Goal: Task Accomplishment & Management: Complete application form

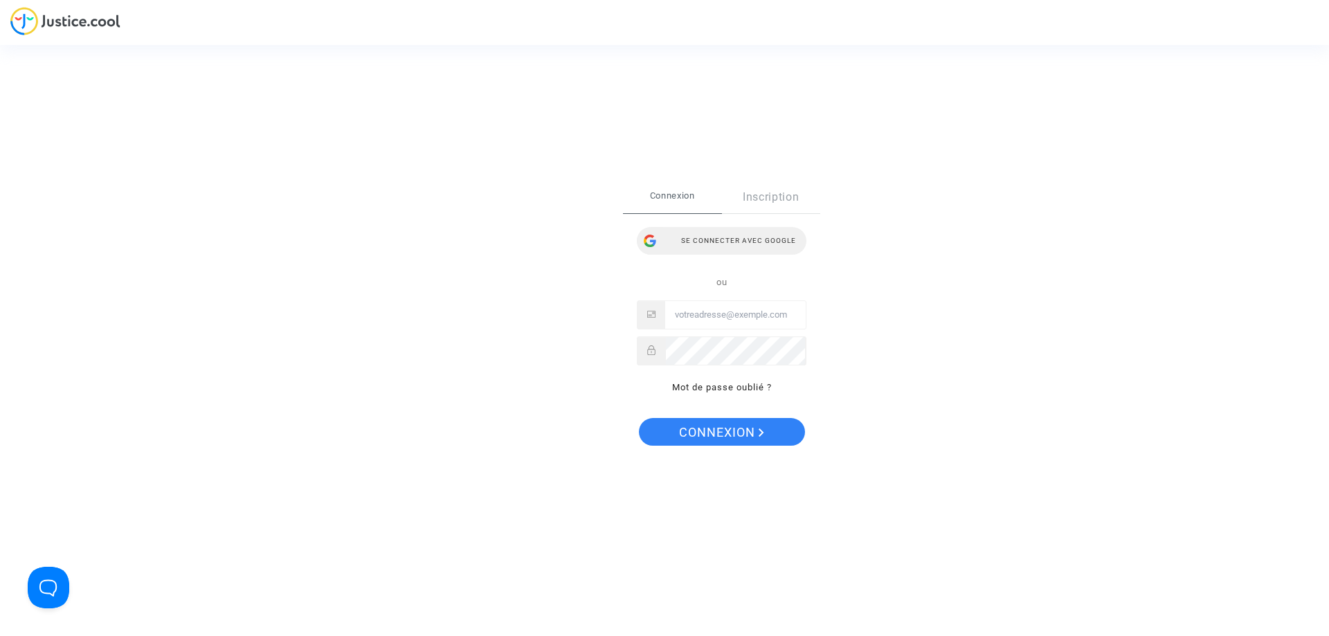
click at [739, 238] on div "Se connecter avec Google" at bounding box center [722, 241] width 170 height 28
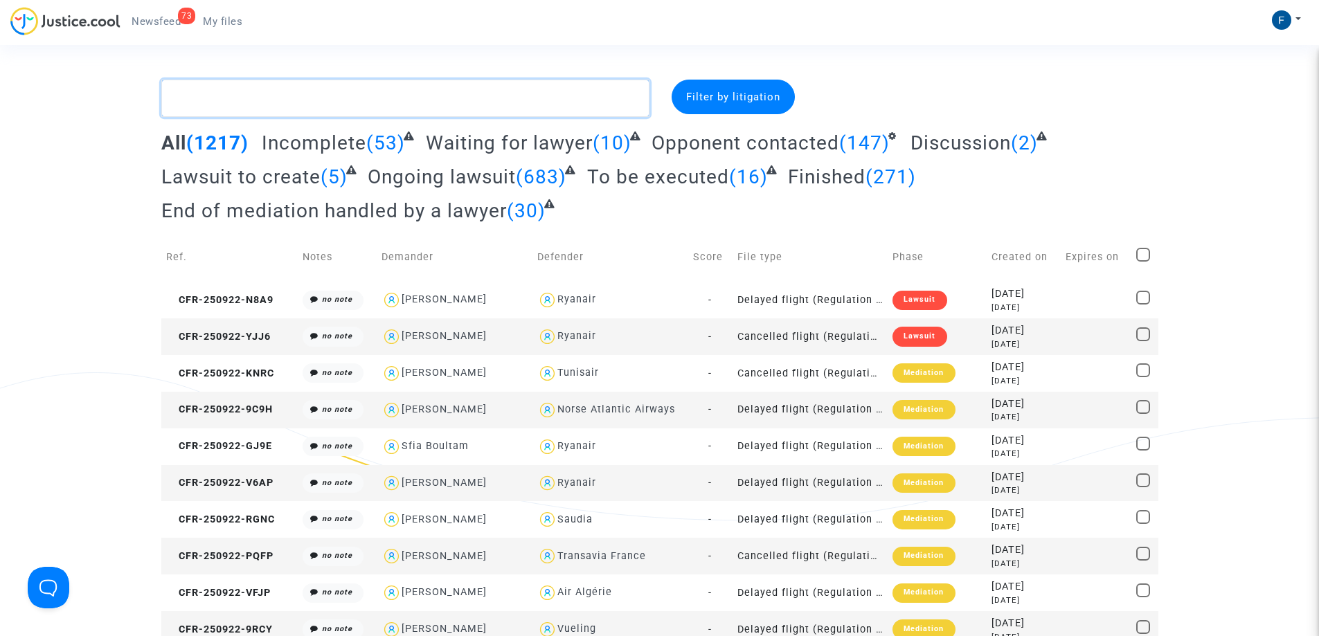
click at [289, 98] on textarea at bounding box center [405, 98] width 488 height 37
paste textarea "CFR-250918-MTR9"
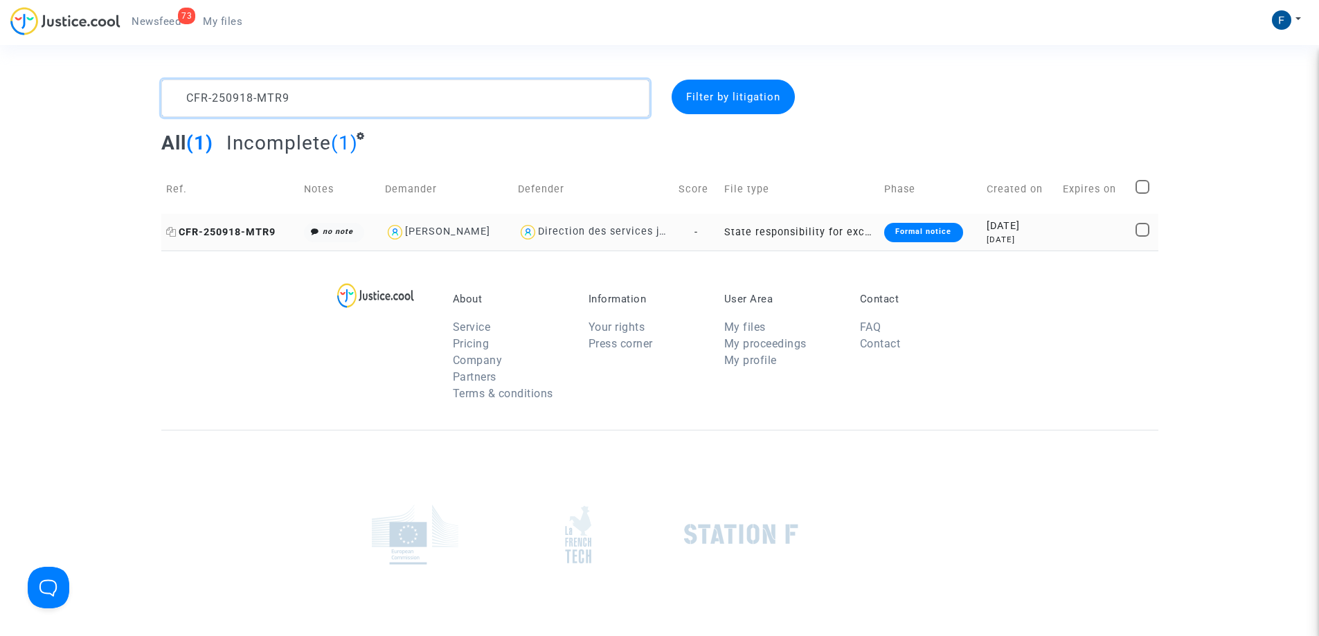
type textarea "CFR-250918-MTR9"
click at [238, 232] on span "CFR-250918-MTR9" at bounding box center [220, 232] width 109 height 12
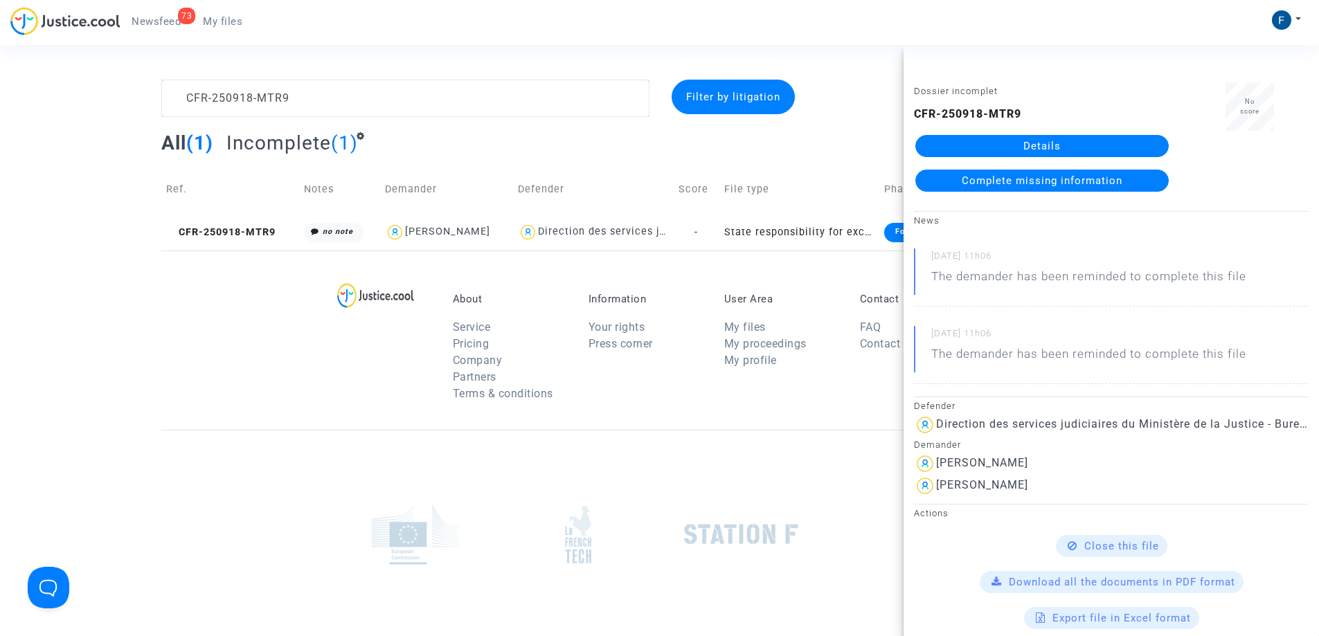
click at [1103, 147] on link "Details" at bounding box center [1041, 146] width 253 height 22
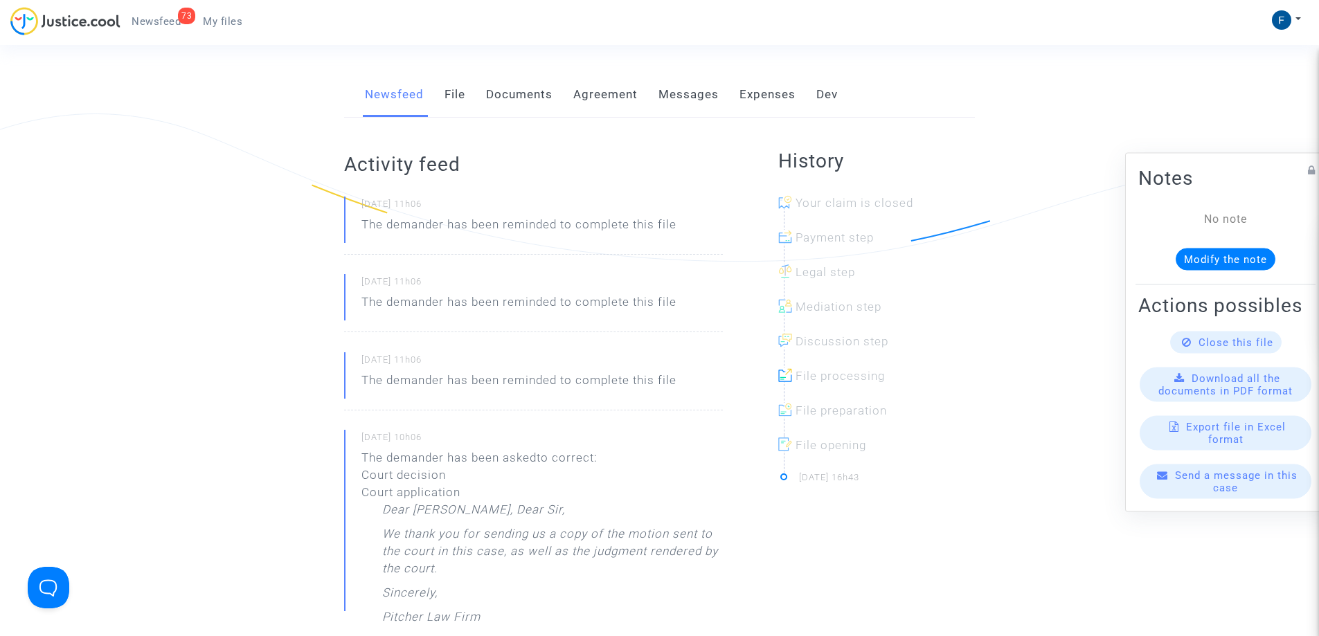
scroll to position [69, 0]
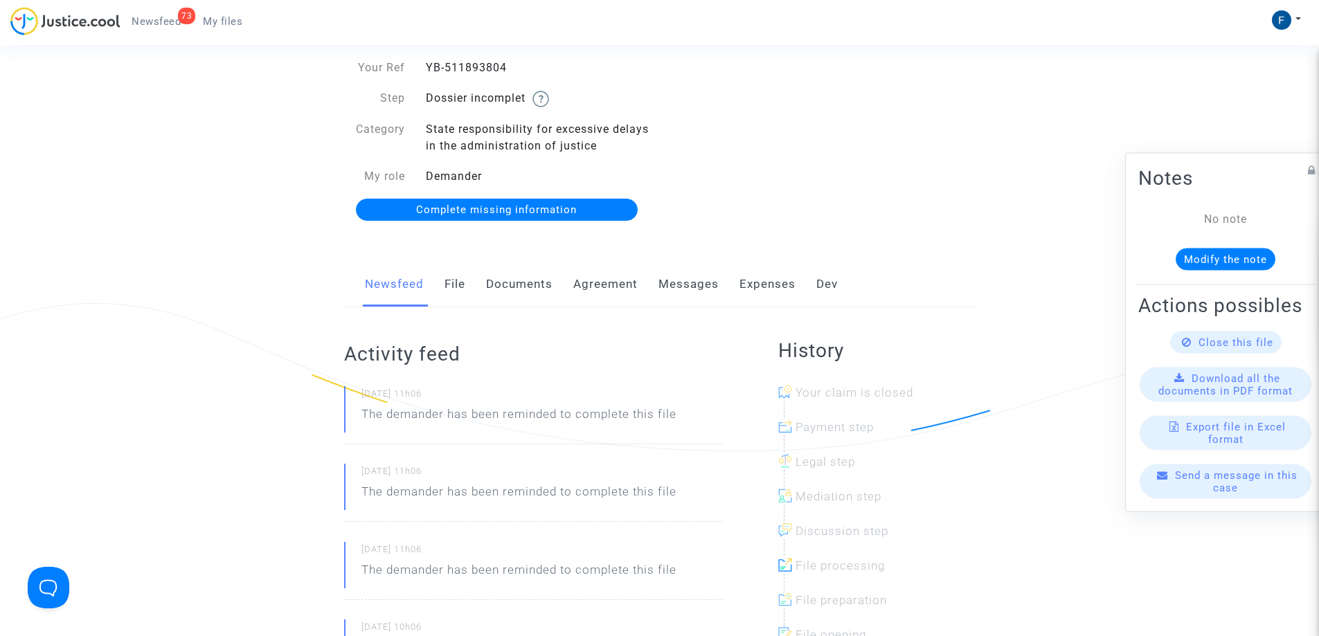
click at [482, 213] on span "Complete missing information" at bounding box center [496, 209] width 161 height 12
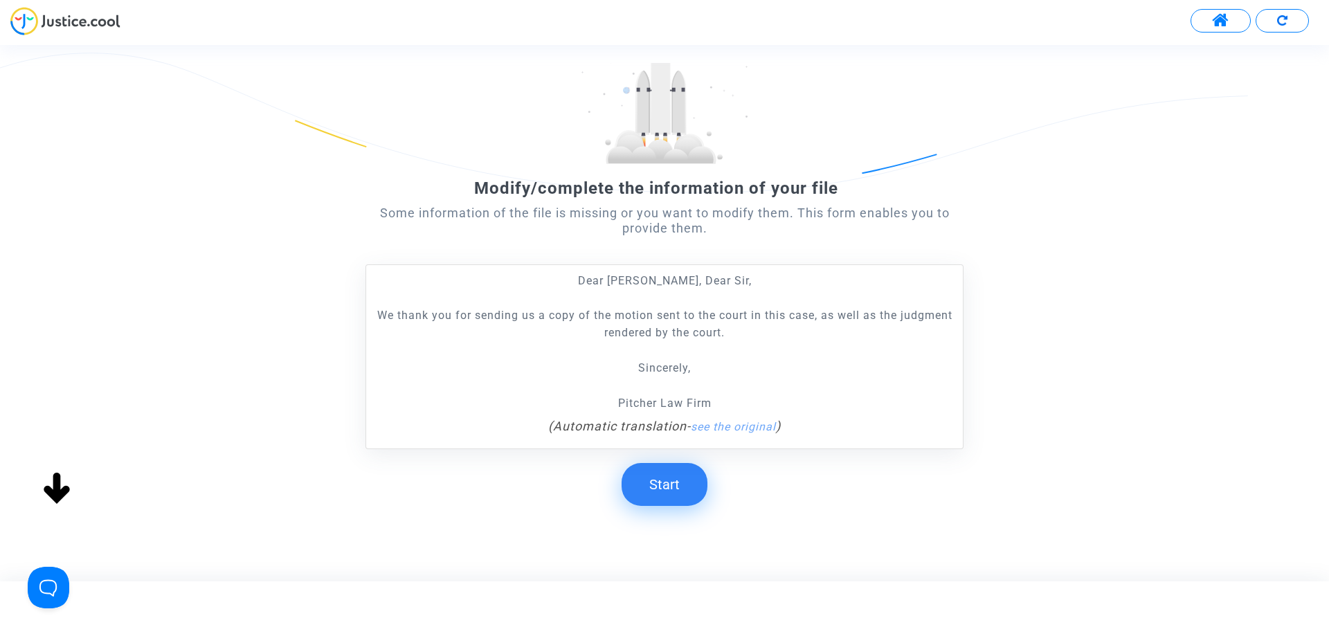
scroll to position [121, 0]
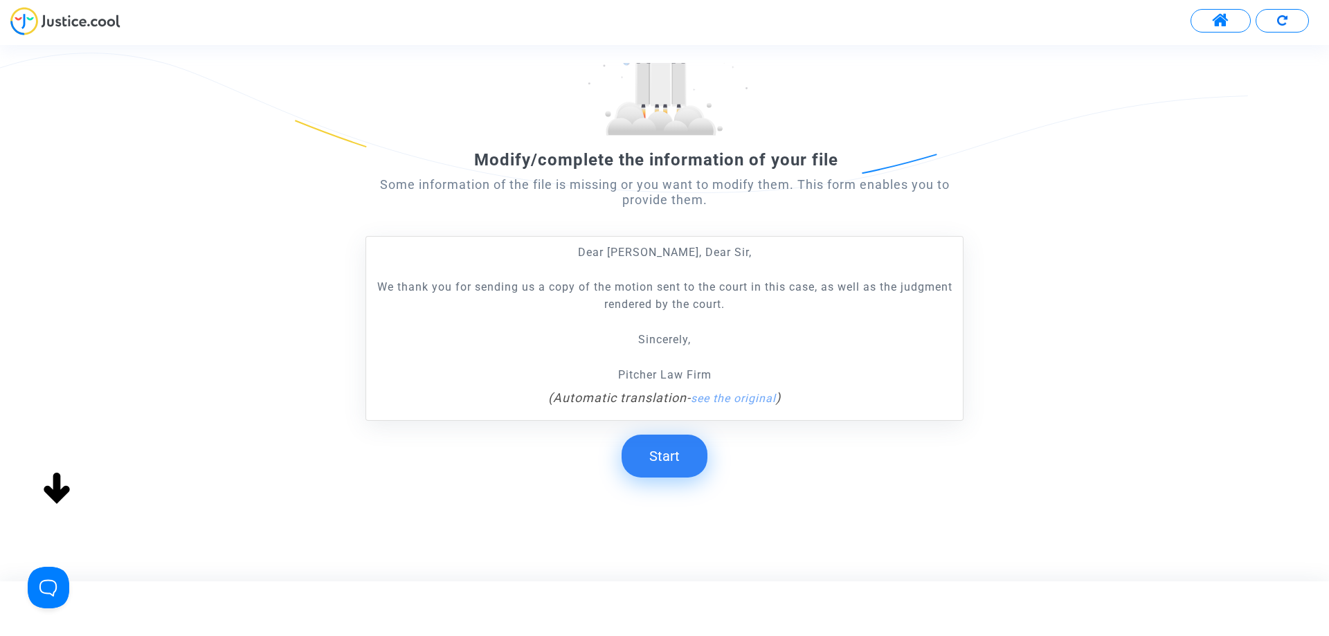
click at [670, 463] on button "Start" at bounding box center [665, 456] width 86 height 43
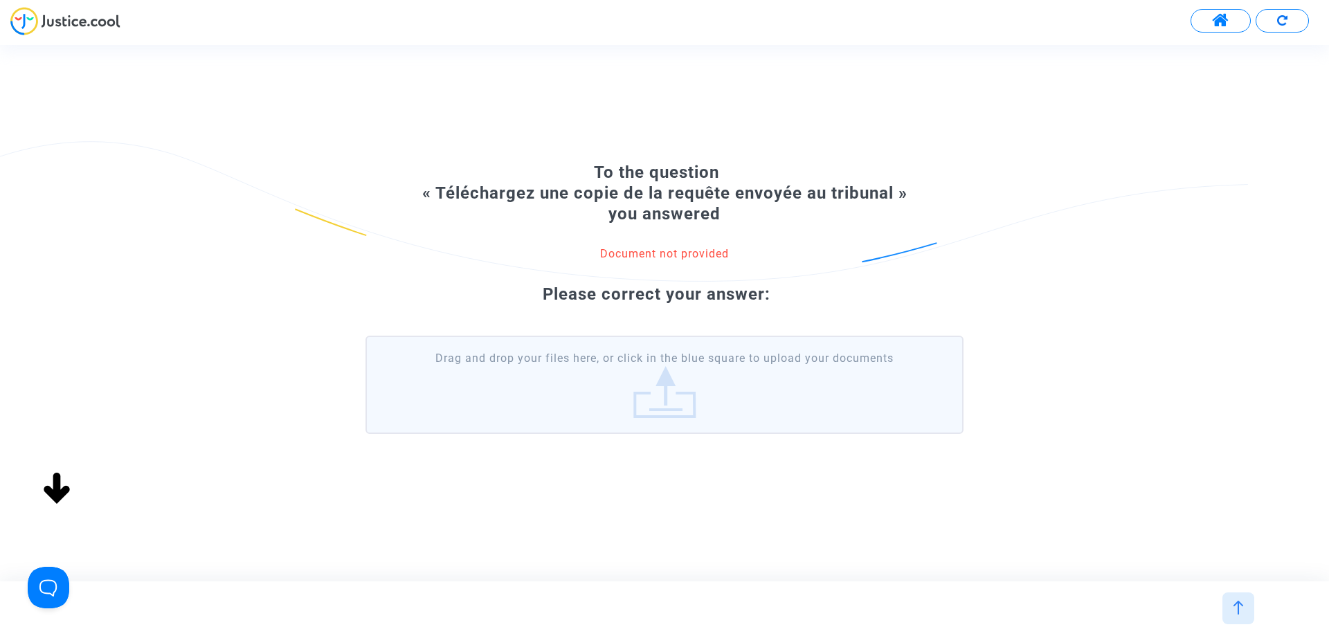
click at [670, 403] on label "Drag and drop your files here, or click in the blue square to upload your docum…" at bounding box center [664, 385] width 598 height 98
click at [0, 0] on input "Drag and drop your files here, or click in the blue square to upload your docum…" at bounding box center [0, 0] width 0 height 0
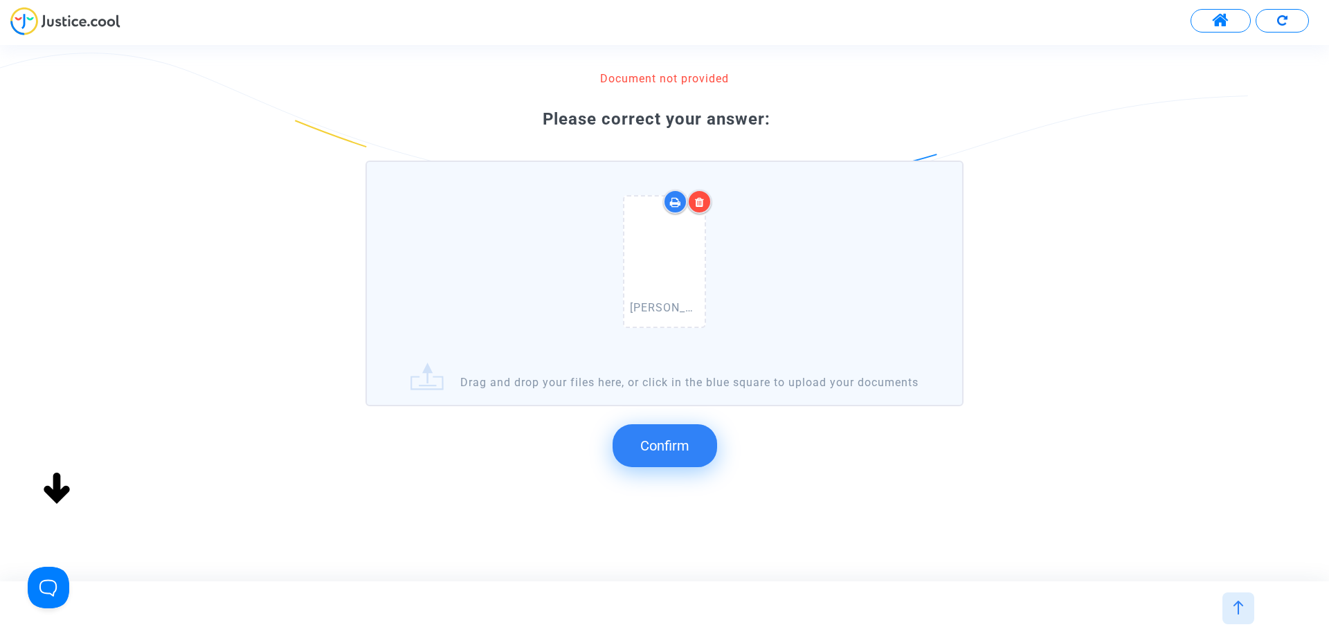
scroll to position [147, 0]
click at [662, 449] on span "Confirm" at bounding box center [664, 445] width 49 height 17
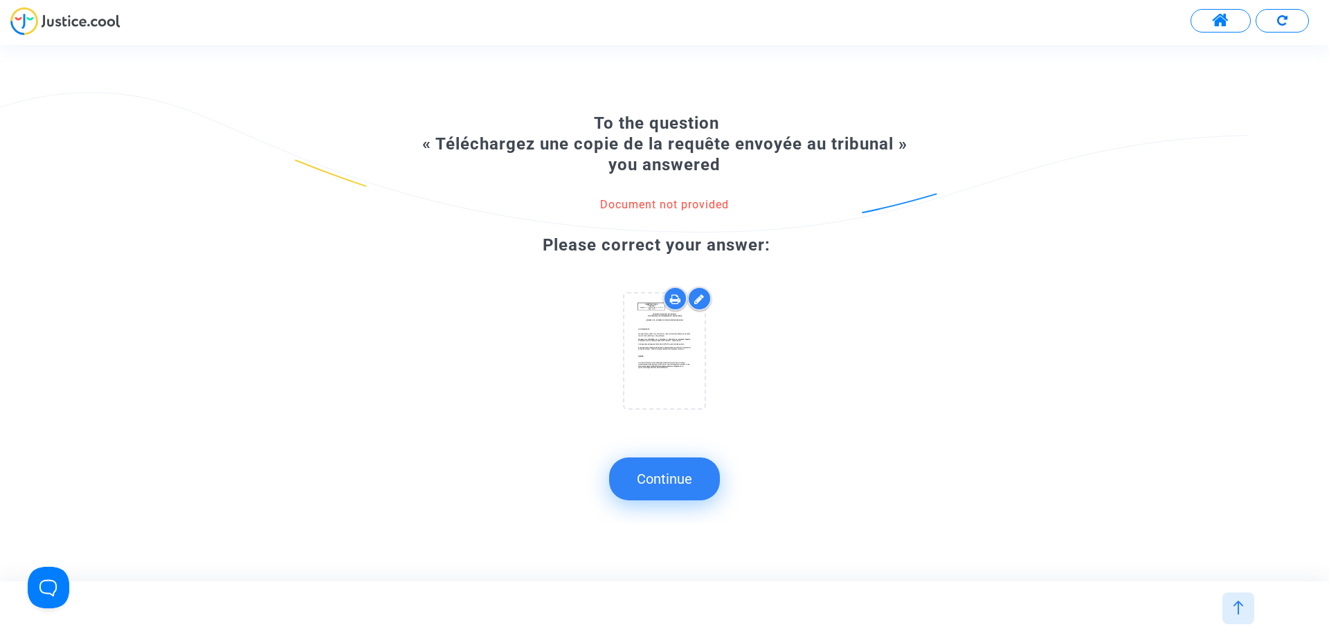
scroll to position [0, 0]
click at [656, 483] on button "Continue" at bounding box center [664, 479] width 111 height 43
click at [684, 485] on button "Continue" at bounding box center [664, 479] width 111 height 43
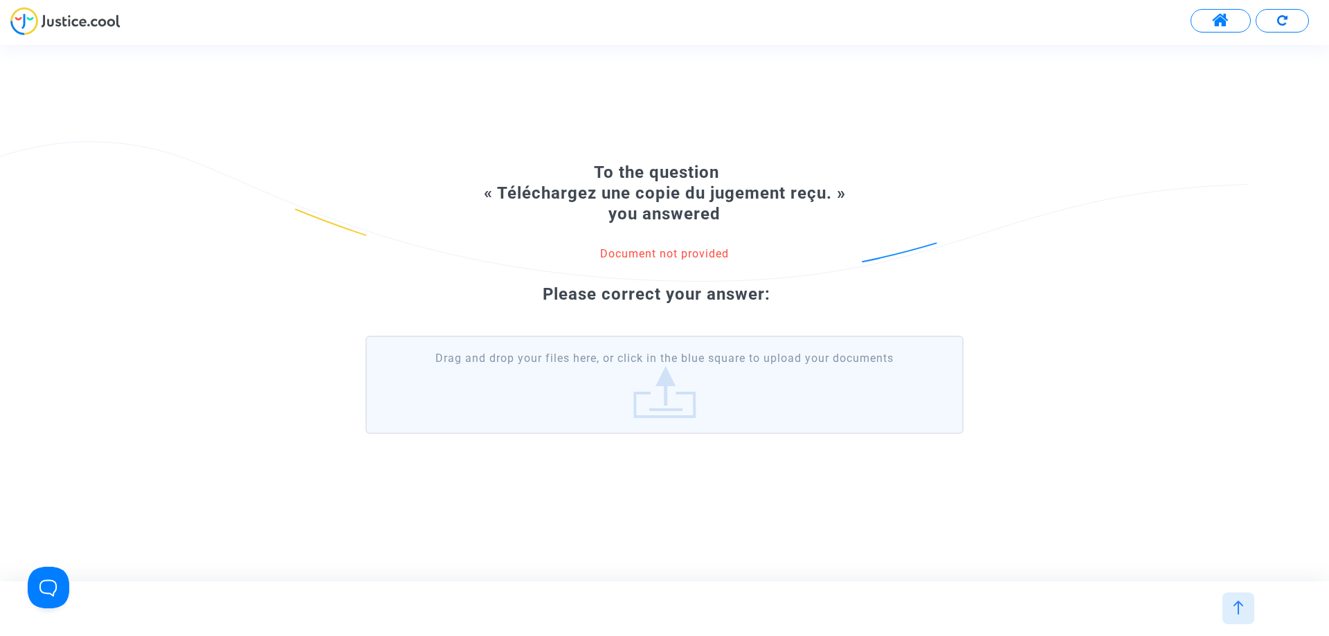
click at [685, 408] on label "Drag and drop your files here, or click in the blue square to upload your docum…" at bounding box center [664, 385] width 598 height 98
click at [0, 0] on input "Drag and drop your files here, or click in the blue square to upload your docum…" at bounding box center [0, 0] width 0 height 0
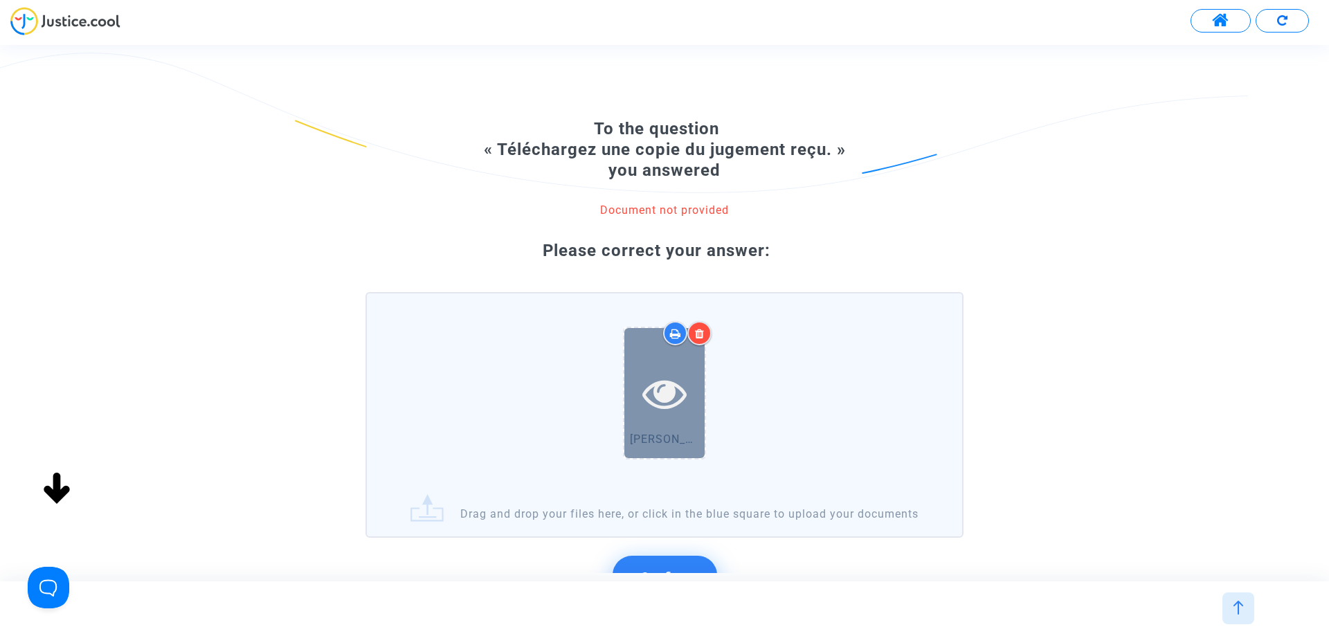
scroll to position [147, 0]
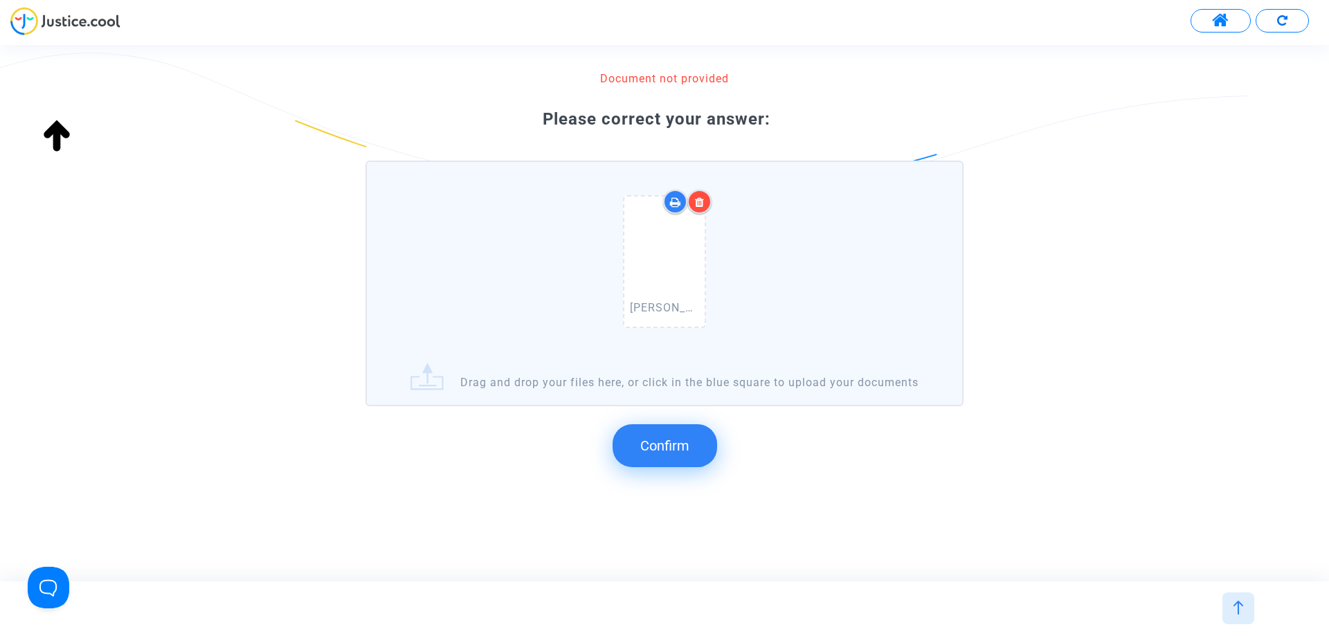
click at [684, 442] on span "Confirm" at bounding box center [664, 445] width 49 height 17
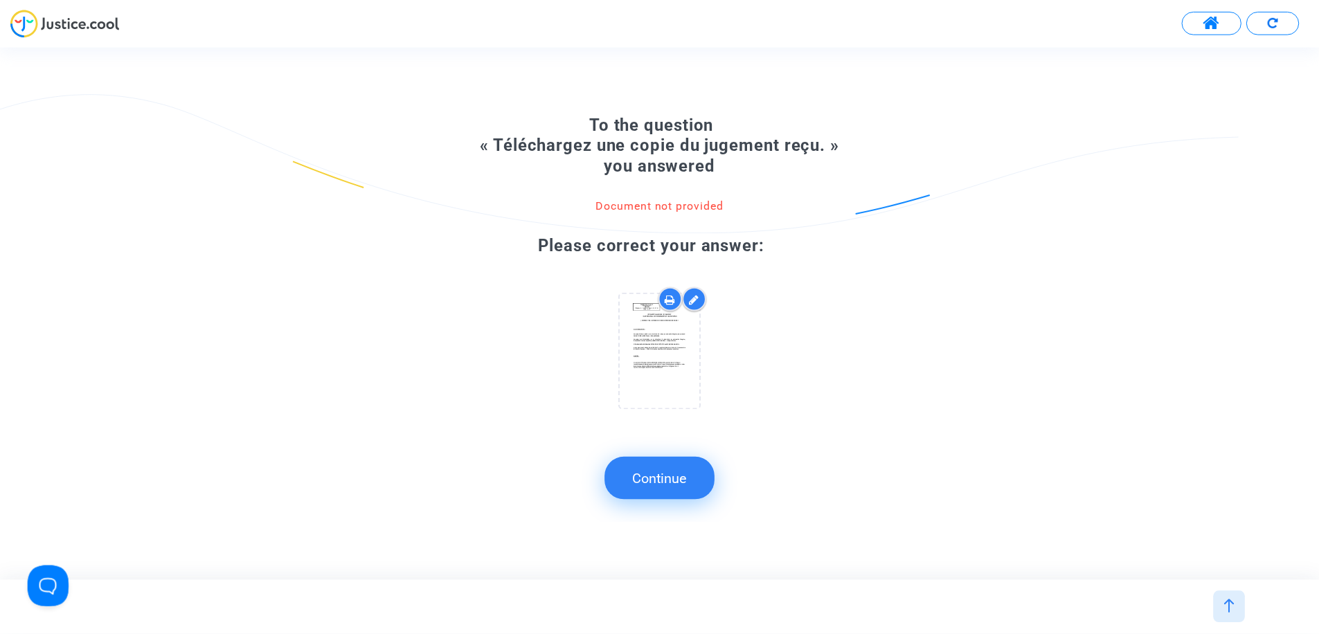
scroll to position [0, 0]
click at [681, 483] on button "Continue" at bounding box center [664, 479] width 111 height 43
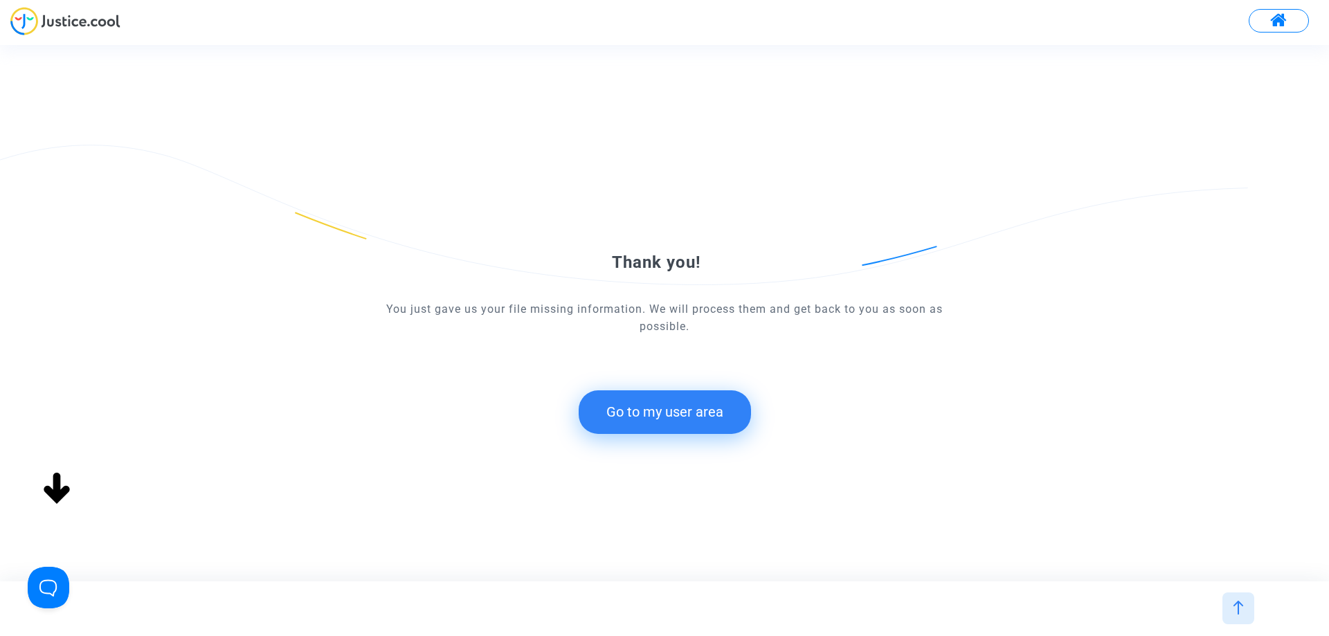
click at [700, 427] on button "Go to my user area" at bounding box center [665, 411] width 172 height 43
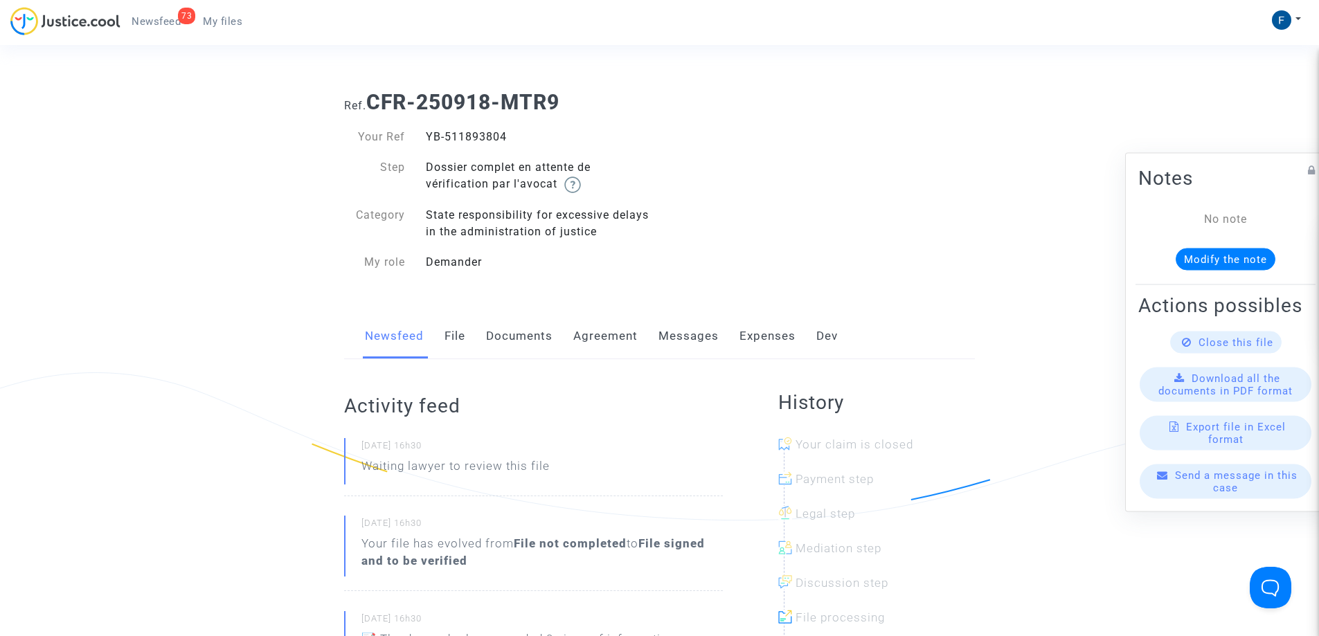
click at [221, 23] on span "My files" at bounding box center [222, 21] width 39 height 12
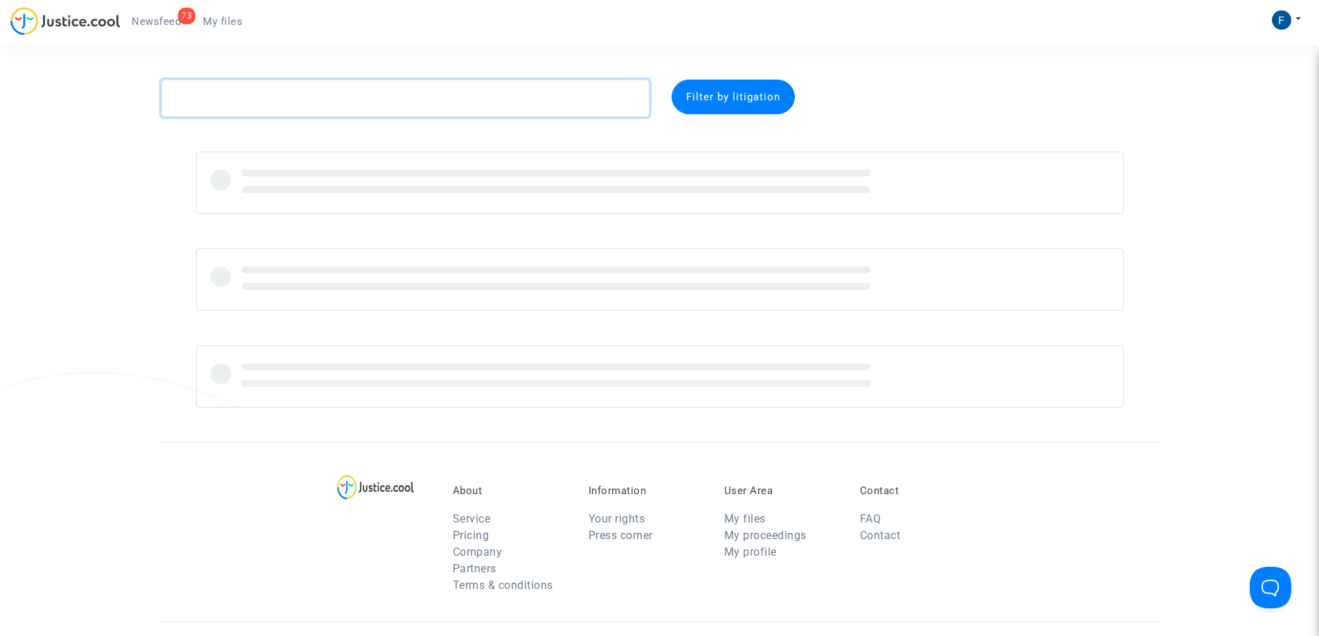
click at [268, 89] on textarea at bounding box center [405, 98] width 488 height 37
paste textarea "CFR-250918-6EPX"
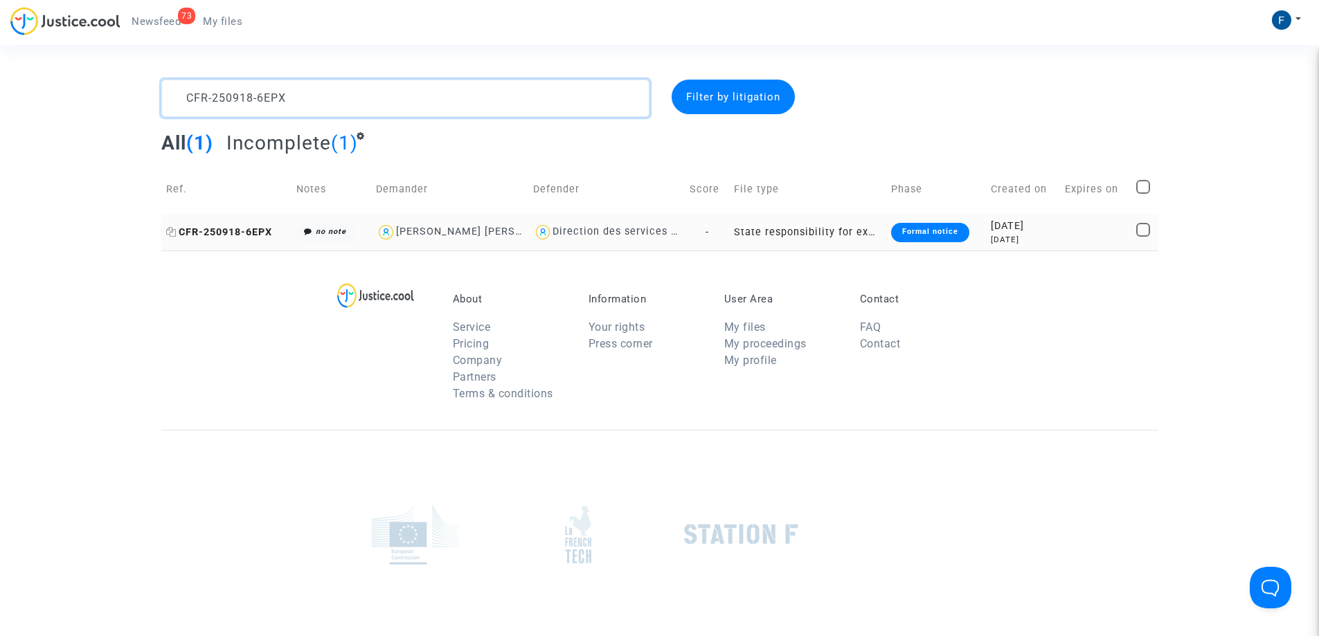
type textarea "CFR-250918-6EPX"
click at [238, 232] on span "CFR-250918-6EPX" at bounding box center [219, 232] width 106 height 12
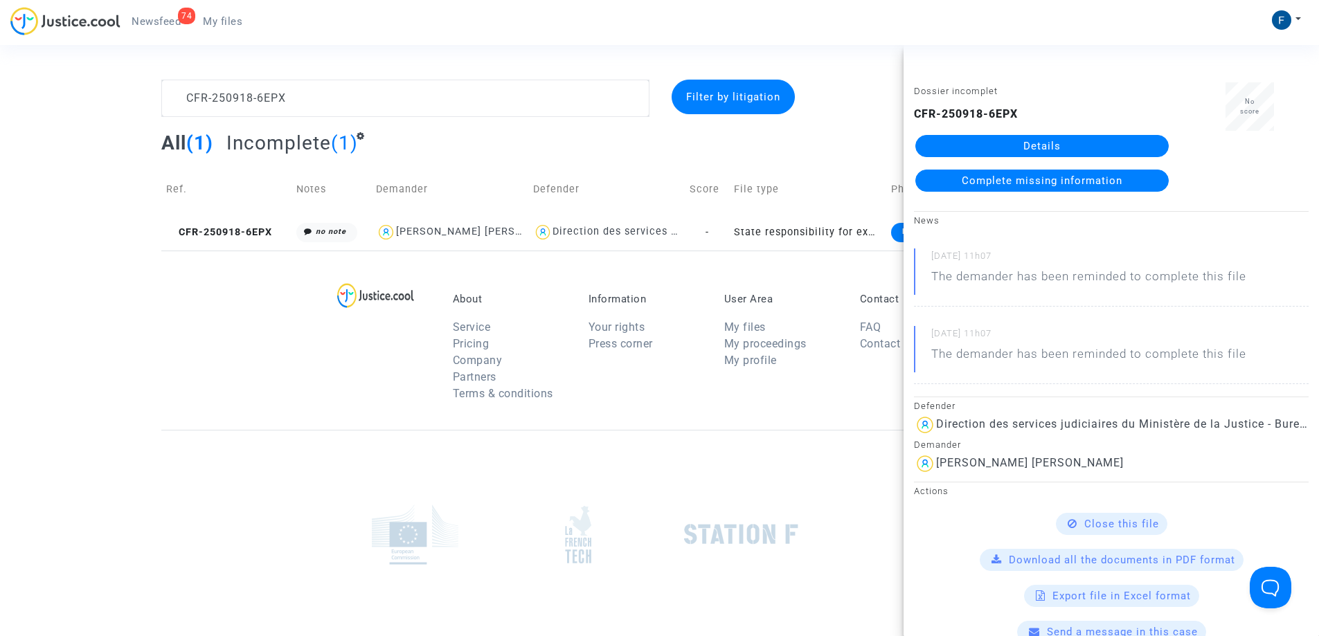
click at [1063, 147] on link "Details" at bounding box center [1041, 146] width 253 height 22
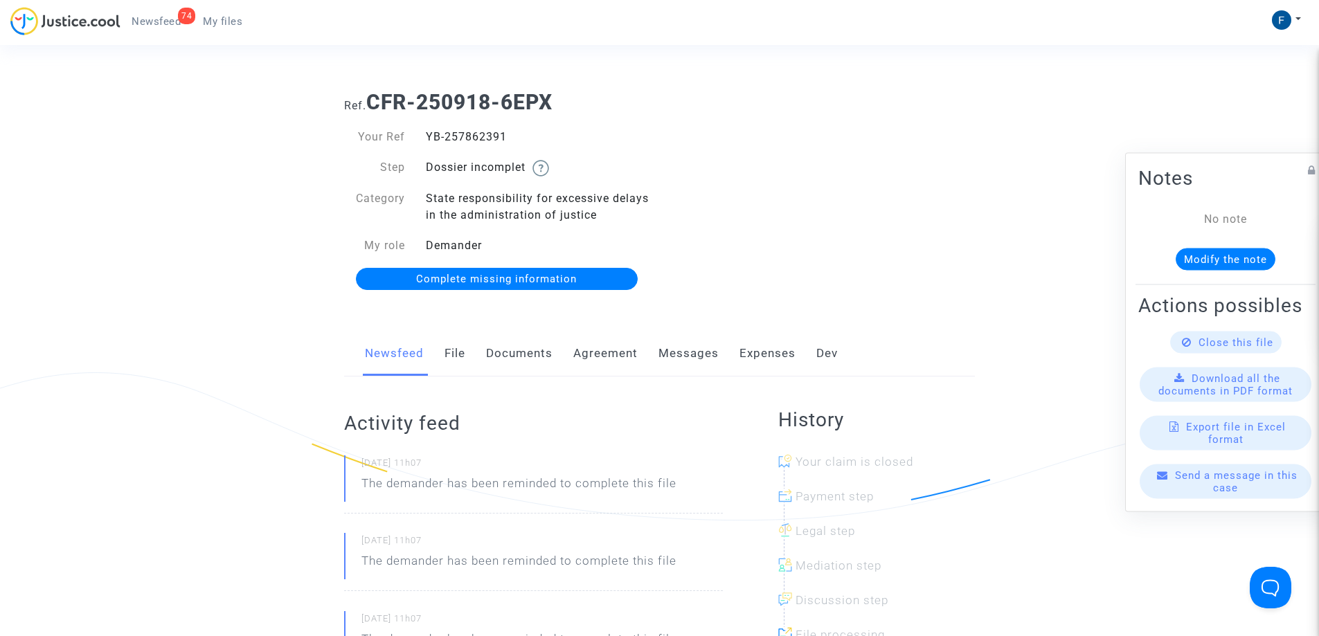
click at [543, 281] on span "Complete missing information" at bounding box center [496, 279] width 161 height 12
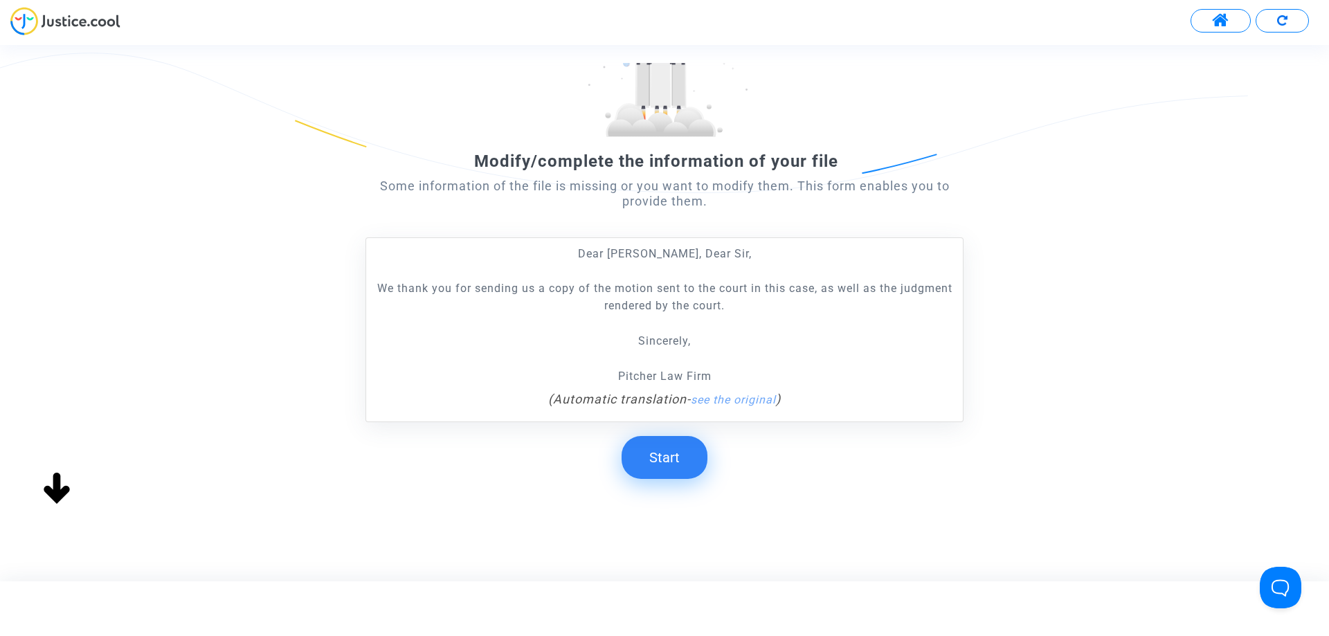
scroll to position [121, 0]
click at [682, 460] on button "Start" at bounding box center [665, 456] width 86 height 43
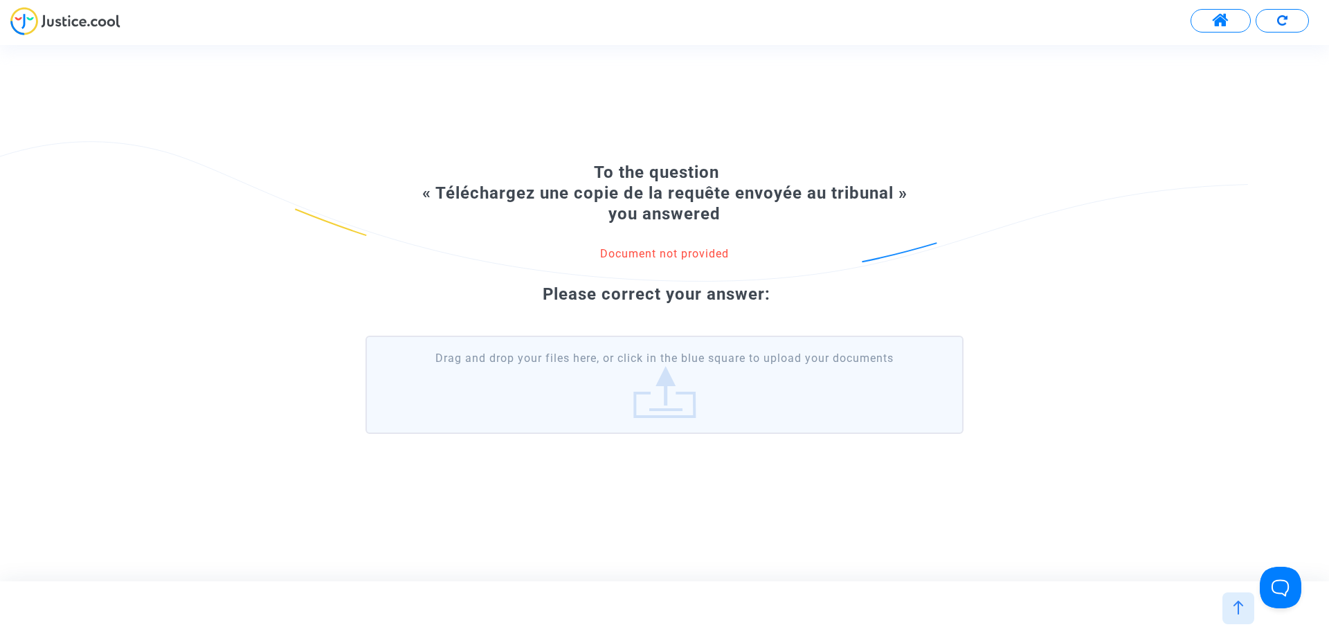
click at [697, 400] on label "Drag and drop your files here, or click in the blue square to upload your docum…" at bounding box center [664, 385] width 598 height 98
click at [0, 0] on input "Drag and drop your files here, or click in the blue square to upload your docum…" at bounding box center [0, 0] width 0 height 0
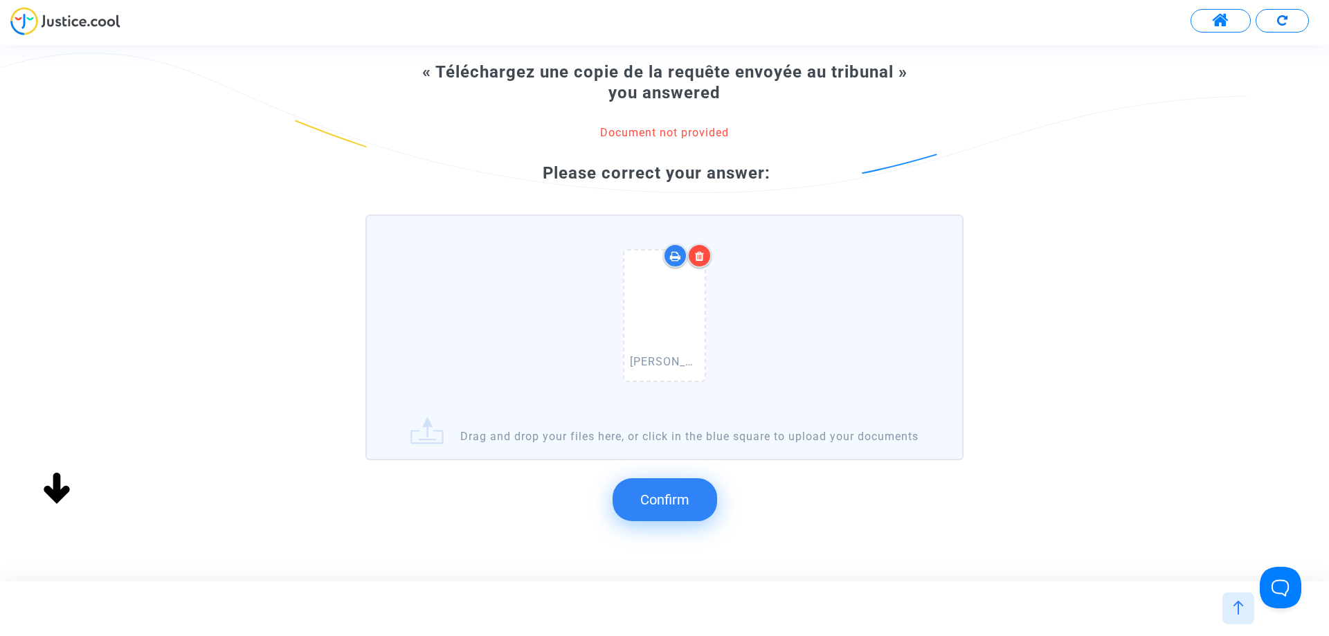
scroll to position [147, 0]
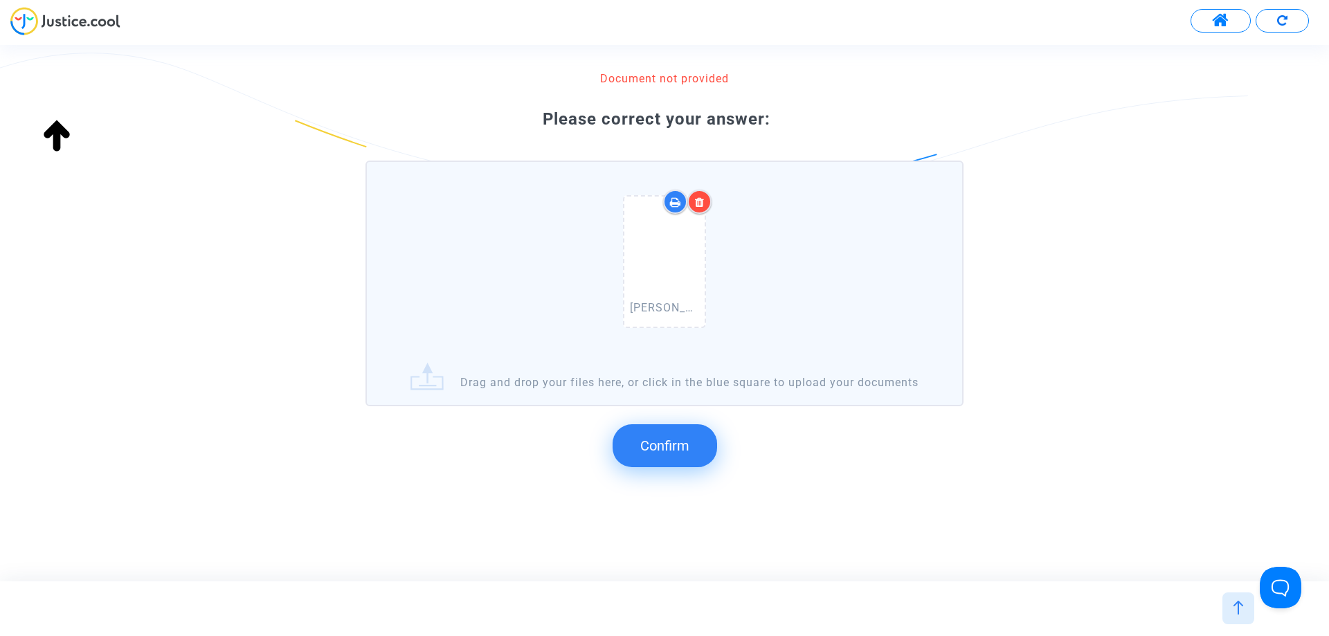
drag, startPoint x: 678, startPoint y: 455, endPoint x: 699, endPoint y: 458, distance: 21.6
click at [678, 455] on button "Confirm" at bounding box center [665, 445] width 105 height 43
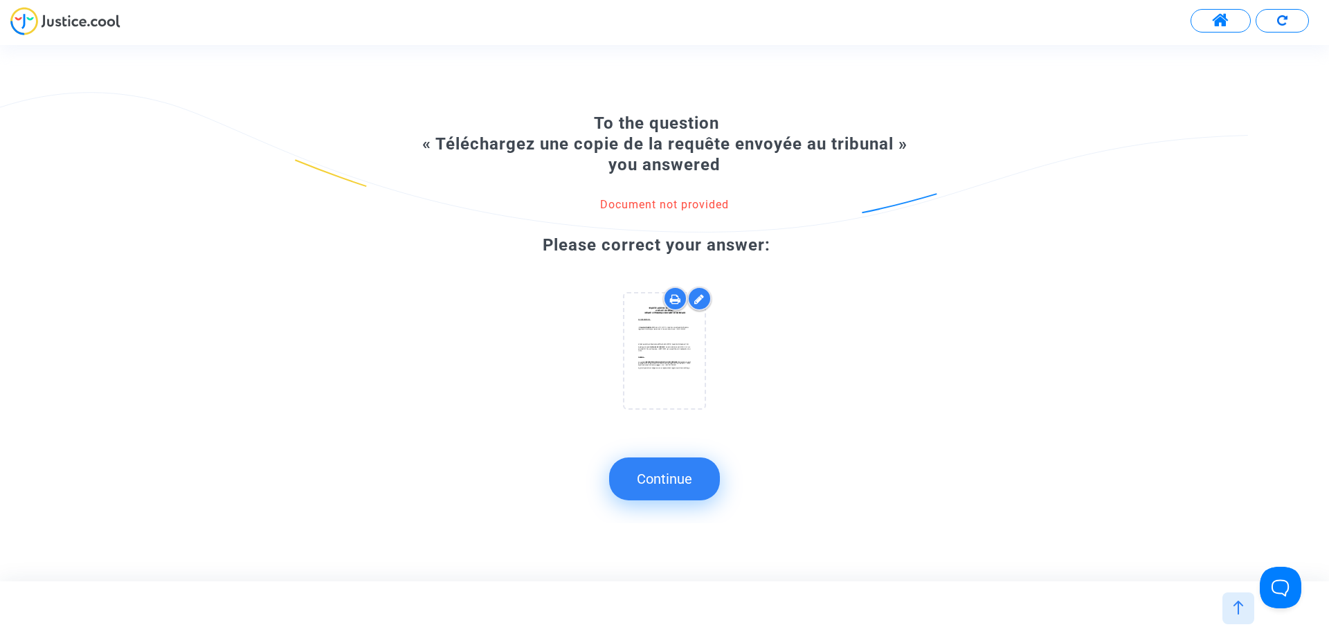
click at [672, 482] on button "Continue" at bounding box center [664, 479] width 111 height 43
click at [694, 480] on button "Continue" at bounding box center [664, 479] width 111 height 43
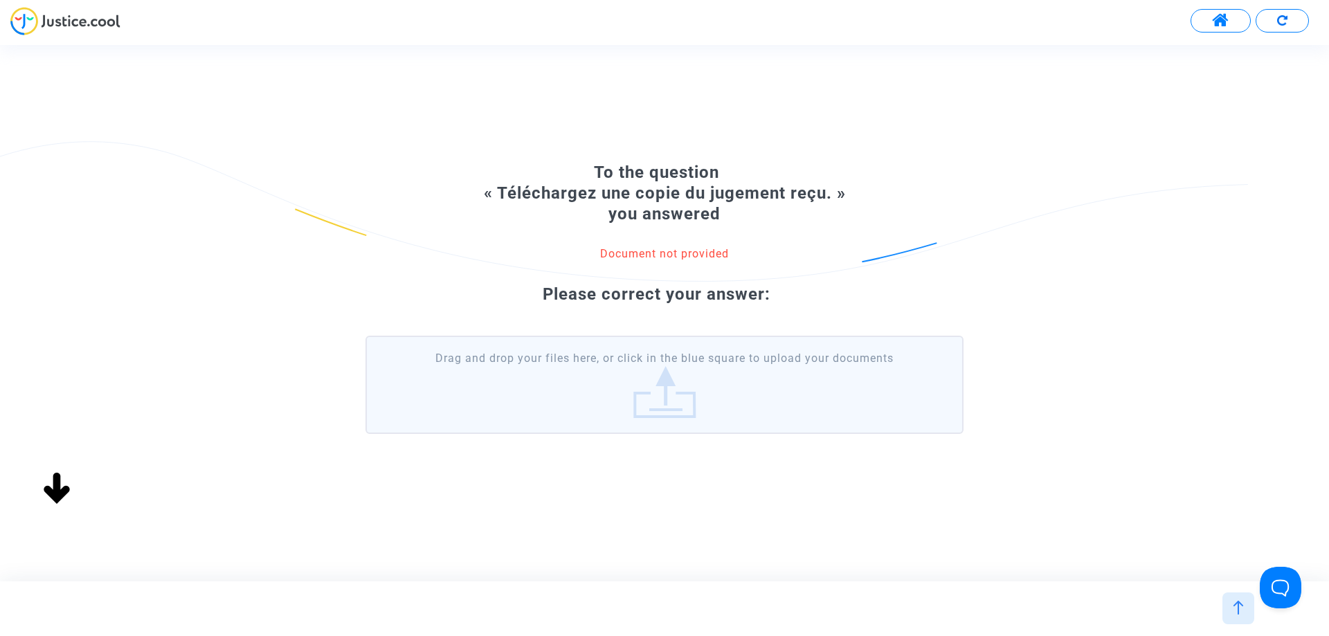
click at [688, 407] on label "Drag and drop your files here, or click in the blue square to upload your docum…" at bounding box center [664, 385] width 598 height 98
click at [0, 0] on input "Drag and drop your files here, or click in the blue square to upload your docum…" at bounding box center [0, 0] width 0 height 0
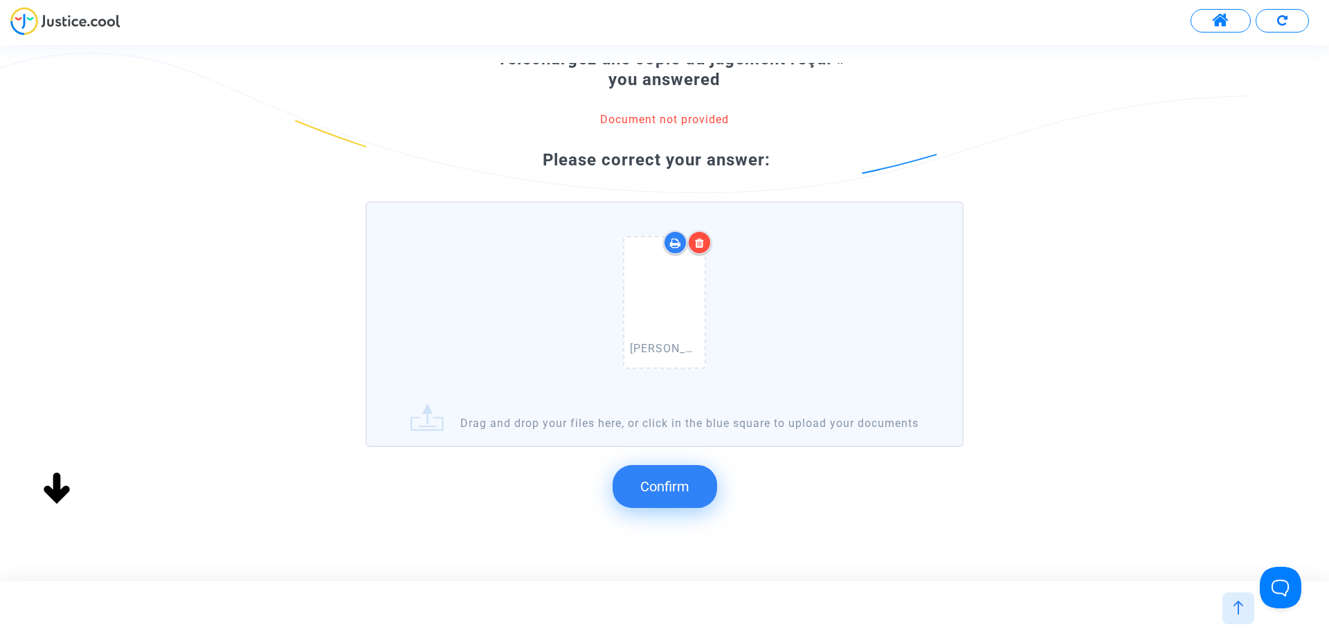
scroll to position [147, 0]
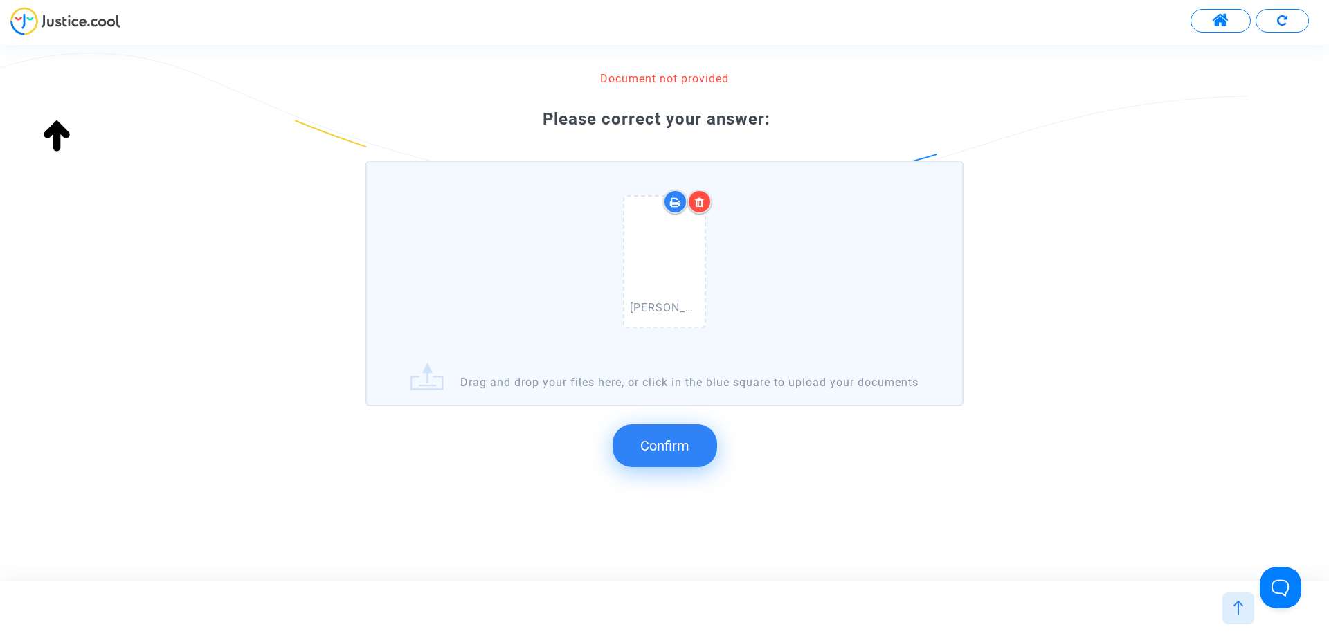
click at [653, 446] on span "Confirm" at bounding box center [664, 445] width 49 height 17
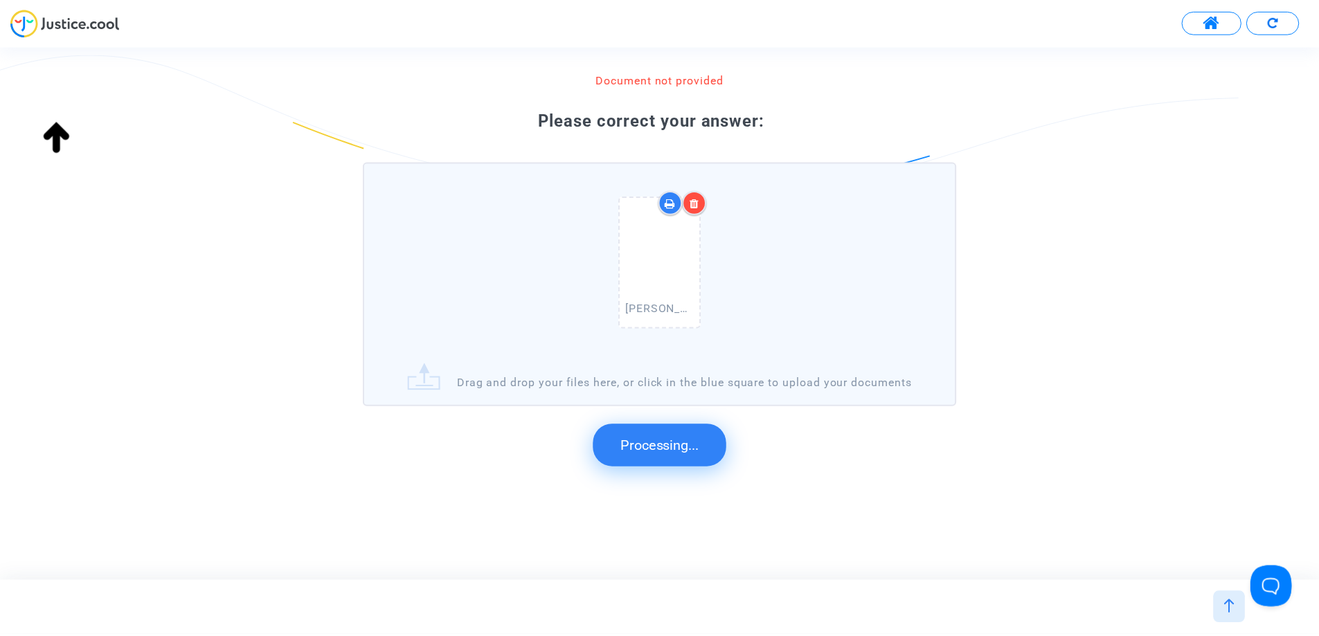
scroll to position [0, 0]
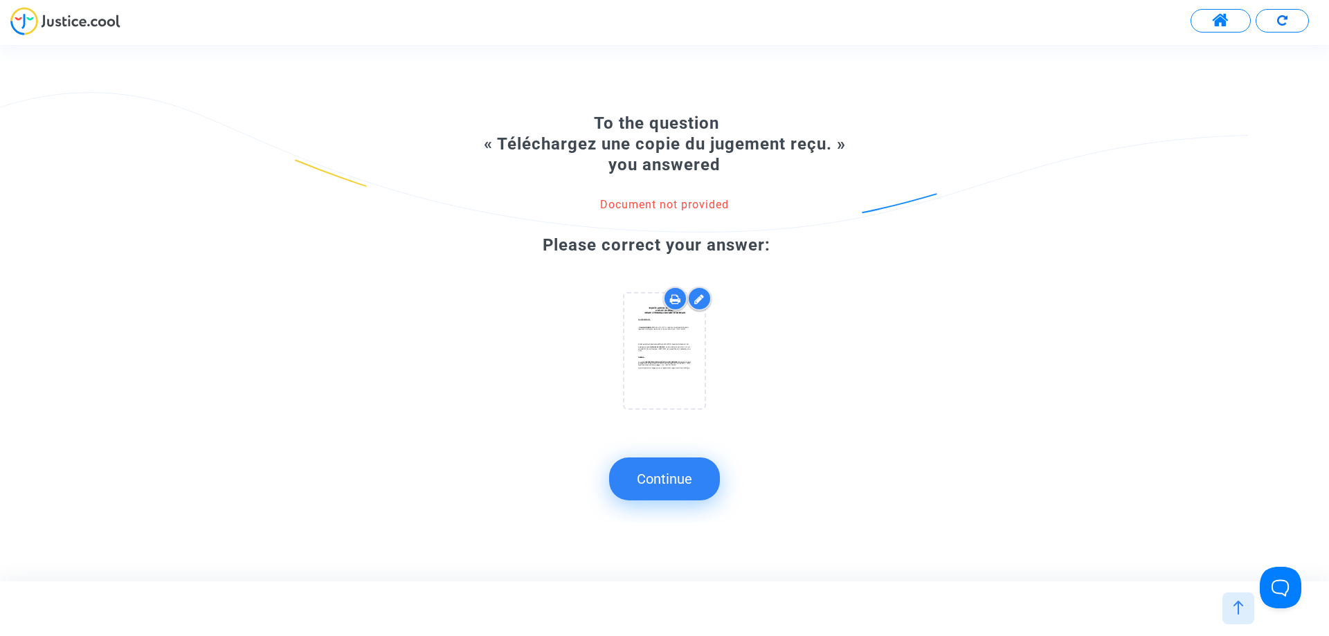
click at [694, 479] on button "Continue" at bounding box center [664, 479] width 111 height 43
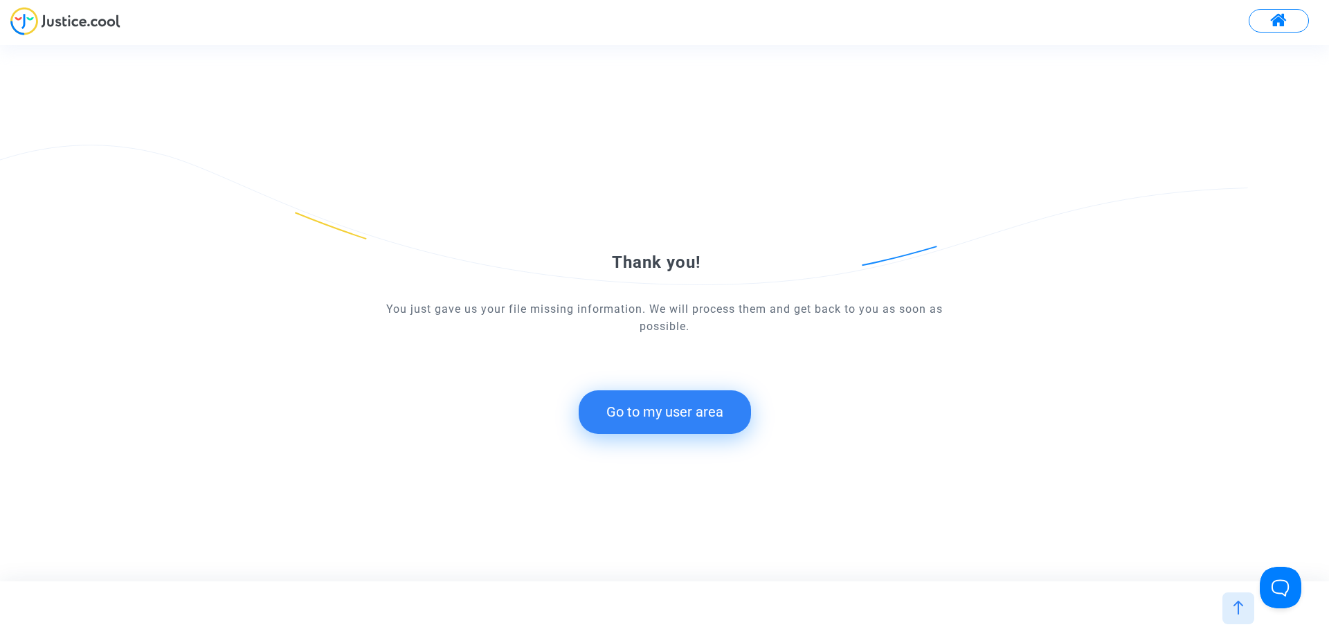
click at [692, 415] on button "Go to my user area" at bounding box center [665, 411] width 172 height 43
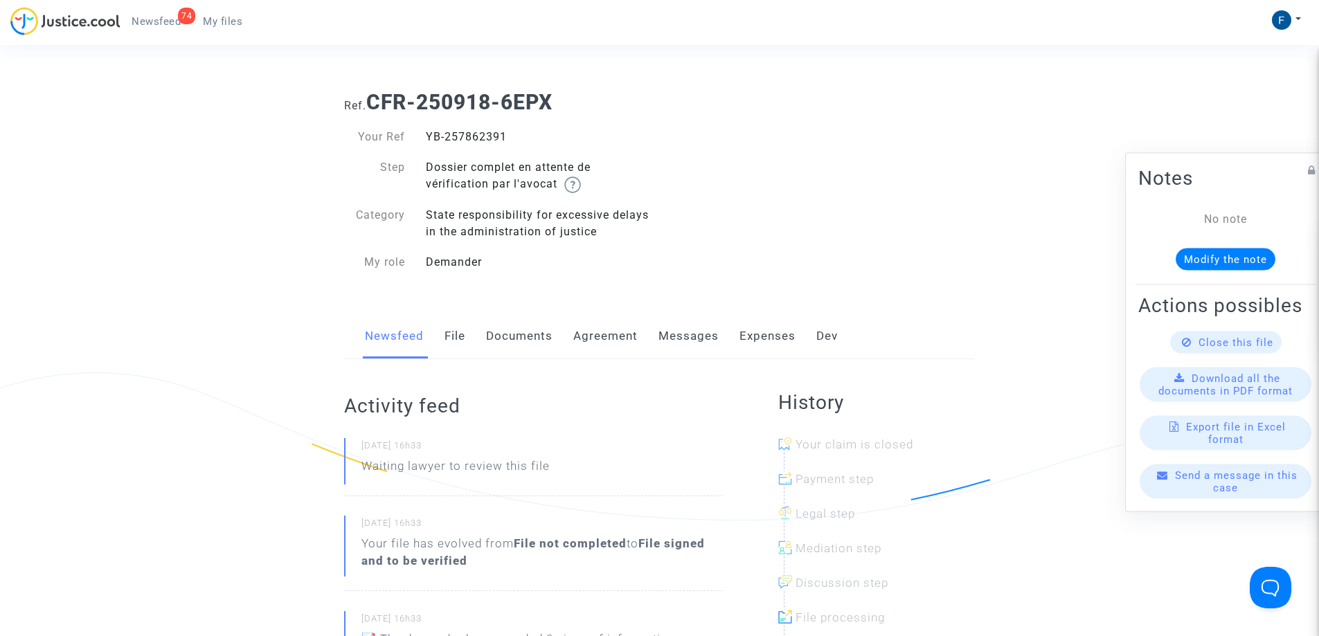
click at [242, 23] on link "My files" at bounding box center [223, 21] width 62 height 21
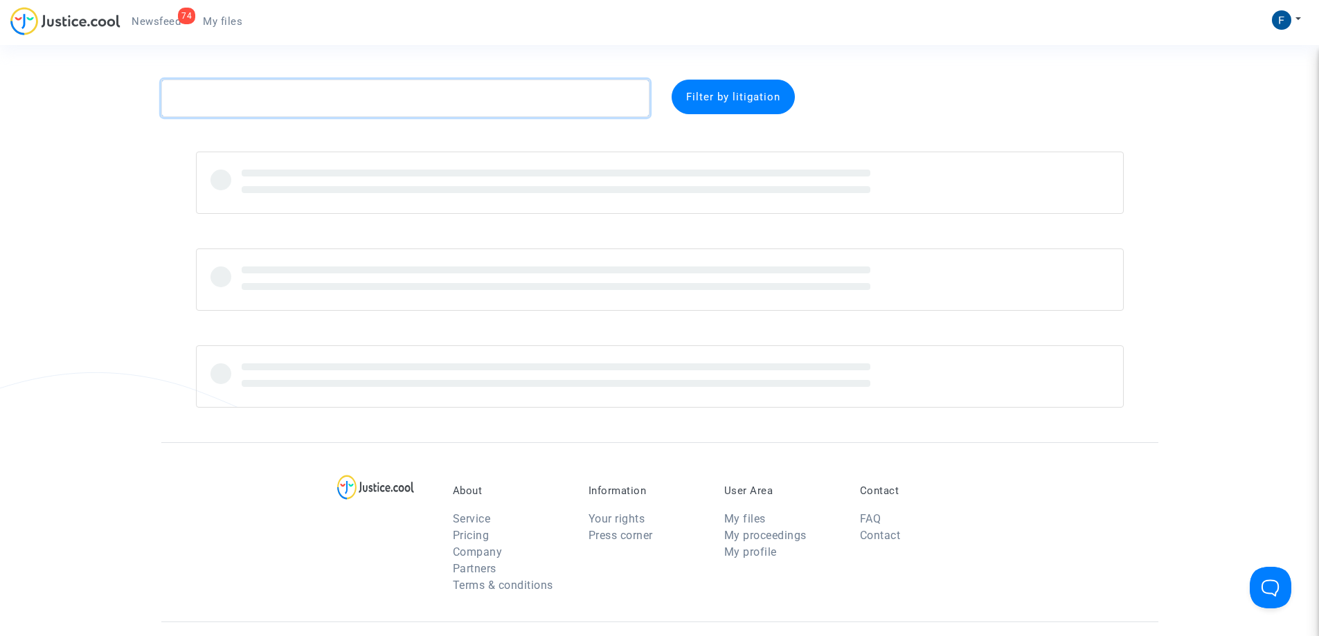
click at [285, 96] on textarea at bounding box center [405, 98] width 488 height 37
paste textarea "CFR-250918-8FBF"
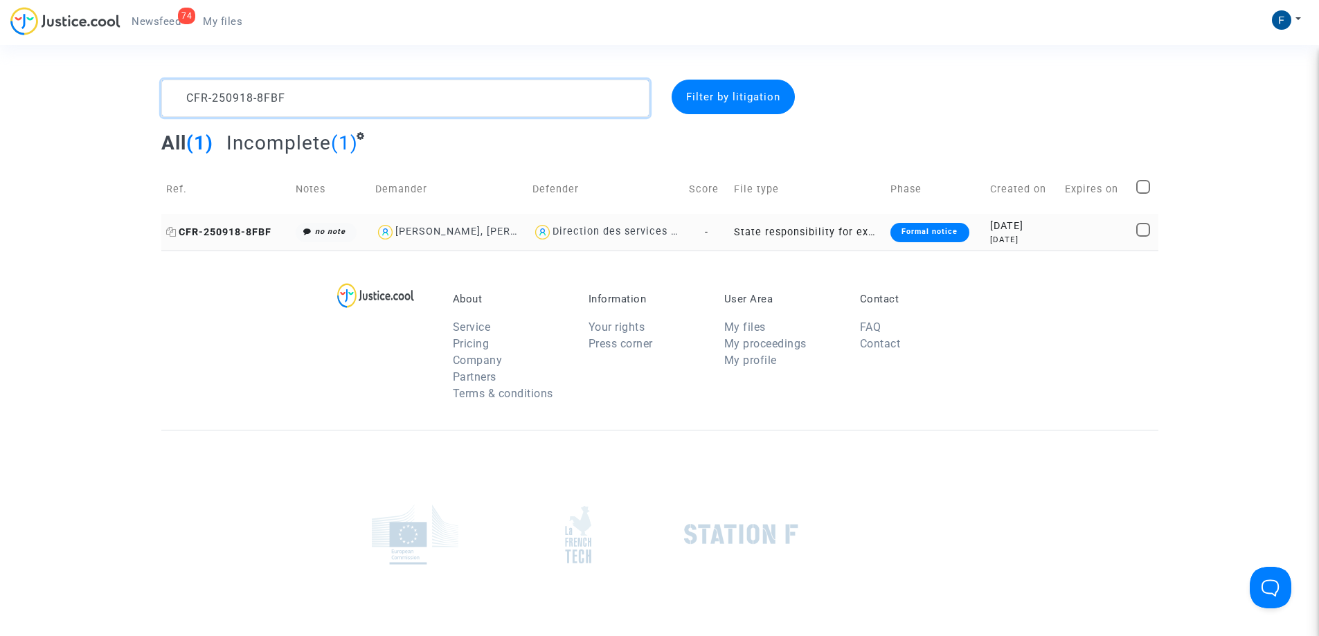
type textarea "CFR-250918-8FBF"
drag, startPoint x: 257, startPoint y: 234, endPoint x: 337, endPoint y: 235, distance: 79.6
click at [259, 234] on span "CFR-250918-8FBF" at bounding box center [218, 232] width 105 height 12
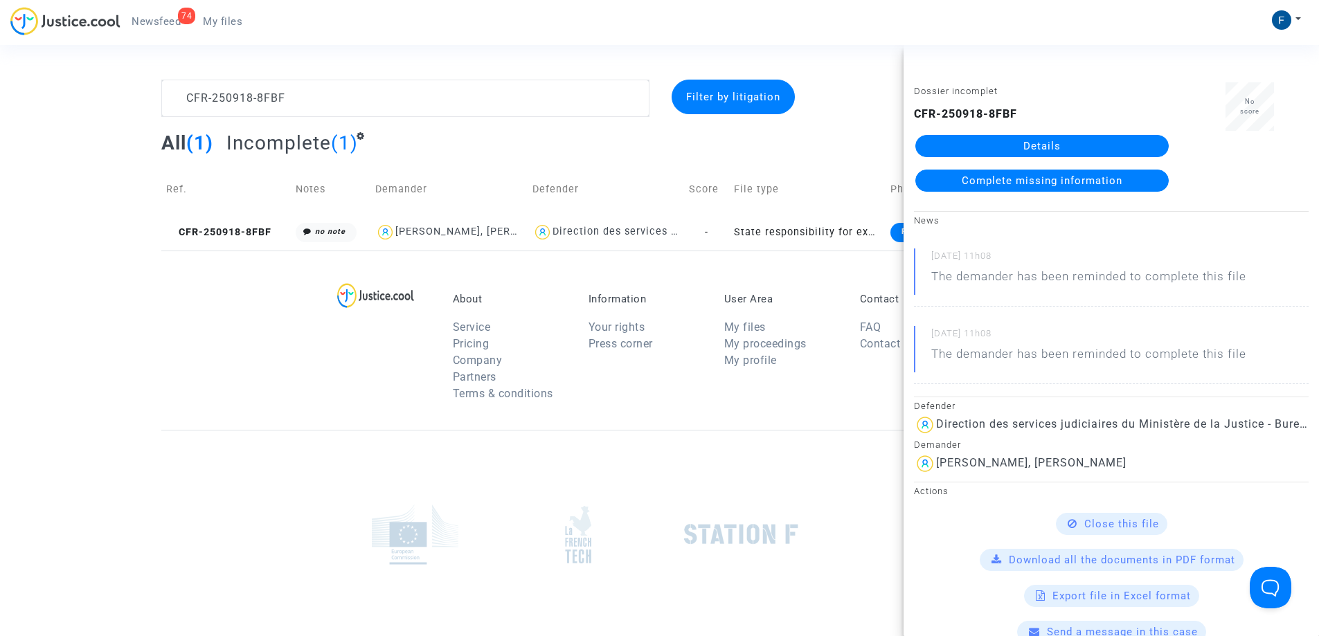
click at [1065, 179] on span "Complete missing information" at bounding box center [1041, 180] width 161 height 12
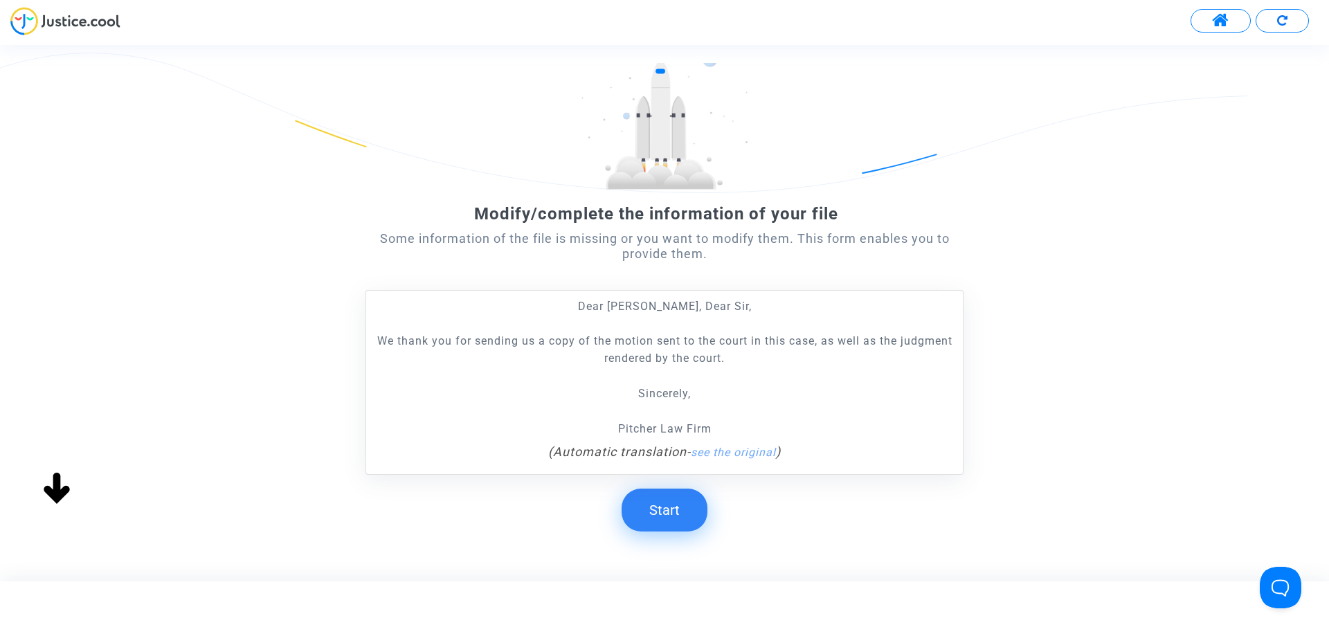
scroll to position [121, 0]
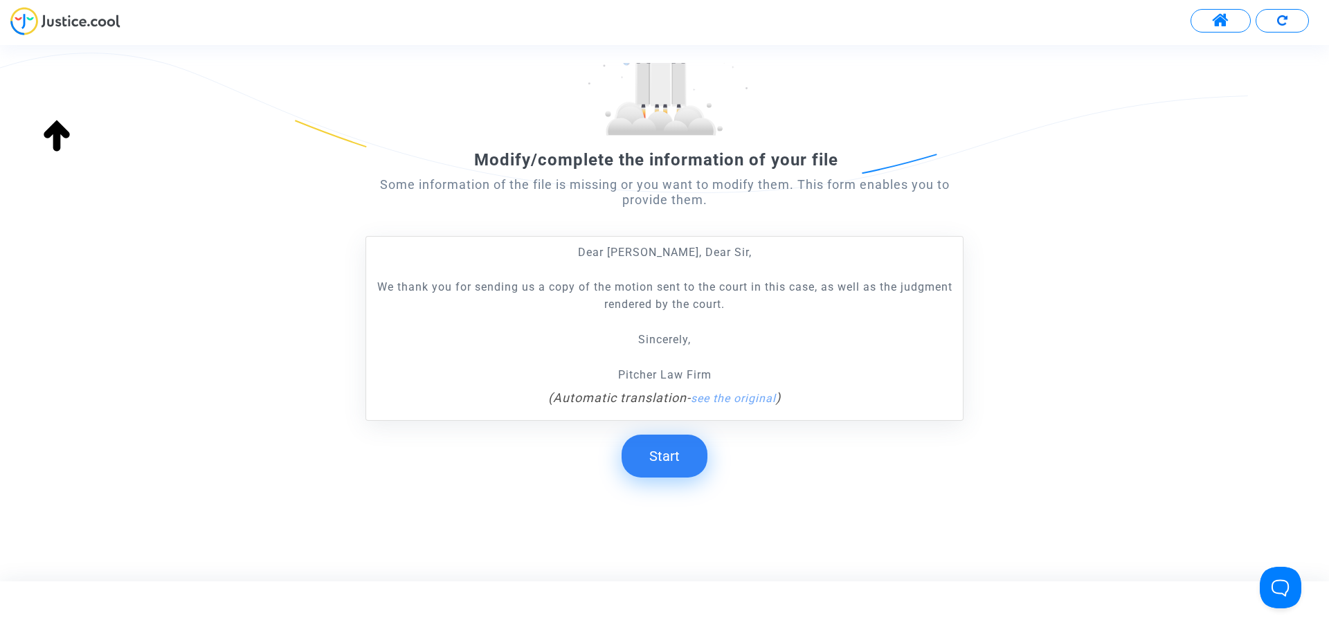
click at [687, 458] on button "Start" at bounding box center [665, 456] width 86 height 43
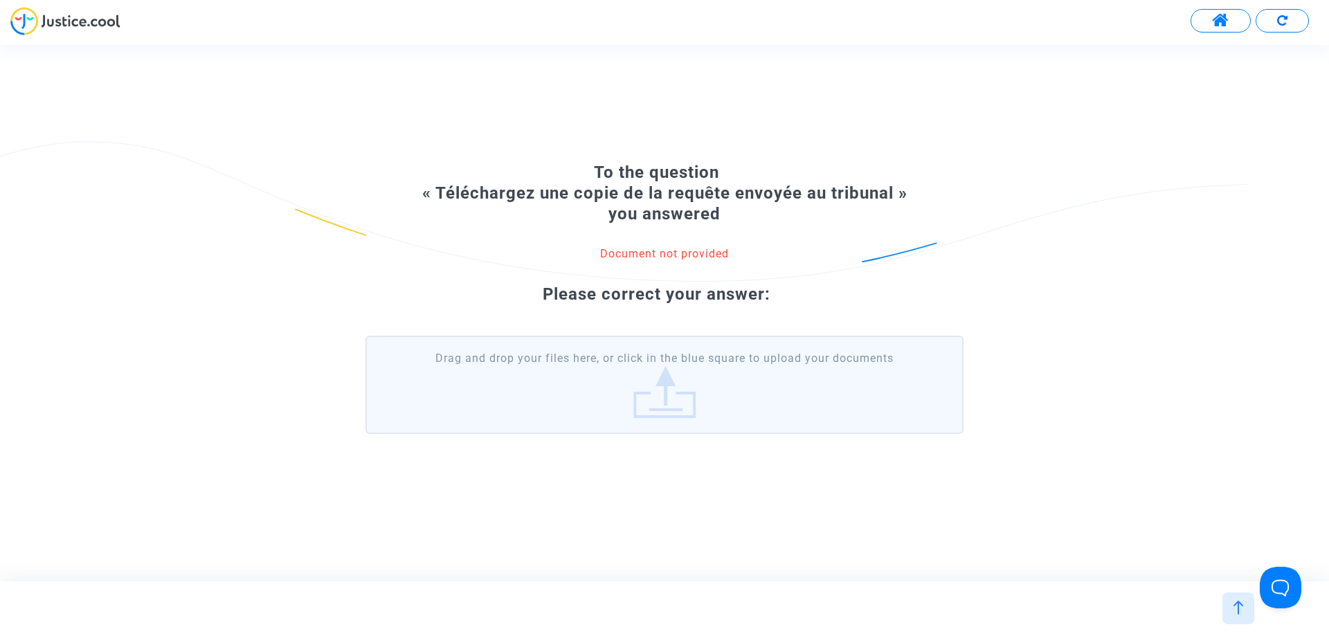
click at [699, 410] on label "Drag and drop your files here, or click in the blue square to upload your docum…" at bounding box center [664, 385] width 598 height 98
click at [0, 0] on input "Drag and drop your files here, or click in the blue square to upload your docum…" at bounding box center [0, 0] width 0 height 0
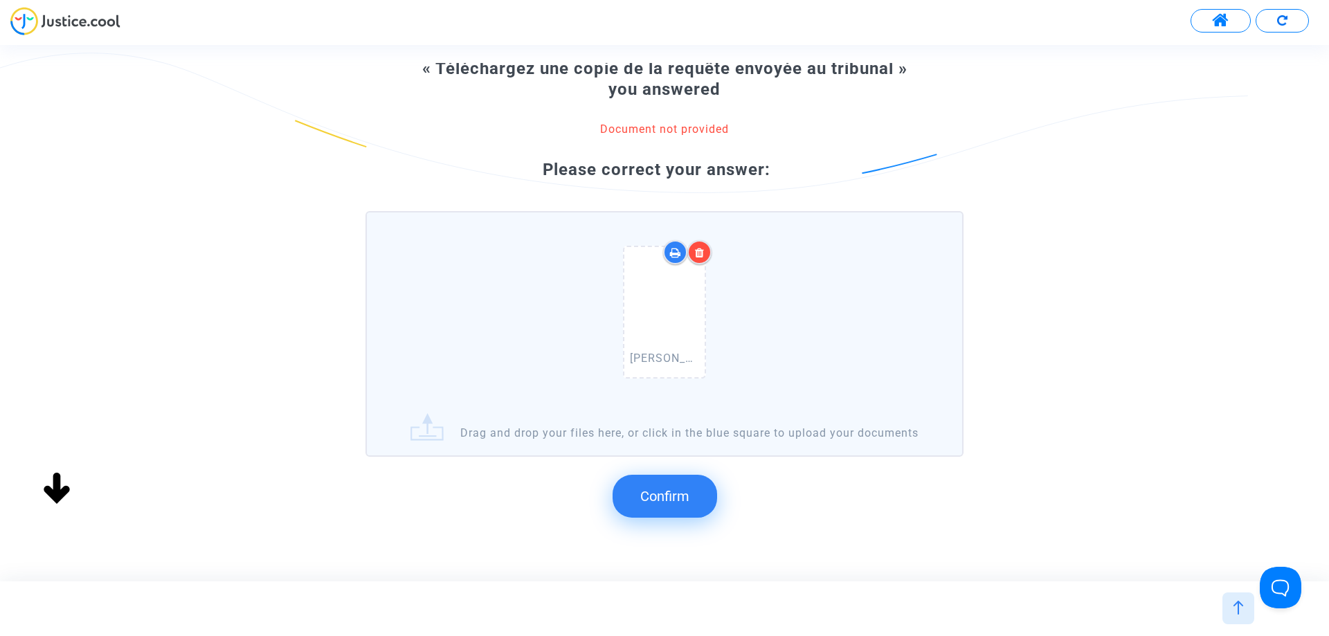
scroll to position [147, 0]
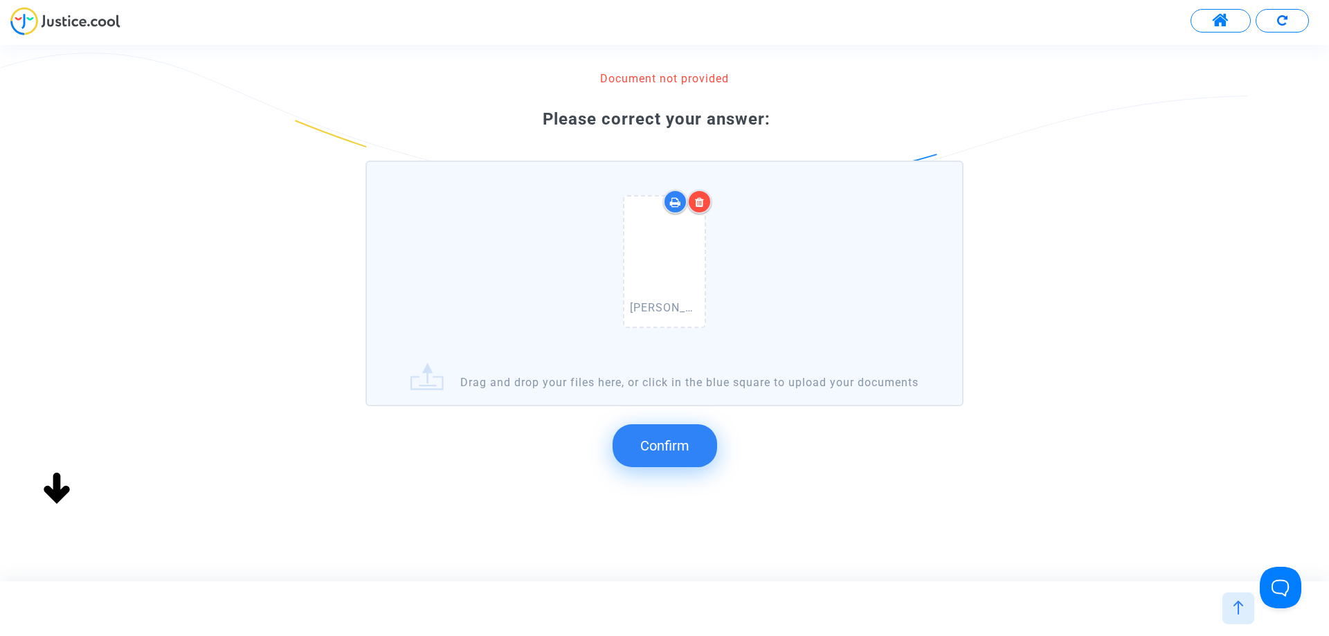
click at [672, 448] on span "Confirm" at bounding box center [664, 445] width 49 height 17
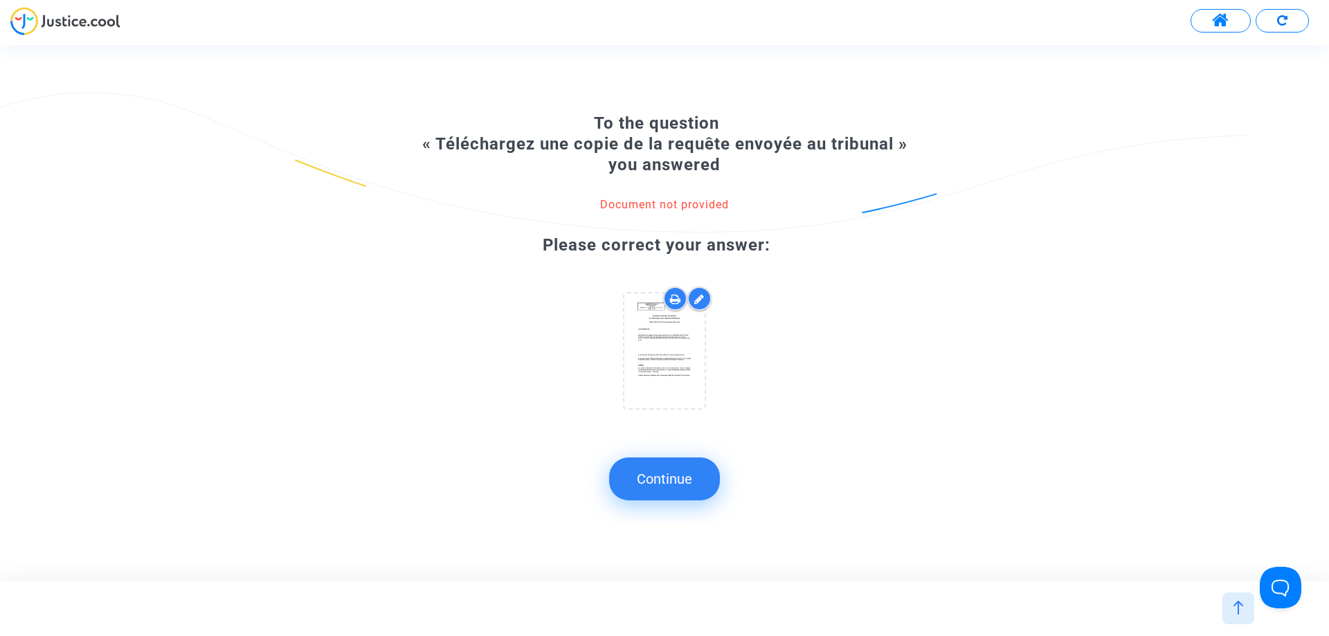
scroll to position [0, 0]
click at [666, 478] on button "Continue" at bounding box center [664, 479] width 111 height 43
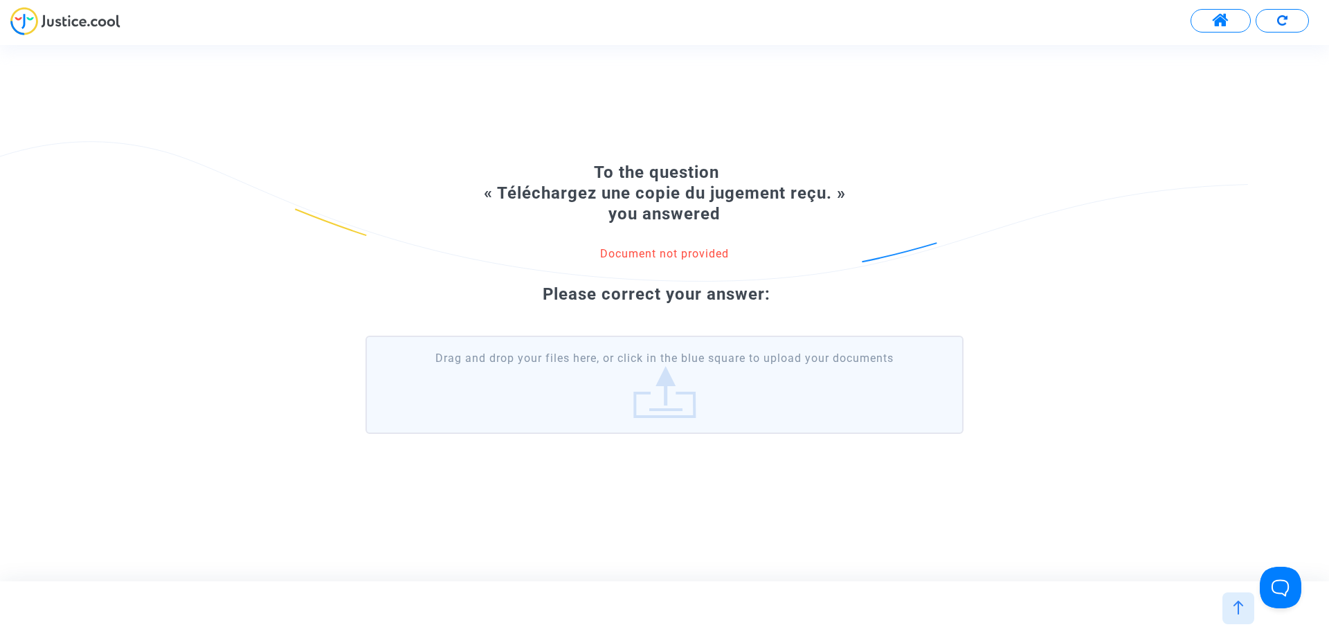
click at [685, 393] on label "Drag and drop your files here, or click in the blue square to upload your docum…" at bounding box center [664, 385] width 598 height 98
click at [0, 0] on input "Drag and drop your files here, or click in the blue square to upload your docum…" at bounding box center [0, 0] width 0 height 0
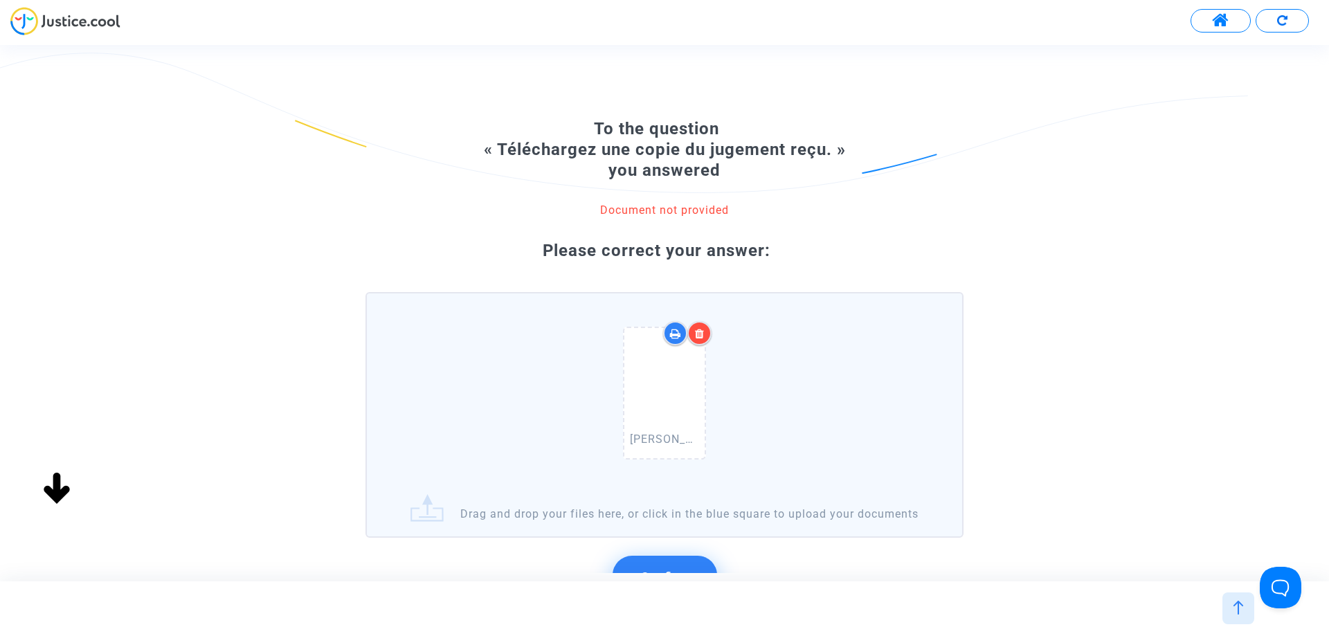
scroll to position [147, 0]
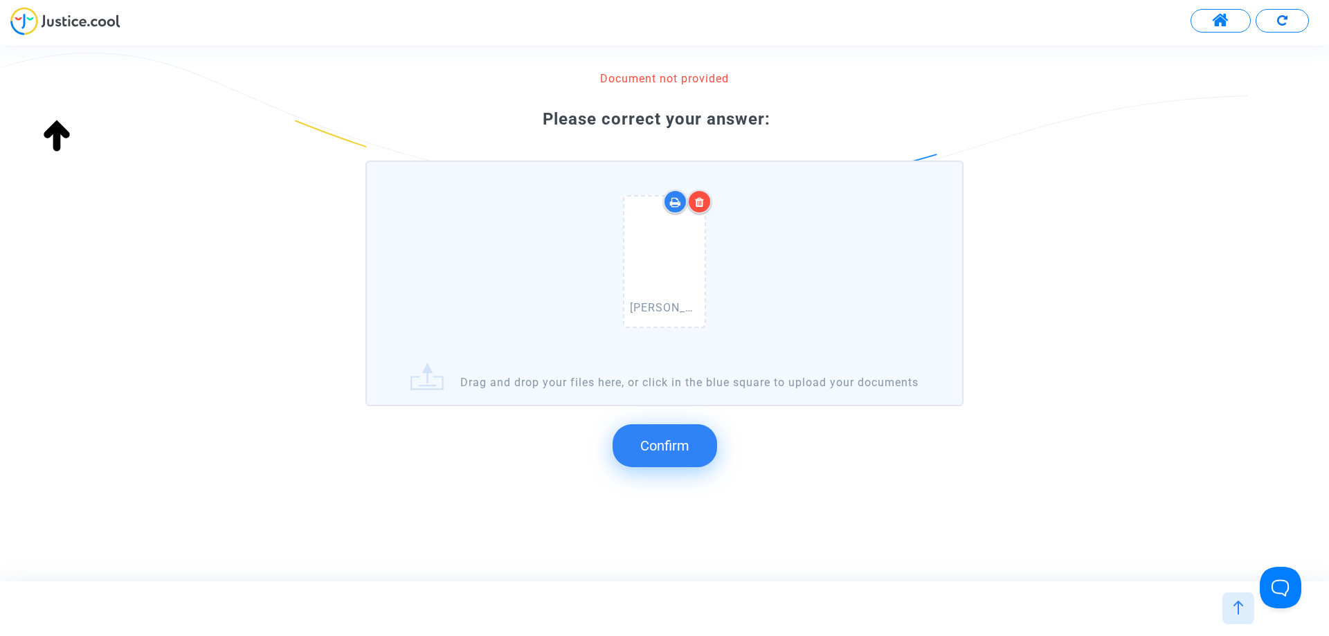
click at [668, 446] on span "Confirm" at bounding box center [664, 445] width 49 height 17
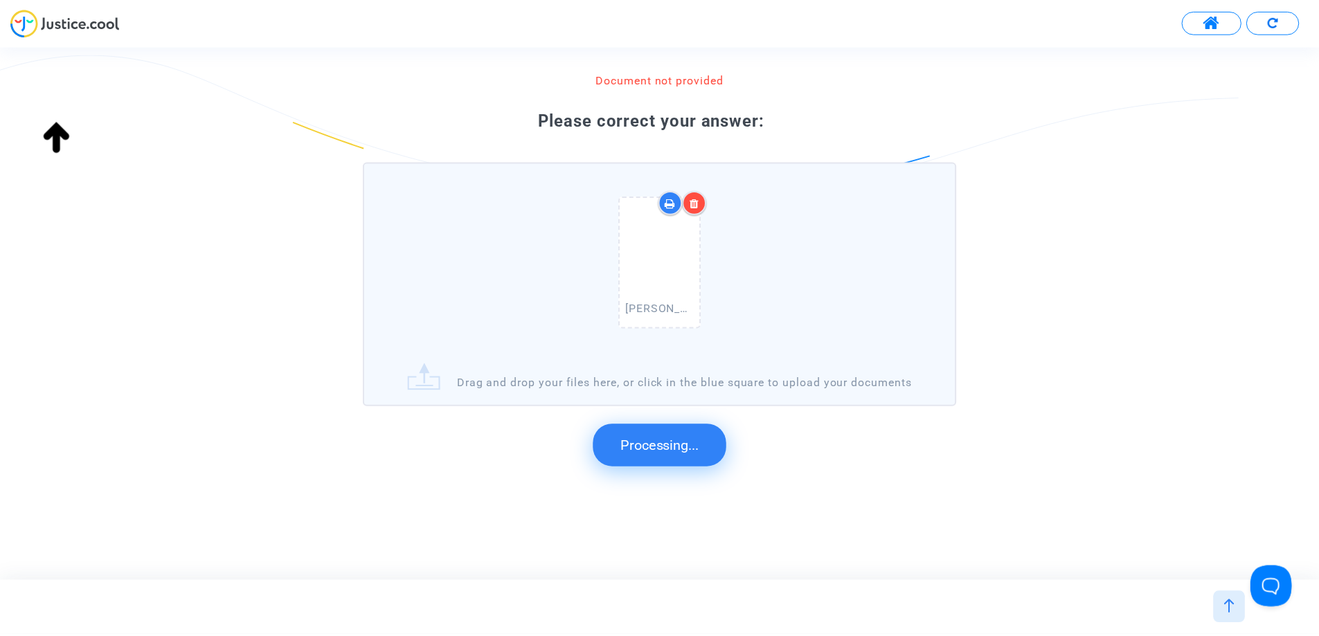
scroll to position [0, 0]
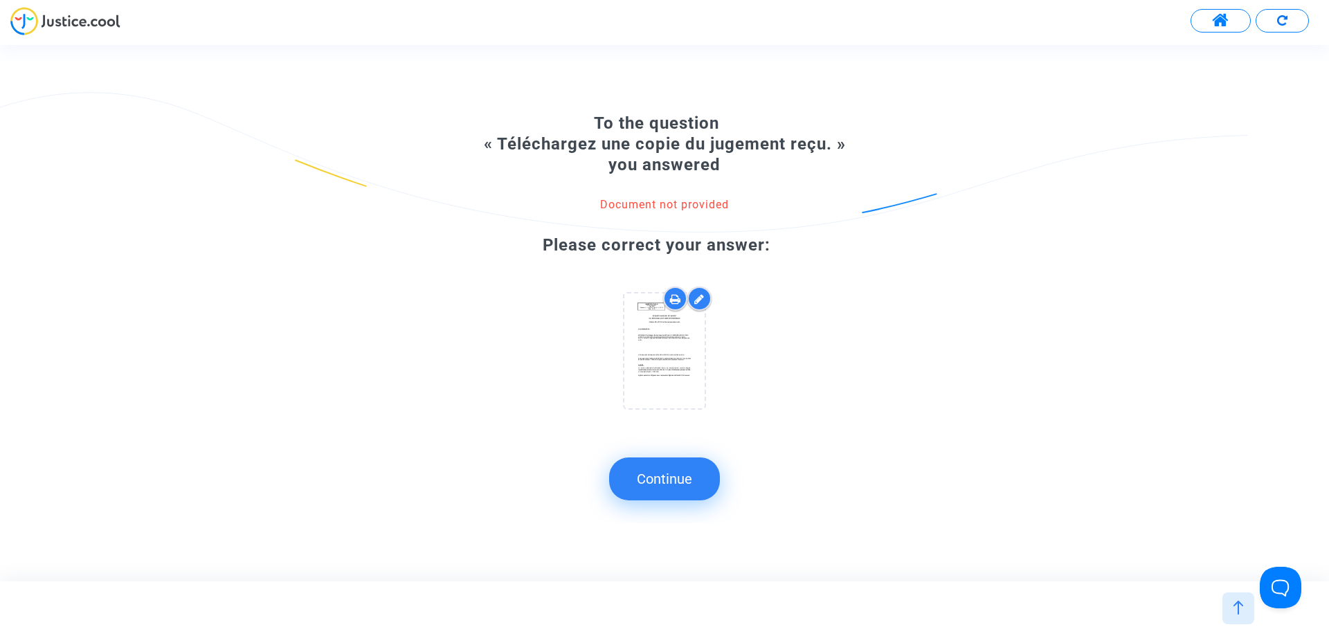
click at [676, 476] on button "Continue" at bounding box center [664, 479] width 111 height 43
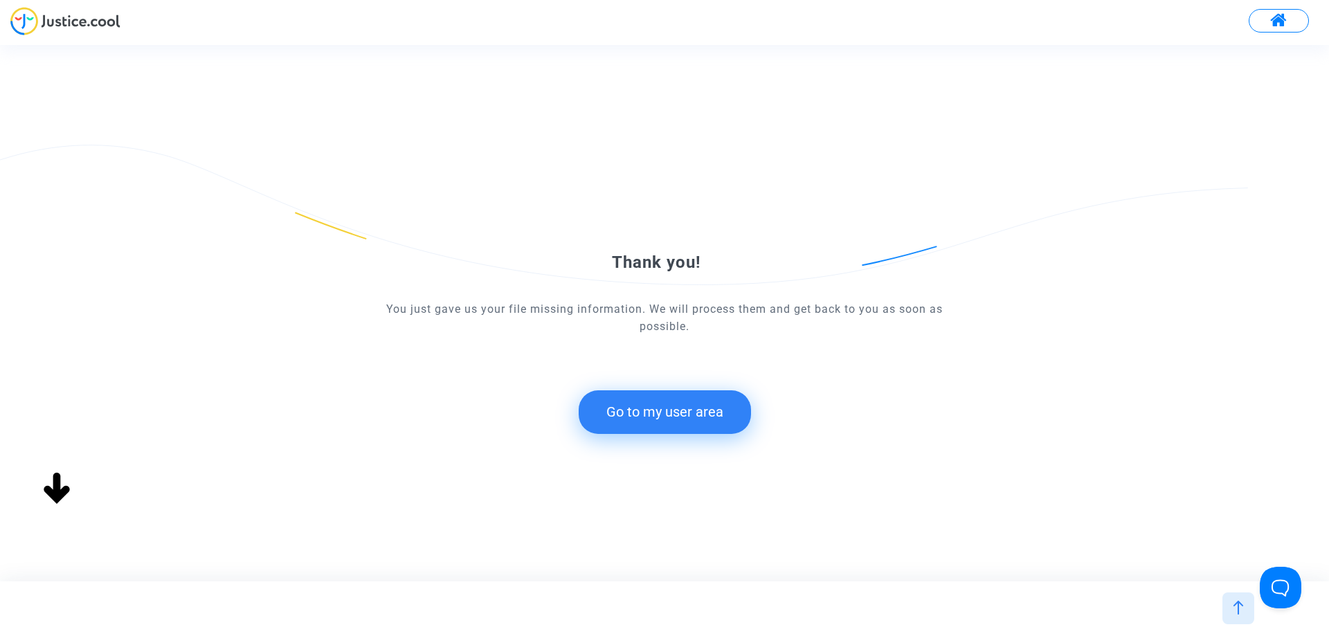
click at [672, 419] on button "Go to my user area" at bounding box center [665, 411] width 172 height 43
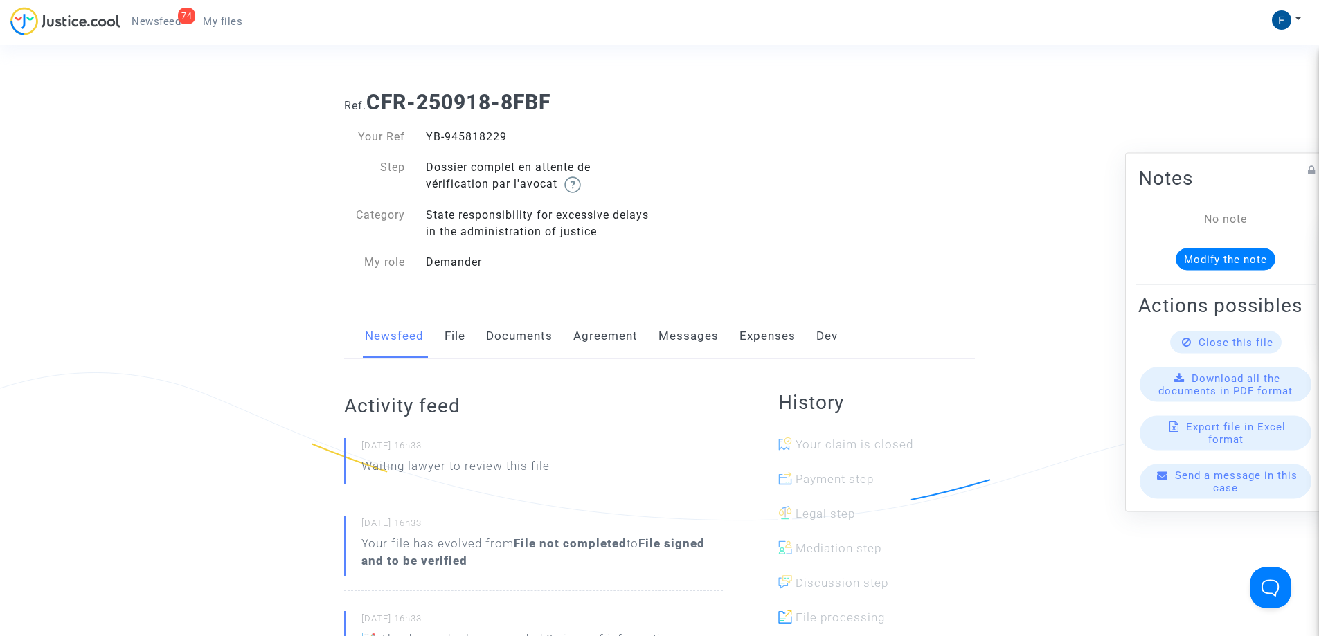
click at [228, 16] on span "My files" at bounding box center [222, 21] width 39 height 12
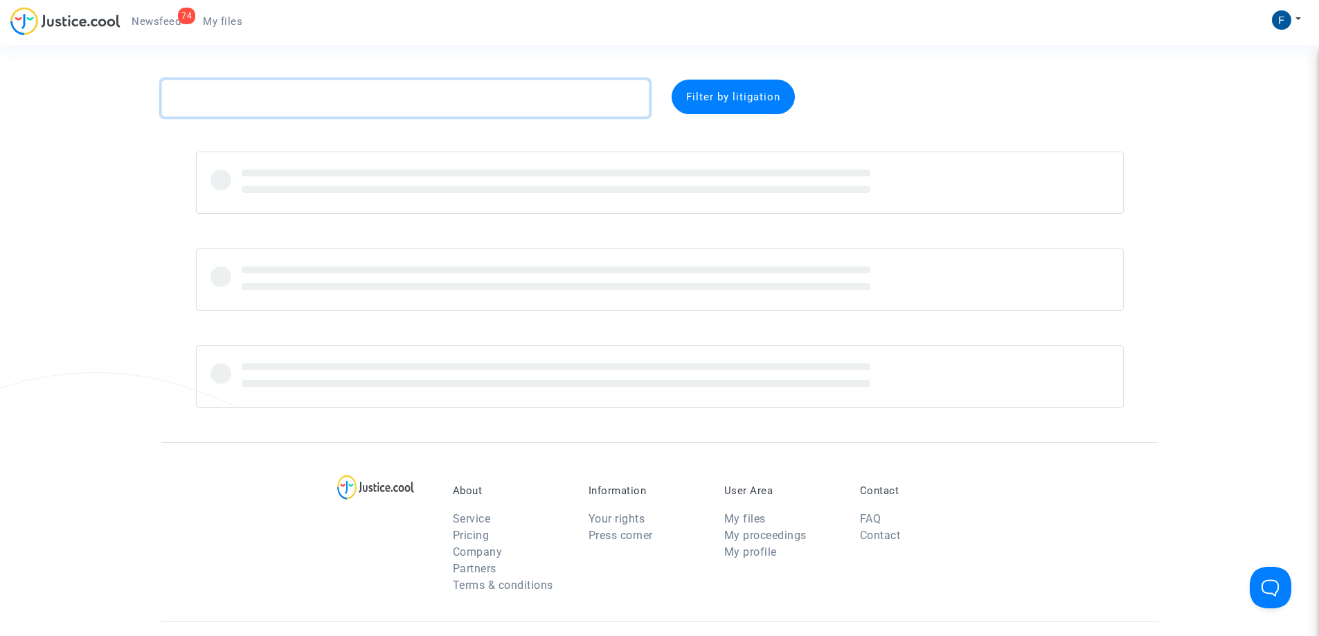
click at [267, 96] on textarea at bounding box center [405, 98] width 488 height 37
paste textarea "CFR-250918-RFJN"
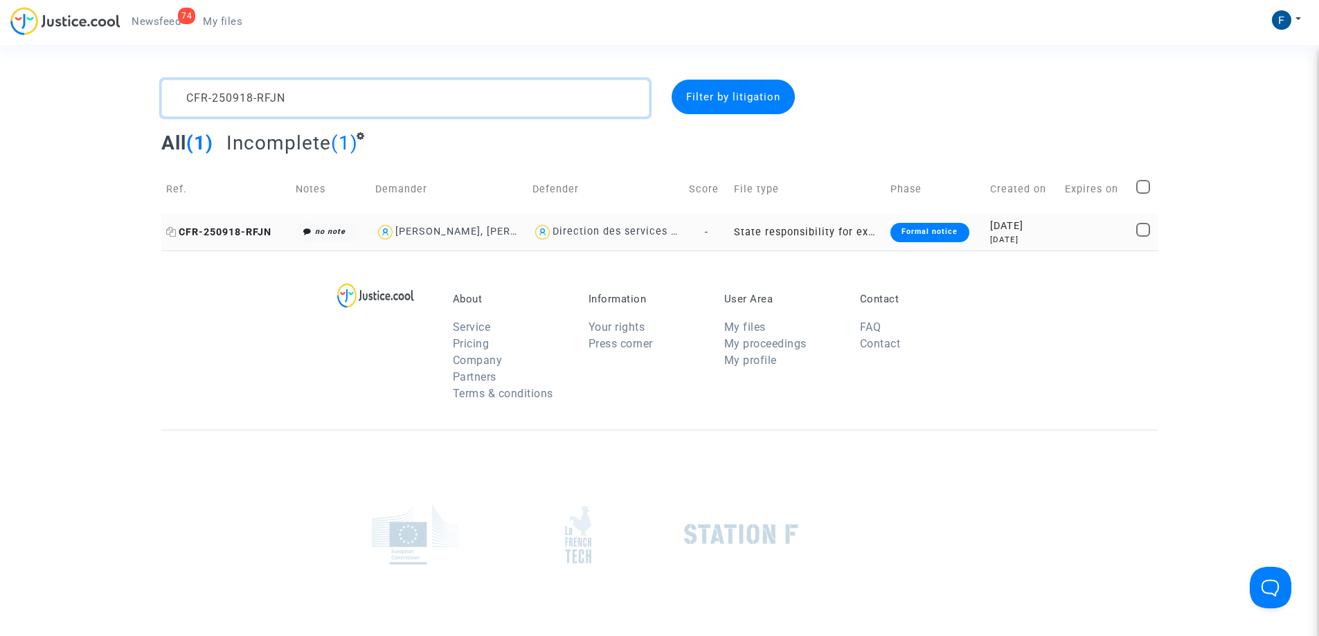
type textarea "CFR-250918-RFJN"
click at [245, 232] on span "CFR-250918-RFJN" at bounding box center [218, 232] width 105 height 12
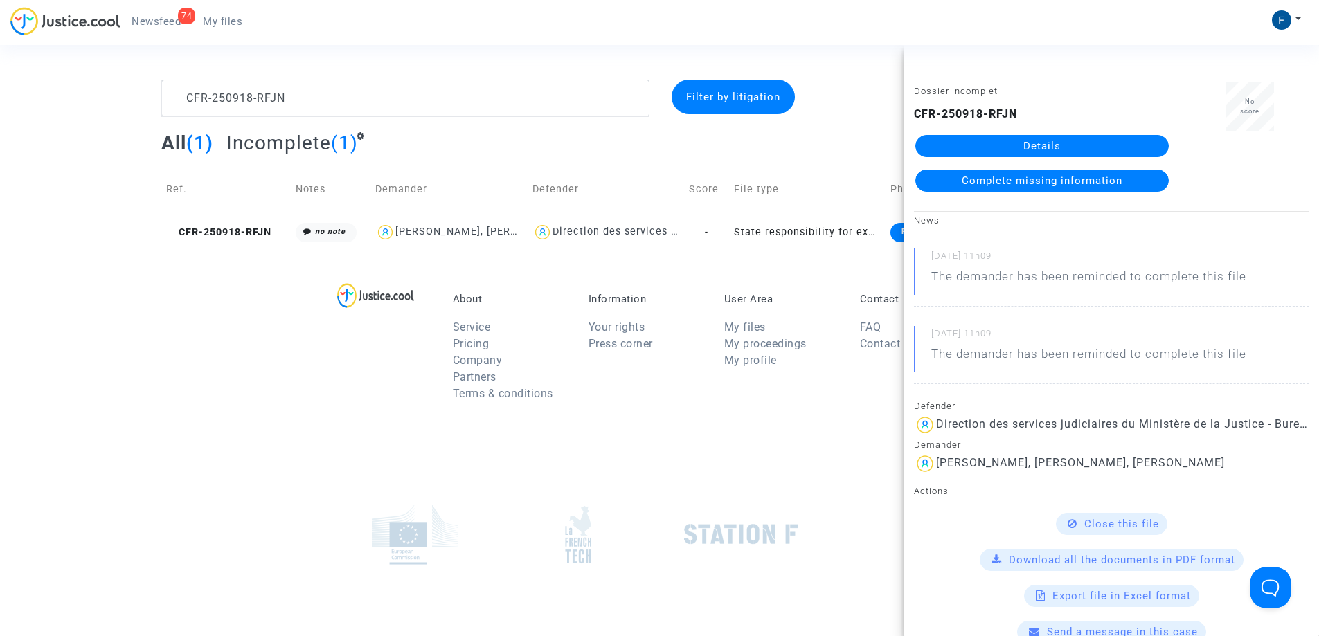
click at [1049, 178] on span "Complete missing information" at bounding box center [1041, 180] width 161 height 12
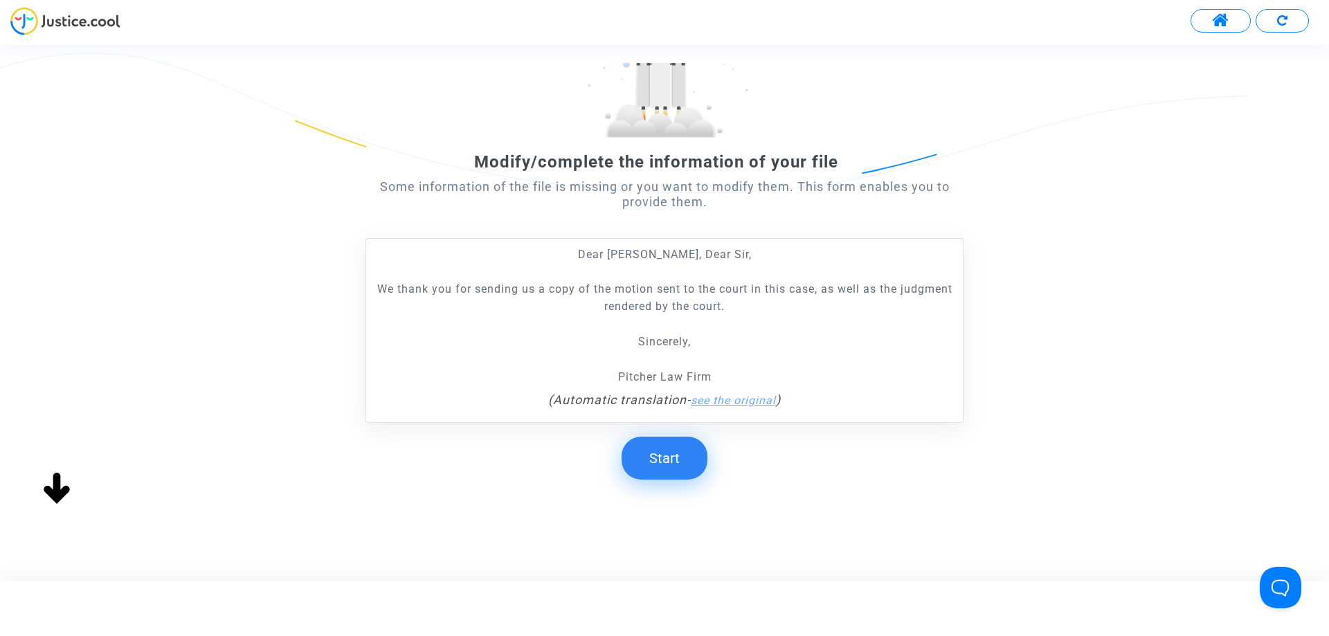
scroll to position [121, 0]
click at [662, 456] on button "Start" at bounding box center [665, 456] width 86 height 43
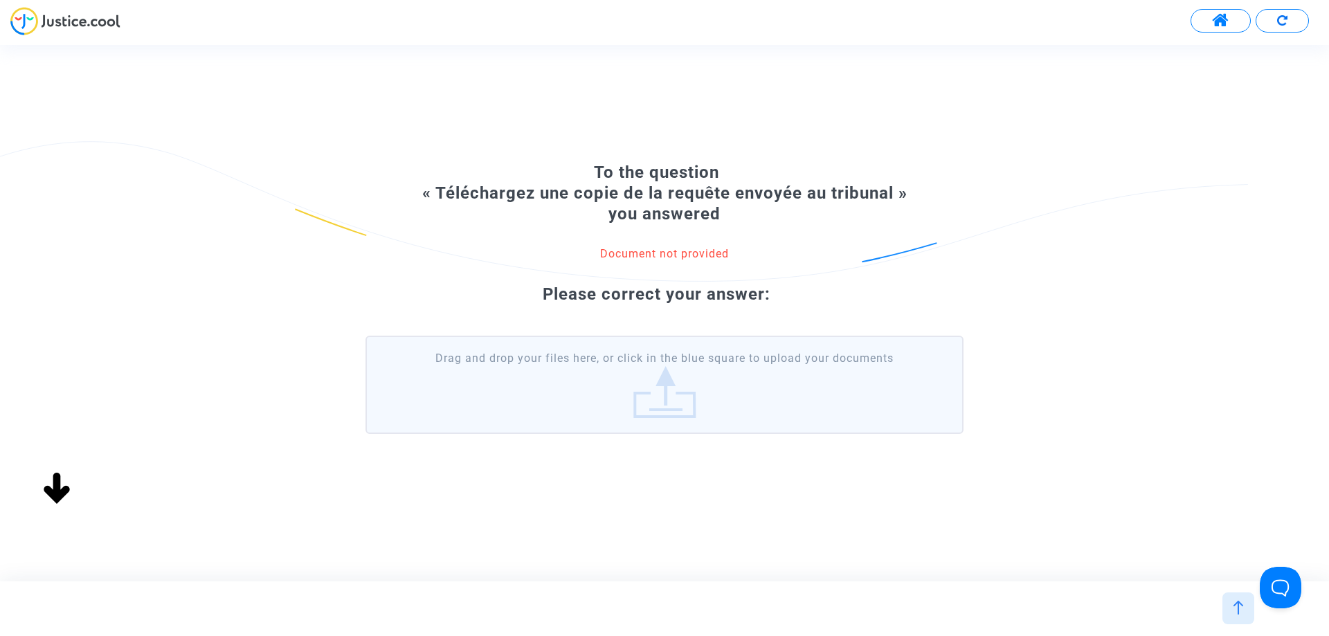
click at [693, 406] on label "Drag and drop your files here, or click in the blue square to upload your docum…" at bounding box center [664, 385] width 598 height 98
click at [0, 0] on input "Drag and drop your files here, or click in the blue square to upload your docum…" at bounding box center [0, 0] width 0 height 0
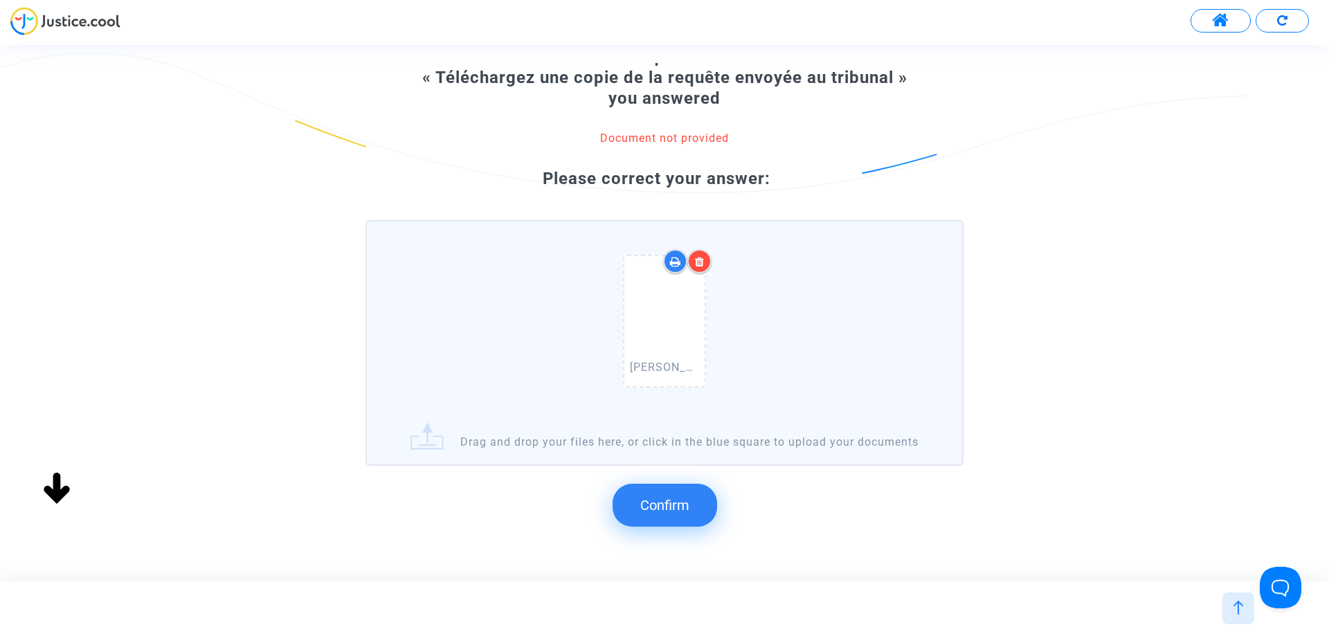
scroll to position [147, 0]
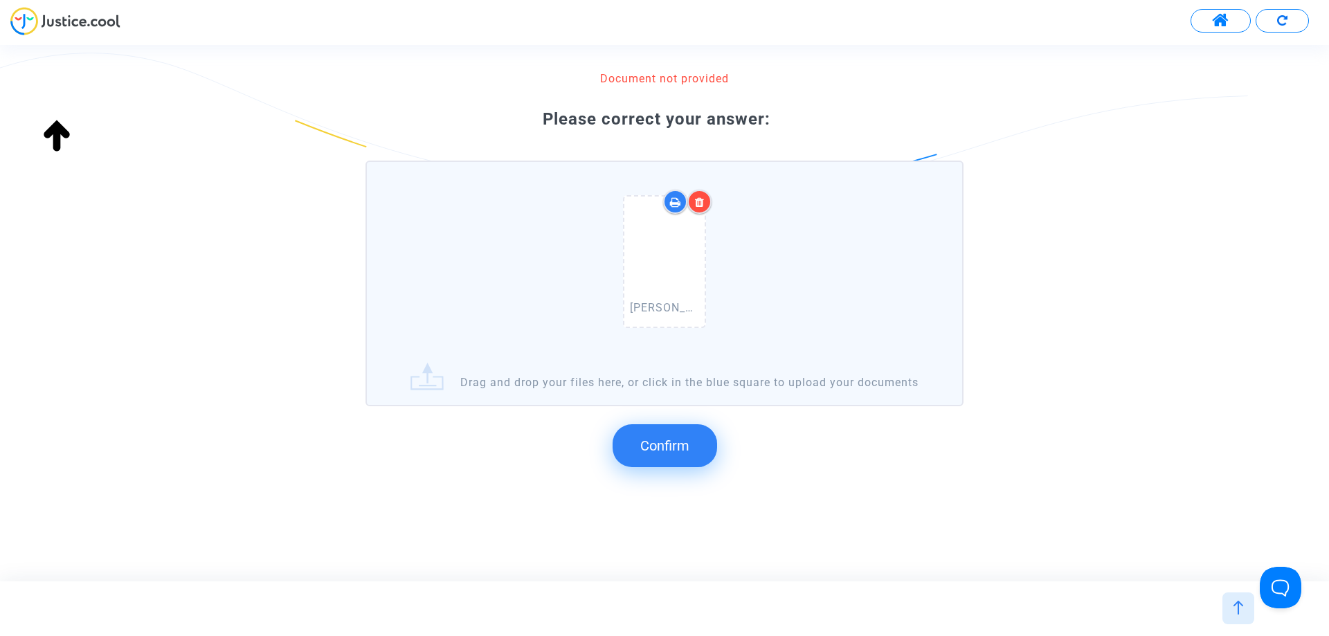
click at [697, 449] on button "Confirm" at bounding box center [665, 445] width 105 height 43
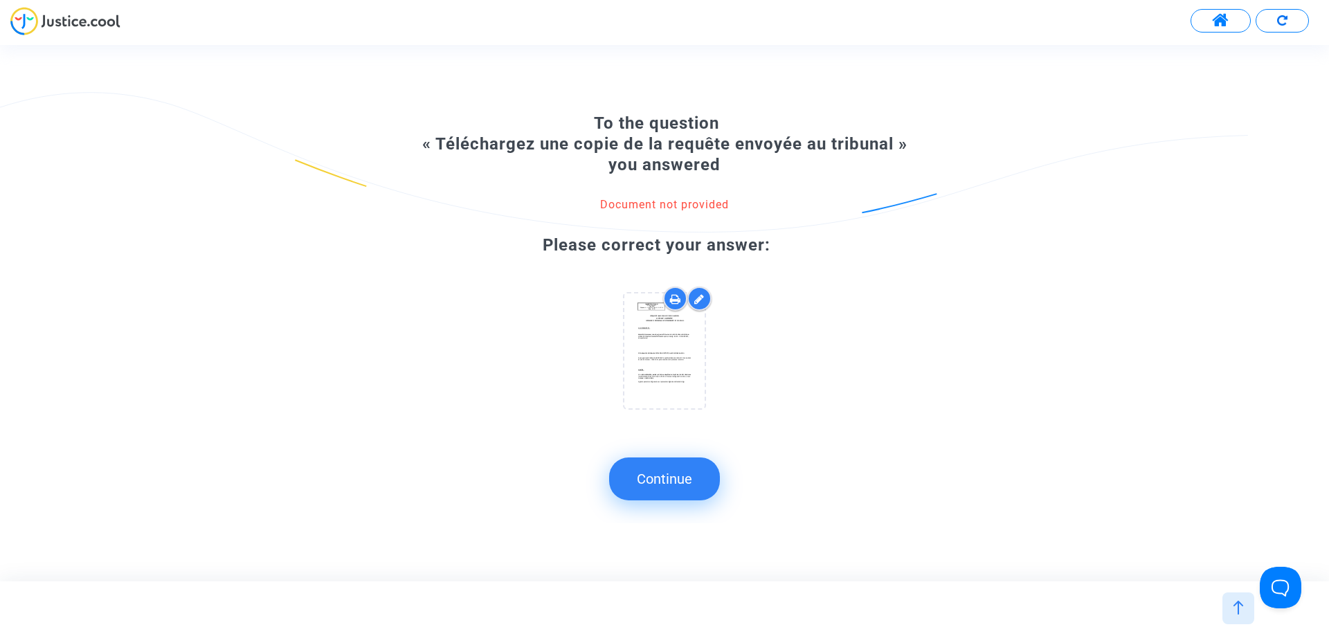
click at [685, 482] on button "Continue" at bounding box center [664, 479] width 111 height 43
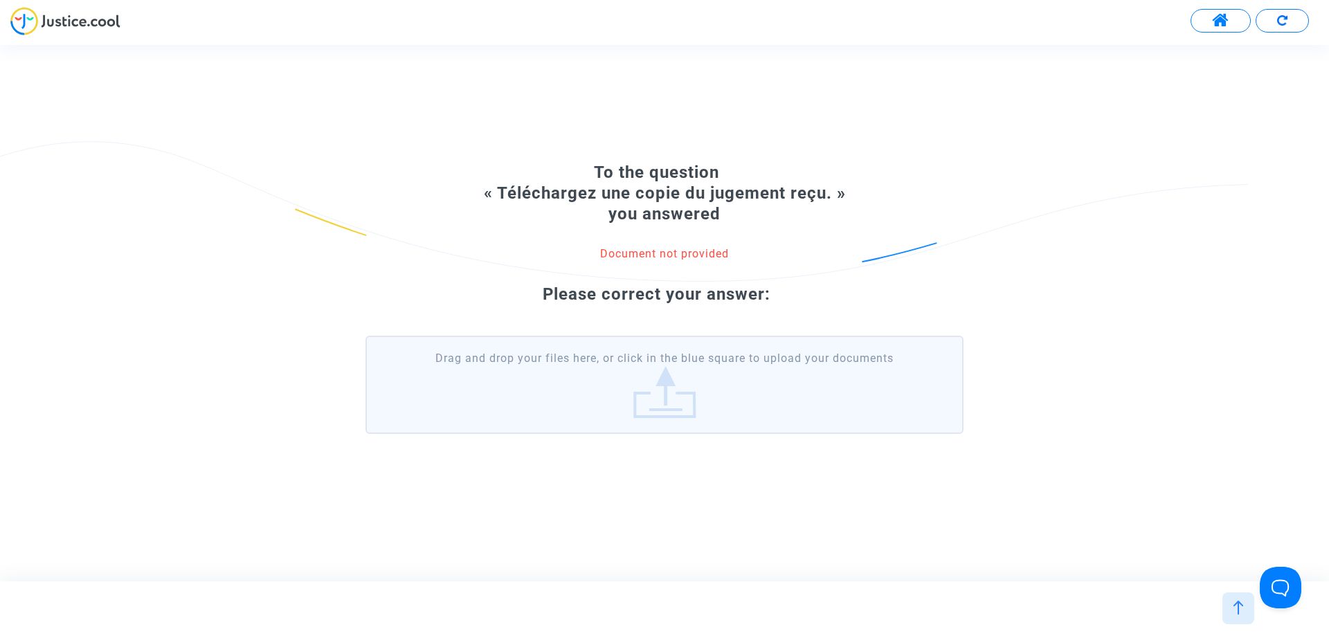
click at [670, 404] on label "Drag and drop your files here, or click in the blue square to upload your docum…" at bounding box center [664, 385] width 598 height 98
click at [0, 0] on input "Drag and drop your files here, or click in the blue square to upload your docum…" at bounding box center [0, 0] width 0 height 0
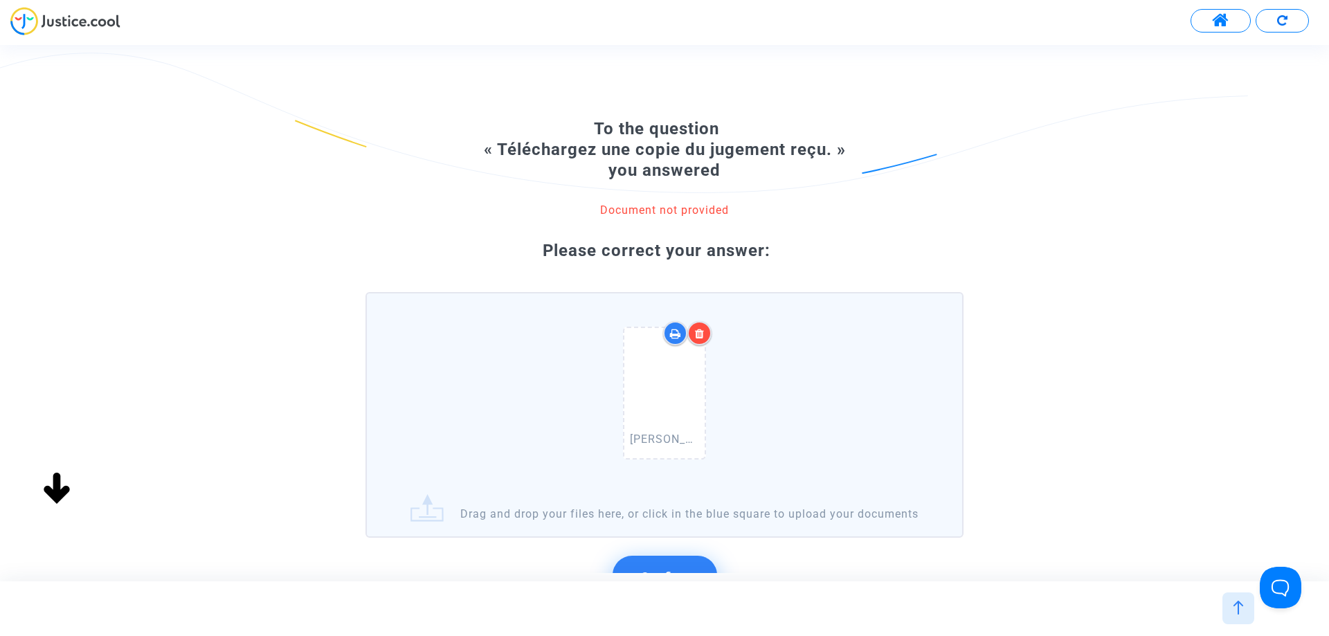
scroll to position [147, 0]
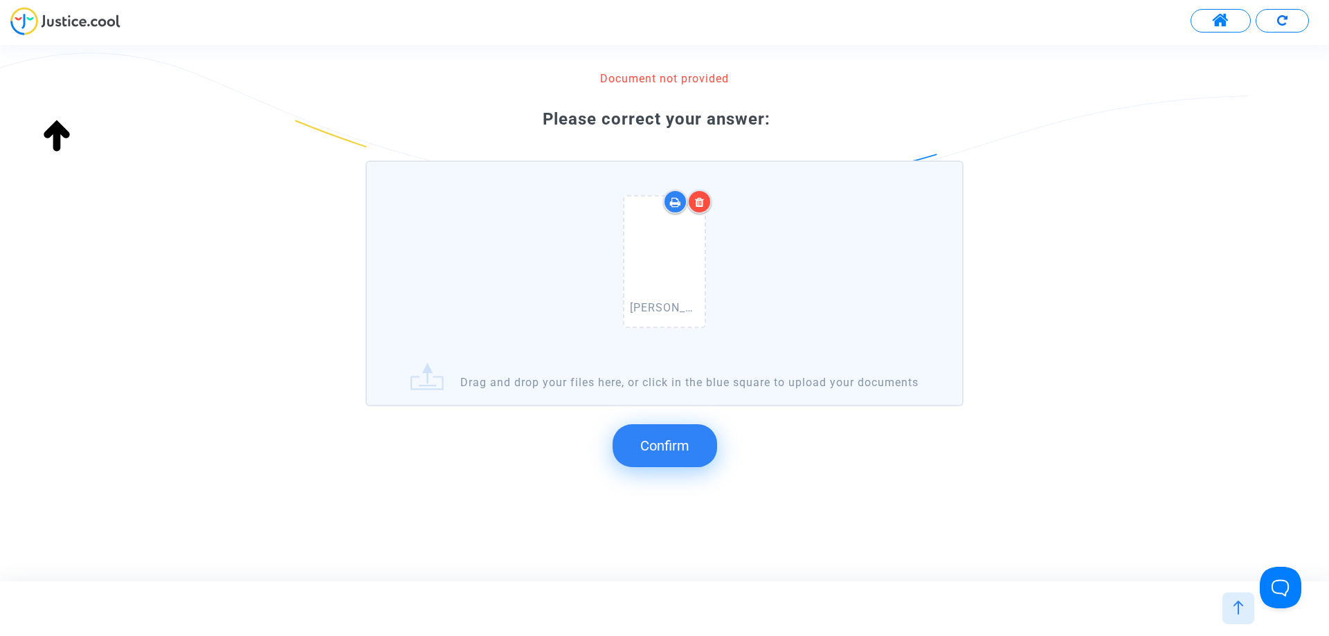
click at [691, 453] on button "Confirm" at bounding box center [665, 445] width 105 height 43
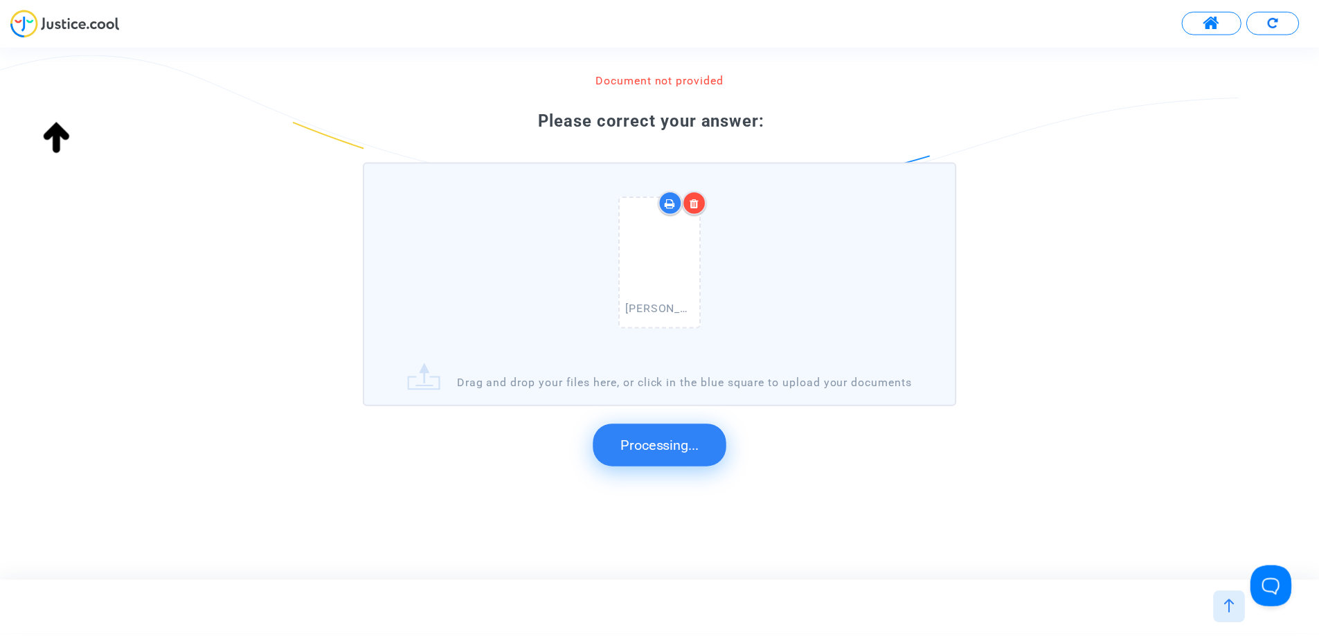
scroll to position [0, 0]
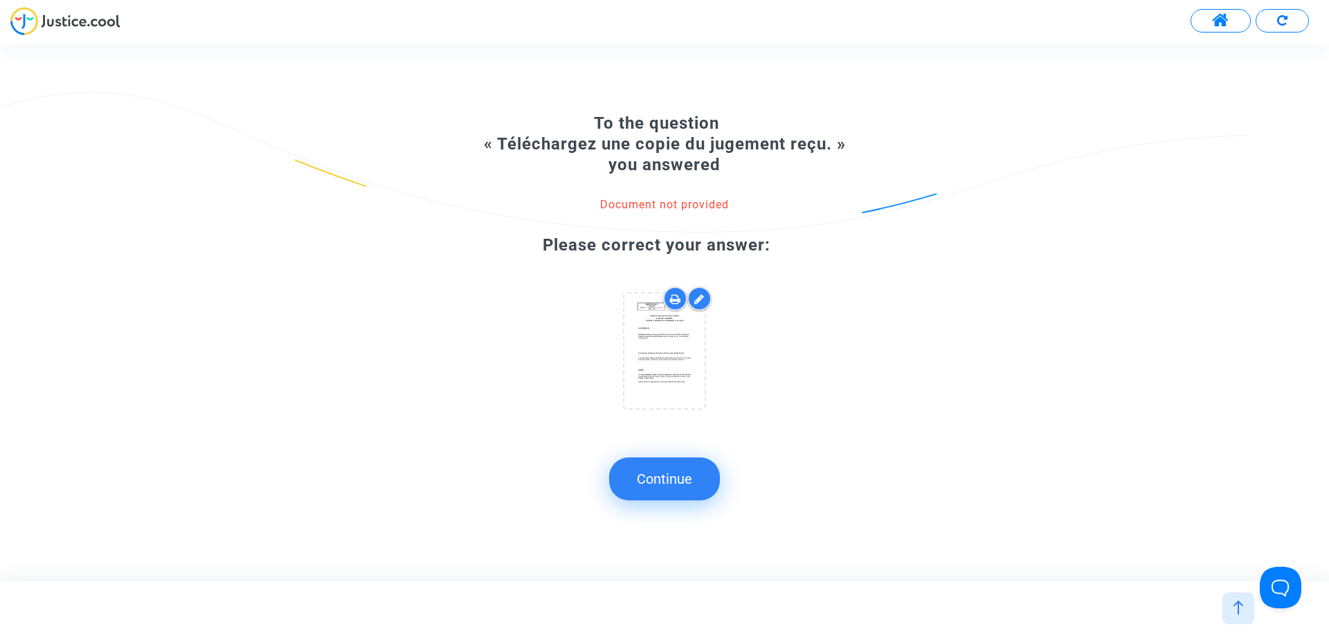
click at [697, 476] on button "Continue" at bounding box center [664, 479] width 111 height 43
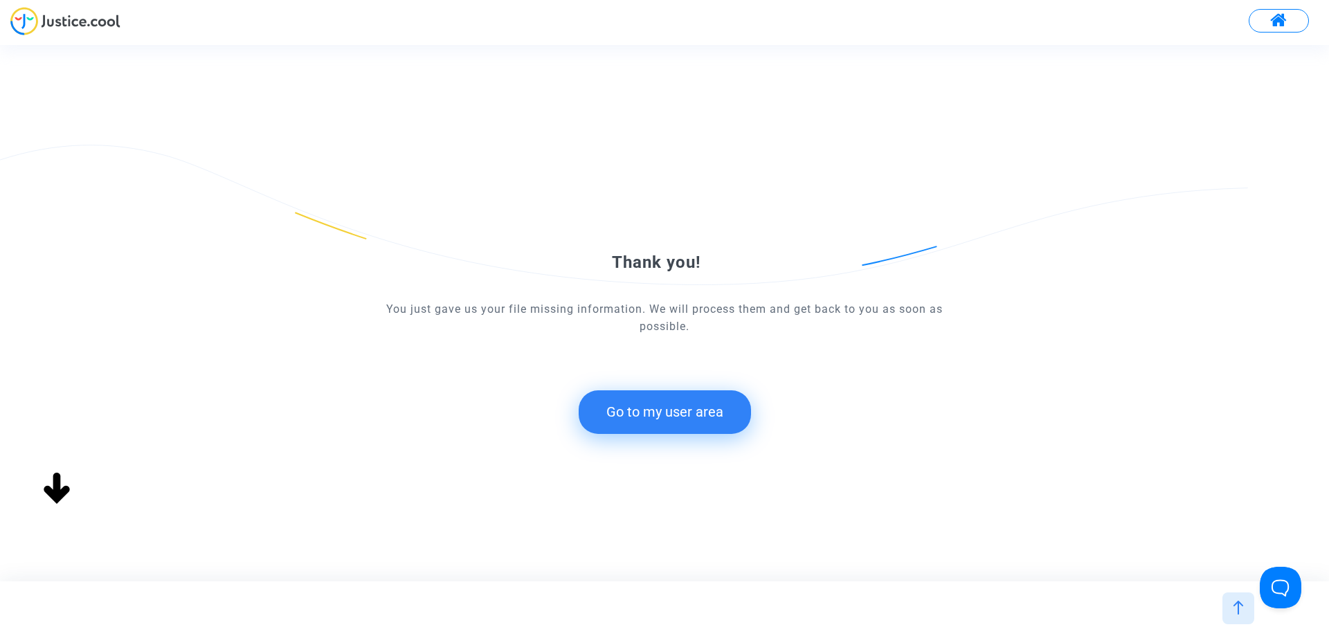
click at [710, 421] on button "Go to my user area" at bounding box center [665, 411] width 172 height 43
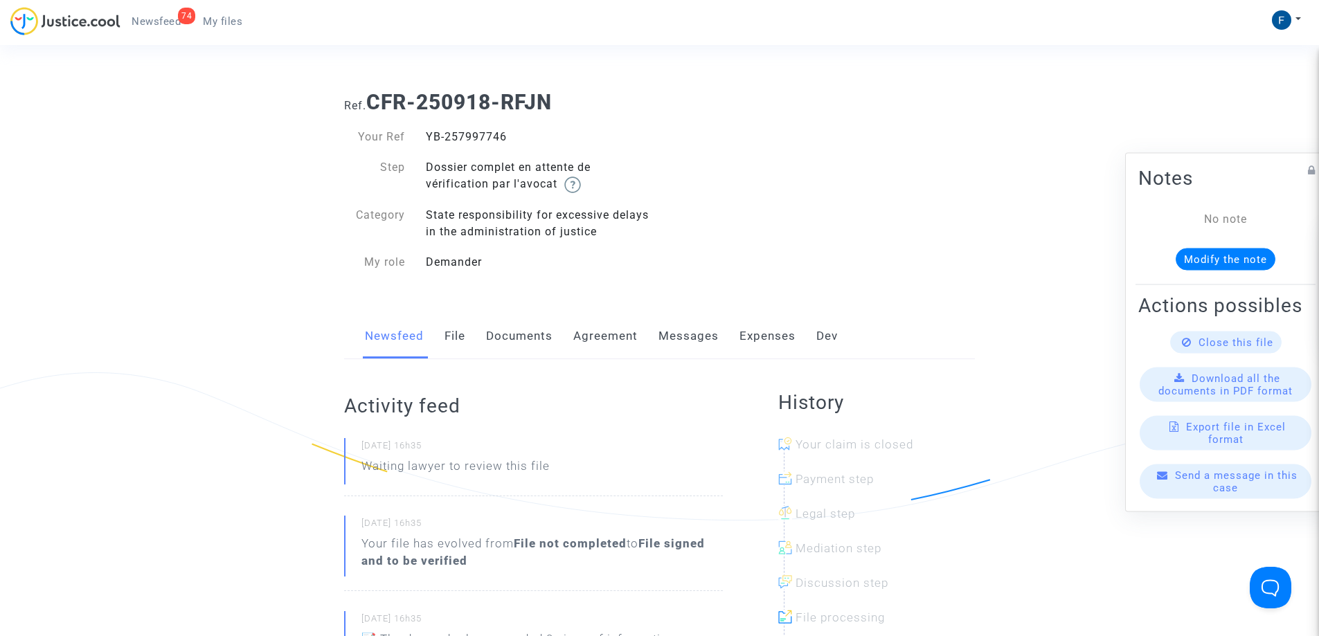
drag, startPoint x: 234, startPoint y: 24, endPoint x: 253, endPoint y: 30, distance: 19.5
click at [235, 24] on span "My files" at bounding box center [222, 21] width 39 height 12
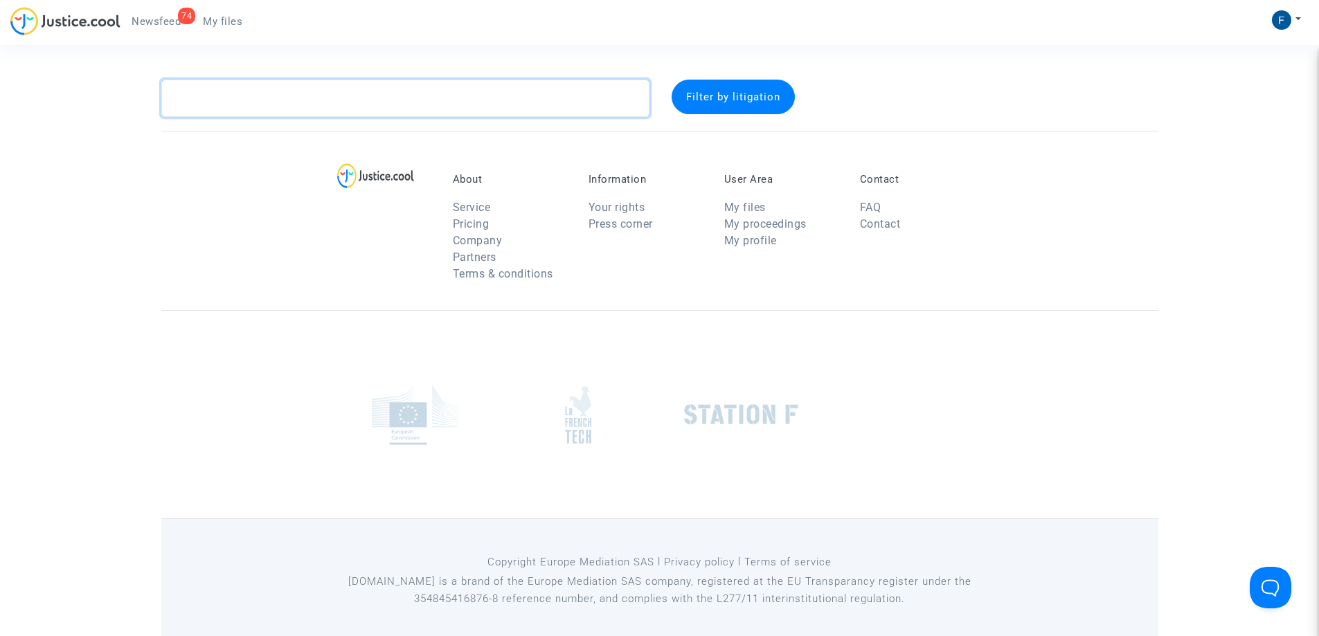
click at [250, 100] on textarea at bounding box center [405, 98] width 488 height 37
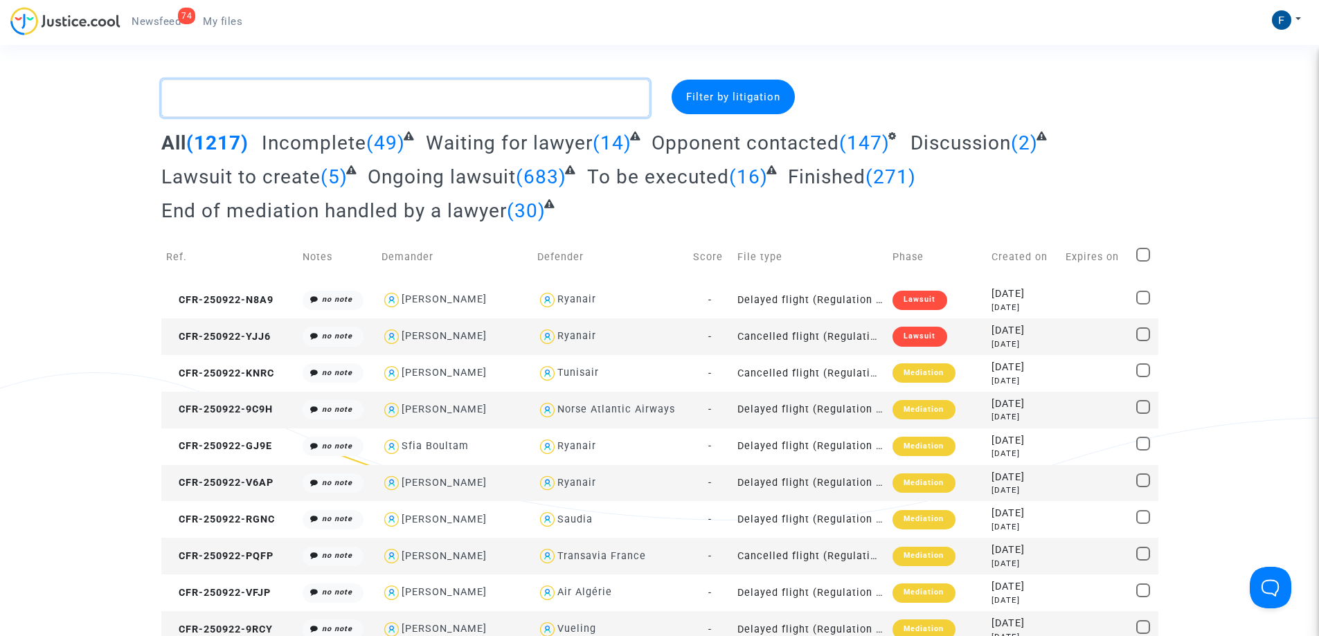
paste textarea "CFR-250918-4H8G"
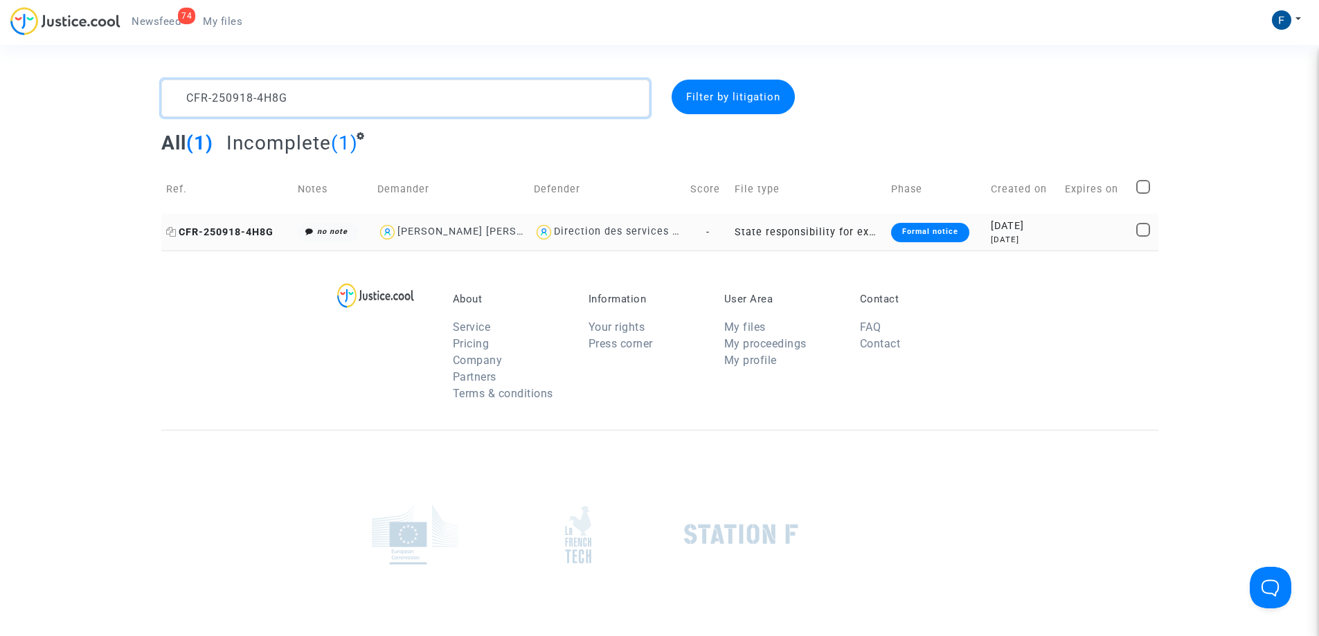
type textarea "CFR-250918-4H8G"
click at [241, 233] on span "CFR-250918-4H8G" at bounding box center [219, 232] width 107 height 12
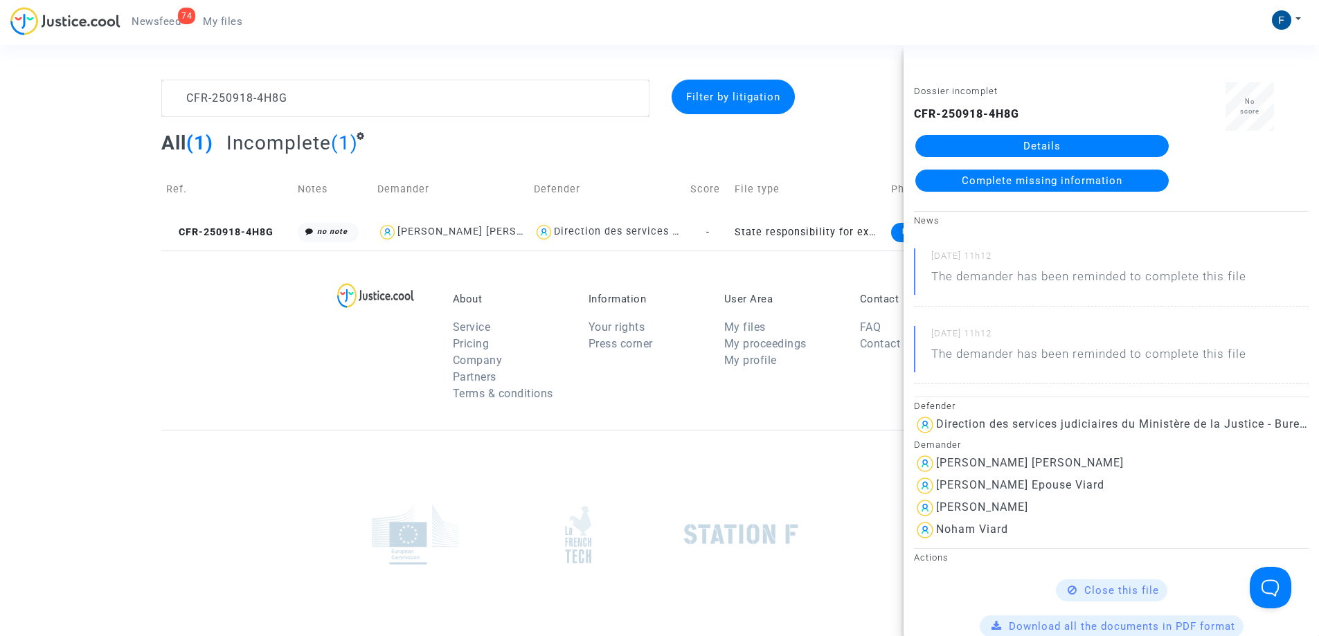
click at [1105, 178] on span "Complete missing information" at bounding box center [1041, 180] width 161 height 12
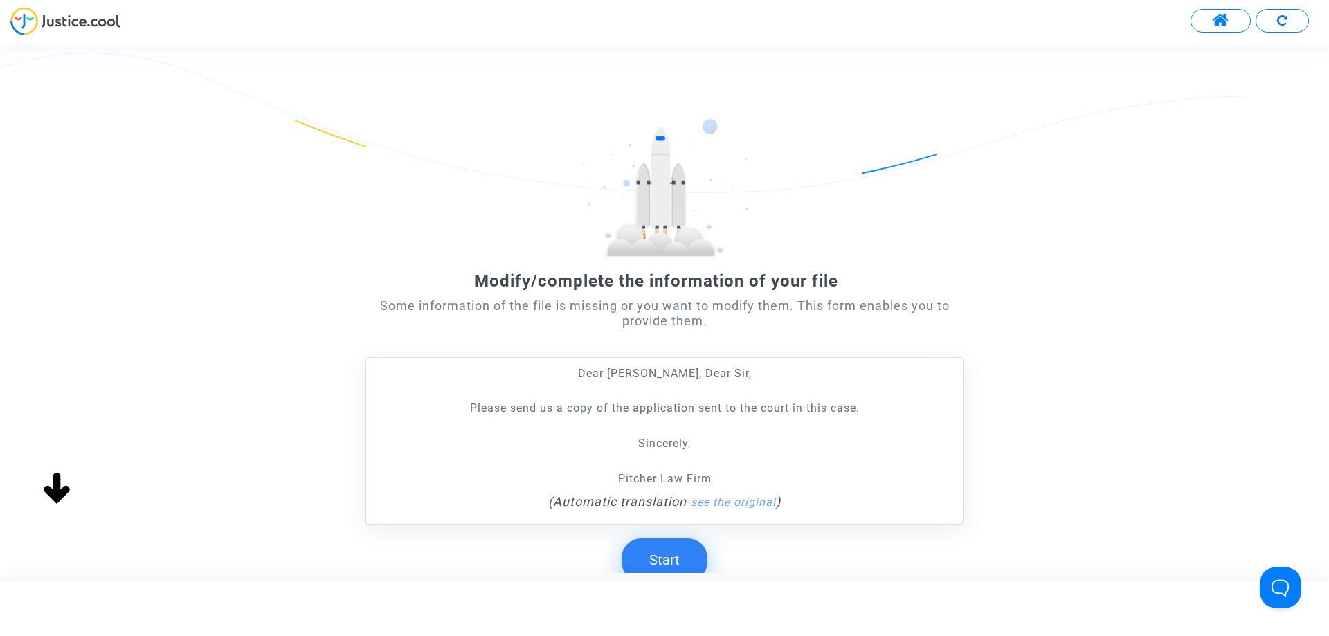
click at [664, 552] on button "Start" at bounding box center [665, 560] width 86 height 43
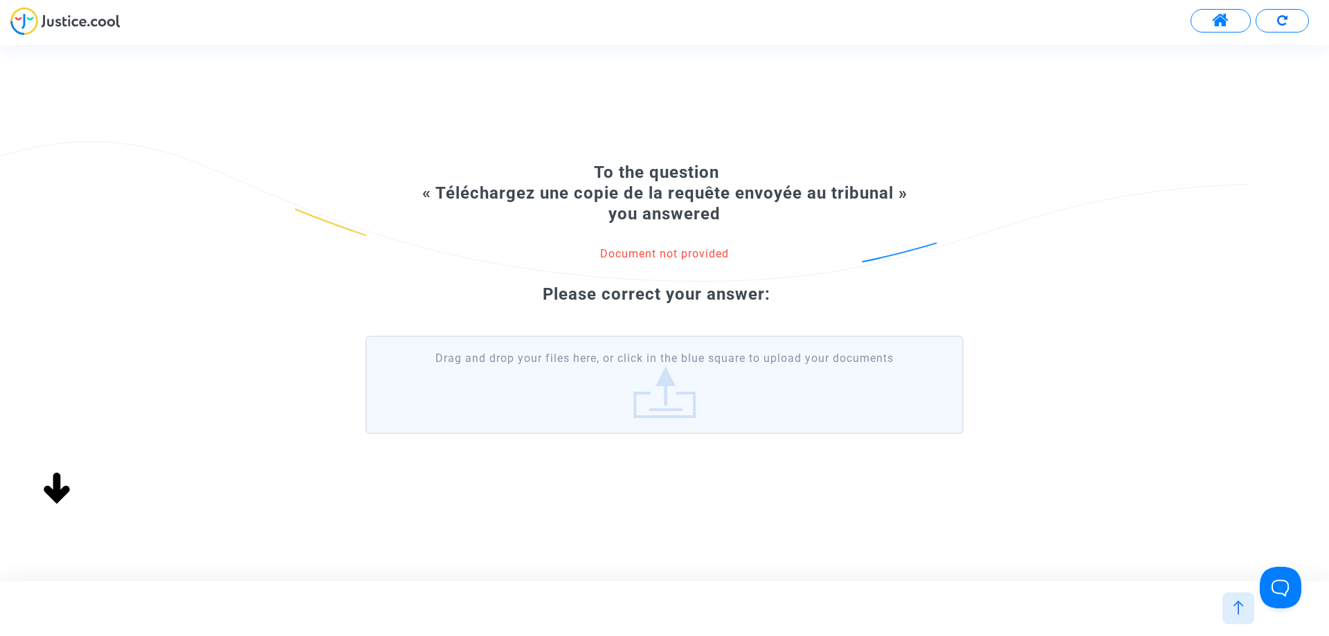
click at [671, 382] on label "Drag and drop your files here, or click in the blue square to upload your docum…" at bounding box center [664, 385] width 598 height 98
click at [0, 0] on input "Drag and drop your files here, or click in the blue square to upload your docum…" at bounding box center [0, 0] width 0 height 0
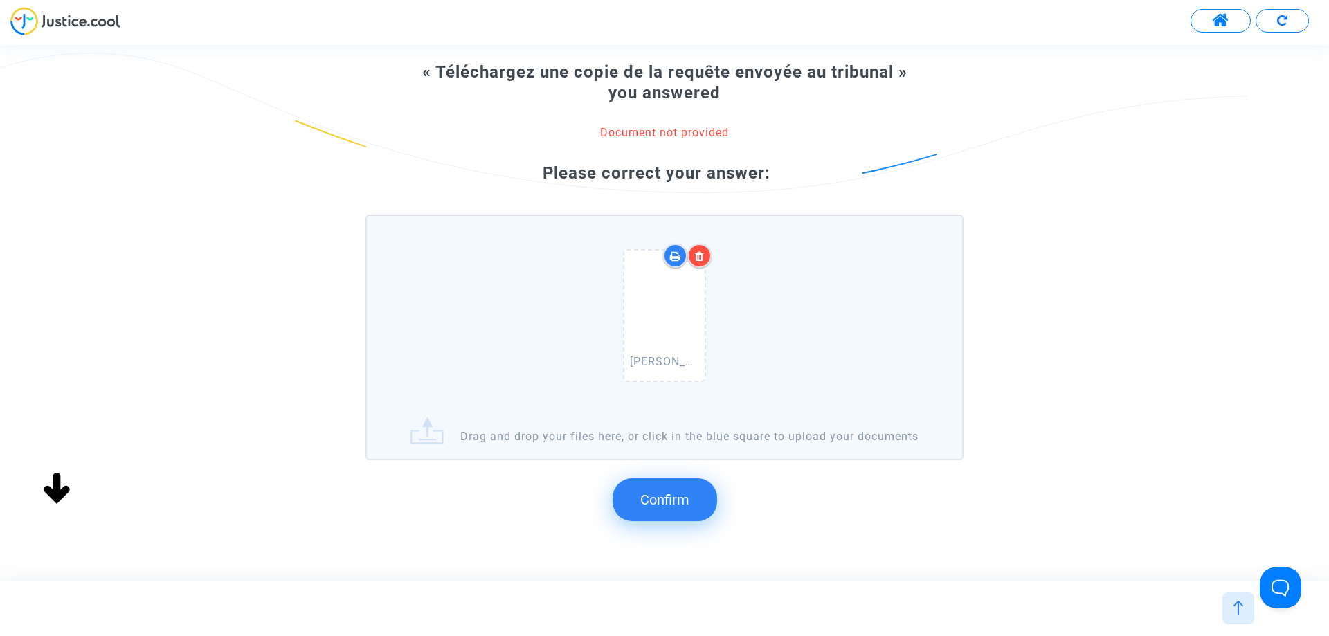
scroll to position [147, 0]
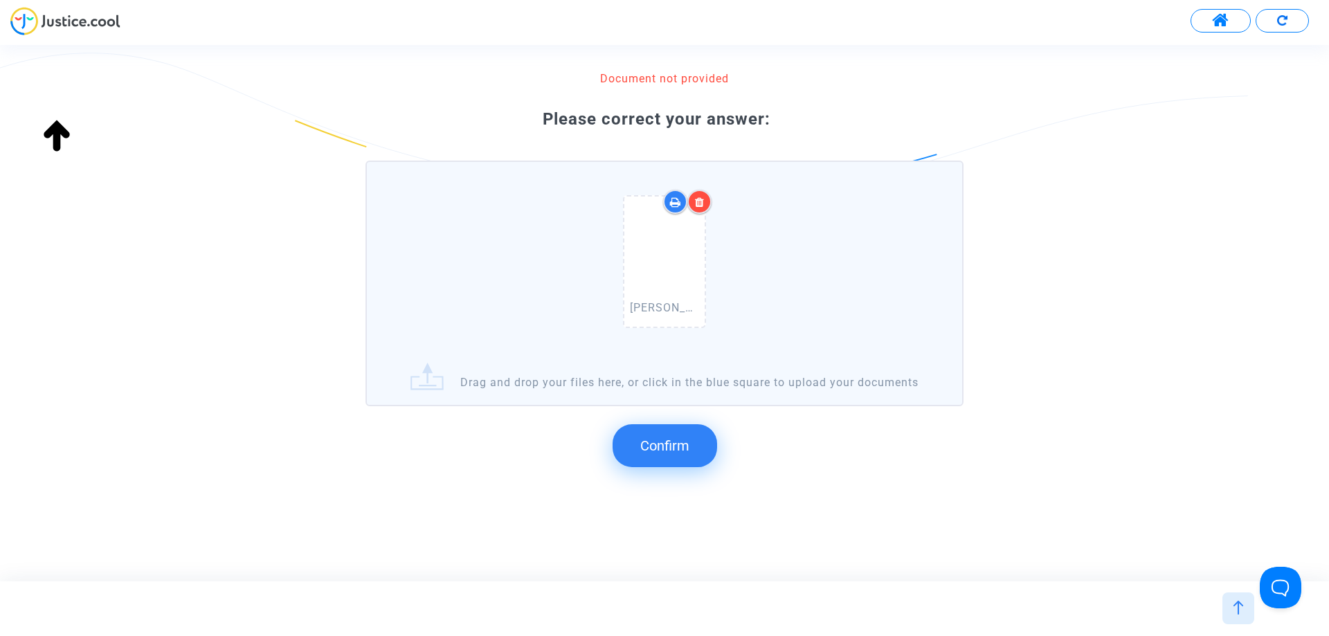
click at [667, 439] on span "Confirm" at bounding box center [664, 445] width 49 height 17
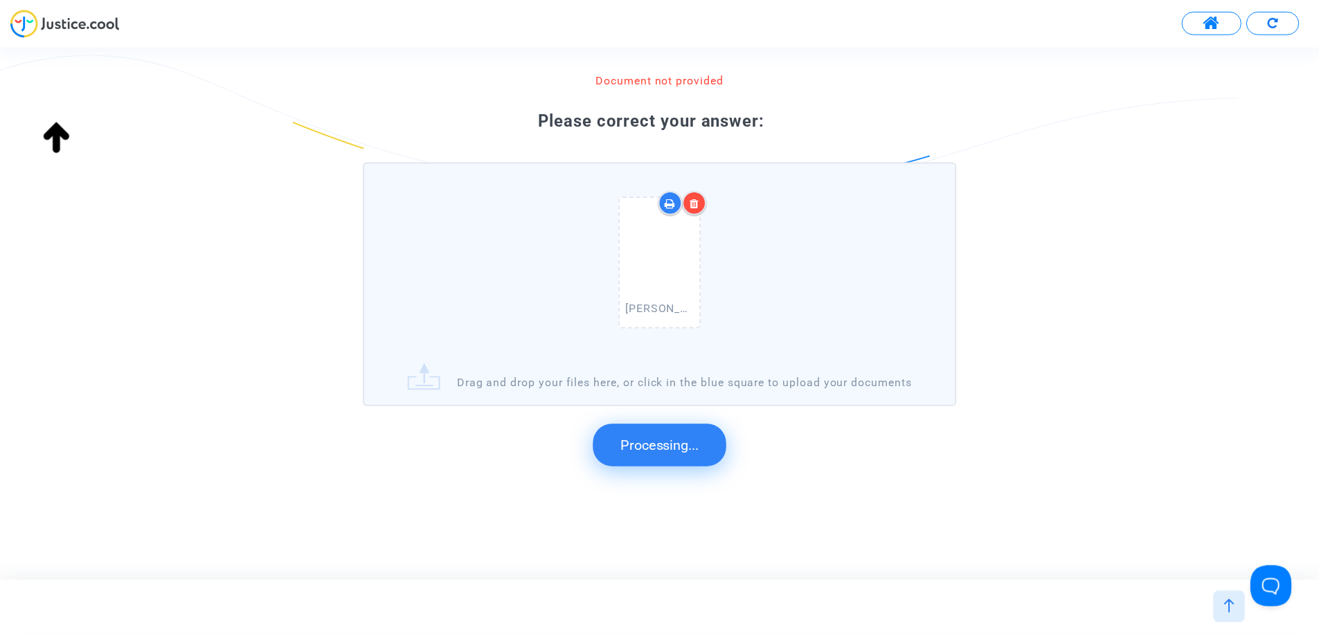
scroll to position [0, 0]
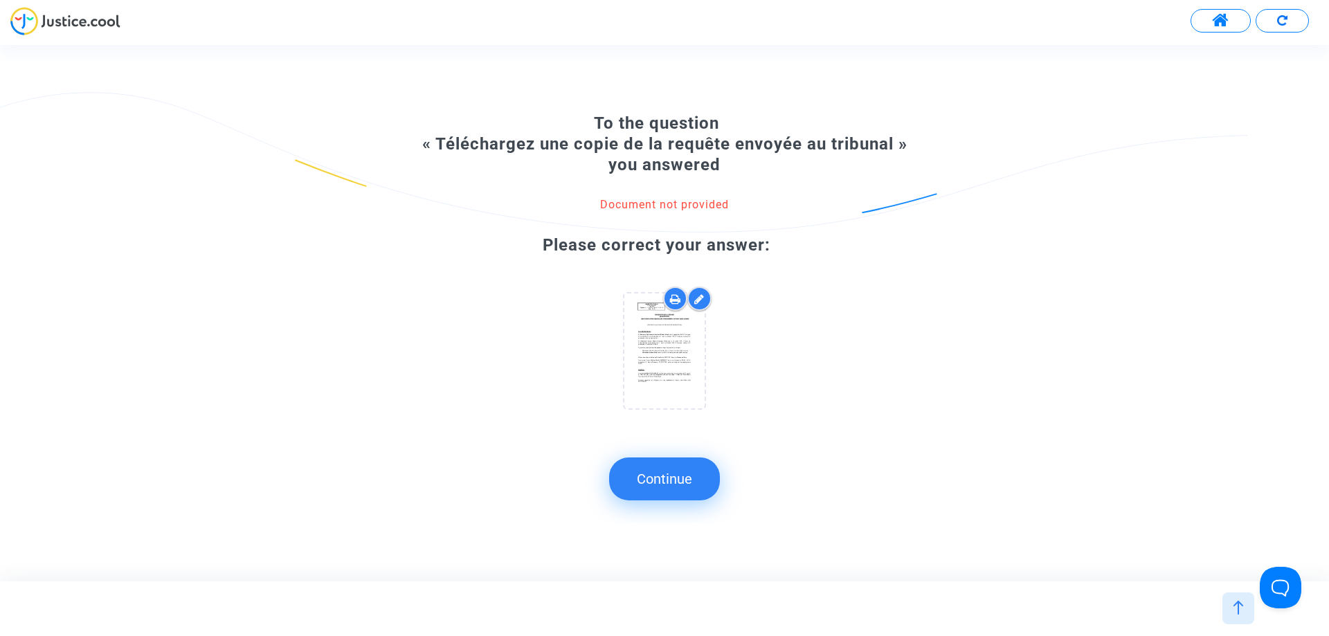
click at [682, 487] on button "Continue" at bounding box center [664, 479] width 111 height 43
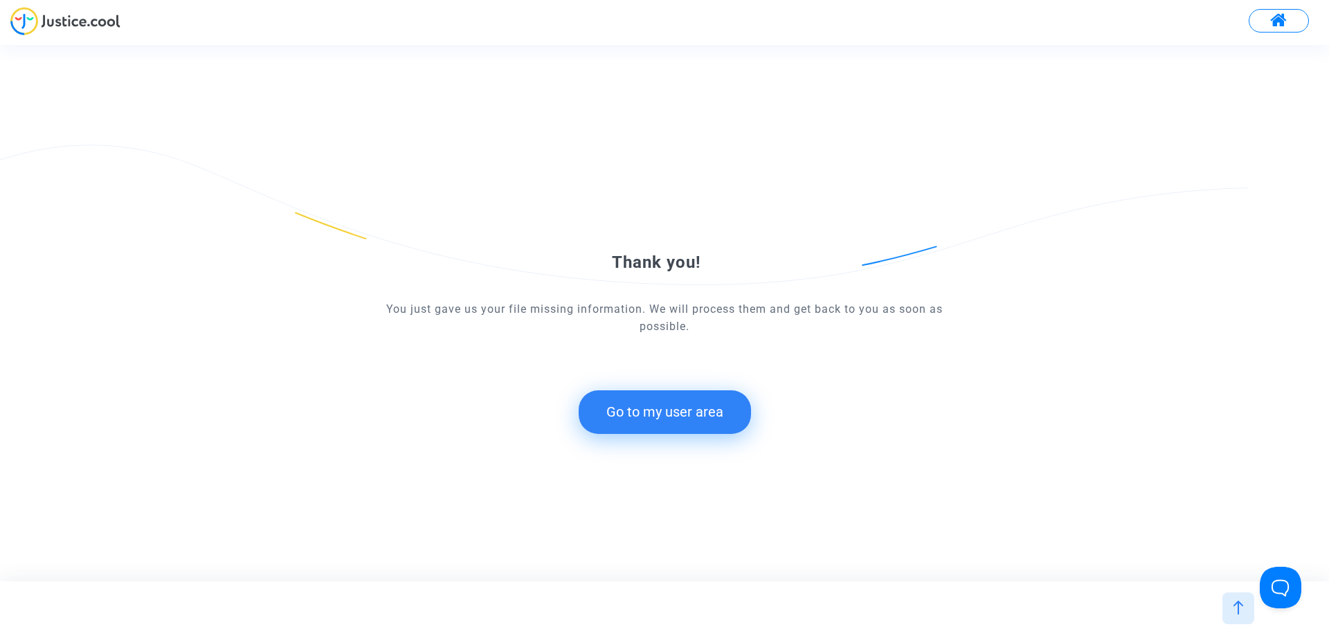
click at [683, 411] on button "Go to my user area" at bounding box center [665, 411] width 172 height 43
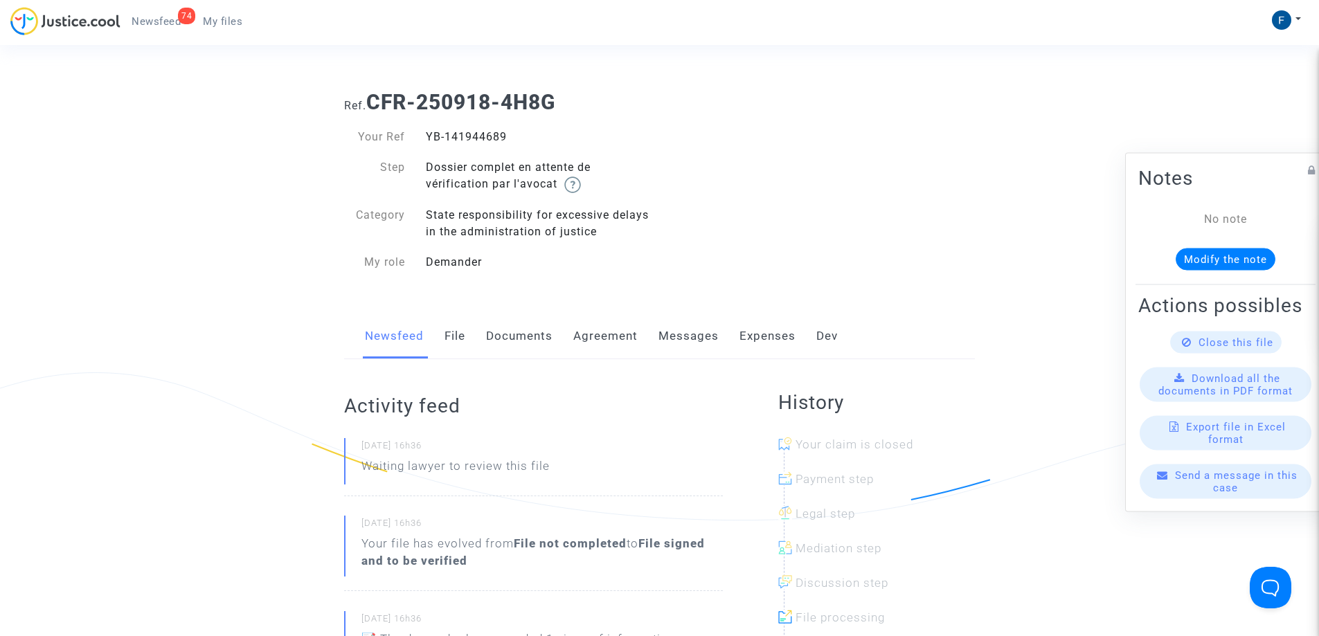
click at [231, 30] on link "My files" at bounding box center [223, 21] width 62 height 21
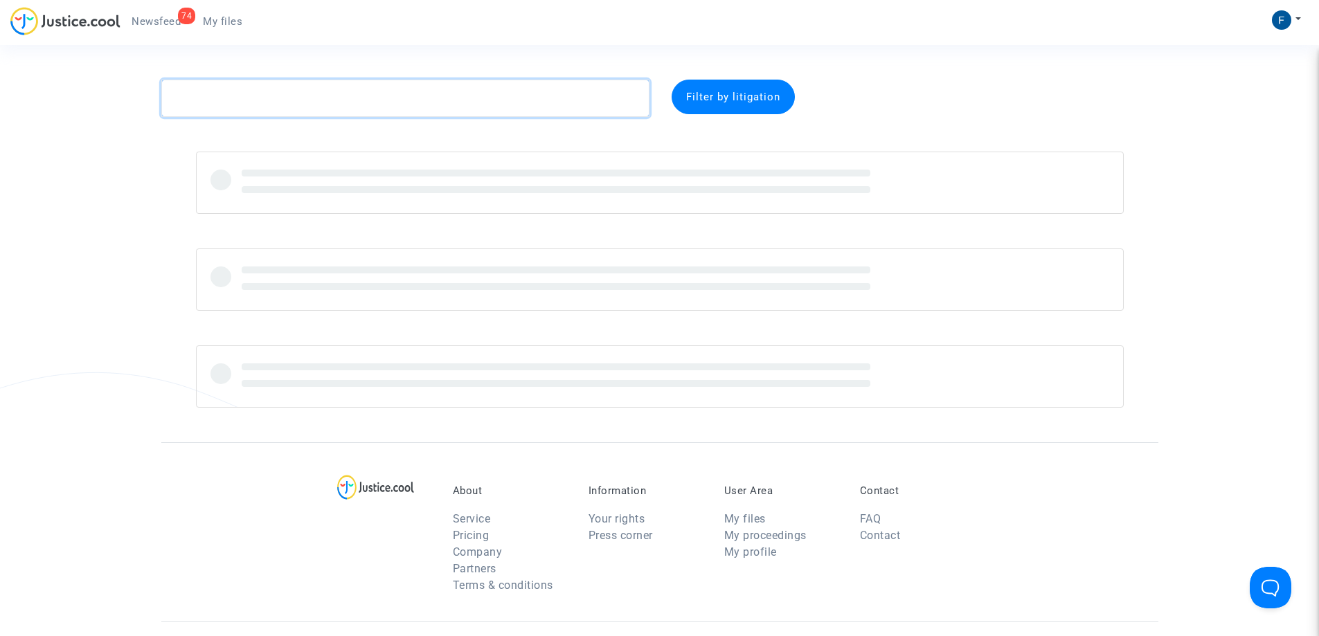
click at [291, 94] on textarea at bounding box center [405, 98] width 488 height 37
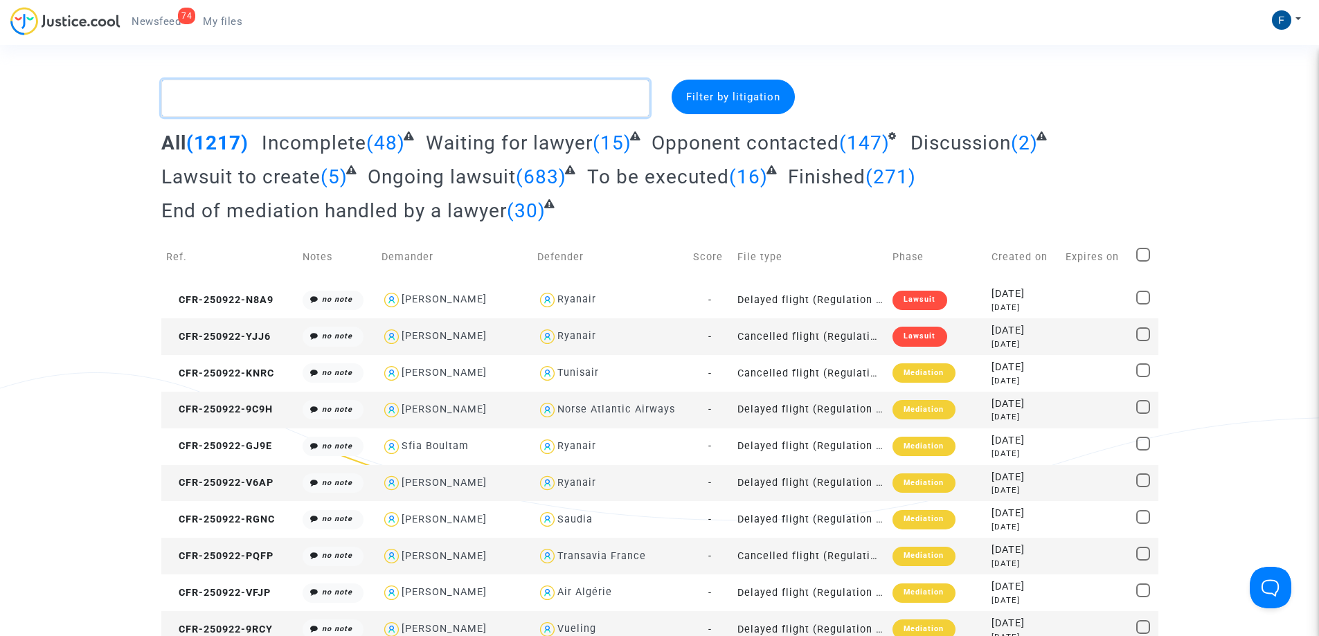
paste textarea "CFR-250916-EVQK"
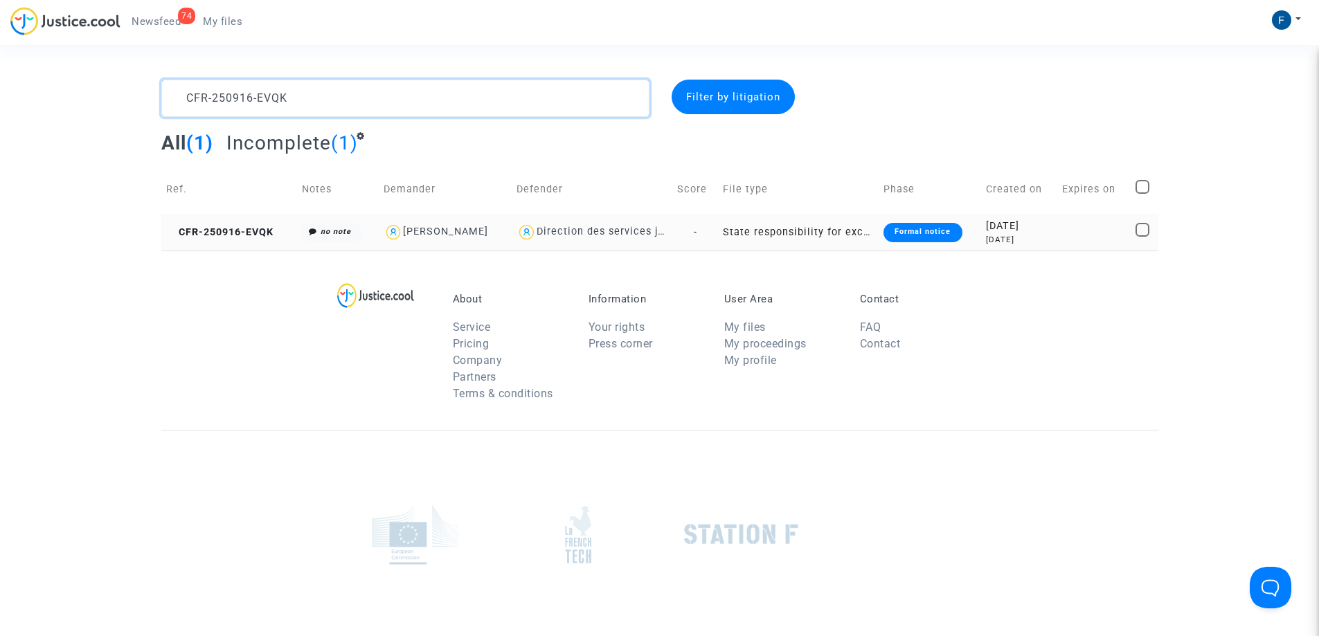
type textarea "CFR-250916-EVQK"
click at [241, 238] on td "CFR-250916-EVQK" at bounding box center [229, 232] width 136 height 37
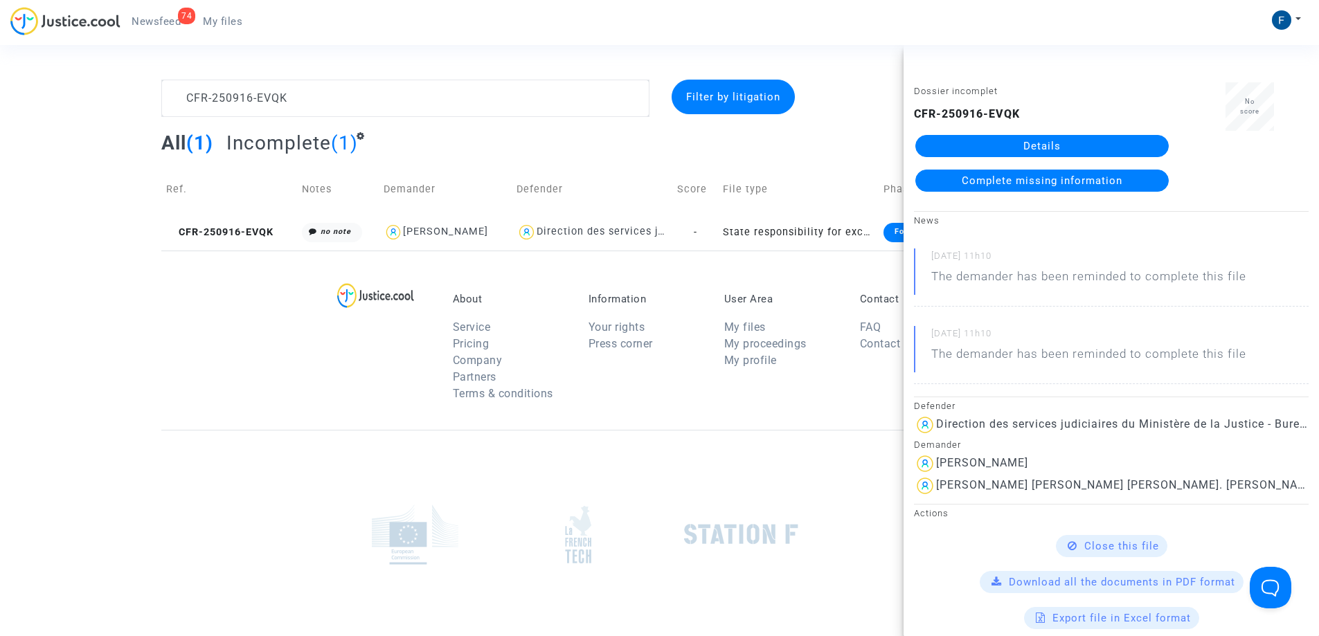
click at [1029, 180] on span "Complete missing information" at bounding box center [1041, 180] width 161 height 12
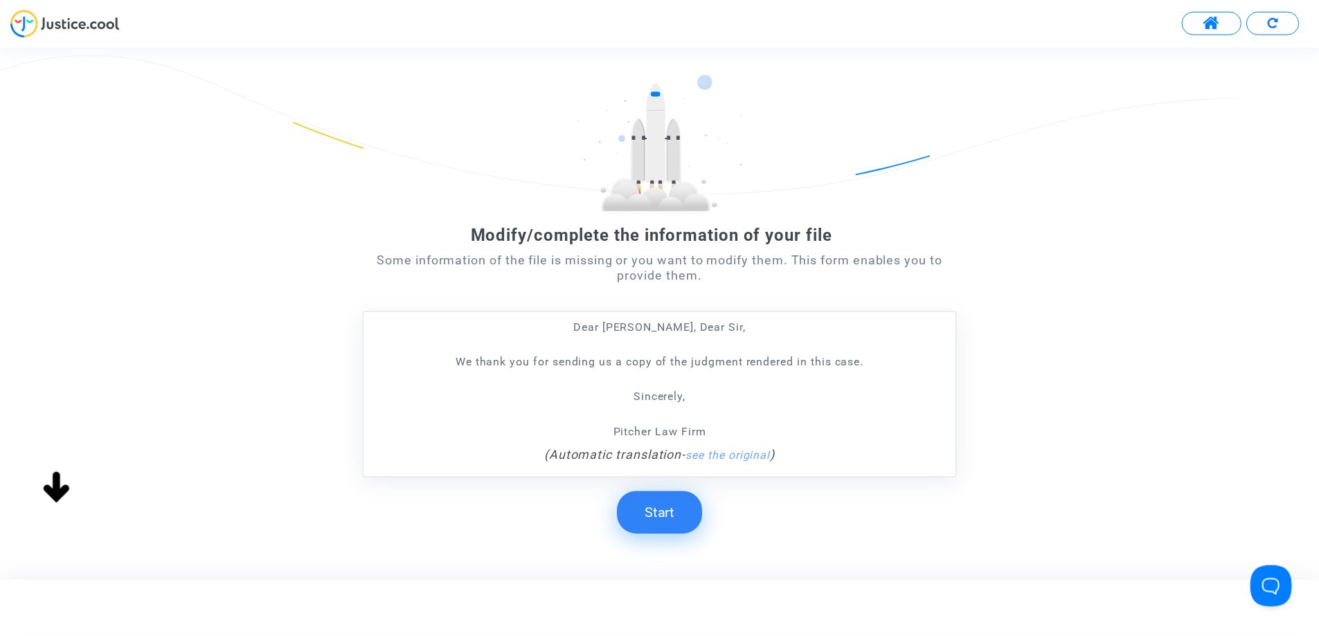
scroll to position [69, 0]
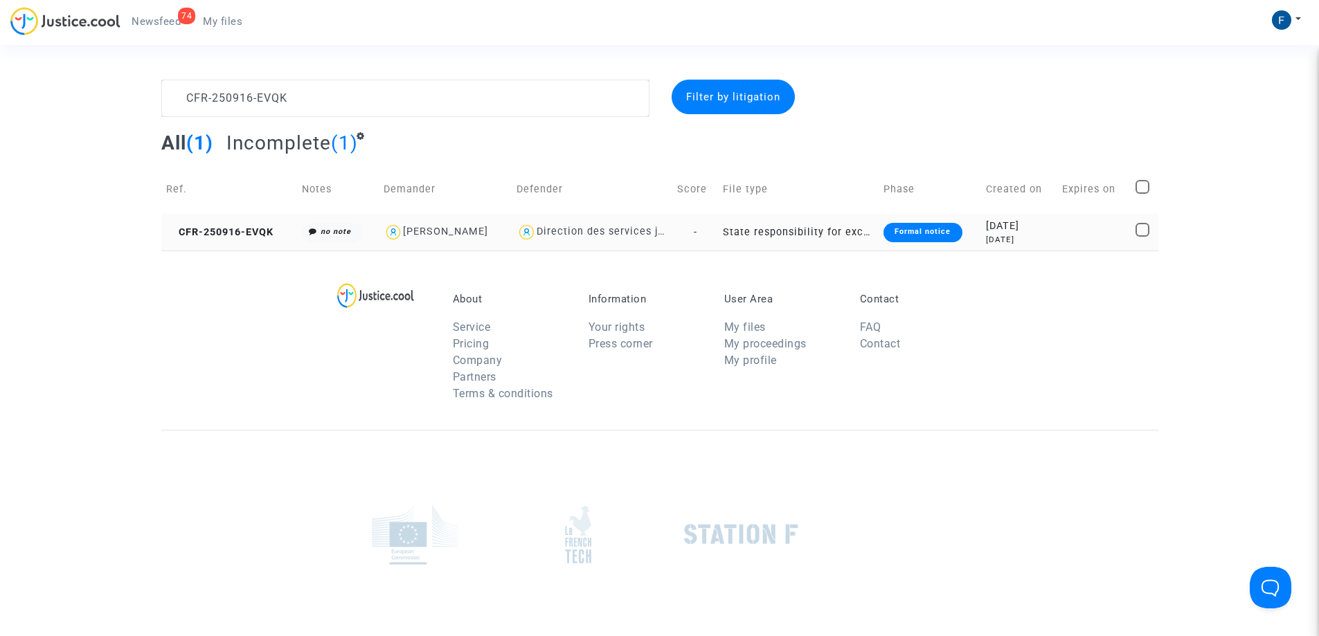
drag, startPoint x: 248, startPoint y: 226, endPoint x: 369, endPoint y: 230, distance: 121.2
click at [248, 226] on span "CFR-250916-EVQK" at bounding box center [219, 232] width 107 height 12
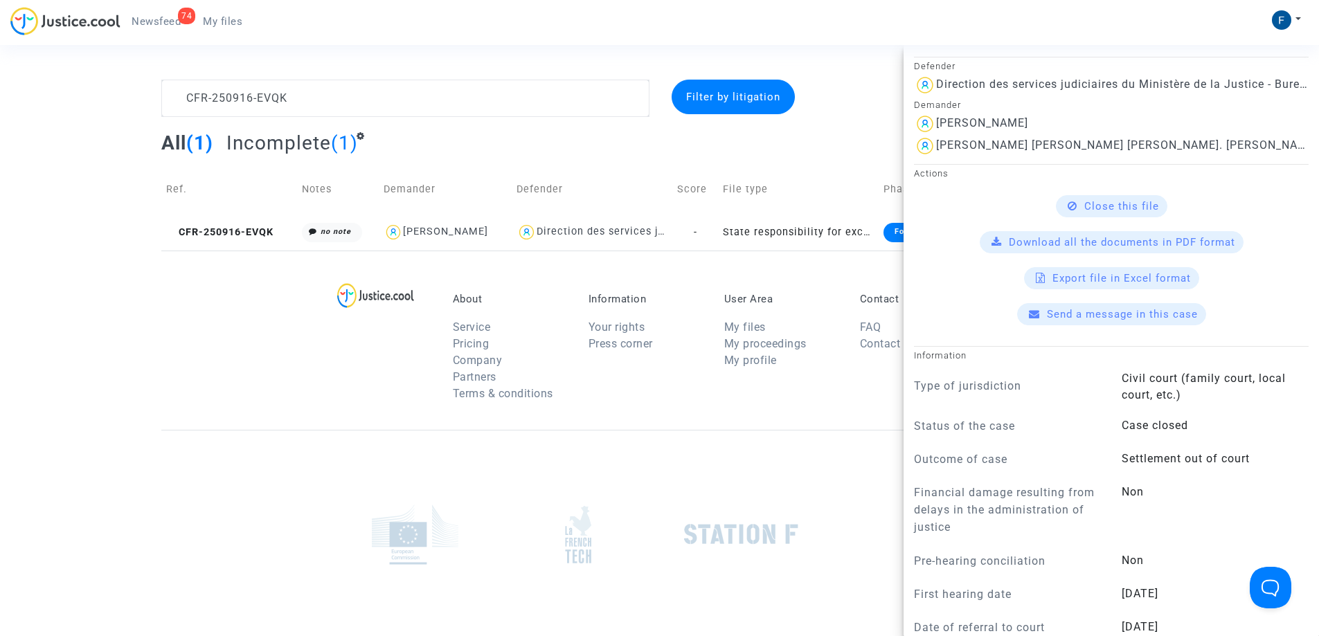
scroll to position [346, 0]
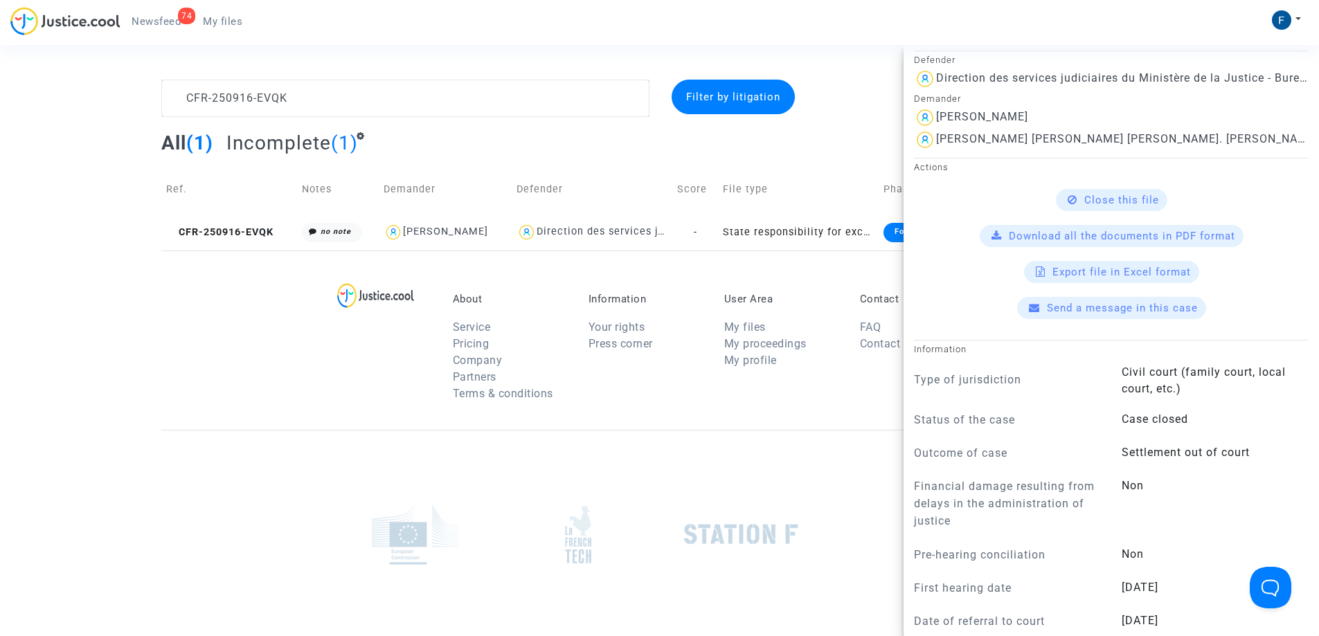
click at [1139, 309] on span "Send a message in this case" at bounding box center [1122, 308] width 151 height 12
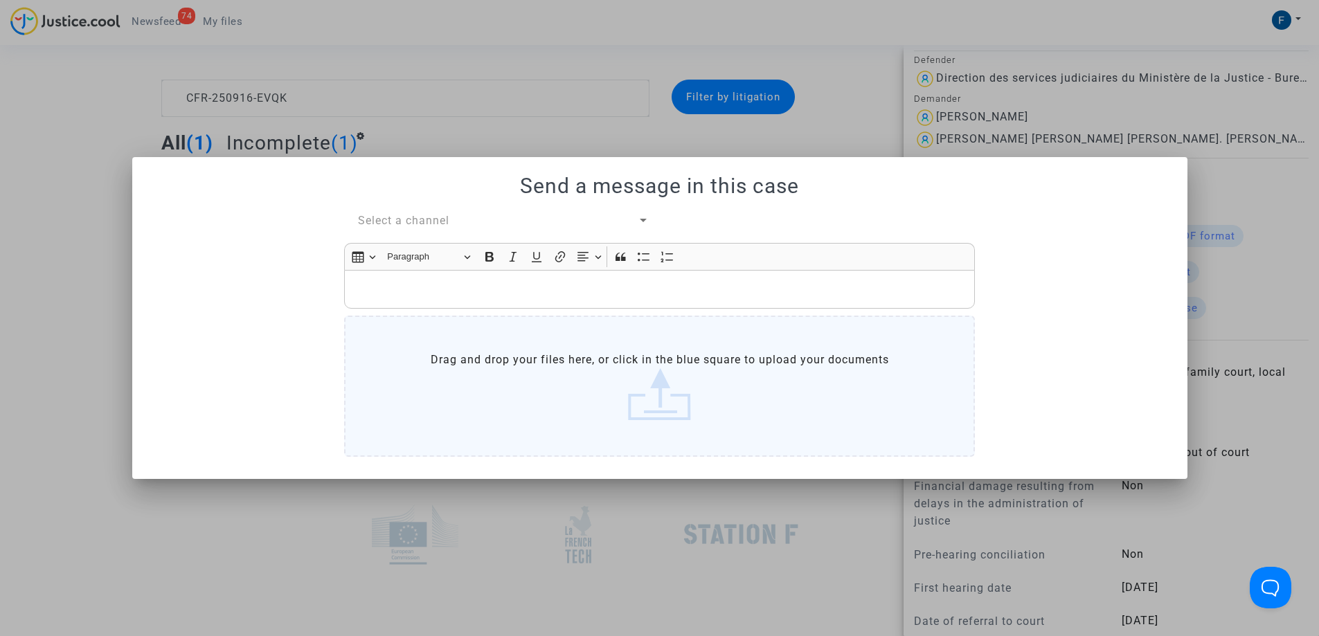
click at [478, 293] on p "Rich Text Editor, main" at bounding box center [660, 289] width 616 height 17
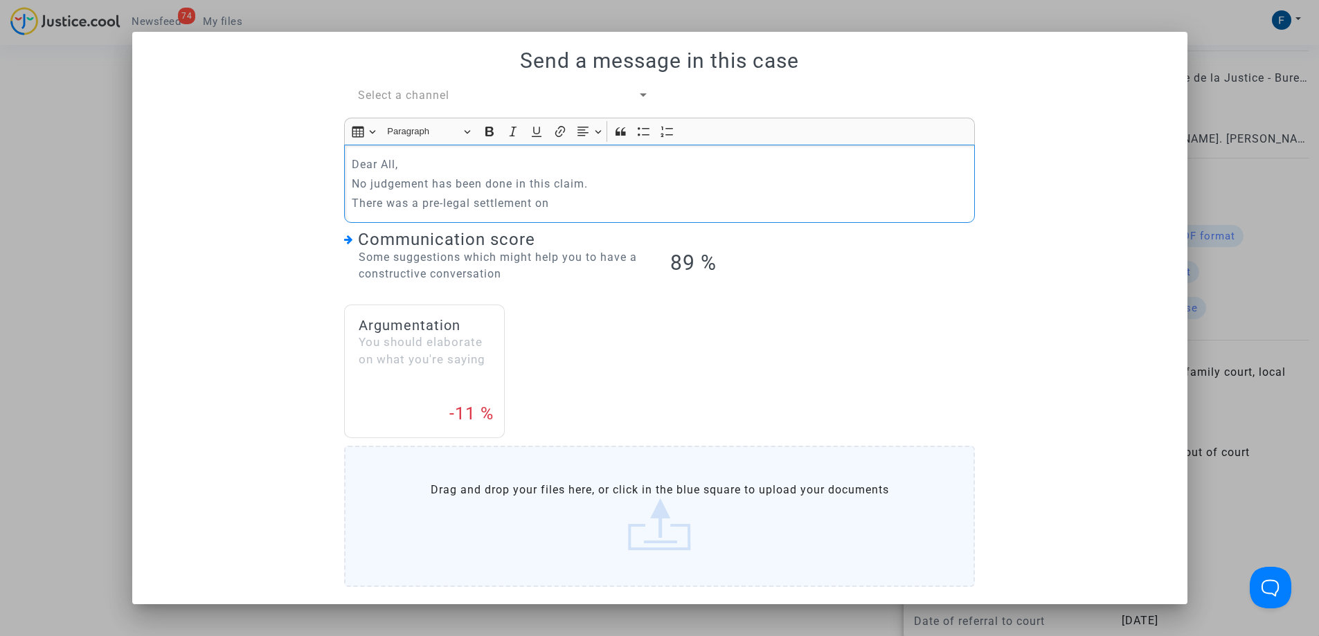
click at [633, 213] on div "Dear All, No judgement has been done in this claim. There was a pre-legal settl…" at bounding box center [659, 184] width 631 height 78
click at [829, 189] on p "No judgement has been done in this claim." at bounding box center [660, 183] width 616 height 17
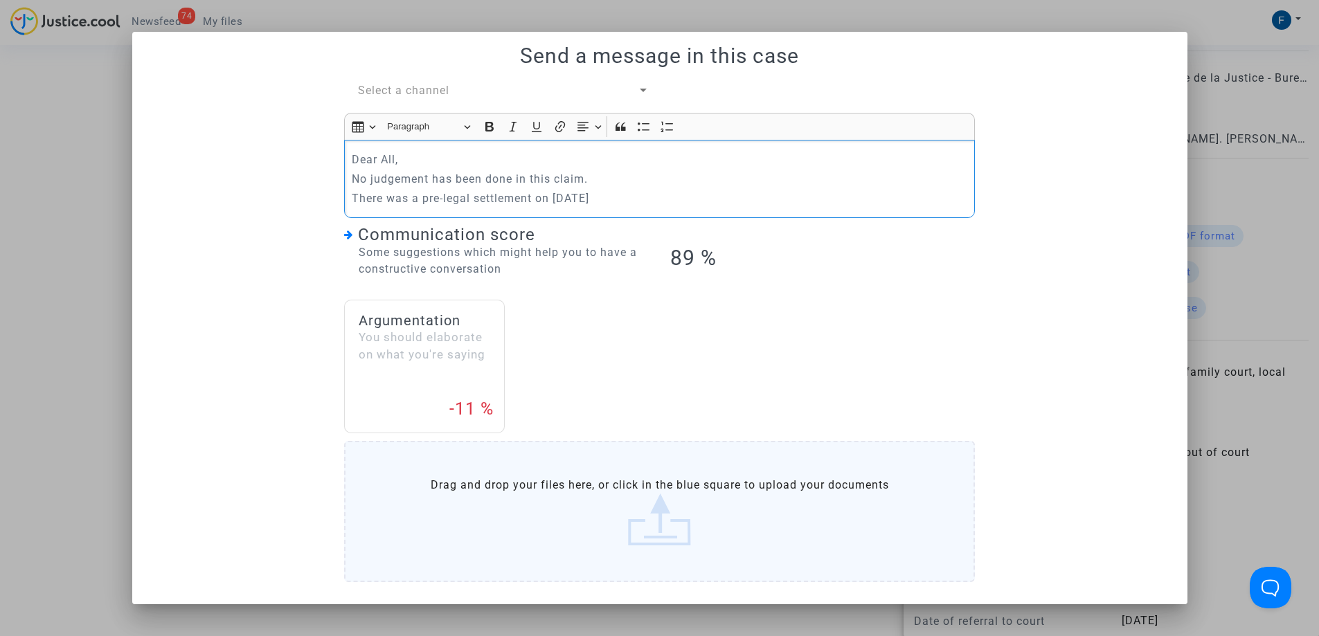
click at [387, 90] on span "Select a channel" at bounding box center [403, 90] width 91 height 13
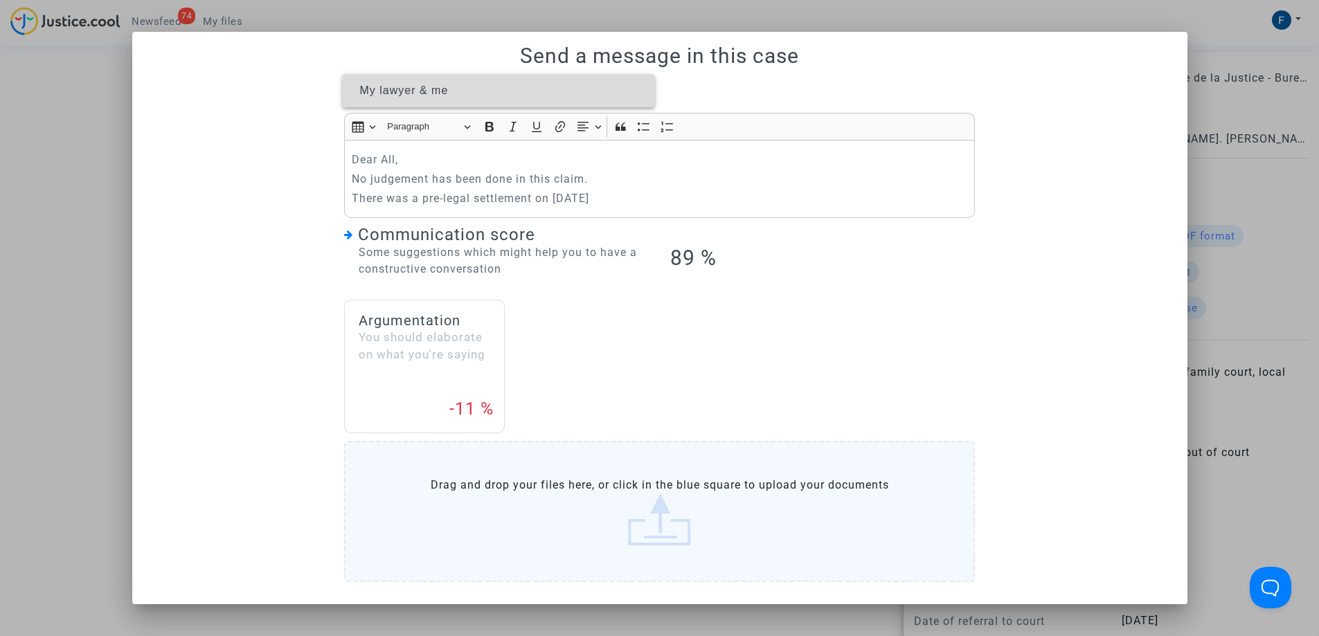
click at [387, 90] on span "My lawyer & me" at bounding box center [404, 90] width 89 height 12
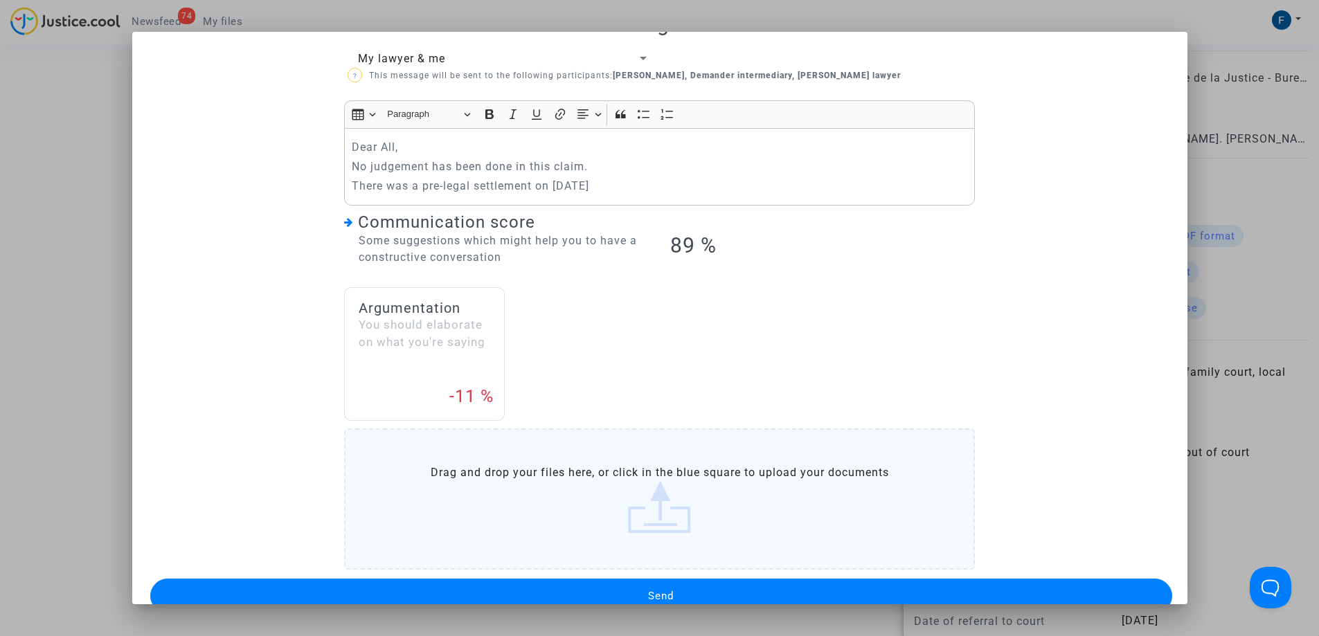
scroll to position [66, 0]
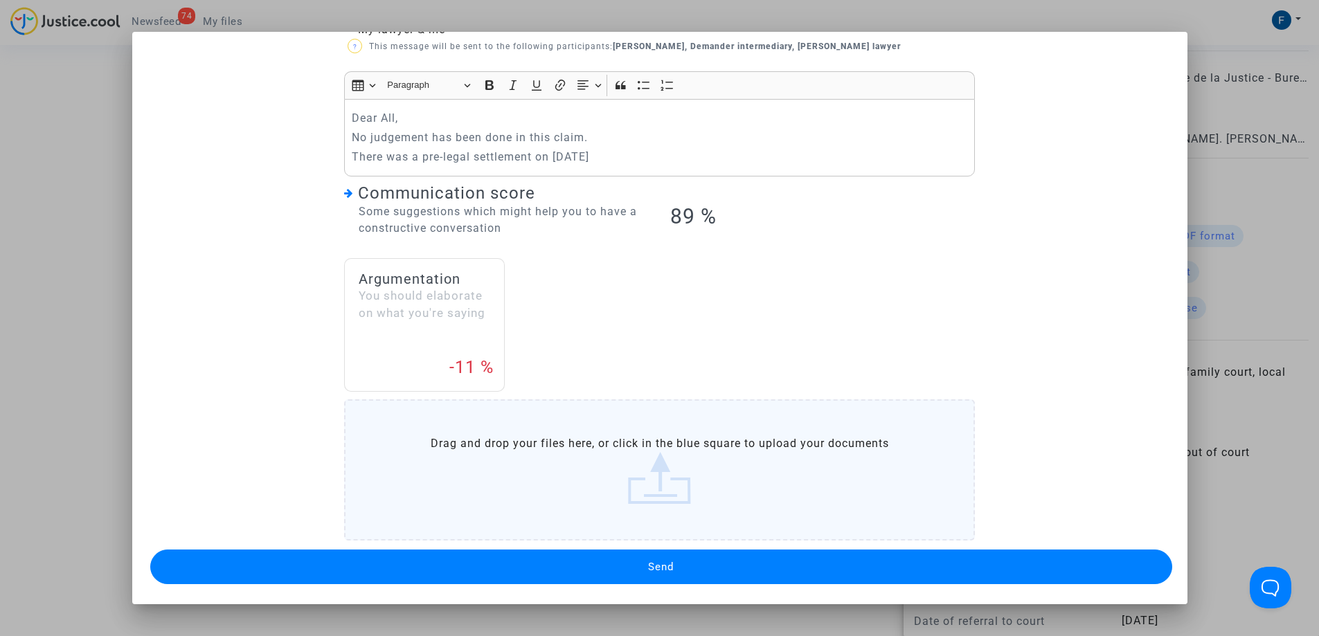
click at [727, 563] on button "Send" at bounding box center [661, 567] width 1022 height 35
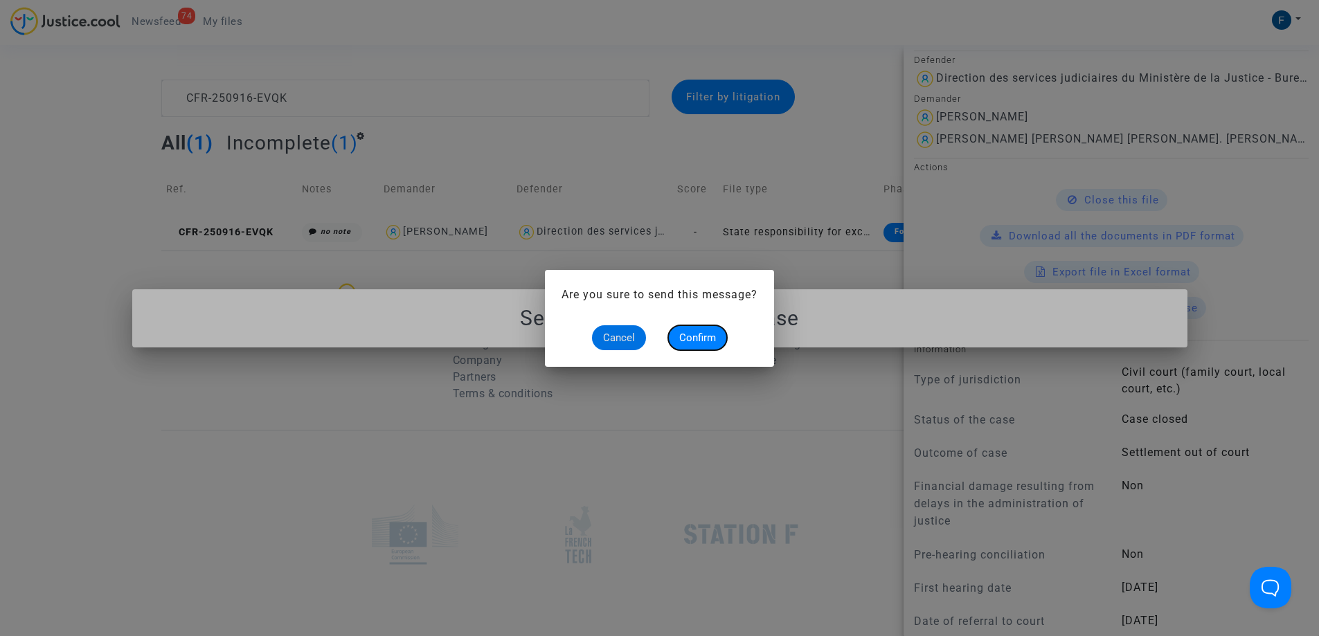
drag, startPoint x: 706, startPoint y: 341, endPoint x: 704, endPoint y: 258, distance: 82.4
click at [706, 335] on span "Confirm" at bounding box center [697, 338] width 37 height 12
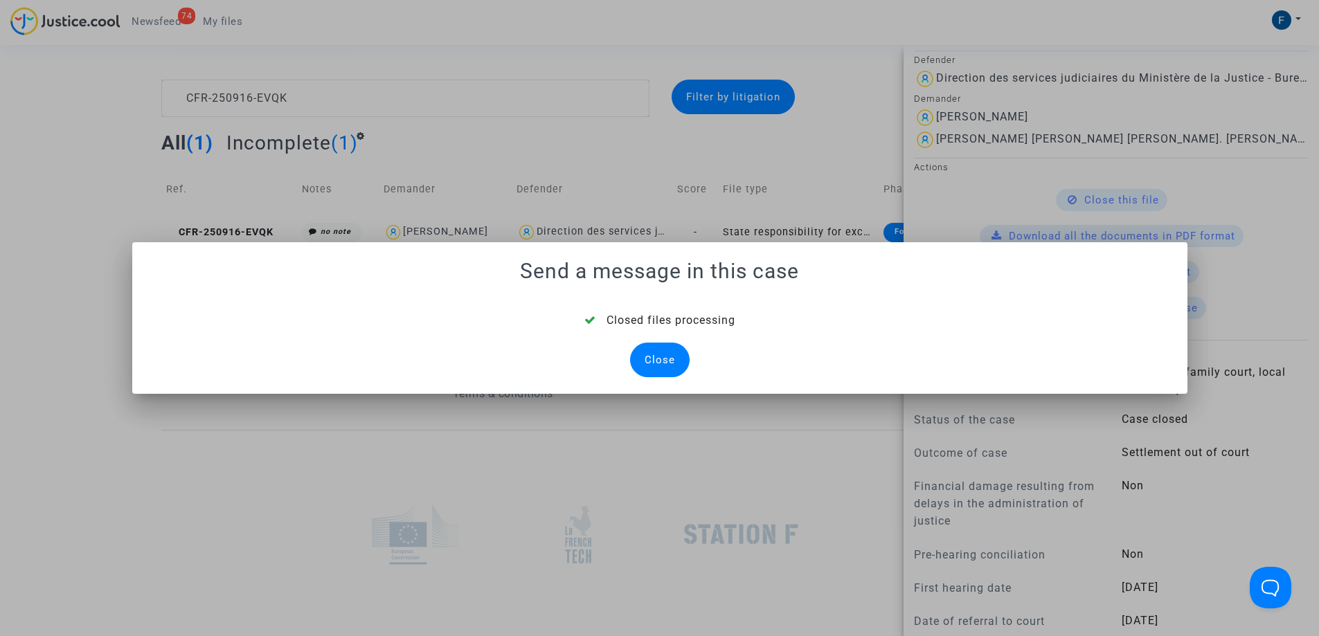
click at [661, 363] on div "Close" at bounding box center [660, 360] width 60 height 35
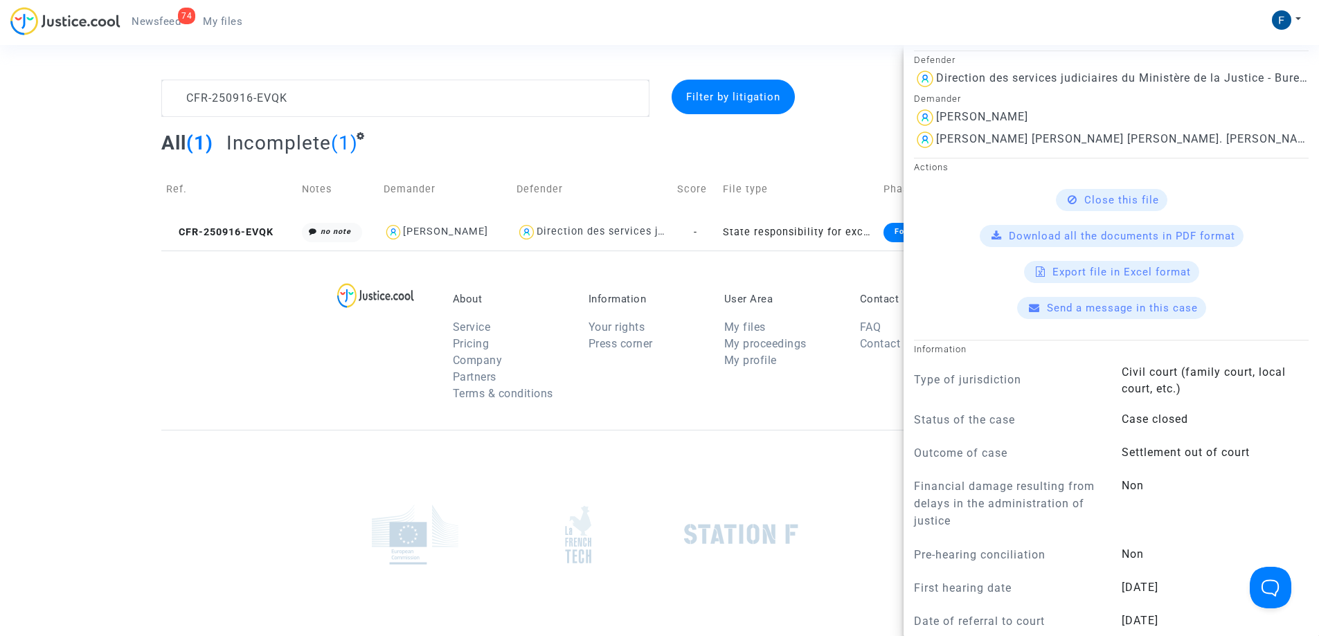
drag, startPoint x: 221, startPoint y: 21, endPoint x: 230, endPoint y: 89, distance: 67.7
click at [222, 21] on span "My files" at bounding box center [222, 21] width 39 height 12
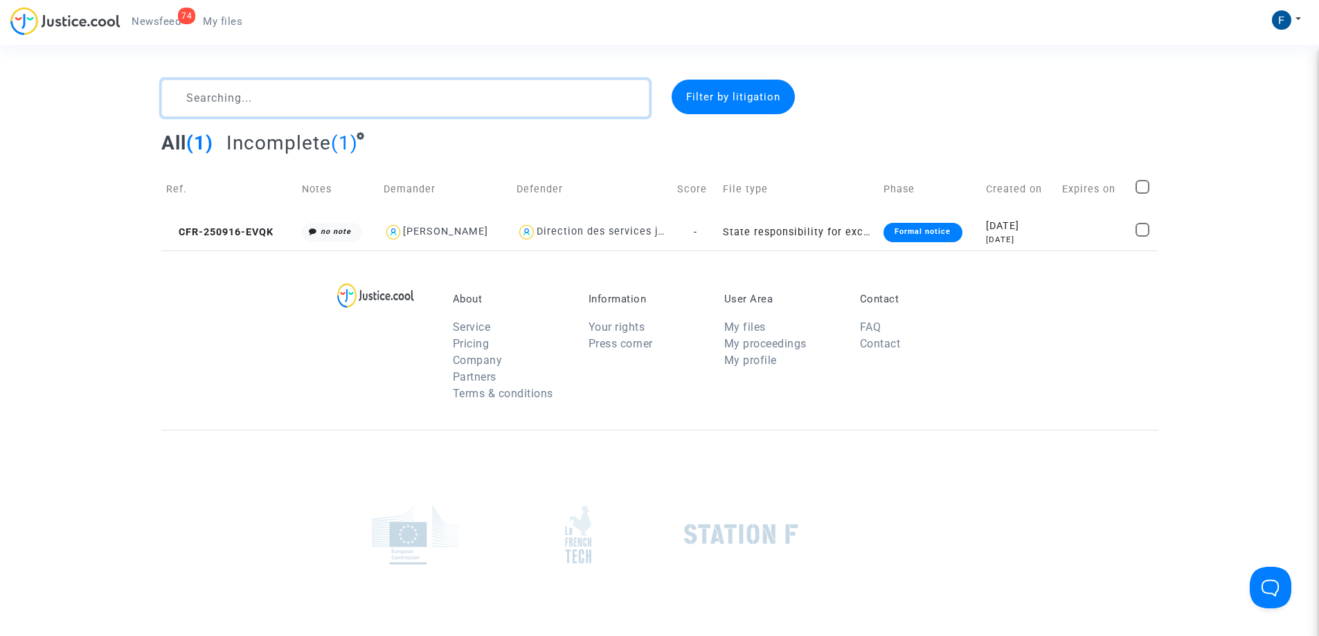
click at [244, 100] on textarea at bounding box center [405, 98] width 488 height 37
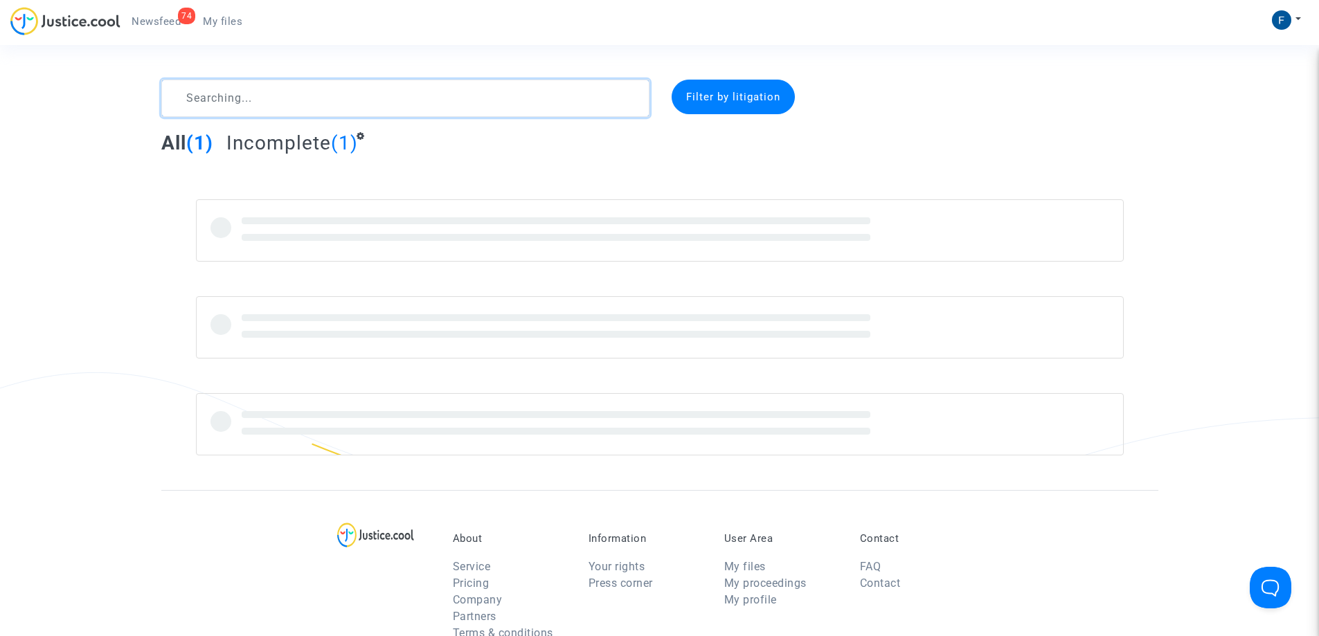
paste textarea "CFR-250716-72VF"
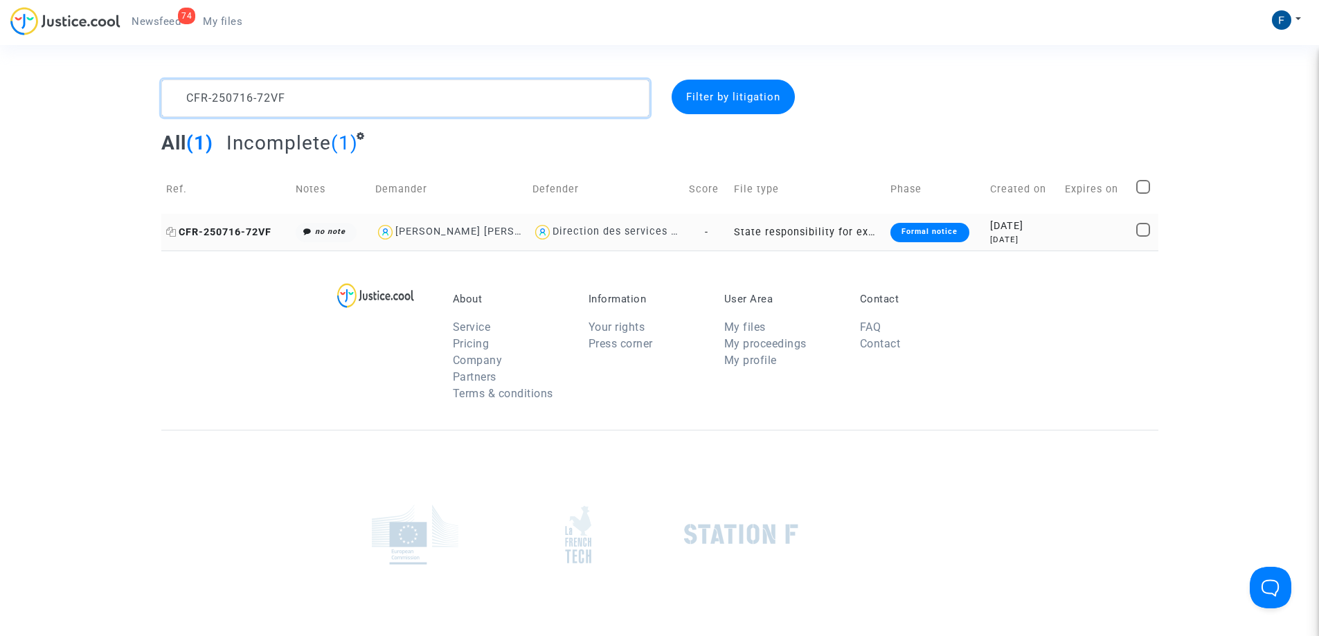
type textarea "CFR-250716-72VF"
click at [242, 236] on span "CFR-250716-72VF" at bounding box center [218, 232] width 105 height 12
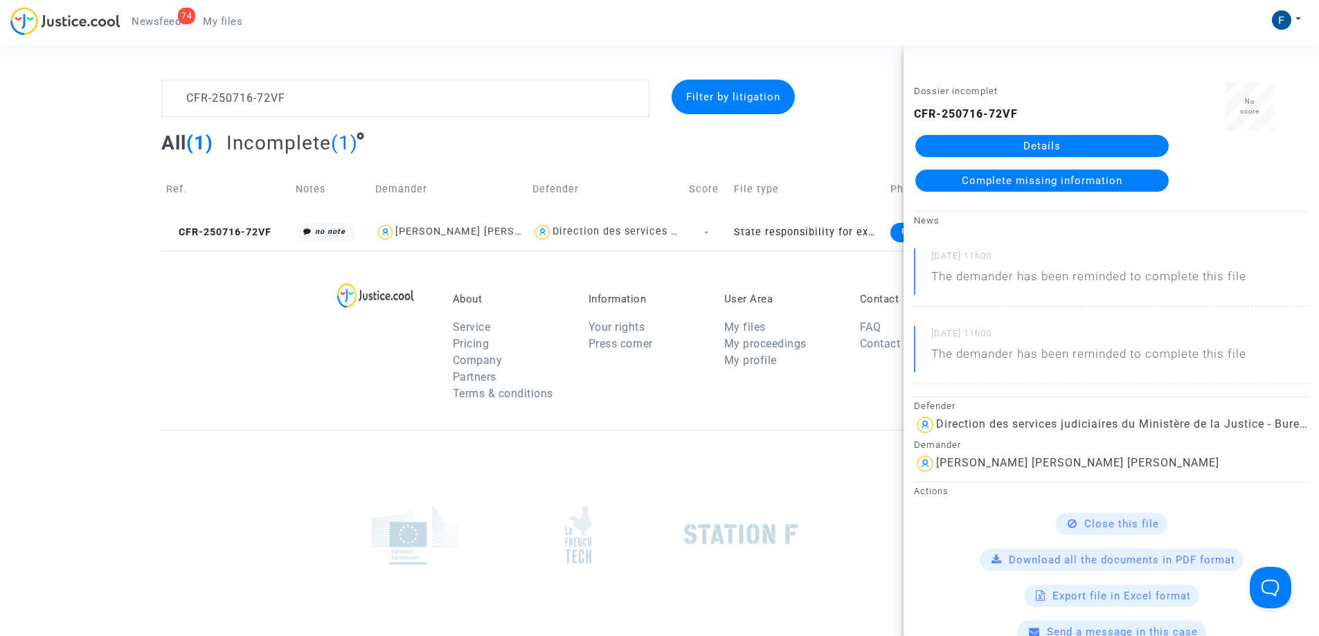
click at [1040, 179] on span "Complete missing information" at bounding box center [1041, 180] width 161 height 12
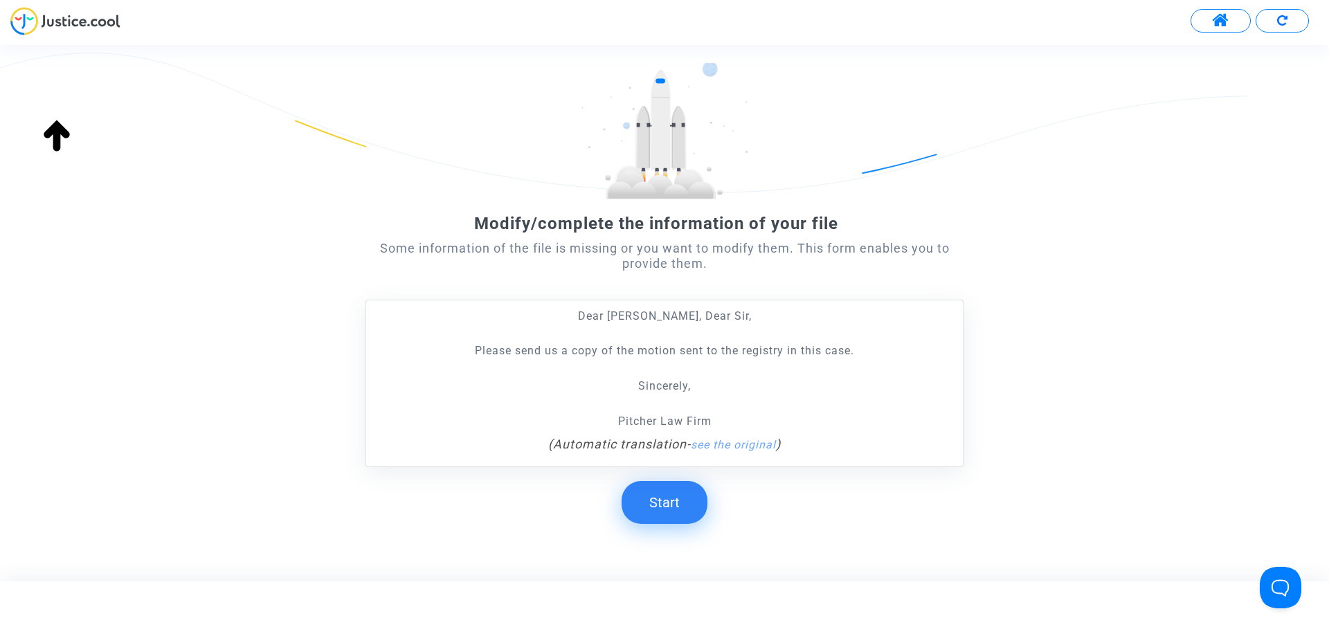
scroll to position [35, 0]
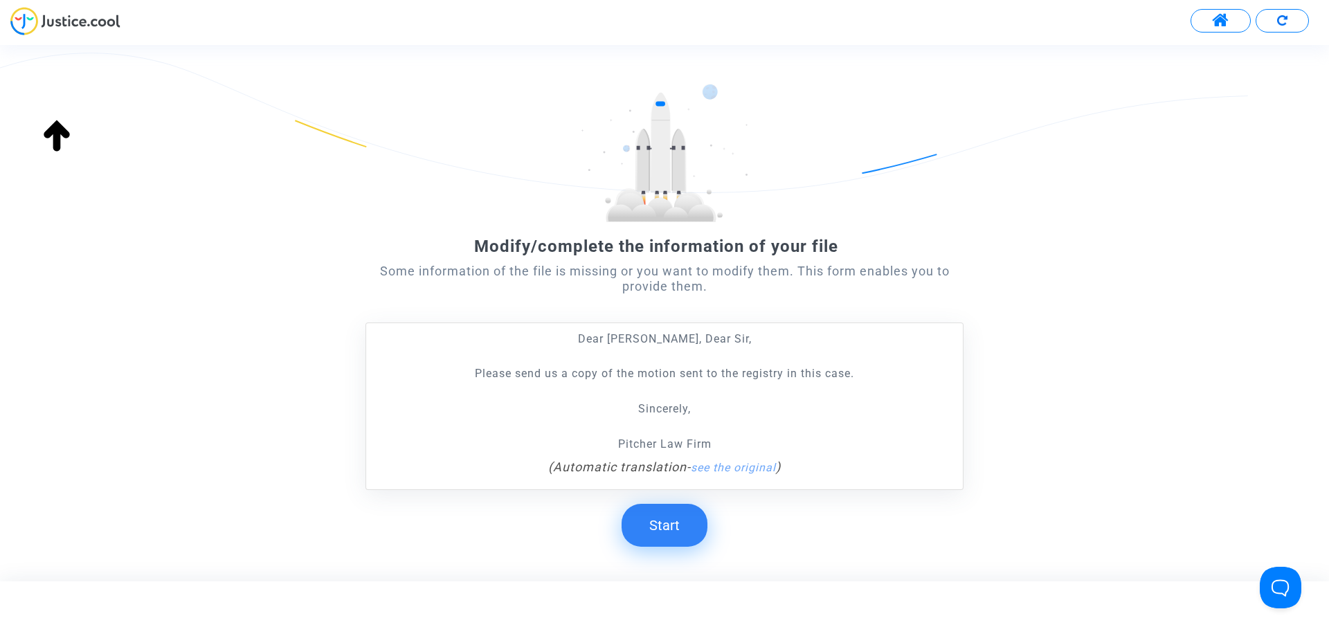
click at [689, 521] on button "Start" at bounding box center [665, 525] width 86 height 43
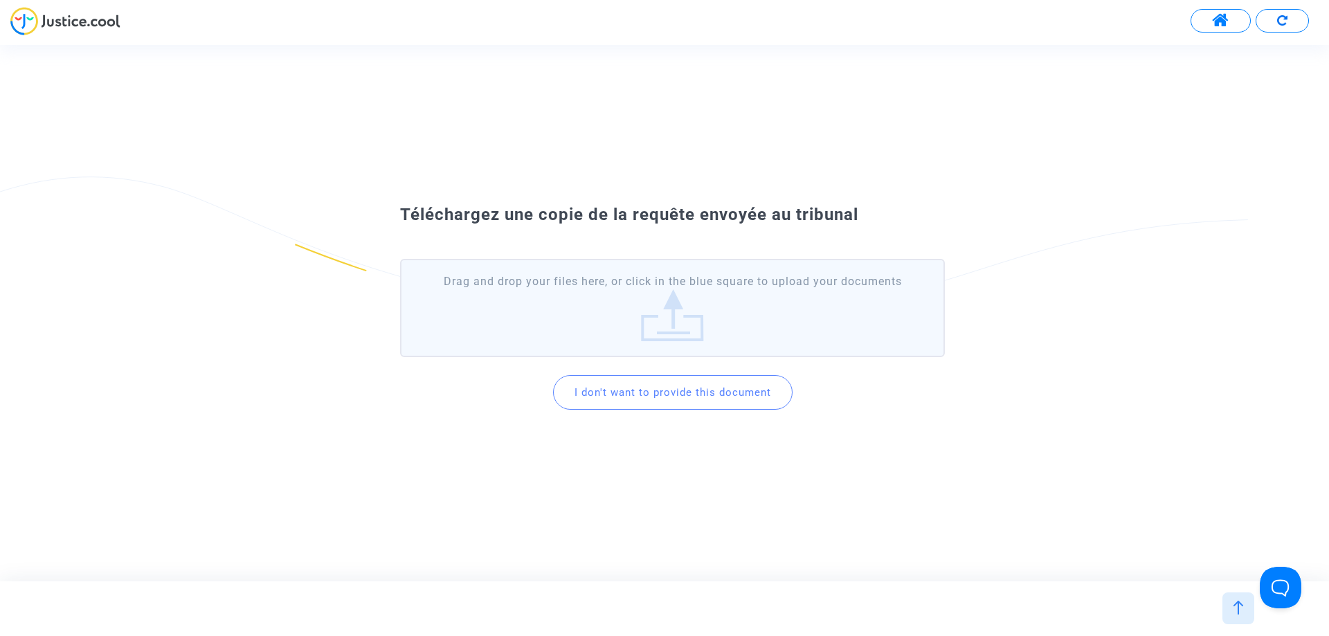
click at [597, 302] on label "Drag and drop your files here, or click in the blue square to upload your docum…" at bounding box center [672, 308] width 545 height 98
click at [0, 0] on input "Drag and drop your files here, or click in the blue square to upload your docum…" at bounding box center [0, 0] width 0 height 0
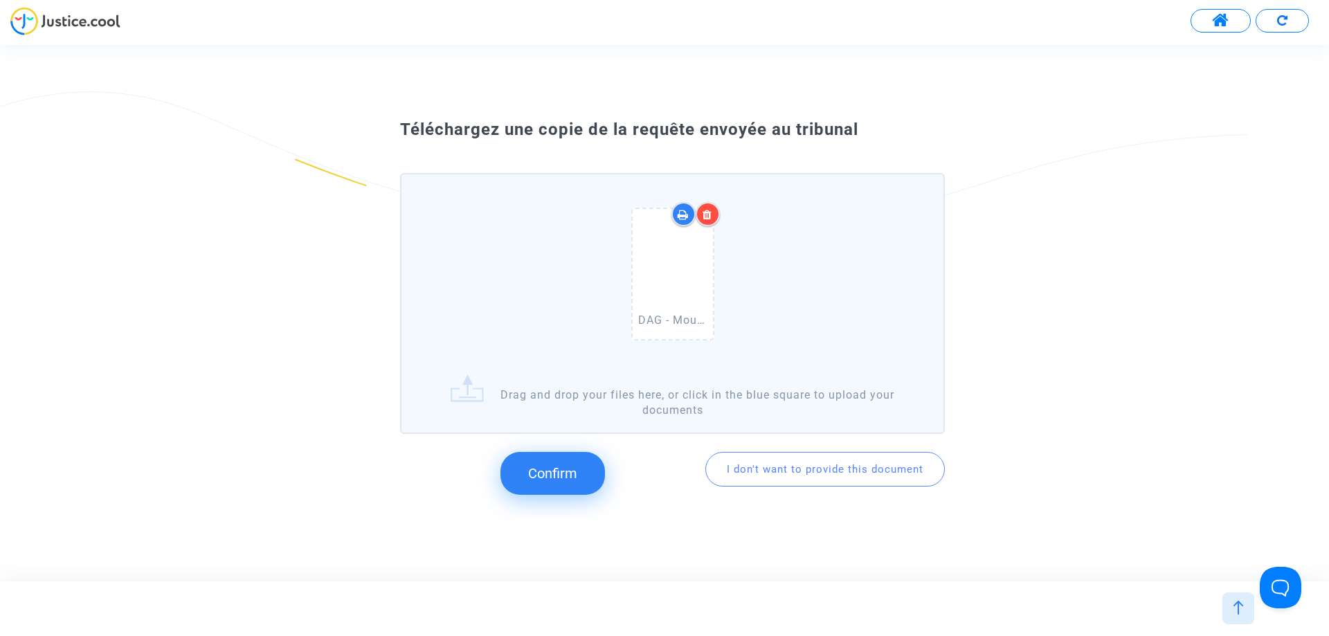
click at [545, 473] on span "Confirm" at bounding box center [552, 473] width 49 height 17
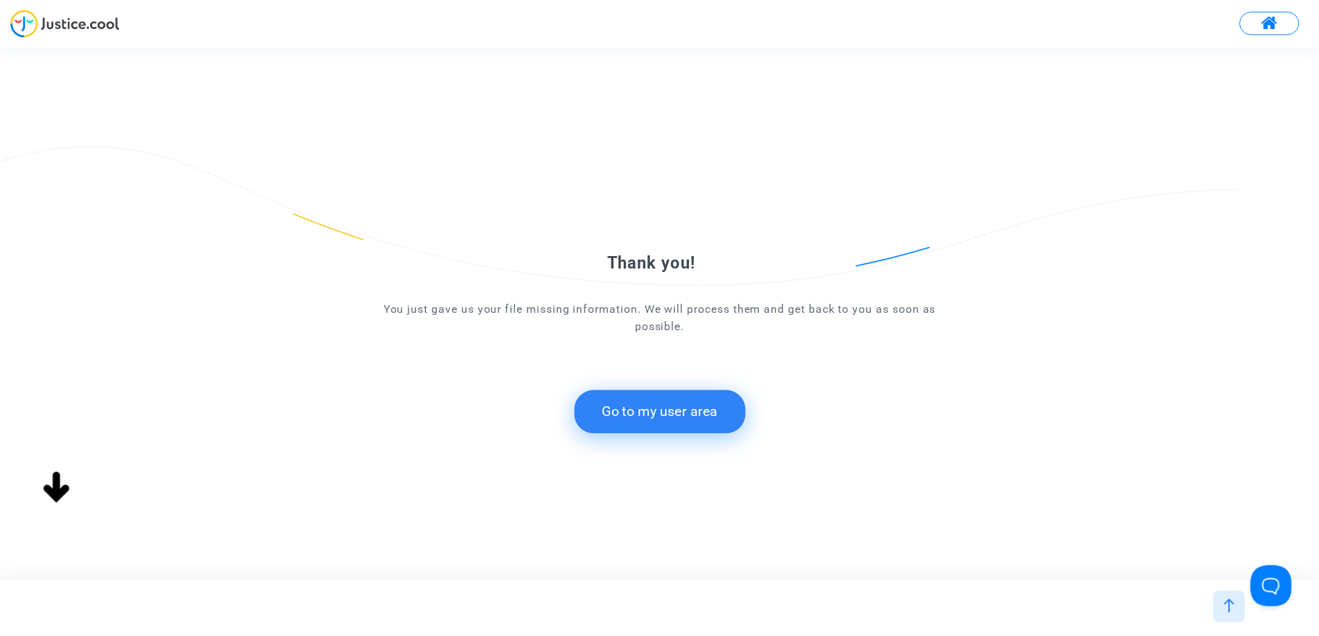
scroll to position [0, 0]
click at [692, 409] on button "Go to my user area" at bounding box center [665, 411] width 172 height 43
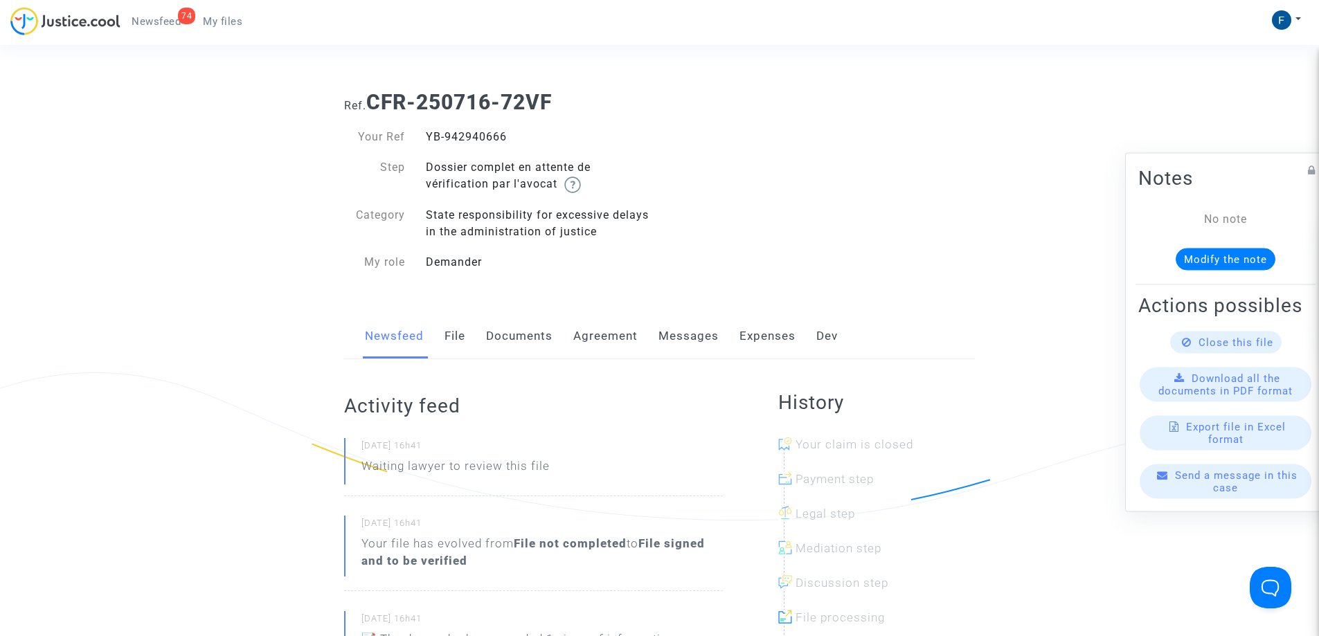
click at [239, 19] on span "My files" at bounding box center [222, 21] width 39 height 12
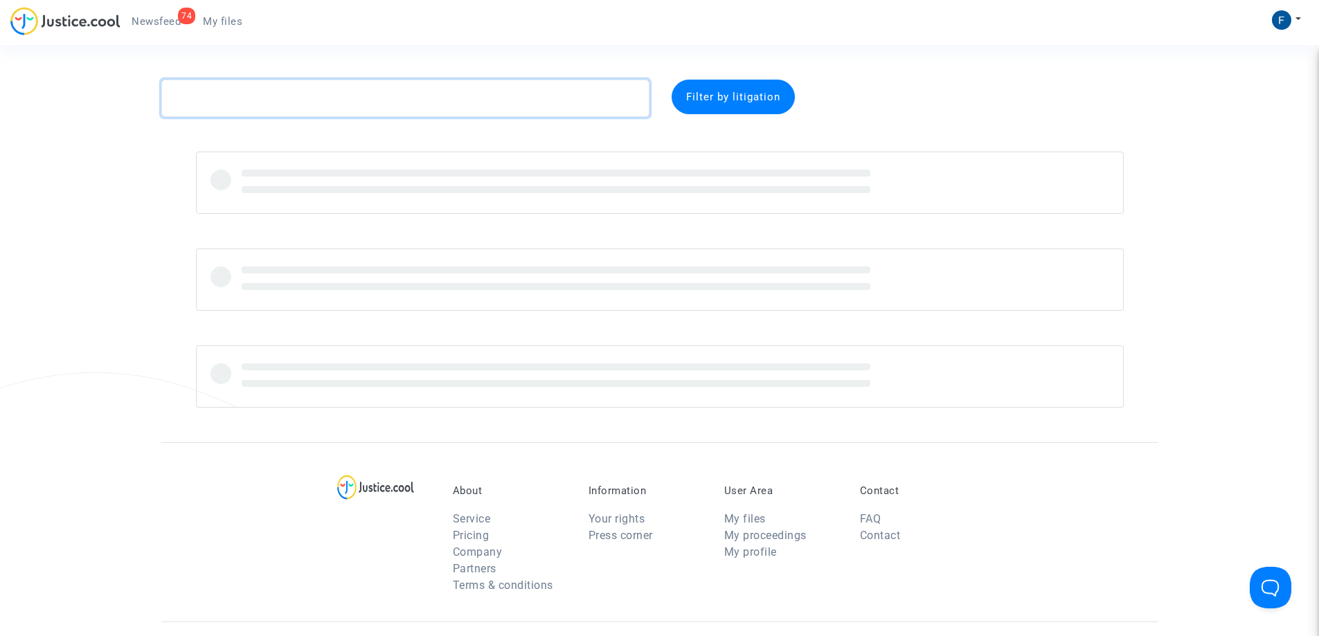
click at [256, 100] on textarea at bounding box center [405, 98] width 488 height 37
paste textarea "CFR-250624-BJ4G"
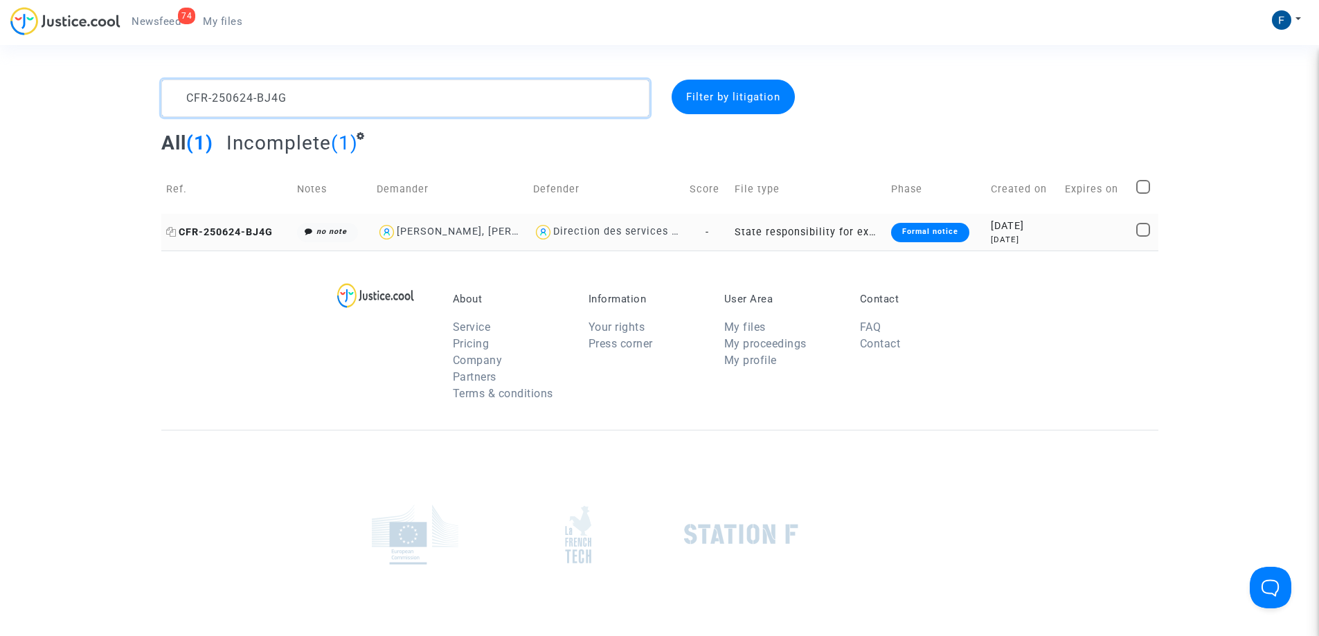
type textarea "CFR-250624-BJ4G"
drag, startPoint x: 247, startPoint y: 236, endPoint x: 261, endPoint y: 236, distance: 13.8
click at [248, 236] on span "CFR-250624-BJ4G" at bounding box center [219, 232] width 107 height 12
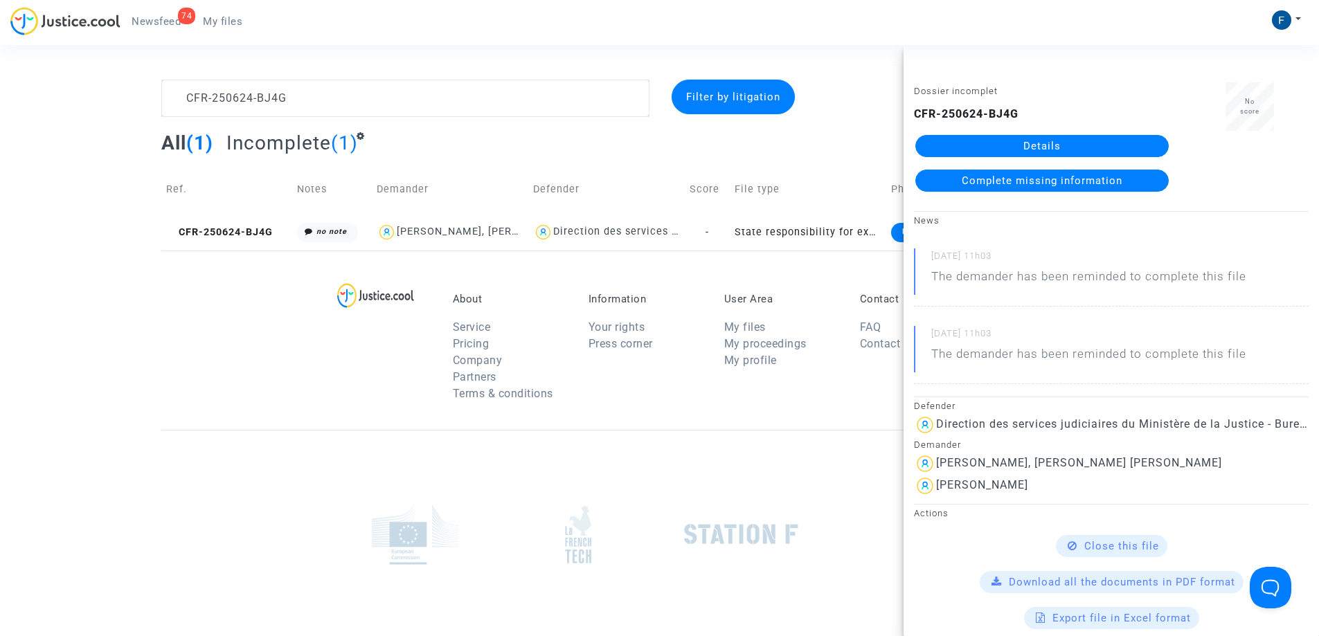
click at [1105, 184] on span "Complete missing information" at bounding box center [1041, 180] width 161 height 12
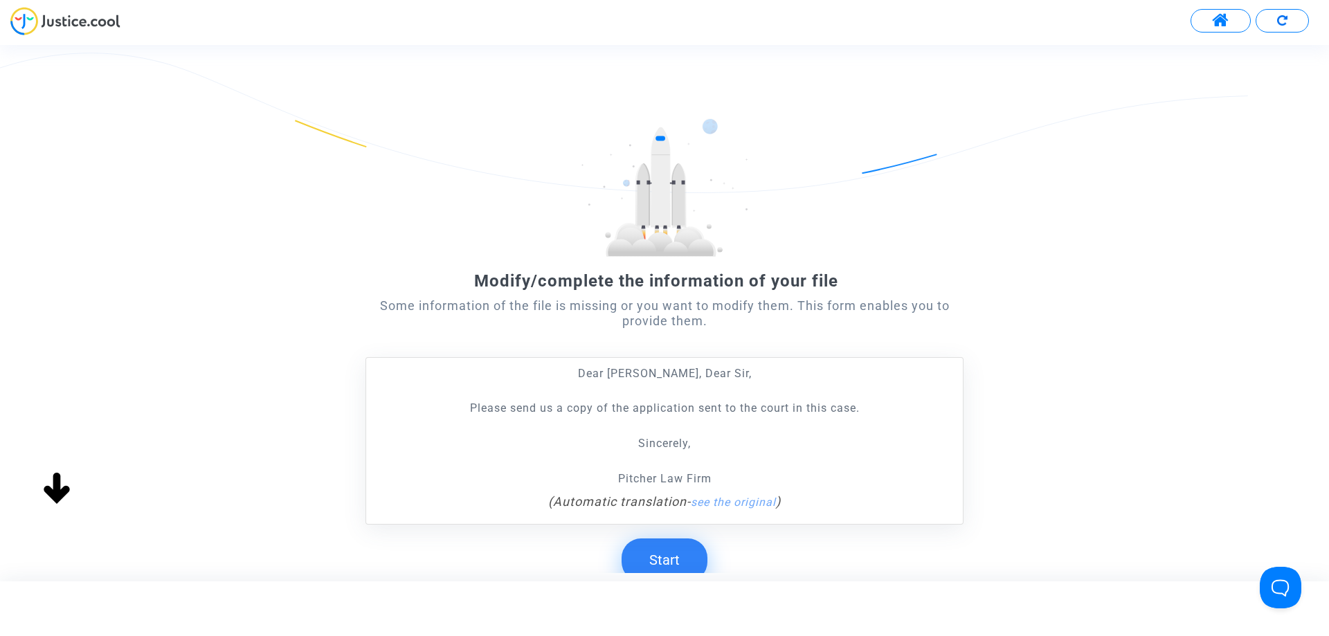
scroll to position [104, 0]
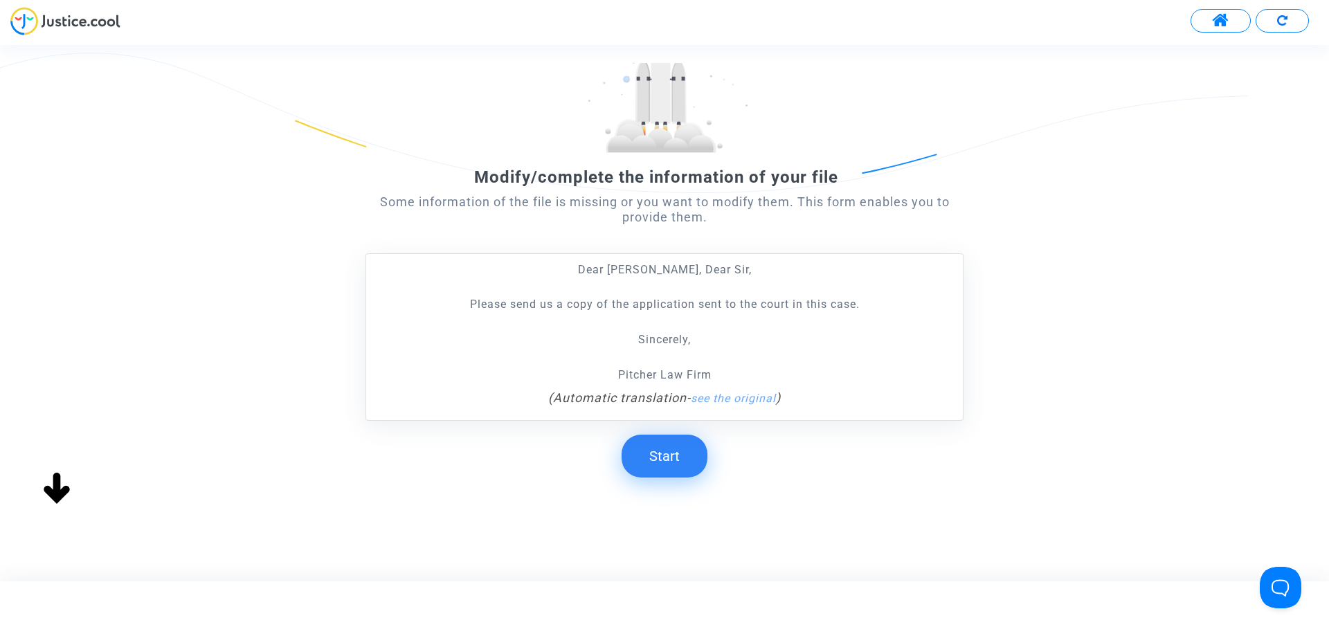
click at [679, 467] on button "Start" at bounding box center [665, 456] width 86 height 43
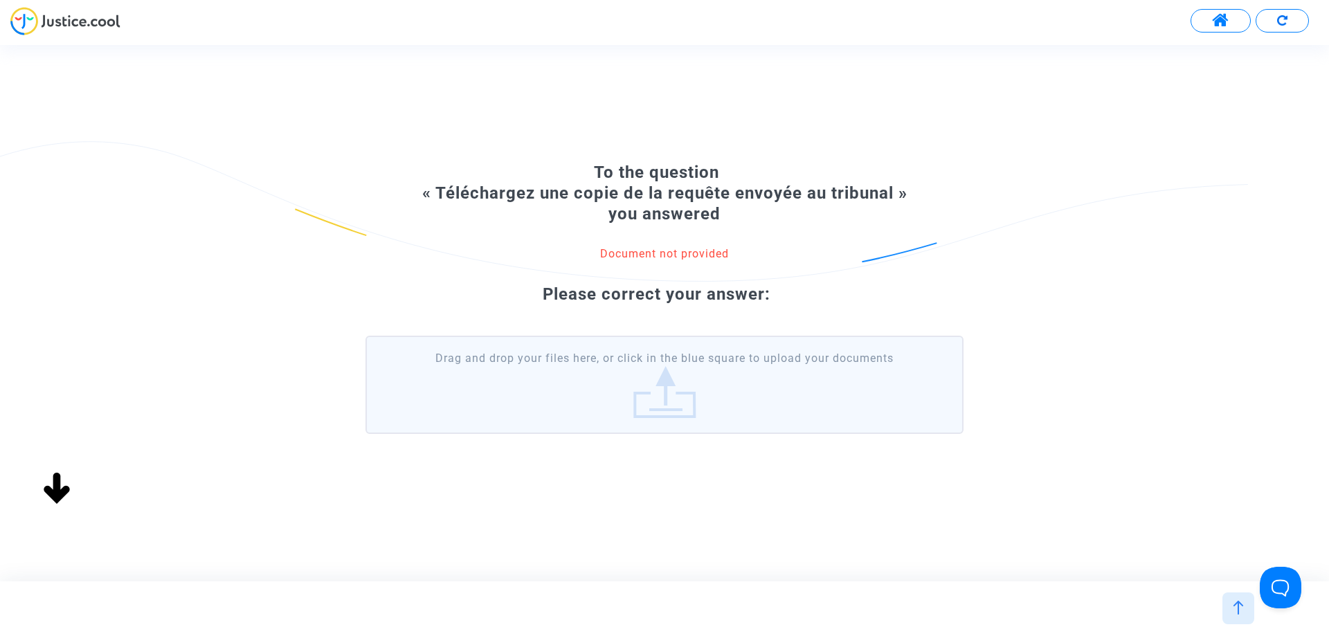
click at [664, 393] on label "Drag and drop your files here, or click in the blue square to upload your docum…" at bounding box center [664, 385] width 598 height 98
click at [0, 0] on input "Drag and drop your files here, or click in the blue square to upload your docum…" at bounding box center [0, 0] width 0 height 0
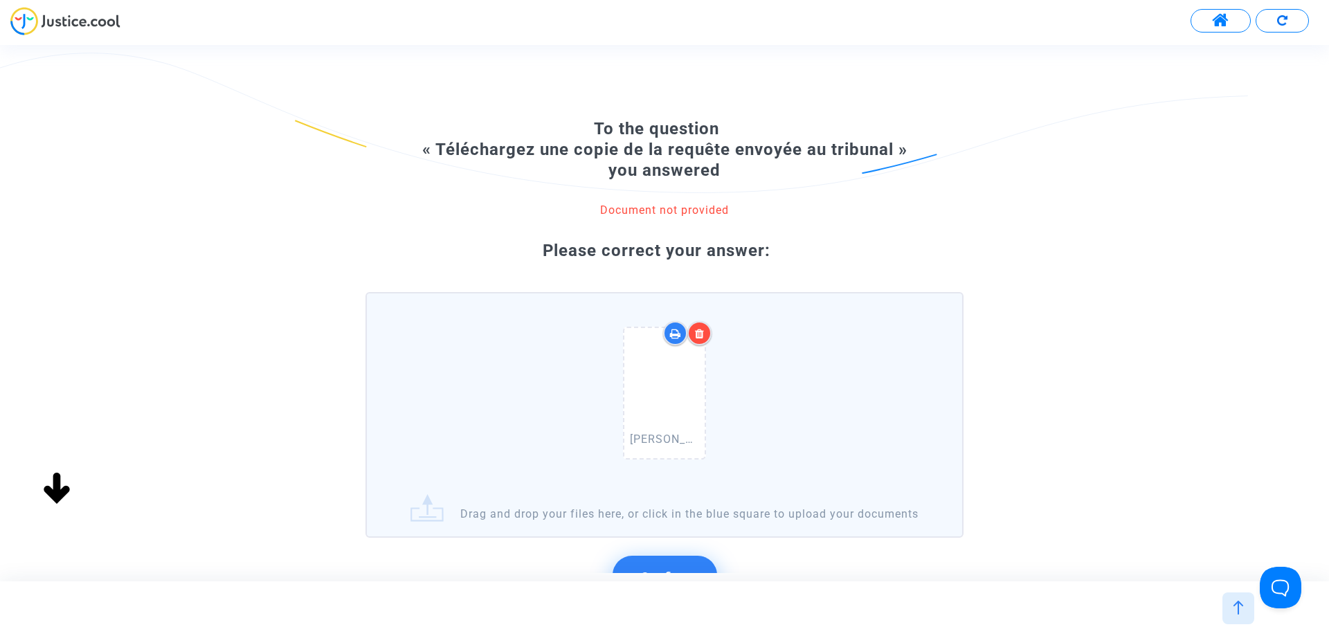
scroll to position [138, 0]
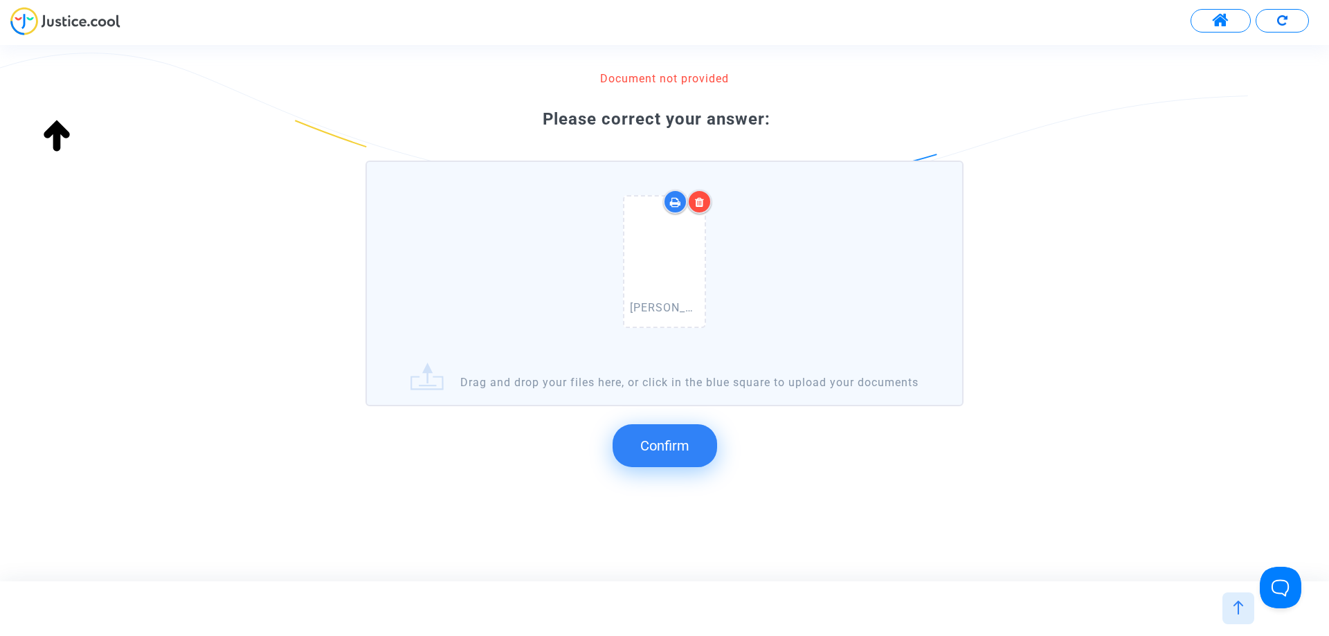
click at [691, 467] on button "Confirm" at bounding box center [665, 445] width 105 height 43
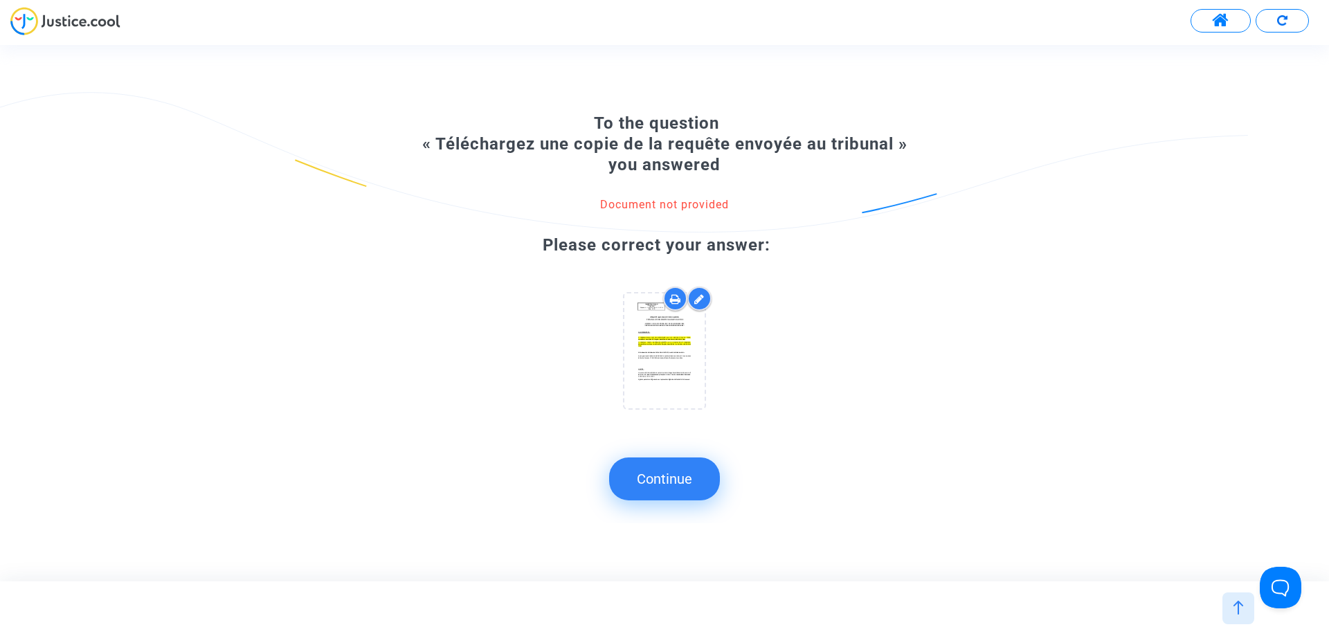
click at [698, 479] on button "Continue" at bounding box center [664, 479] width 111 height 43
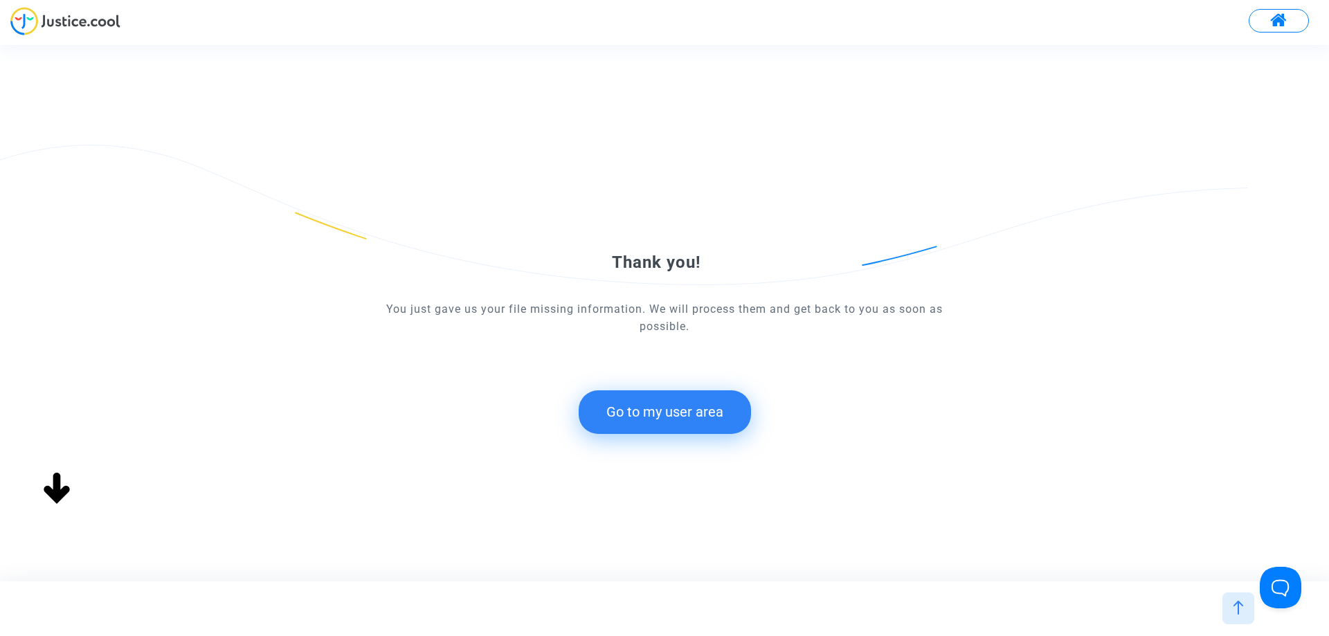
click at [696, 428] on button "Go to my user area" at bounding box center [665, 411] width 172 height 43
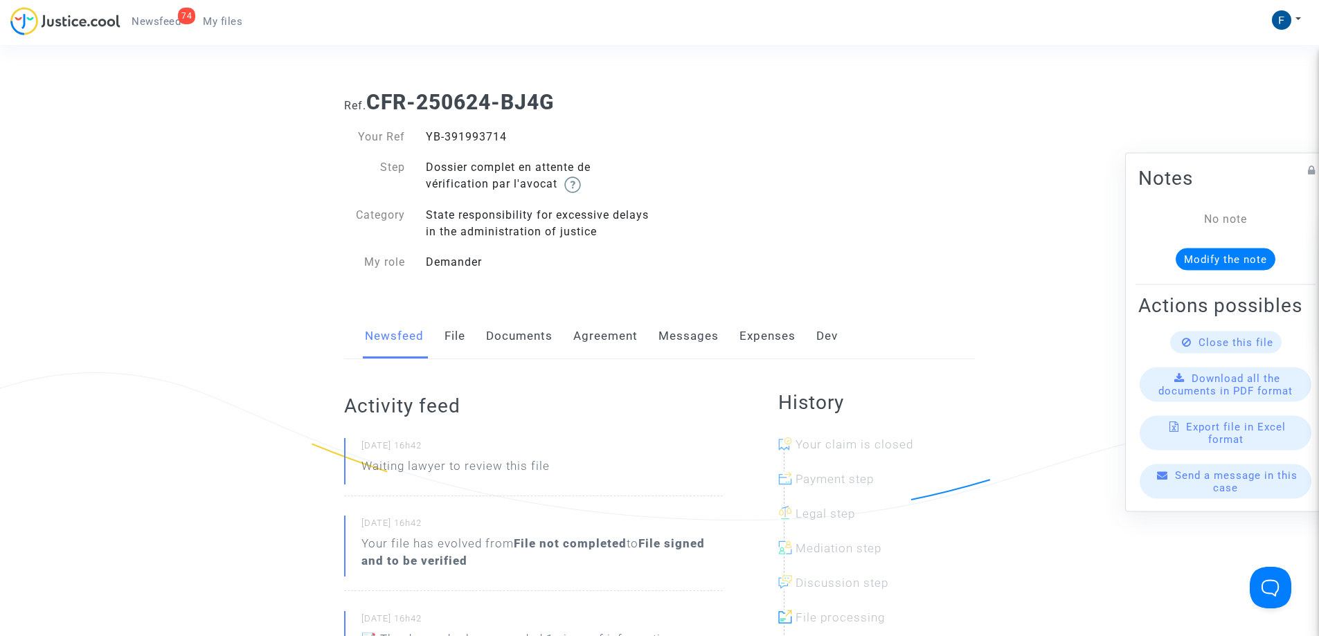
click at [232, 26] on span "My files" at bounding box center [222, 21] width 39 height 12
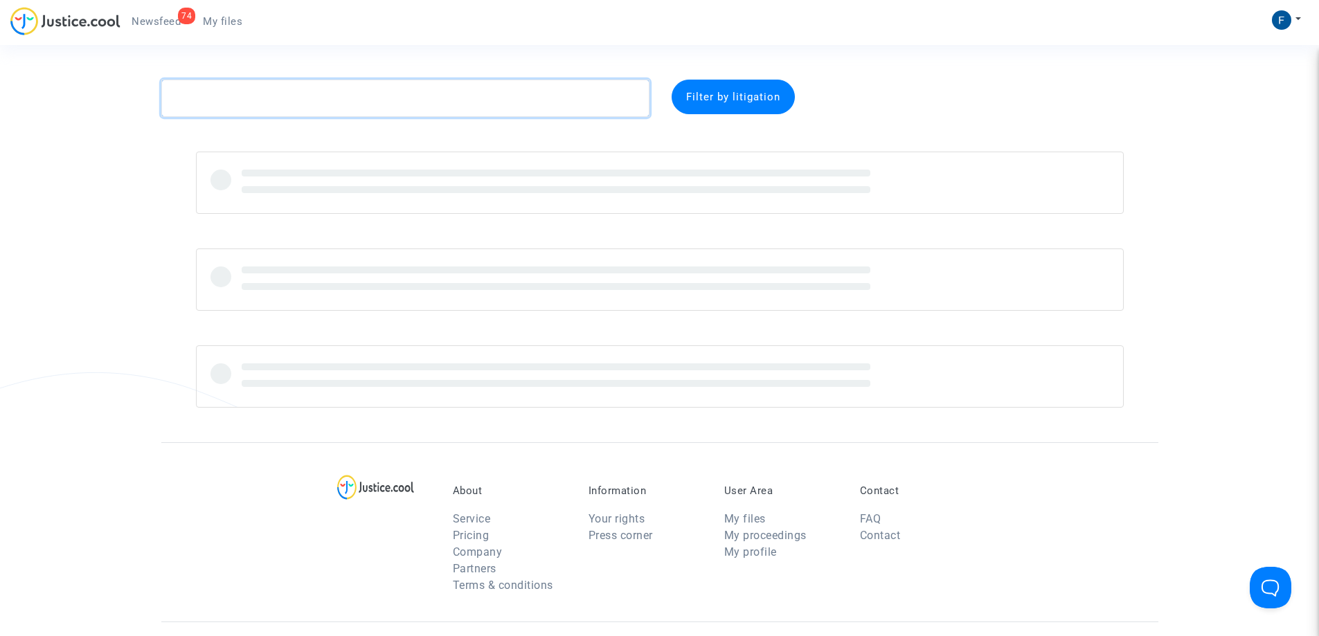
click at [239, 100] on textarea at bounding box center [405, 98] width 488 height 37
paste textarea "ONDOUA"
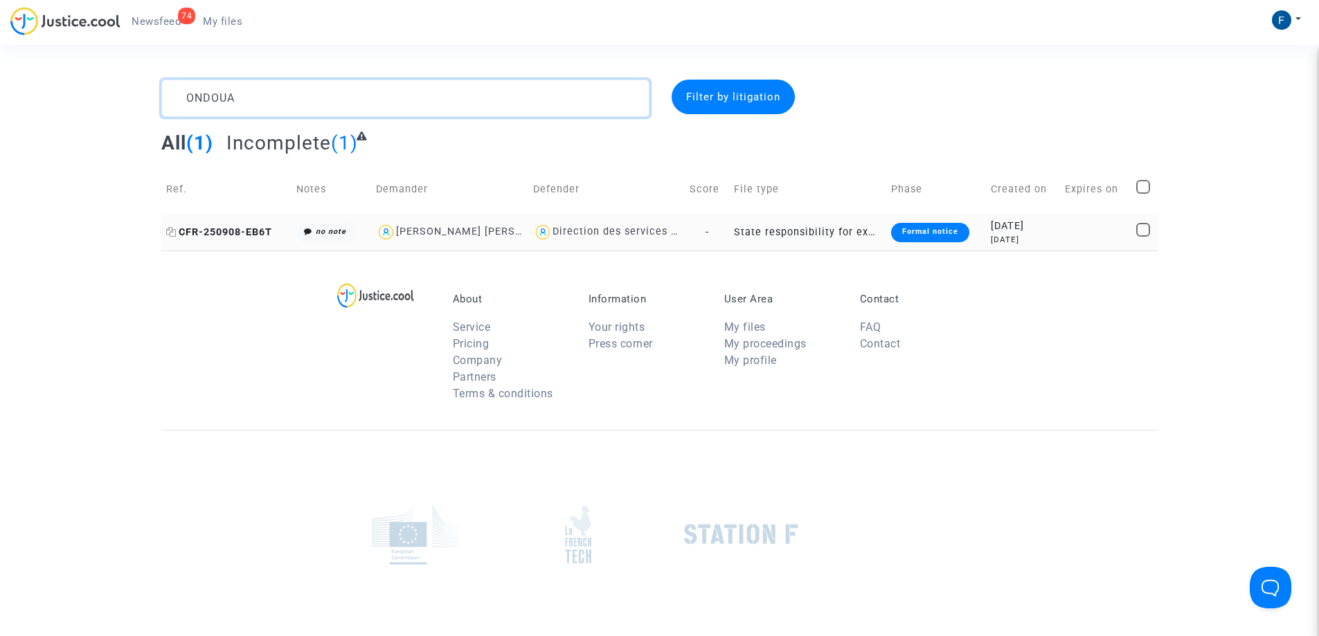
type textarea "ONDOUA"
click at [231, 231] on span "CFR-250908-EB6T" at bounding box center [219, 232] width 106 height 12
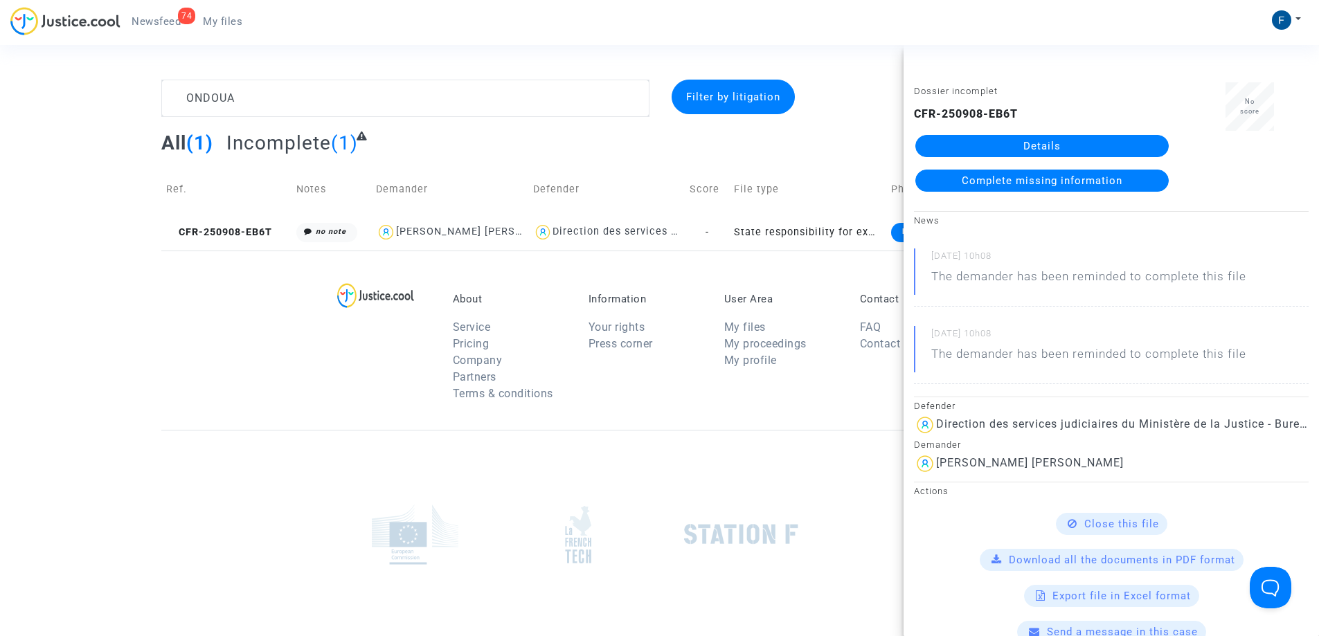
click at [1038, 147] on link "Details" at bounding box center [1041, 146] width 253 height 22
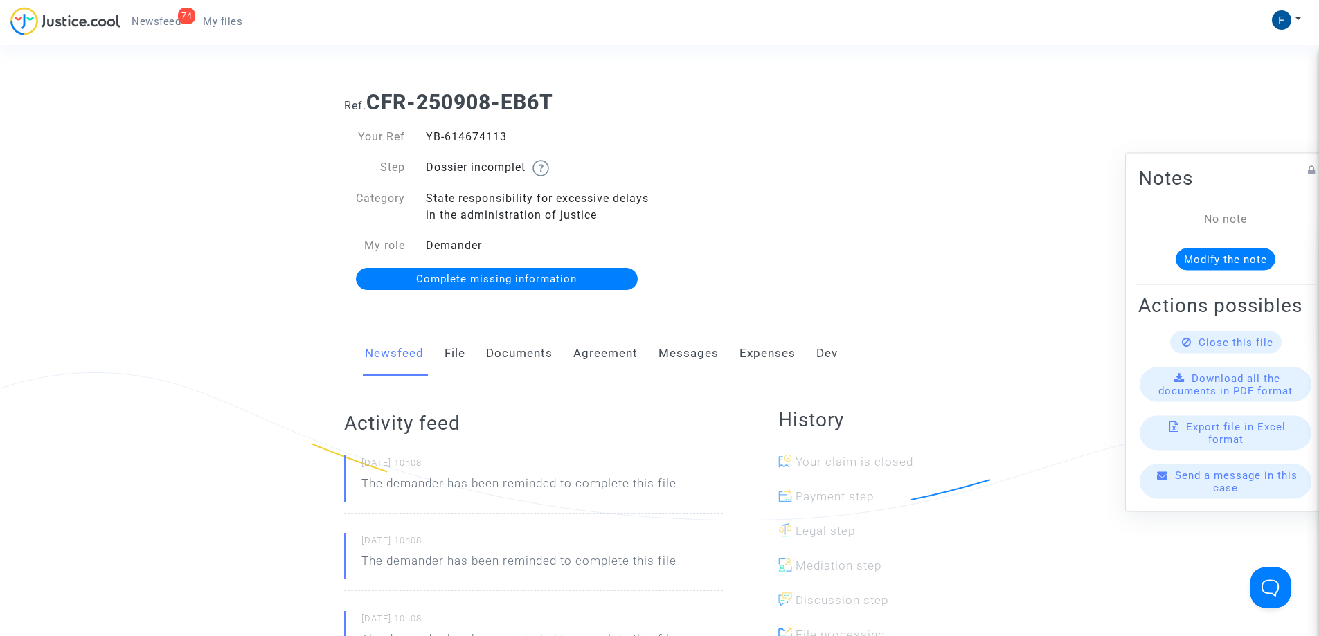
drag, startPoint x: 539, startPoint y: 145, endPoint x: 414, endPoint y: 141, distance: 124.6
click at [414, 141] on div "Your Ref YB-614674113" at bounding box center [497, 137] width 326 height 17
copy div "YB-614674113"
drag, startPoint x: 238, startPoint y: 21, endPoint x: 265, endPoint y: 30, distance: 28.5
click at [238, 22] on span "My files" at bounding box center [222, 21] width 39 height 12
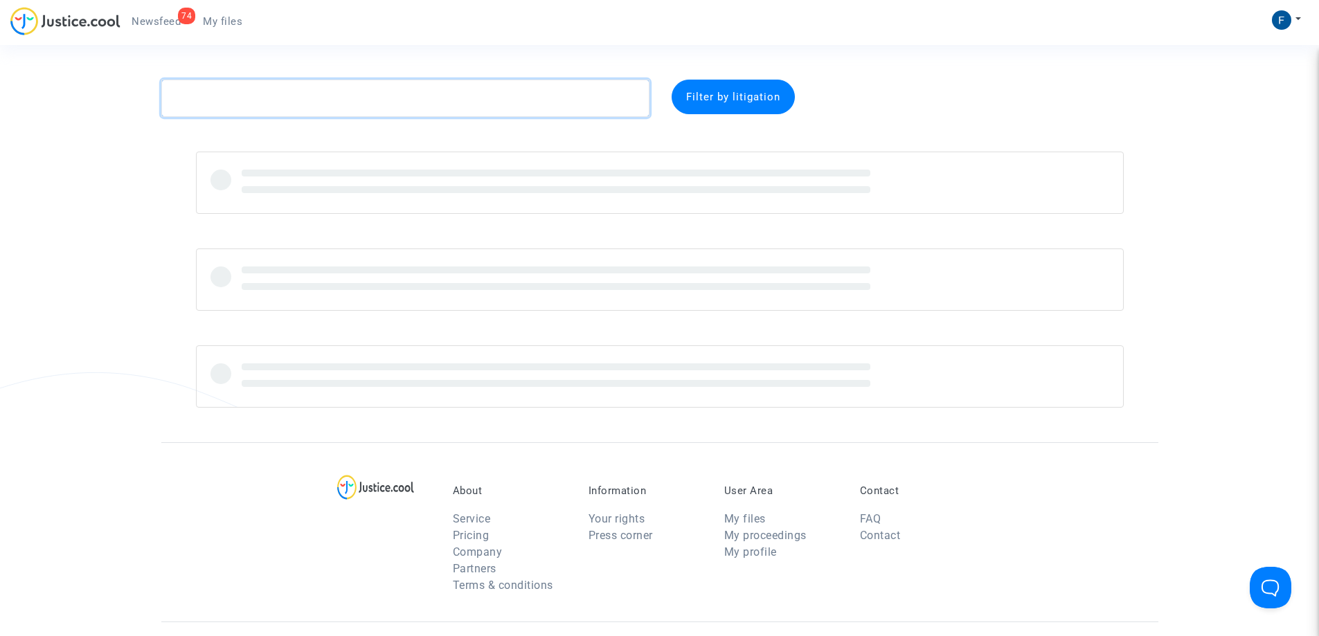
click at [249, 100] on textarea at bounding box center [405, 98] width 488 height 37
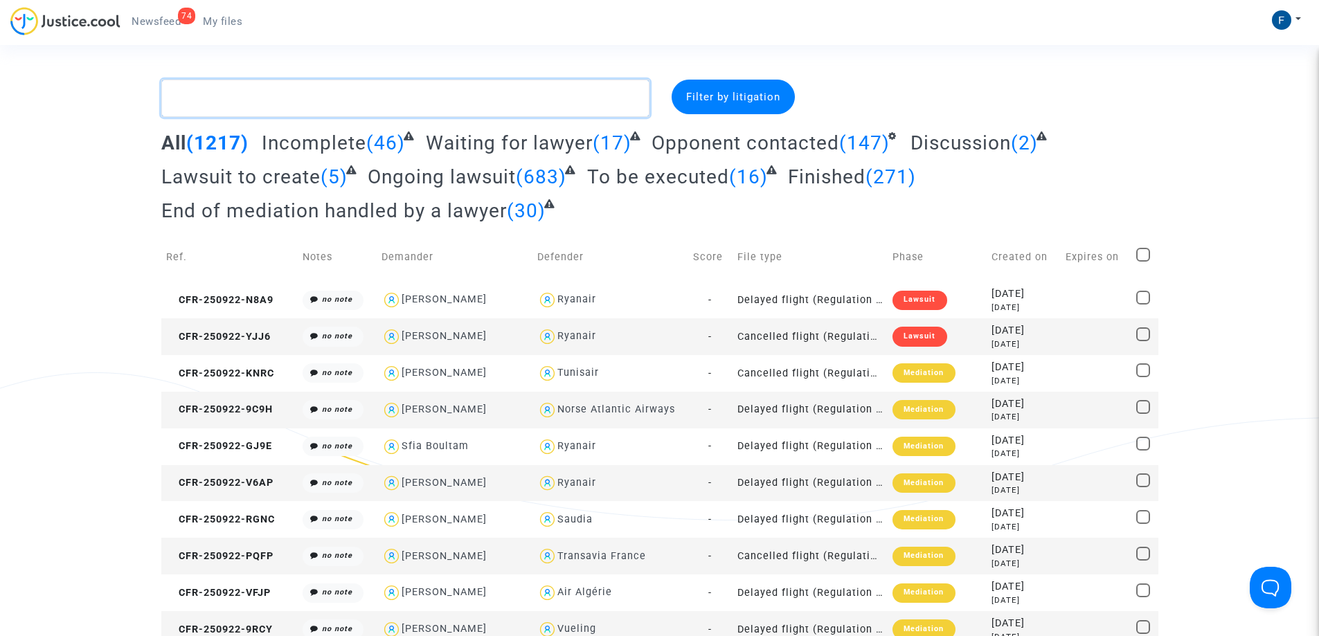
paste textarea "CFR-250908-EB6T"
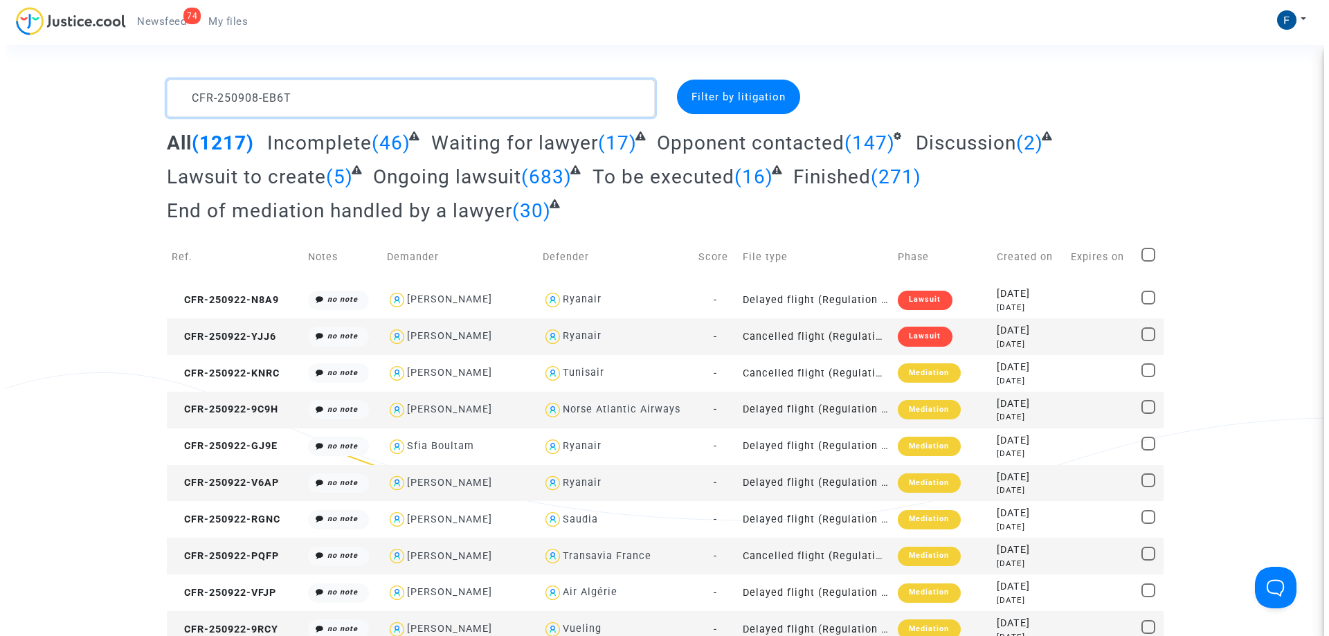
scroll to position [16, 0]
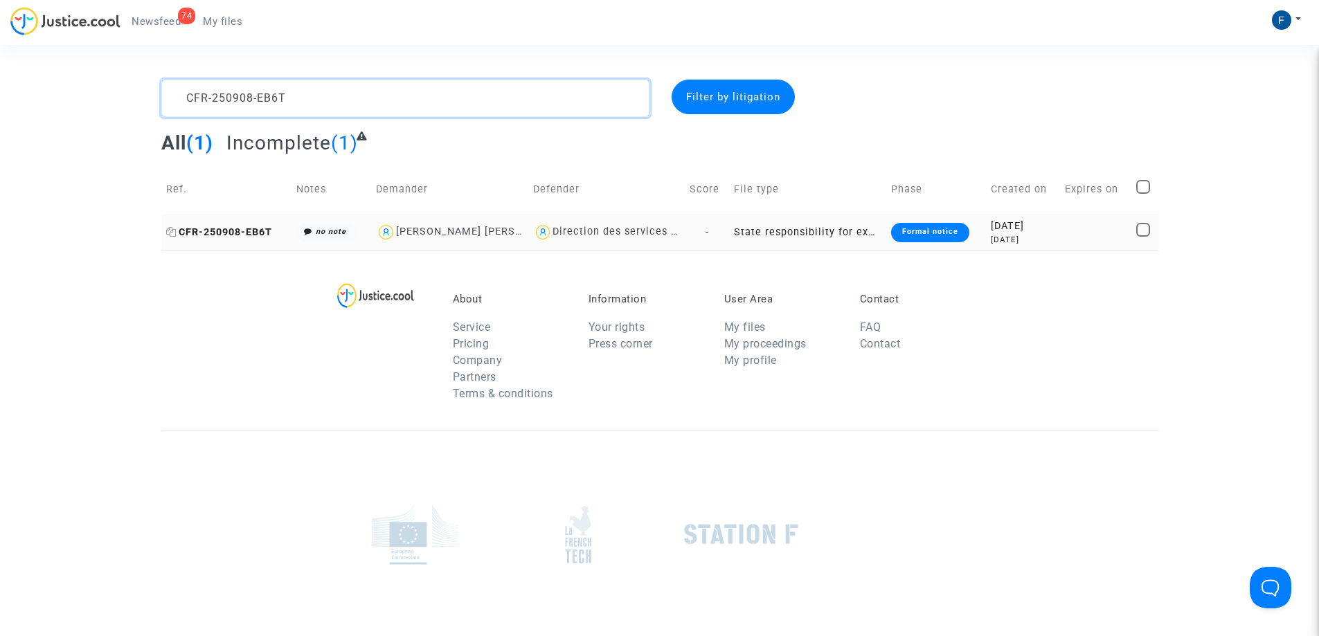
type textarea "CFR-250908-EB6T"
click at [248, 234] on span "CFR-250908-EB6T" at bounding box center [219, 232] width 106 height 12
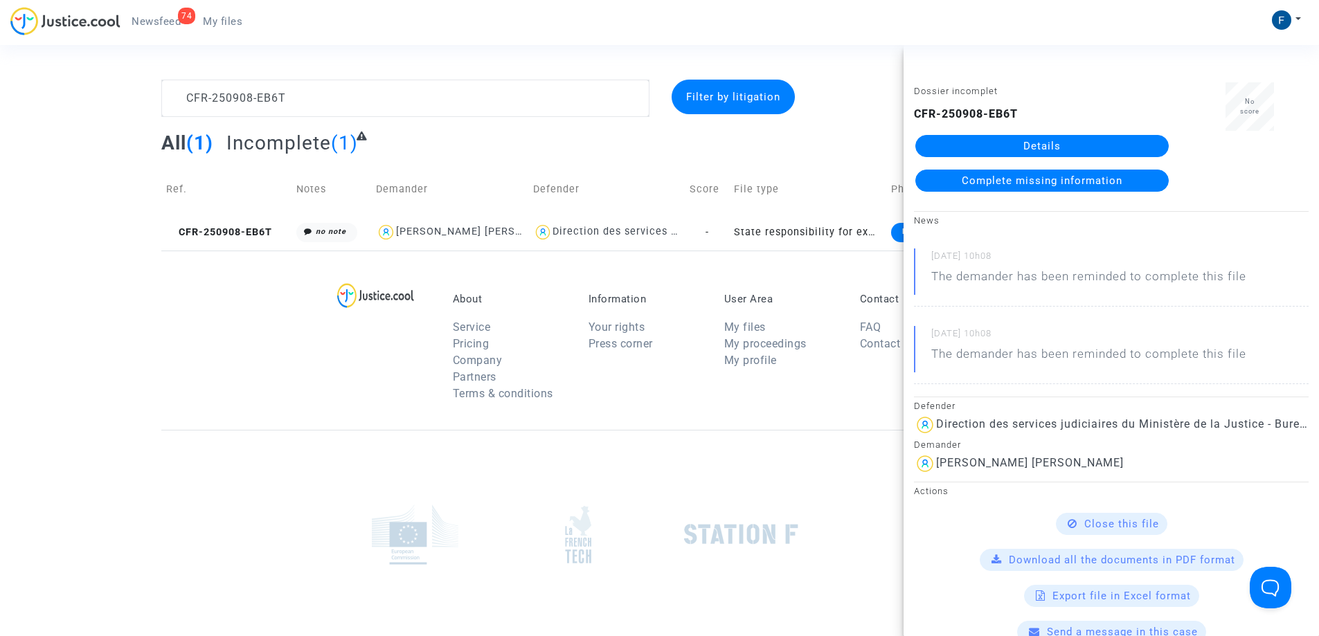
drag, startPoint x: 959, startPoint y: 111, endPoint x: 914, endPoint y: 114, distance: 44.4
click at [914, 114] on div "CFR-250908-EB6T Details Complete missing information" at bounding box center [1042, 149] width 256 height 86
copy b "CFR-250908-EB6T"
click at [1044, 180] on span "Complete missing information" at bounding box center [1041, 180] width 161 height 12
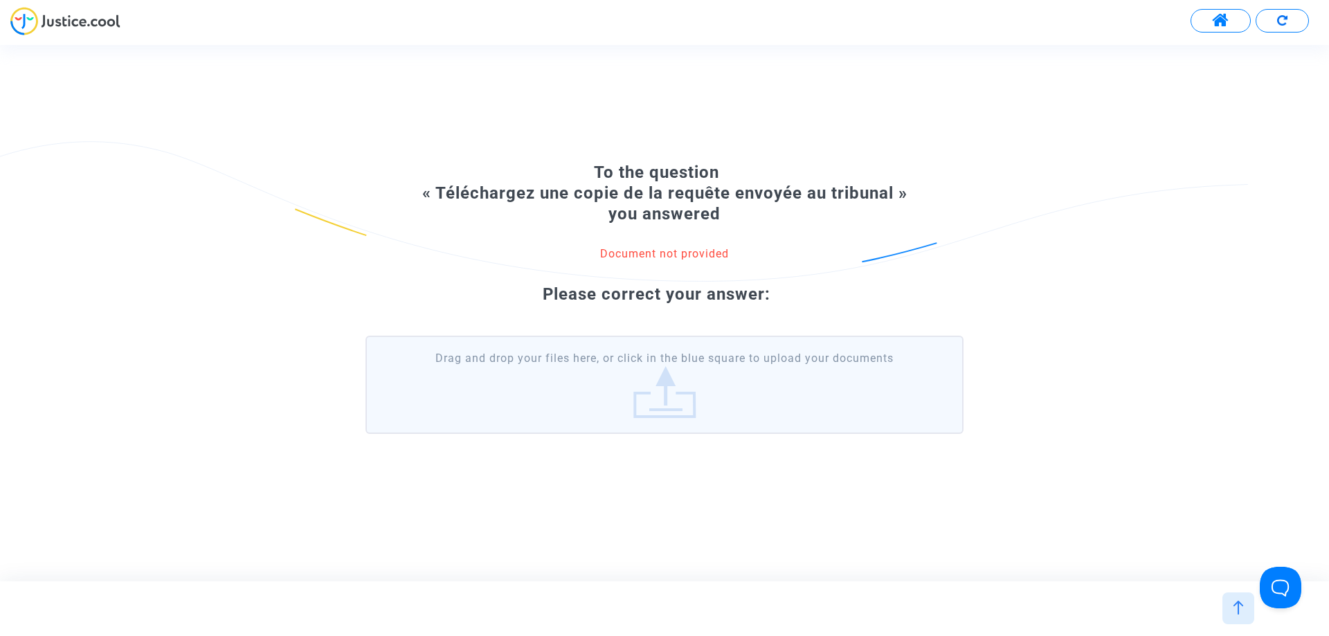
click at [689, 415] on label "Drag and drop your files here, or click in the blue square to upload your docum…" at bounding box center [664, 385] width 598 height 98
click at [0, 0] on input "Drag and drop your files here, or click in the blue square to upload your docum…" at bounding box center [0, 0] width 0 height 0
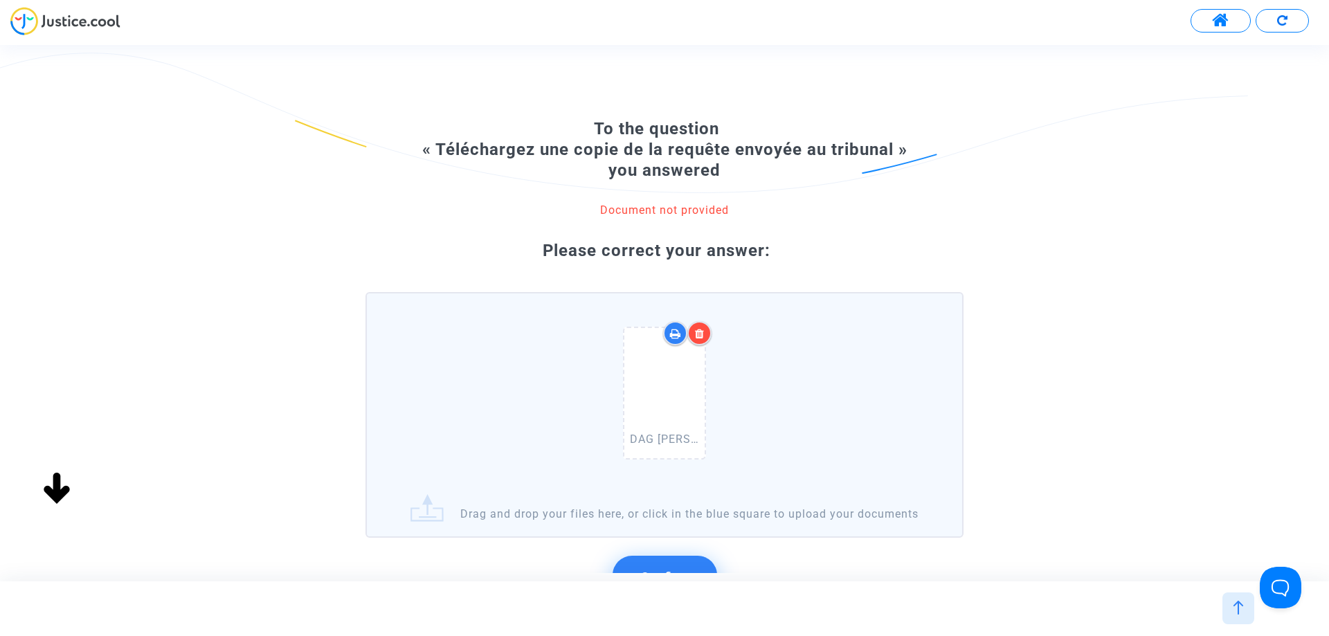
scroll to position [147, 0]
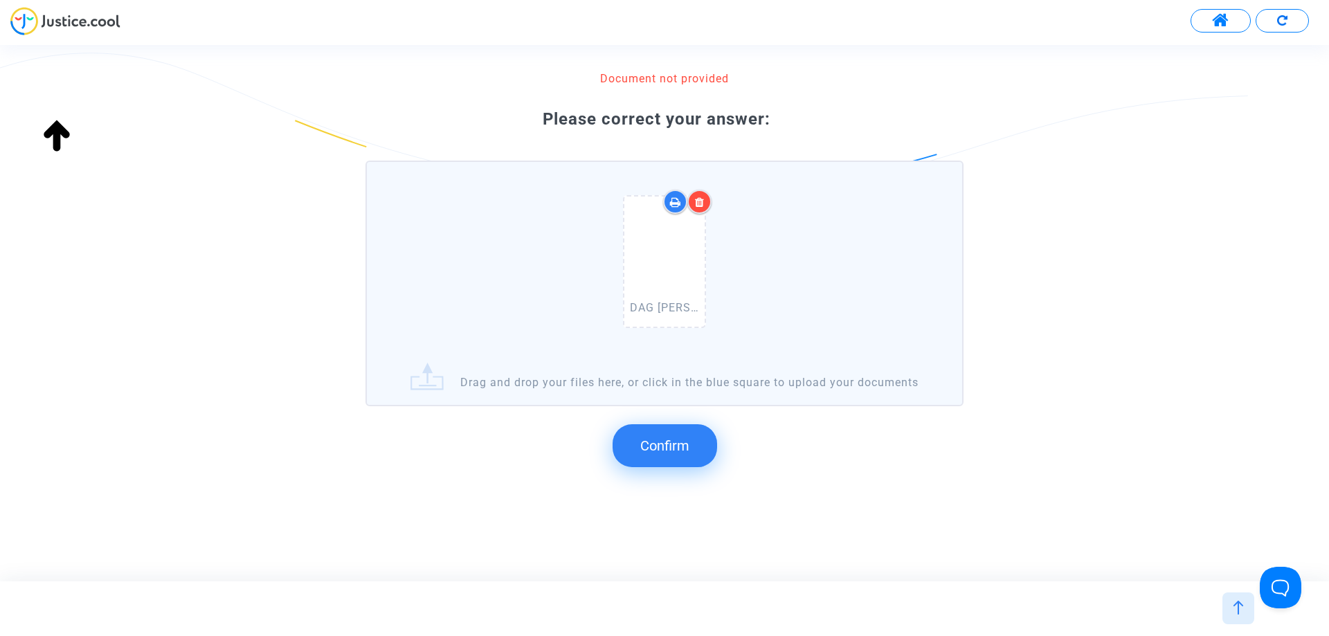
click at [684, 453] on button "Confirm" at bounding box center [665, 445] width 105 height 43
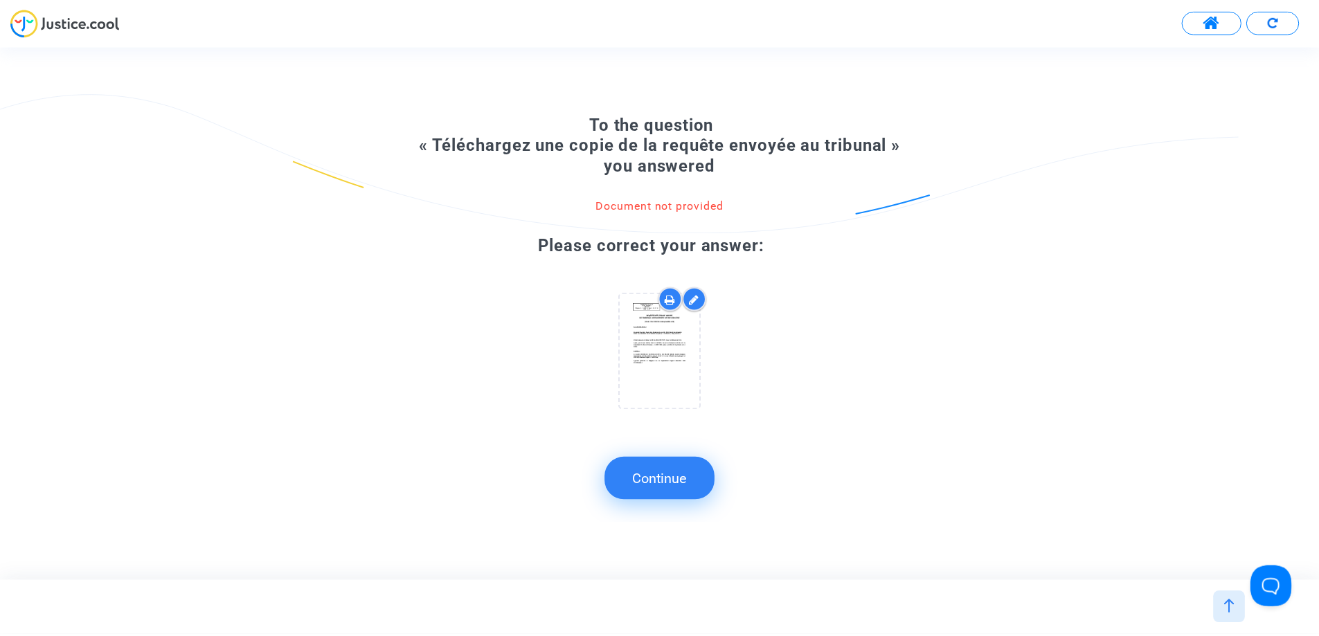
scroll to position [0, 0]
click at [698, 487] on button "Continue" at bounding box center [664, 479] width 111 height 43
click at [694, 488] on button "Continue" at bounding box center [664, 479] width 111 height 43
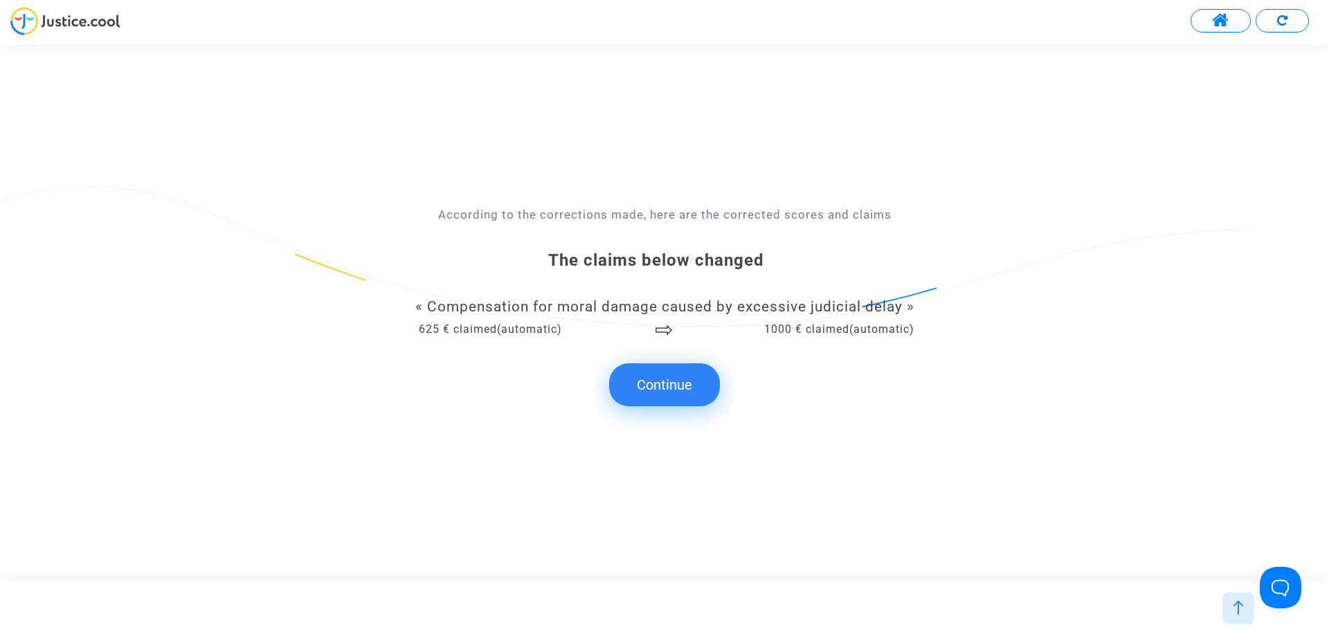
click at [680, 399] on button "Continue" at bounding box center [664, 384] width 111 height 43
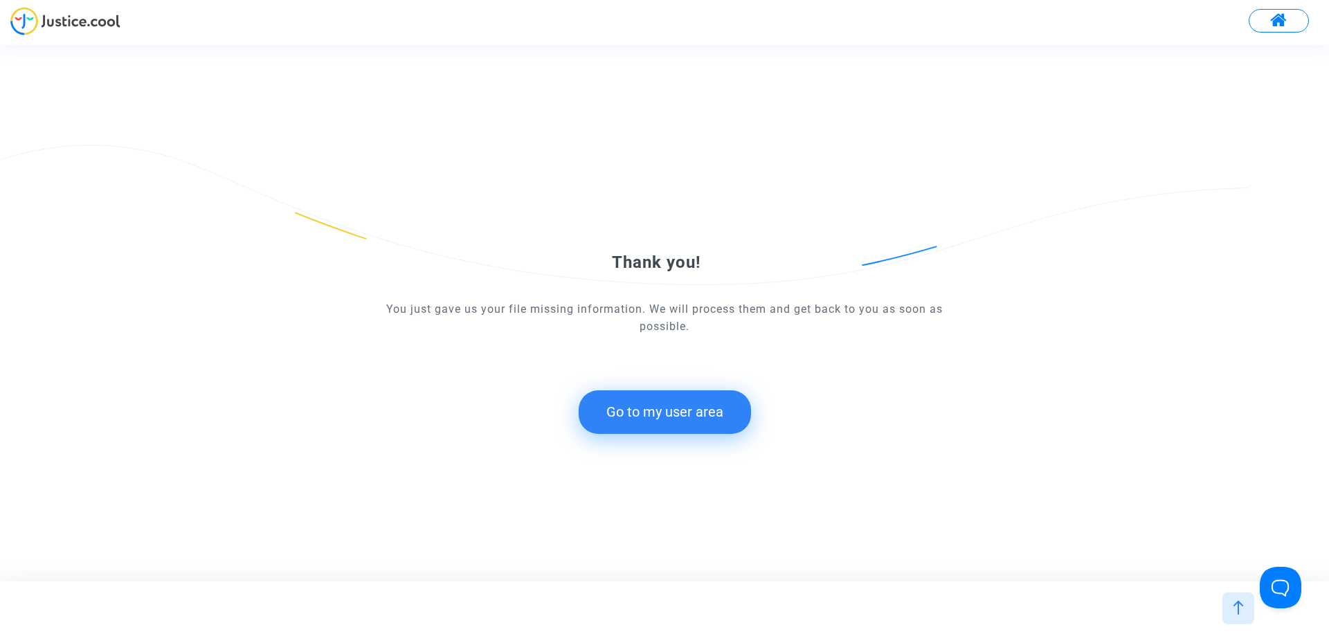
drag, startPoint x: 673, startPoint y: 410, endPoint x: 541, endPoint y: 378, distance: 136.1
click at [671, 410] on button "Go to my user area" at bounding box center [665, 411] width 172 height 43
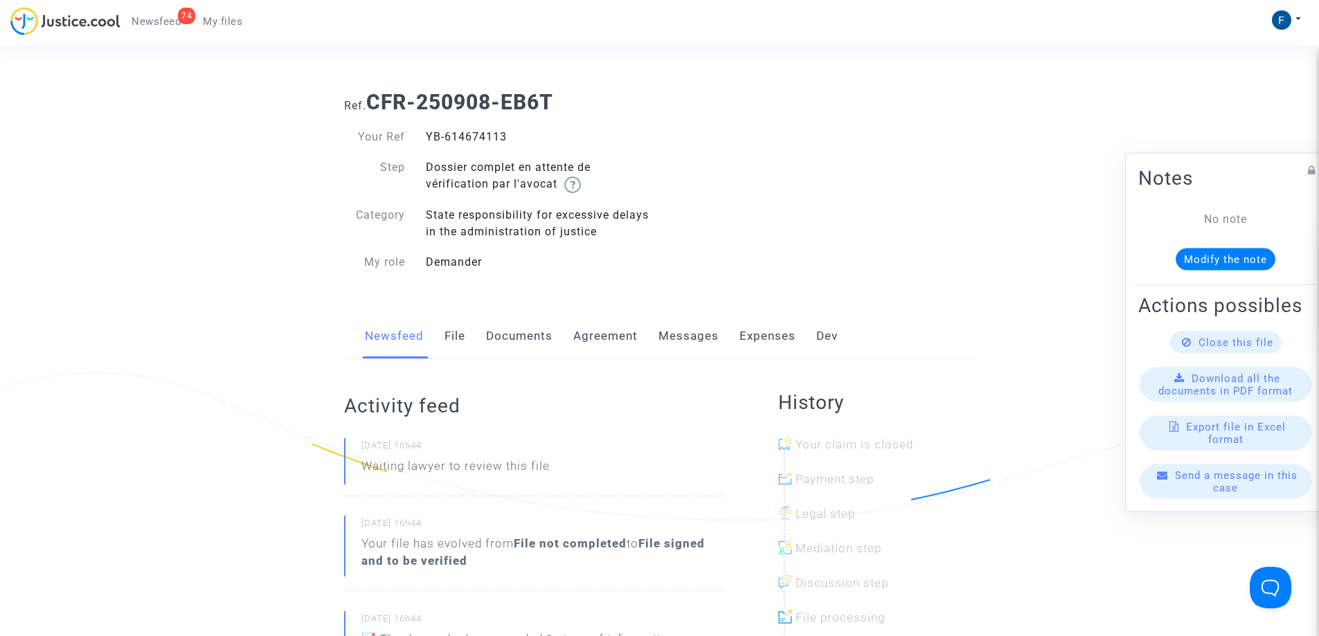
click at [156, 17] on span "Newsfeed" at bounding box center [156, 21] width 49 height 12
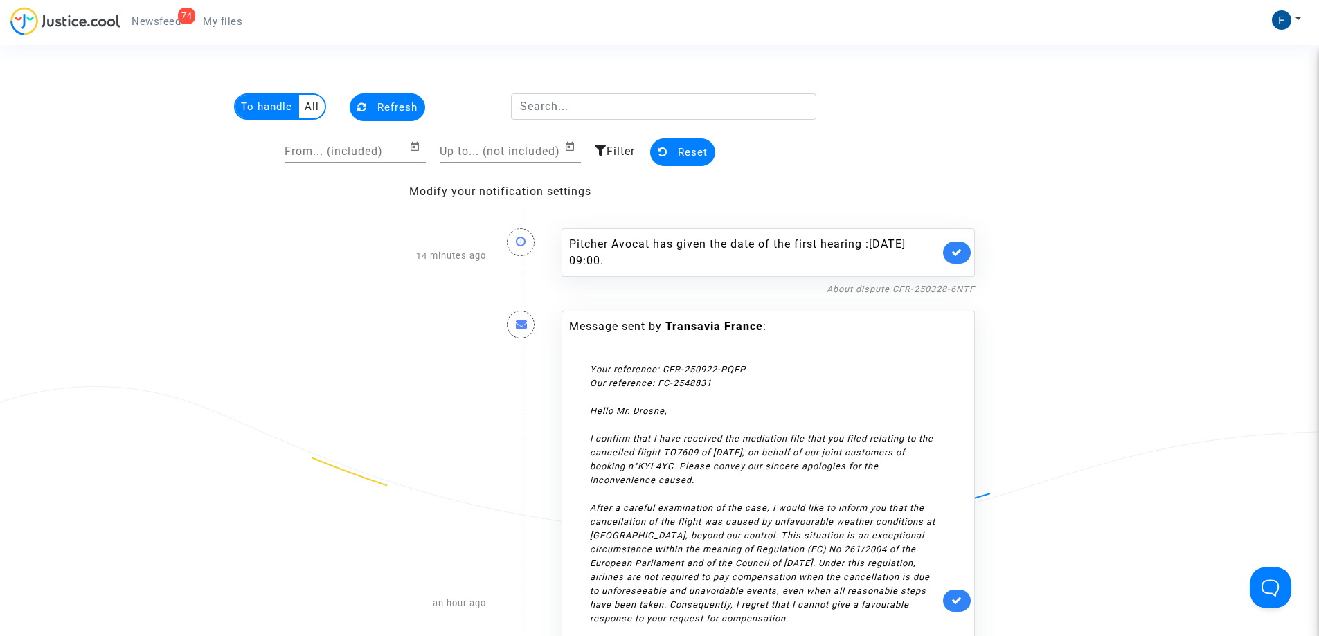
click at [161, 27] on span "Newsfeed" at bounding box center [156, 21] width 49 height 12
click at [569, 109] on input "text" at bounding box center [663, 106] width 305 height 26
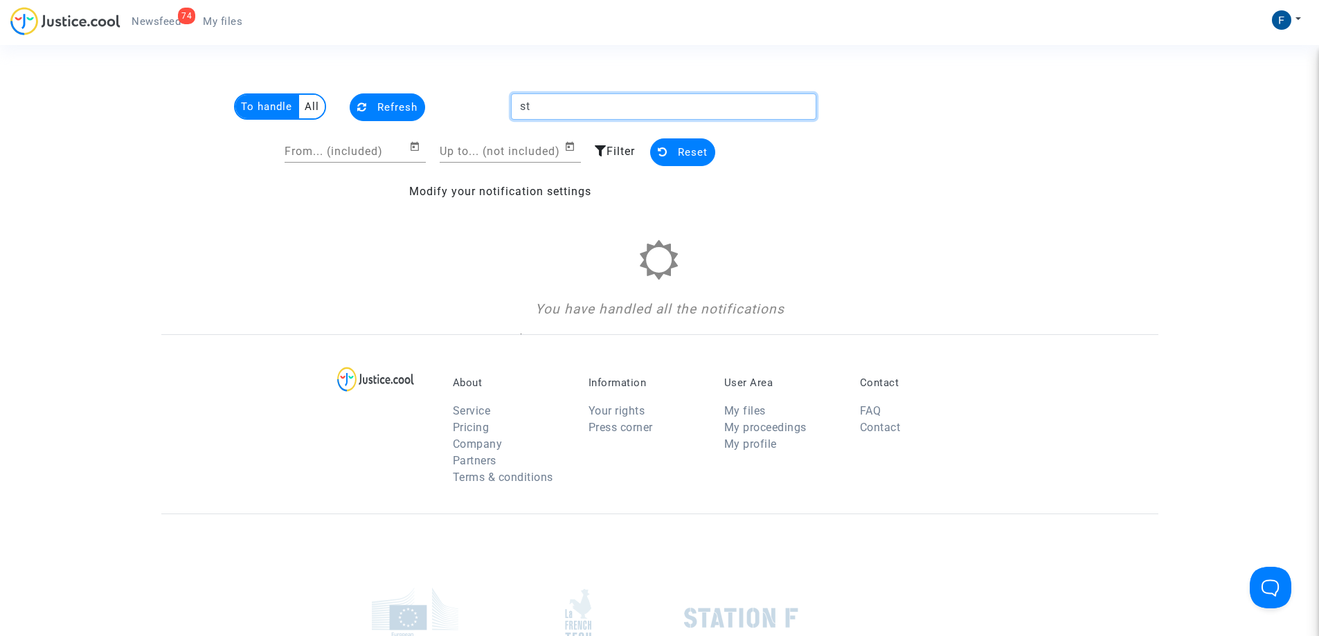
type input "s"
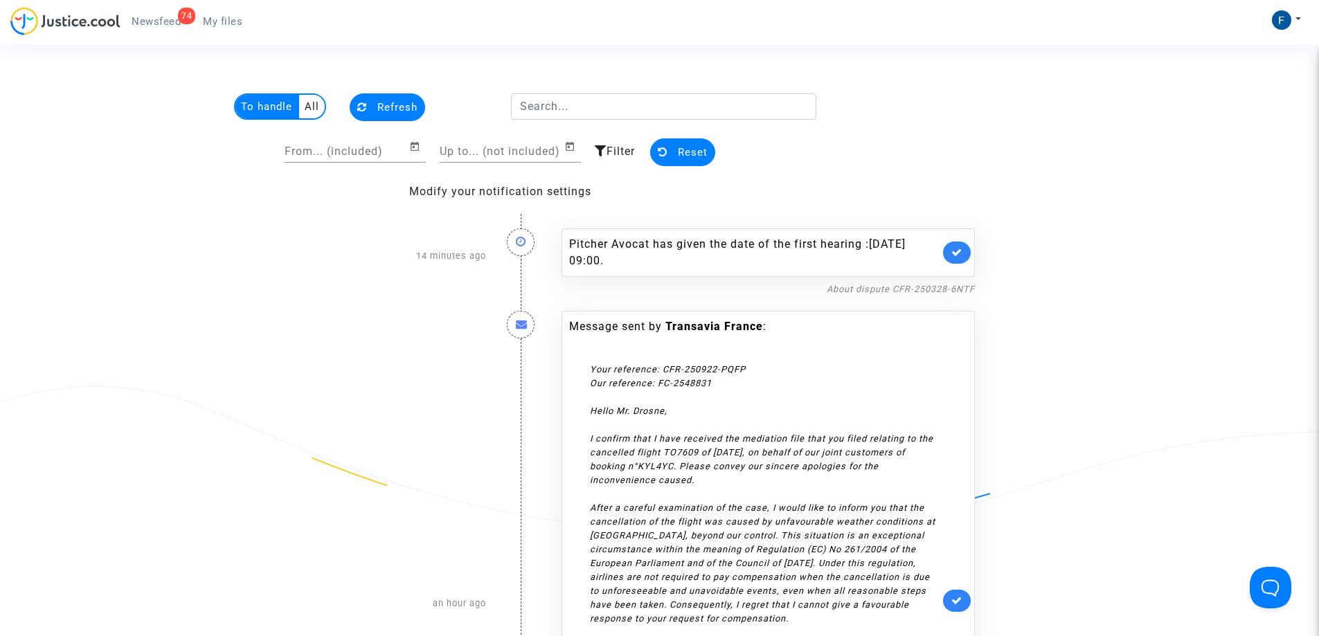
click at [613, 150] on span "Filter" at bounding box center [620, 151] width 28 height 13
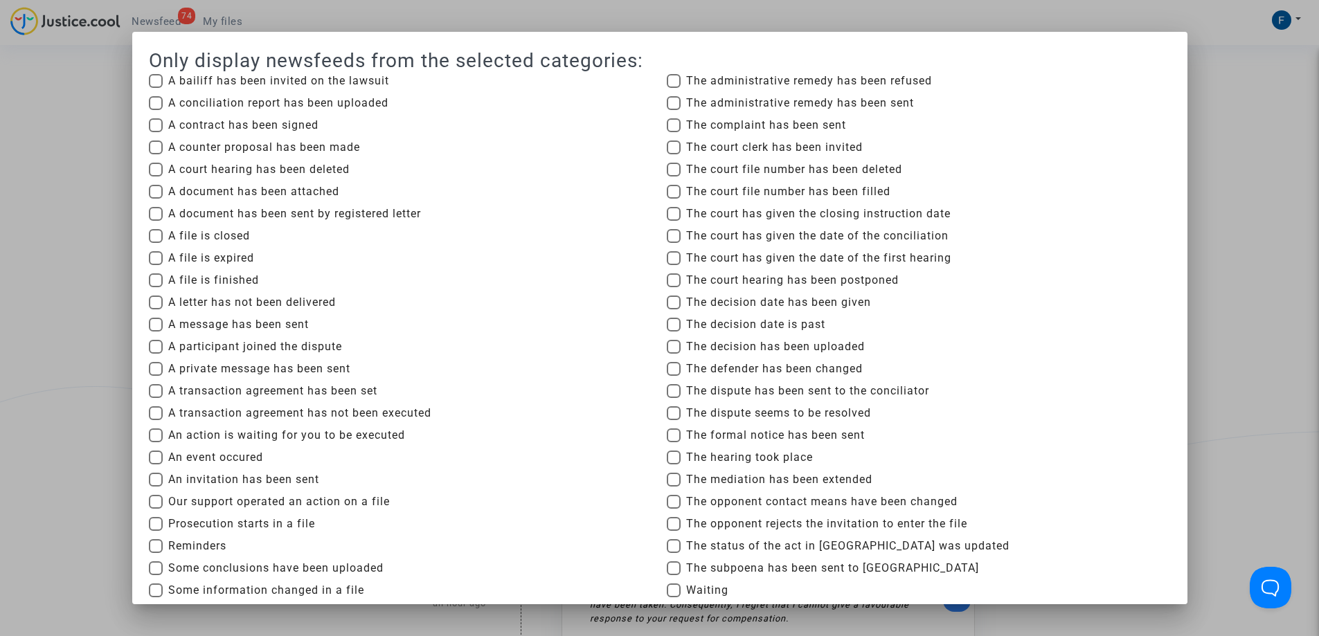
click at [1260, 122] on div at bounding box center [659, 318] width 1319 height 636
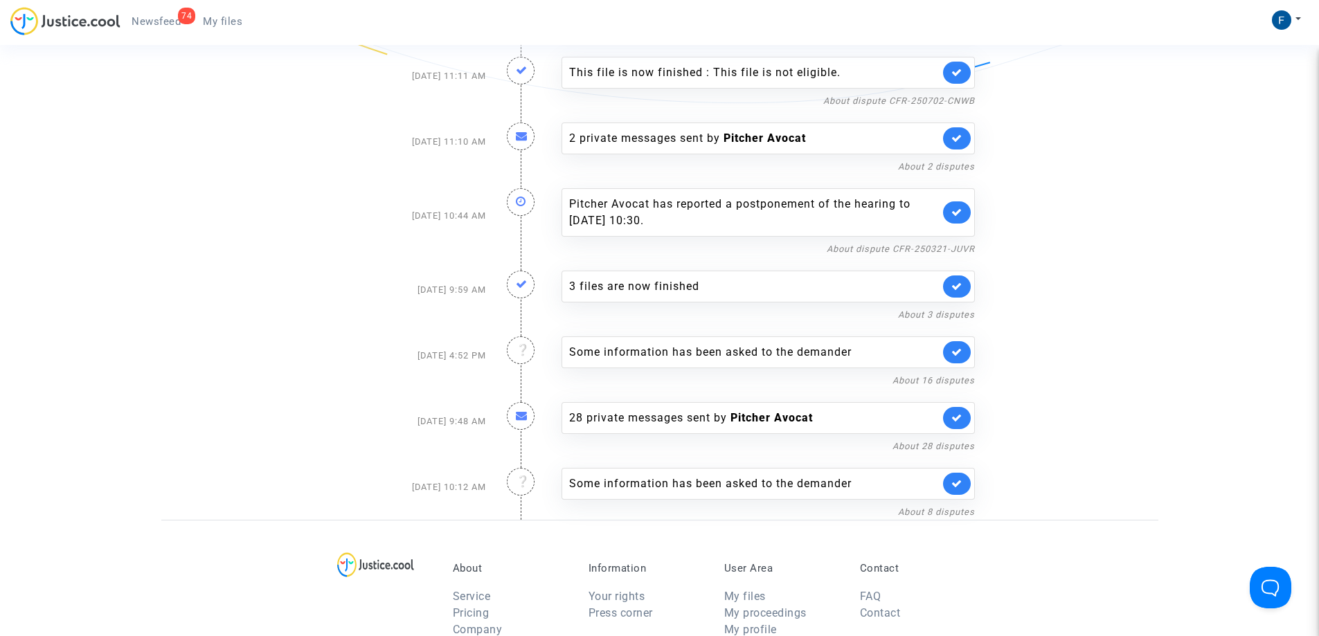
scroll to position [1936, 0]
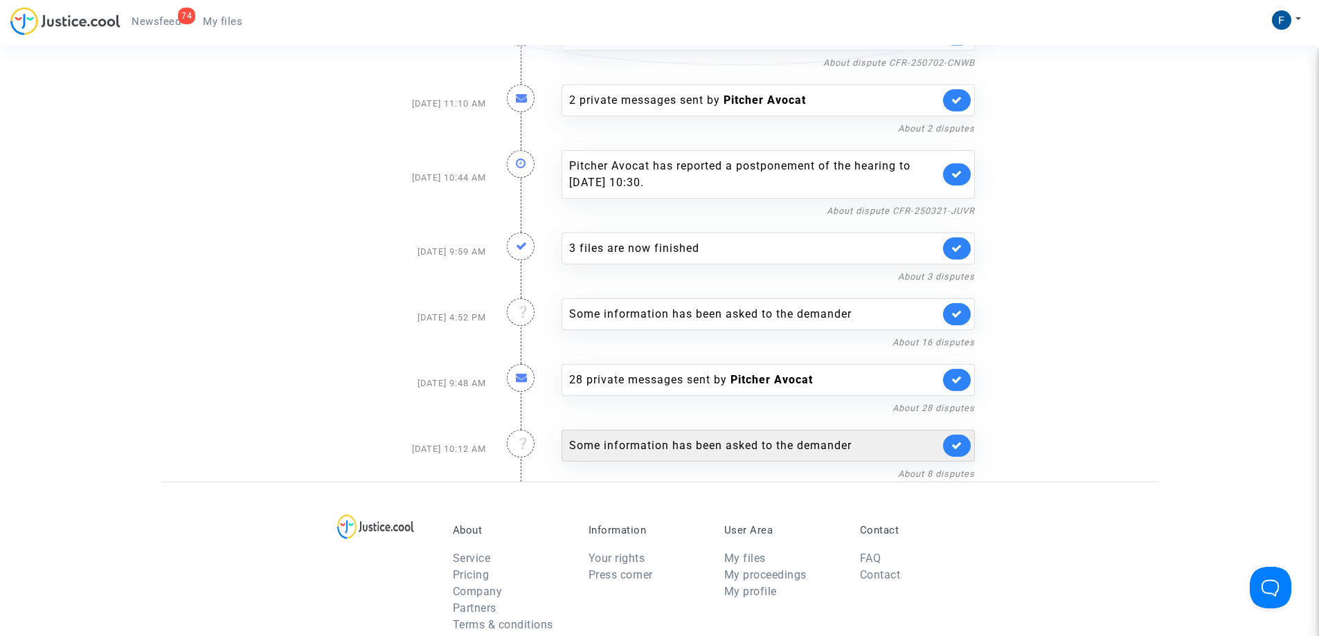
click at [678, 437] on div "Some information has been asked to the demander" at bounding box center [754, 445] width 370 height 17
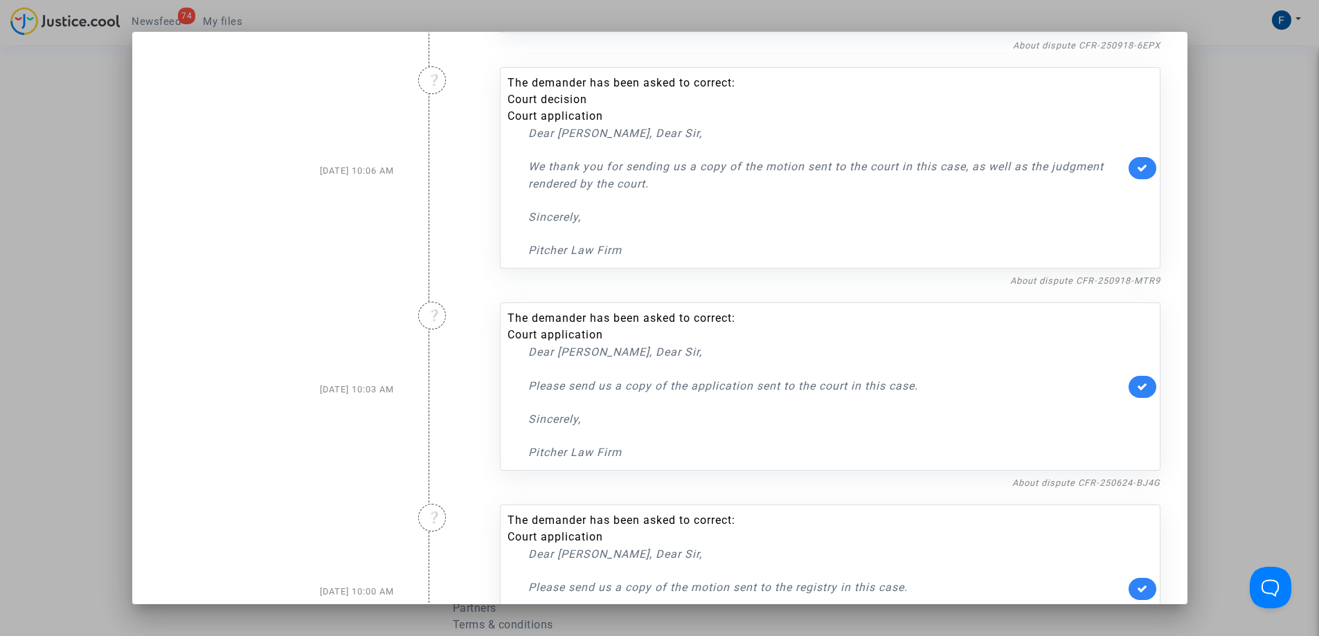
scroll to position [1213, 0]
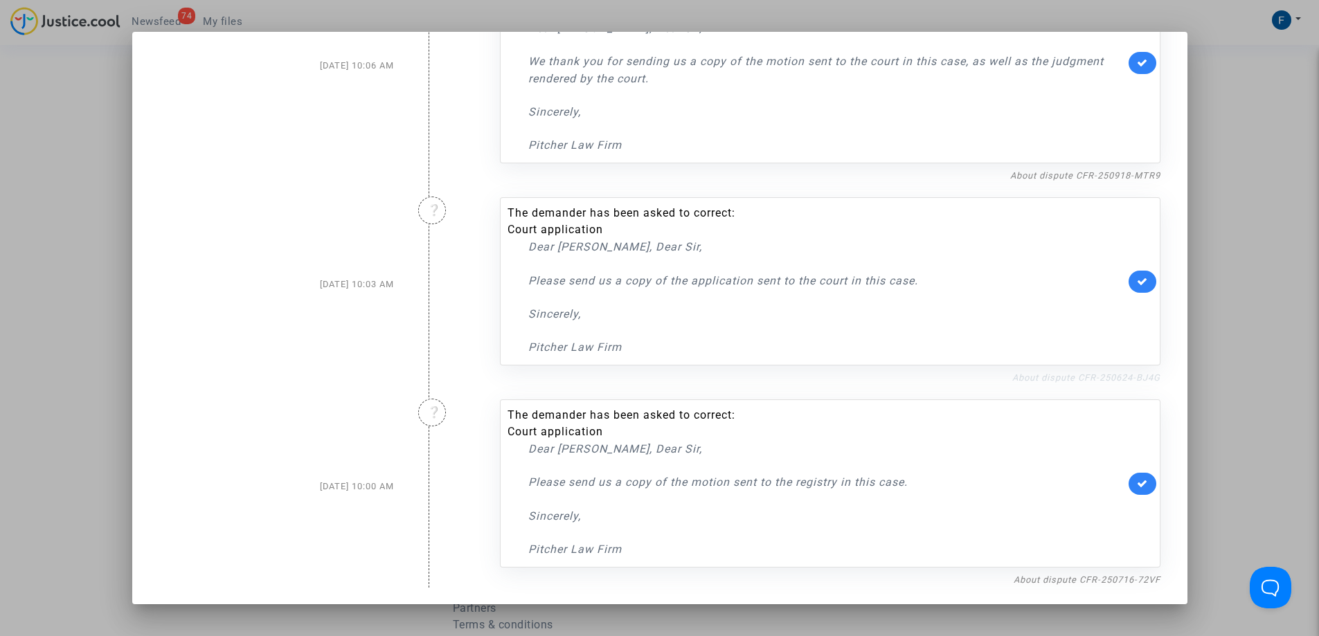
click at [1096, 377] on link "About dispute CFR-250624-BJ4G" at bounding box center [1086, 377] width 148 height 10
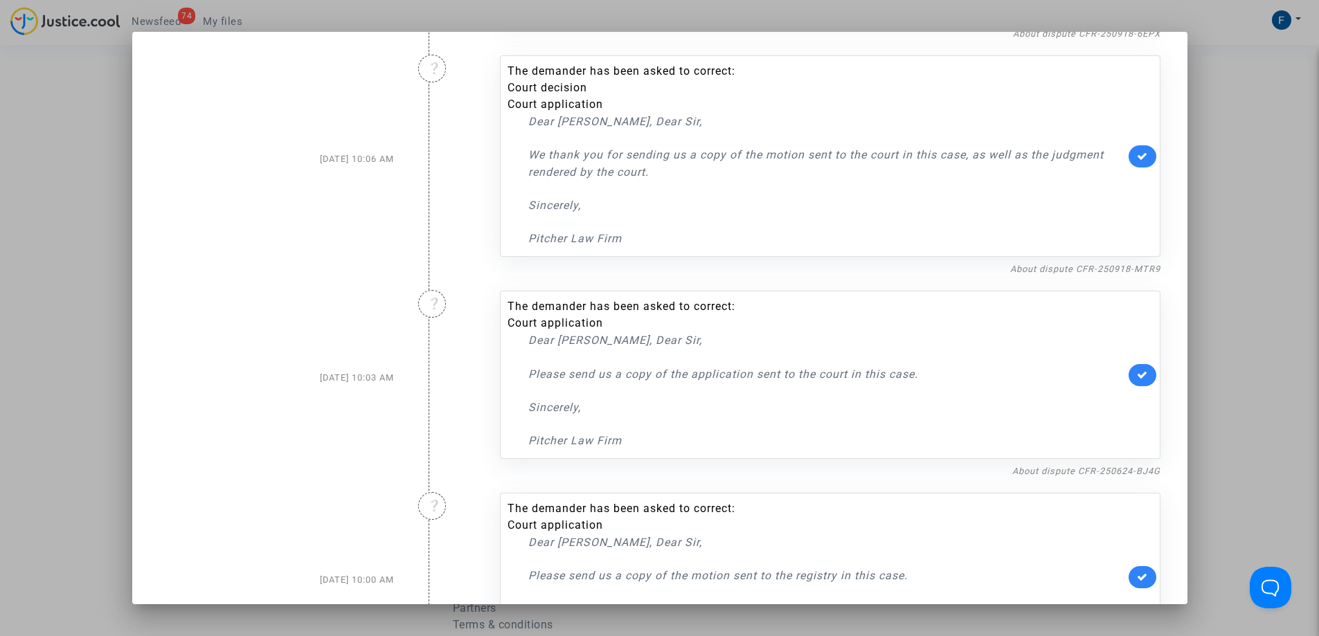
scroll to position [1143, 0]
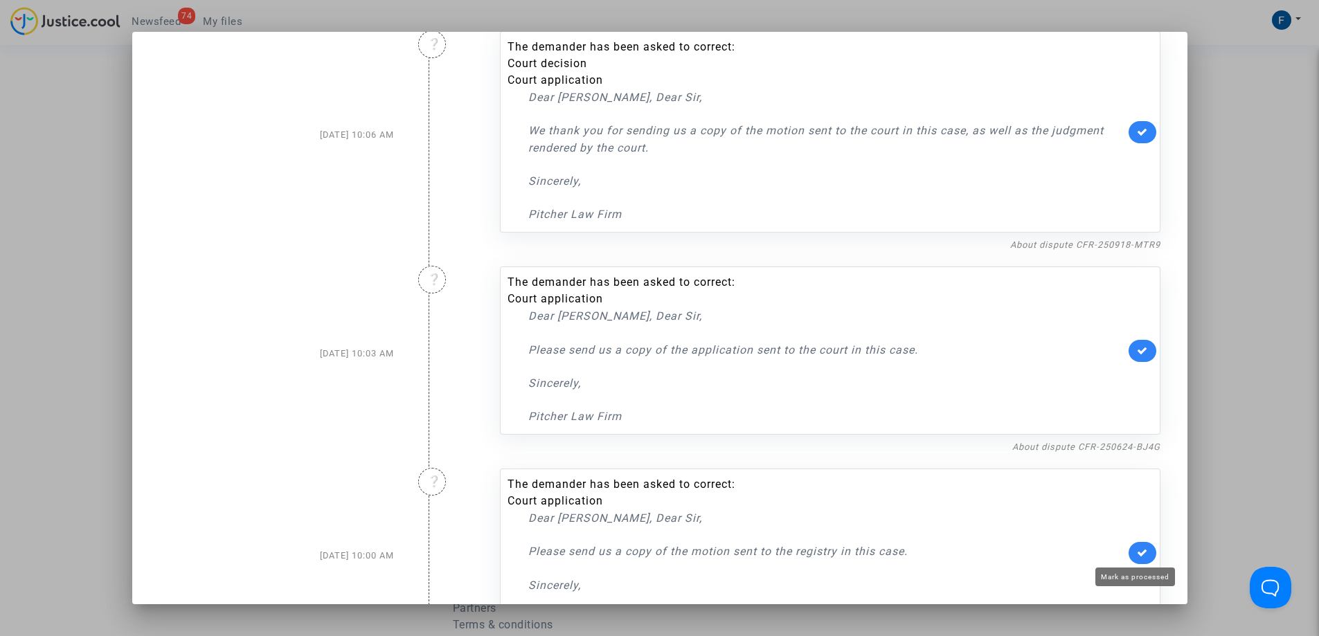
click at [1137, 553] on icon at bounding box center [1142, 553] width 11 height 10
click at [1119, 247] on link "About dispute CFR-250918-MTR9" at bounding box center [1085, 244] width 150 height 10
click at [1137, 350] on icon at bounding box center [1142, 350] width 11 height 10
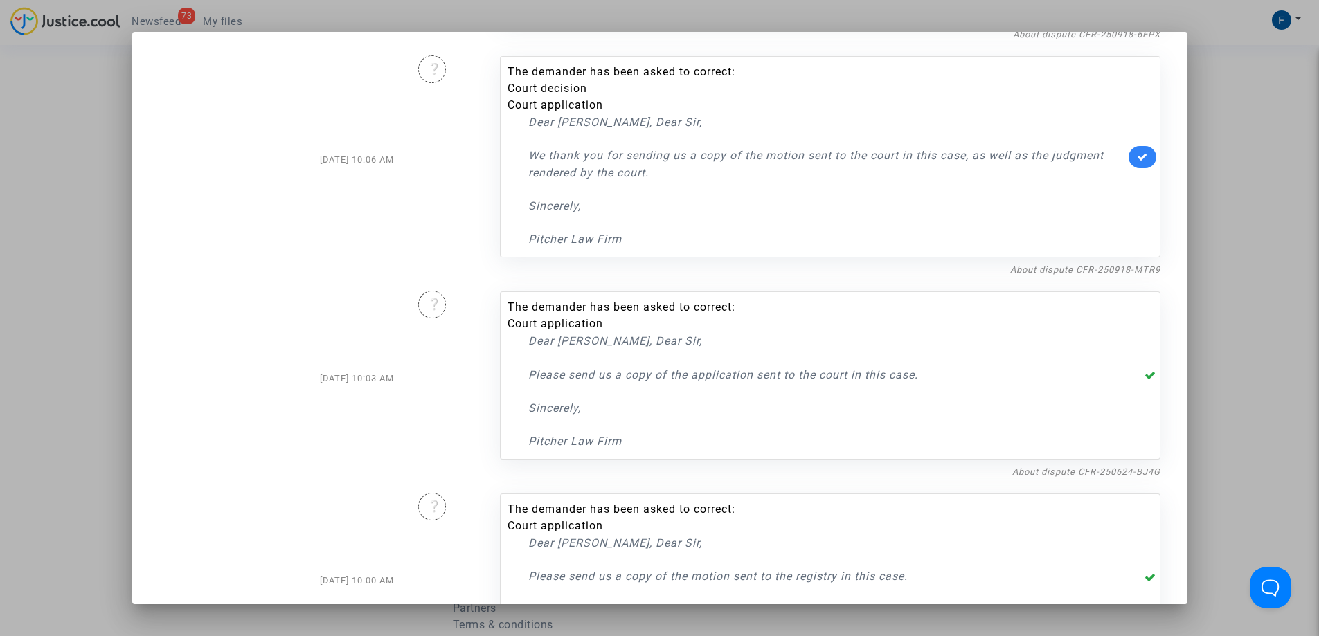
scroll to position [1074, 0]
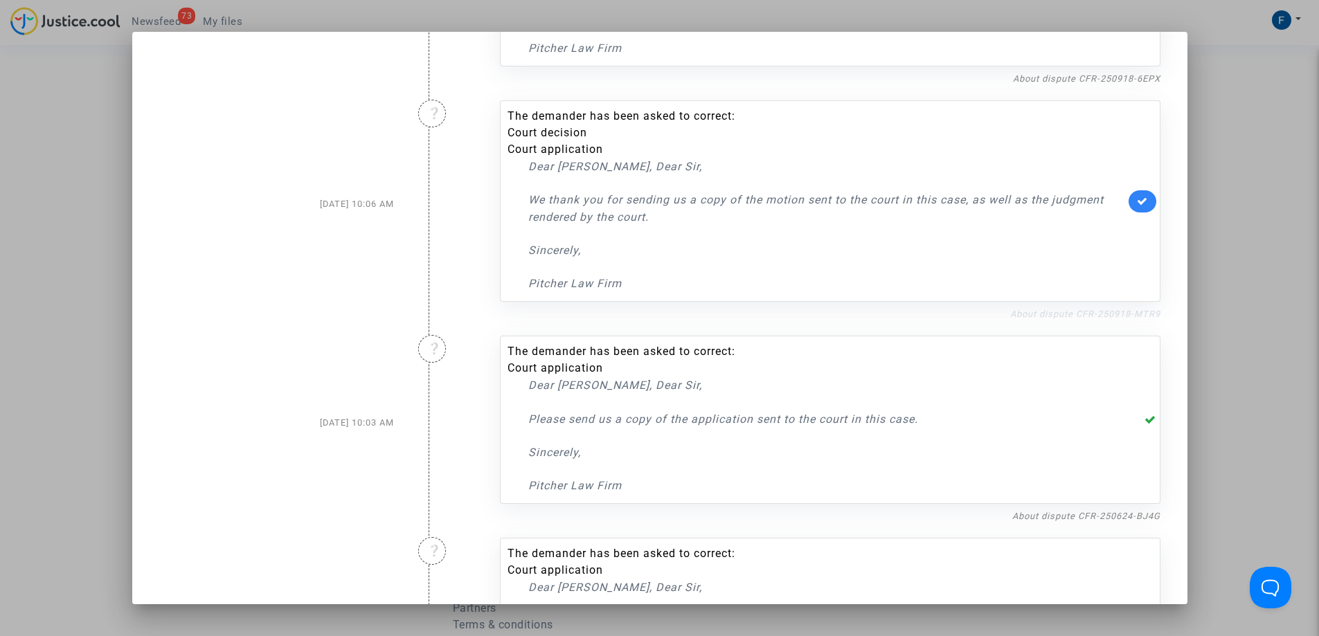
click at [1134, 314] on link "About dispute CFR-250918-MTR9" at bounding box center [1085, 314] width 150 height 10
click at [1137, 204] on icon at bounding box center [1142, 201] width 11 height 10
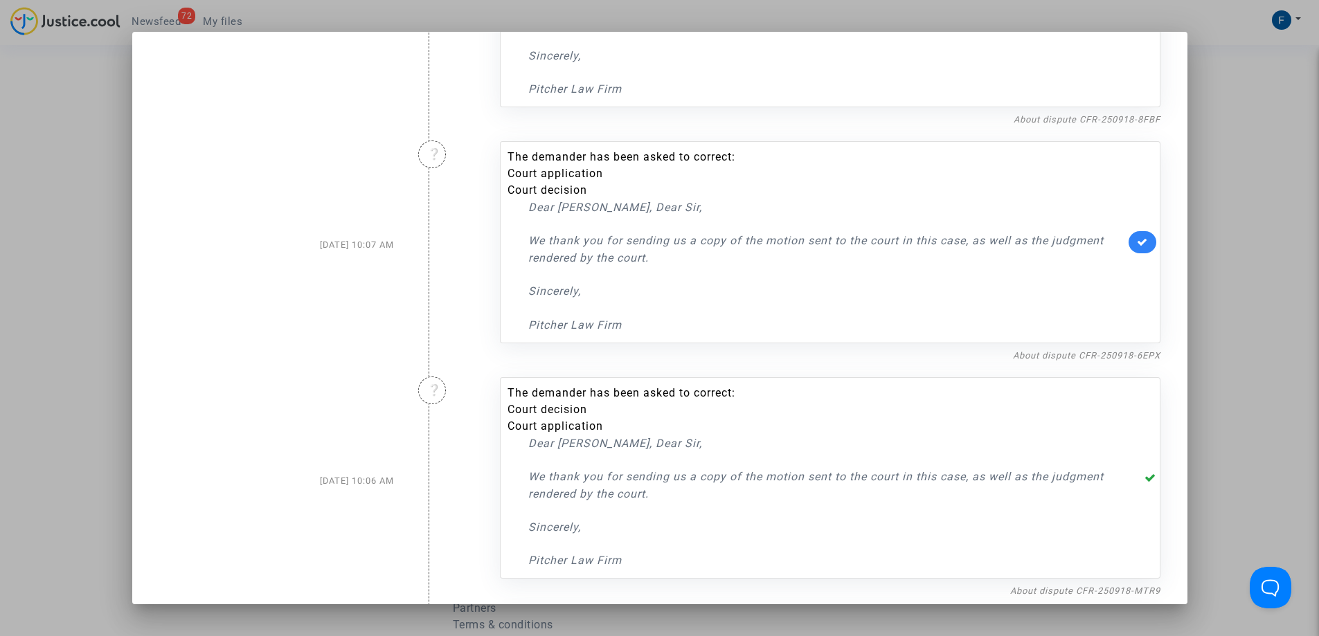
scroll to position [936, 0]
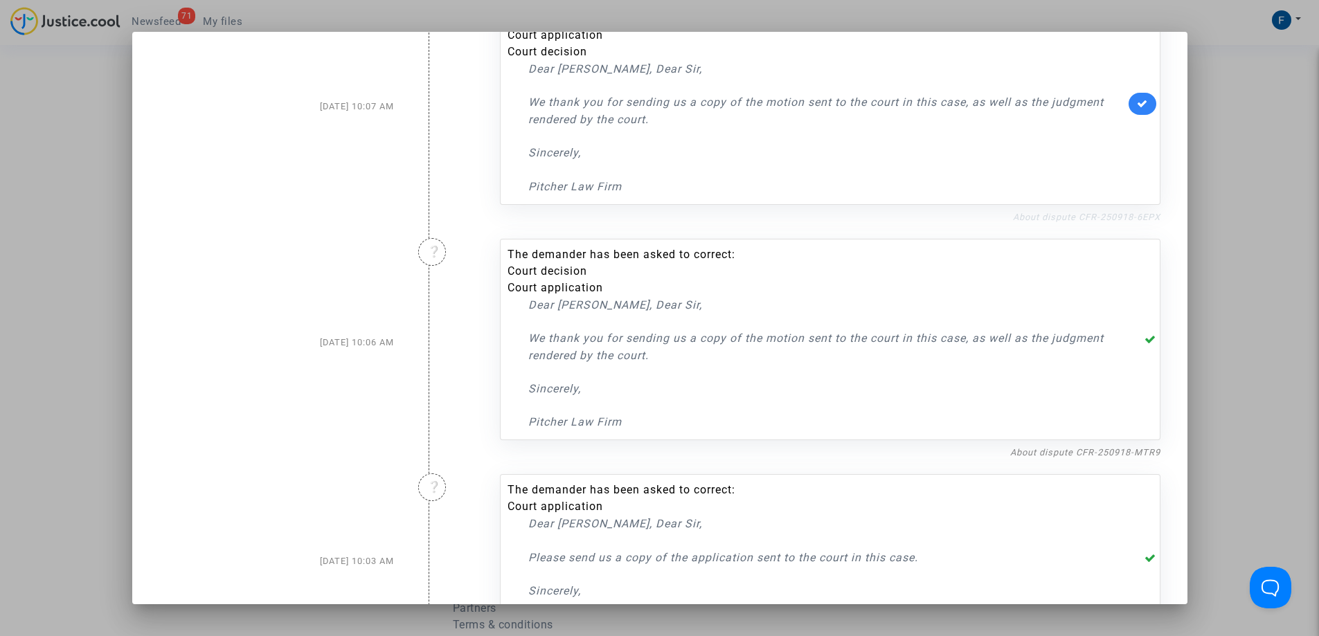
click at [1126, 216] on link "About dispute CFR-250918-6EPX" at bounding box center [1086, 217] width 147 height 10
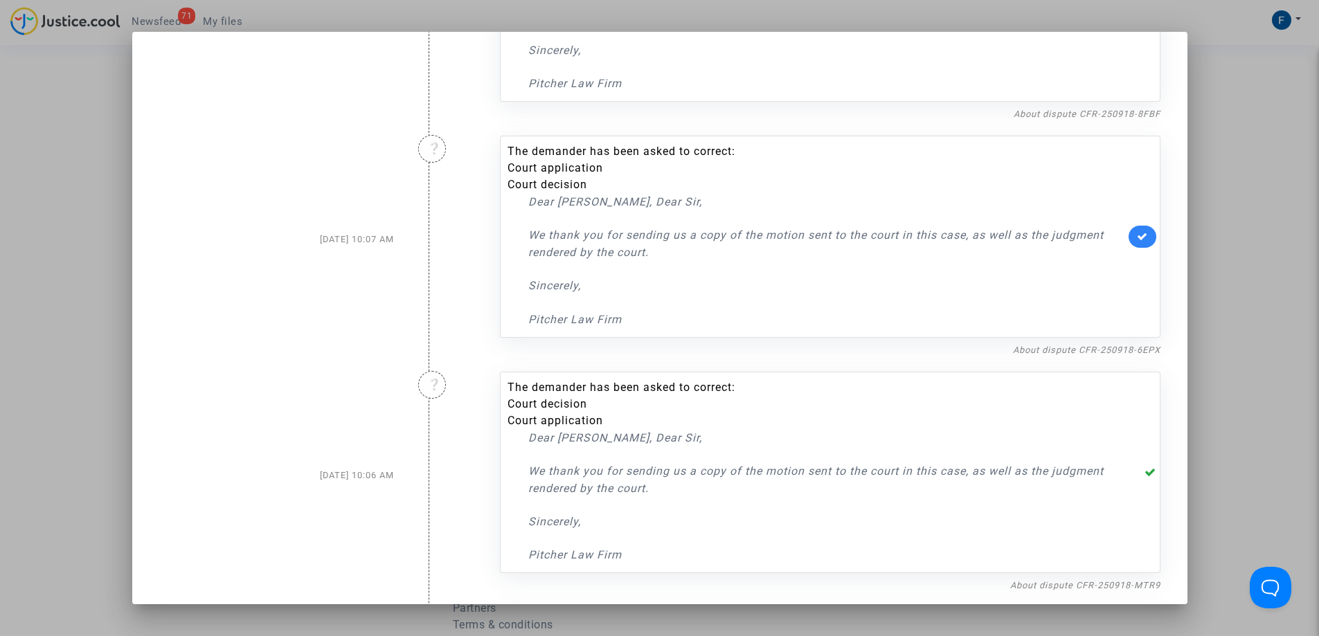
scroll to position [797, 0]
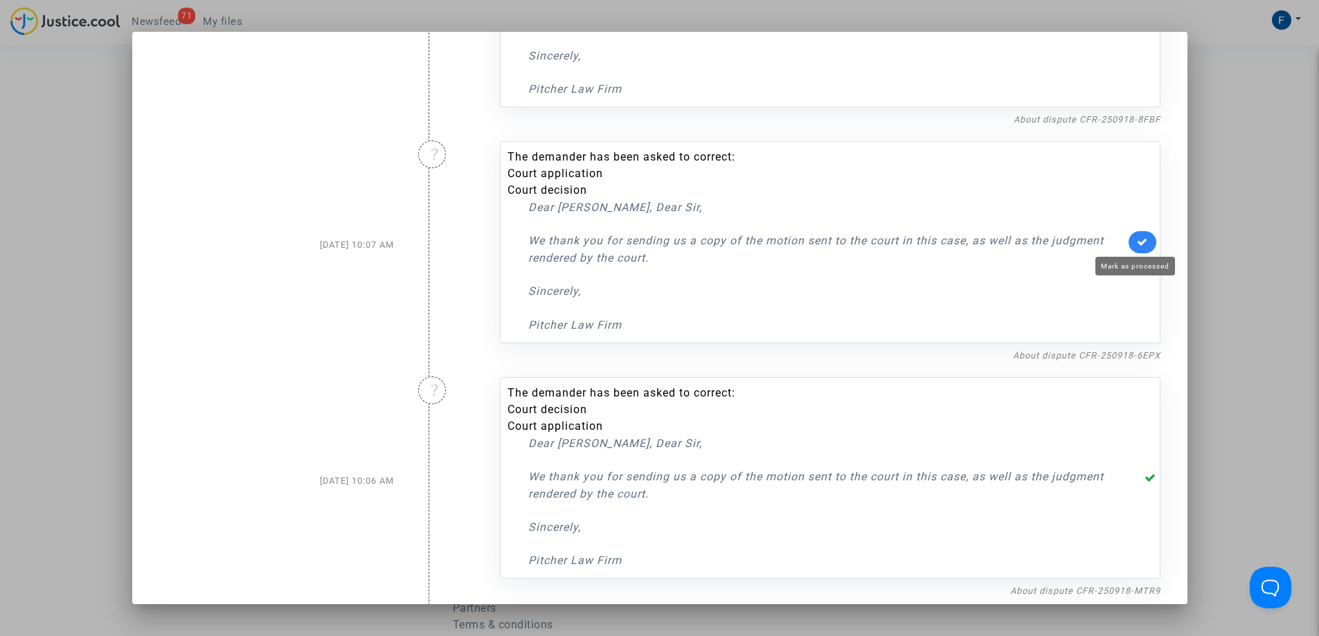
click at [1137, 244] on icon at bounding box center [1142, 242] width 11 height 10
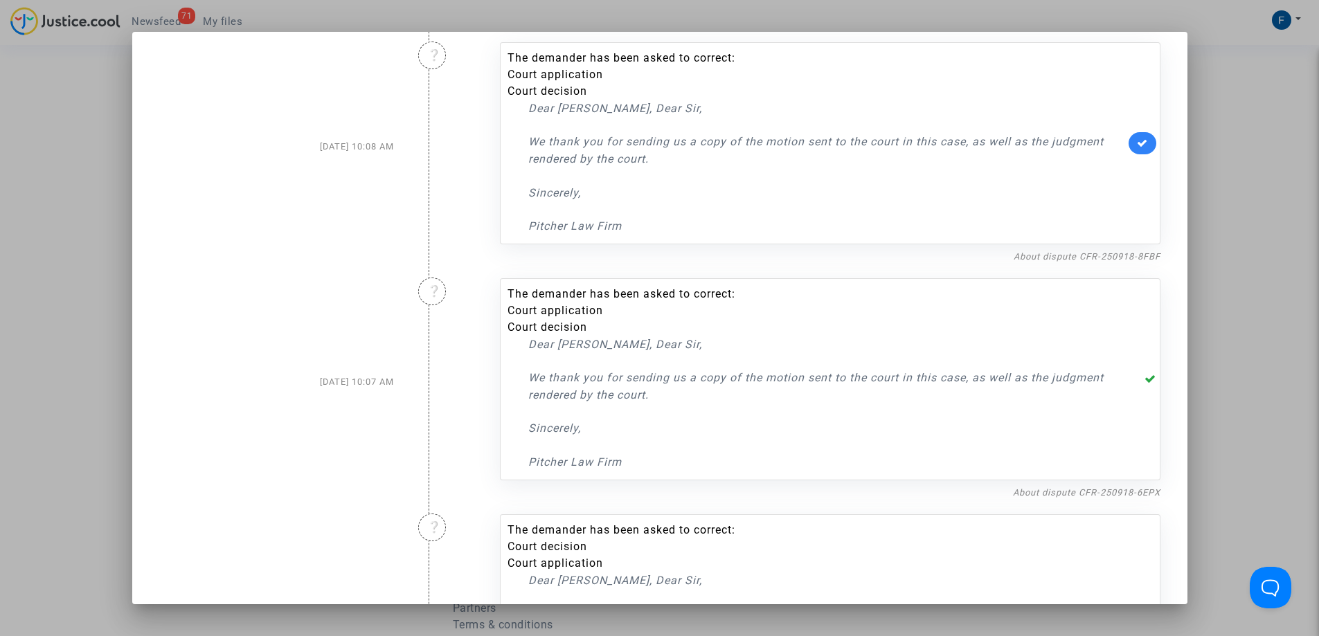
scroll to position [659, 0]
click at [1132, 255] on link "About dispute CFR-250918-8FBF" at bounding box center [1086, 258] width 147 height 10
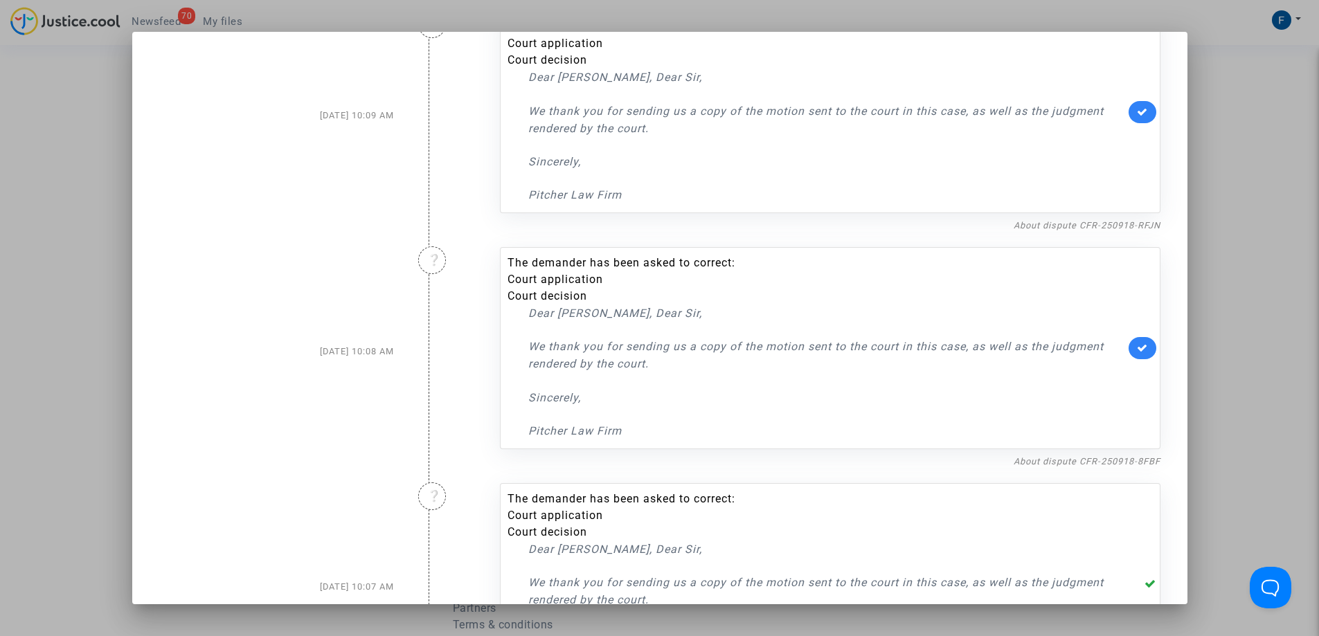
scroll to position [451, 0]
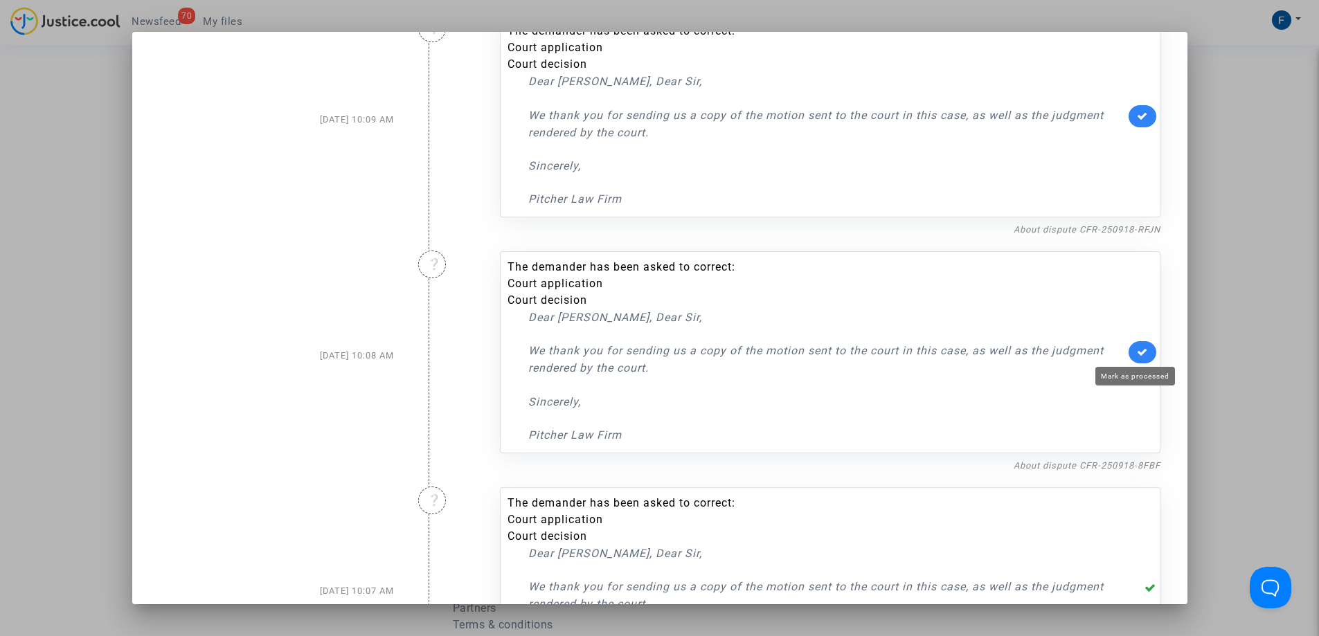
click at [1137, 352] on icon at bounding box center [1142, 352] width 11 height 10
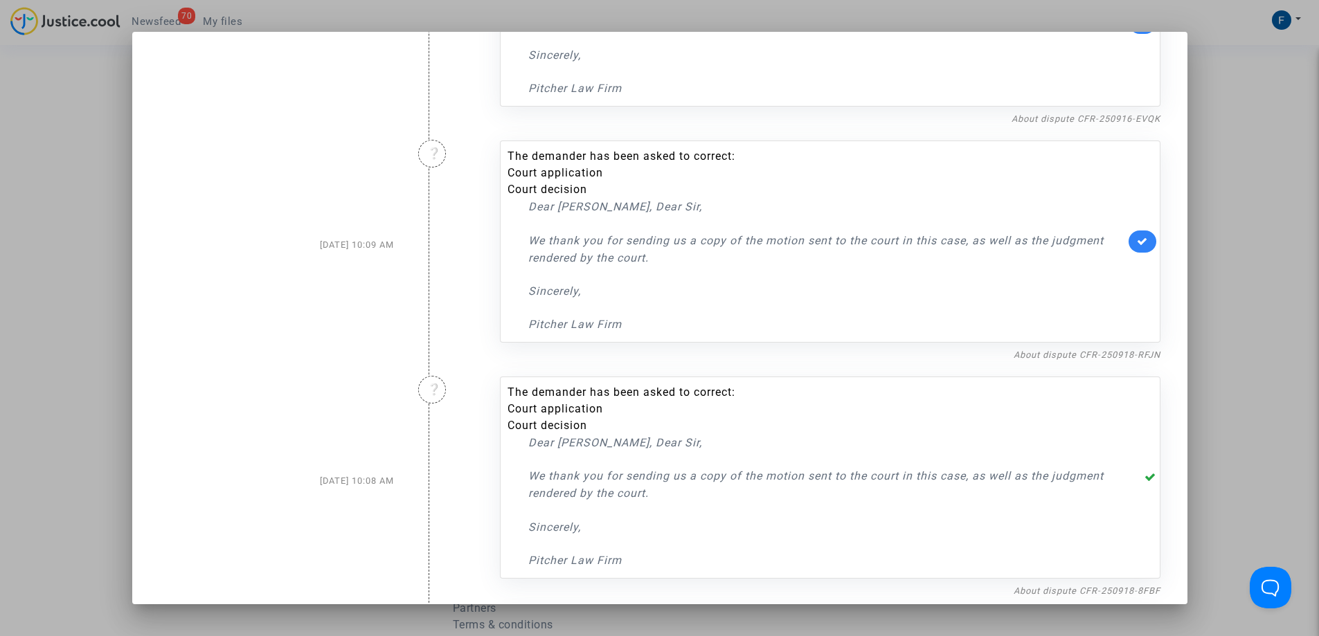
scroll to position [313, 0]
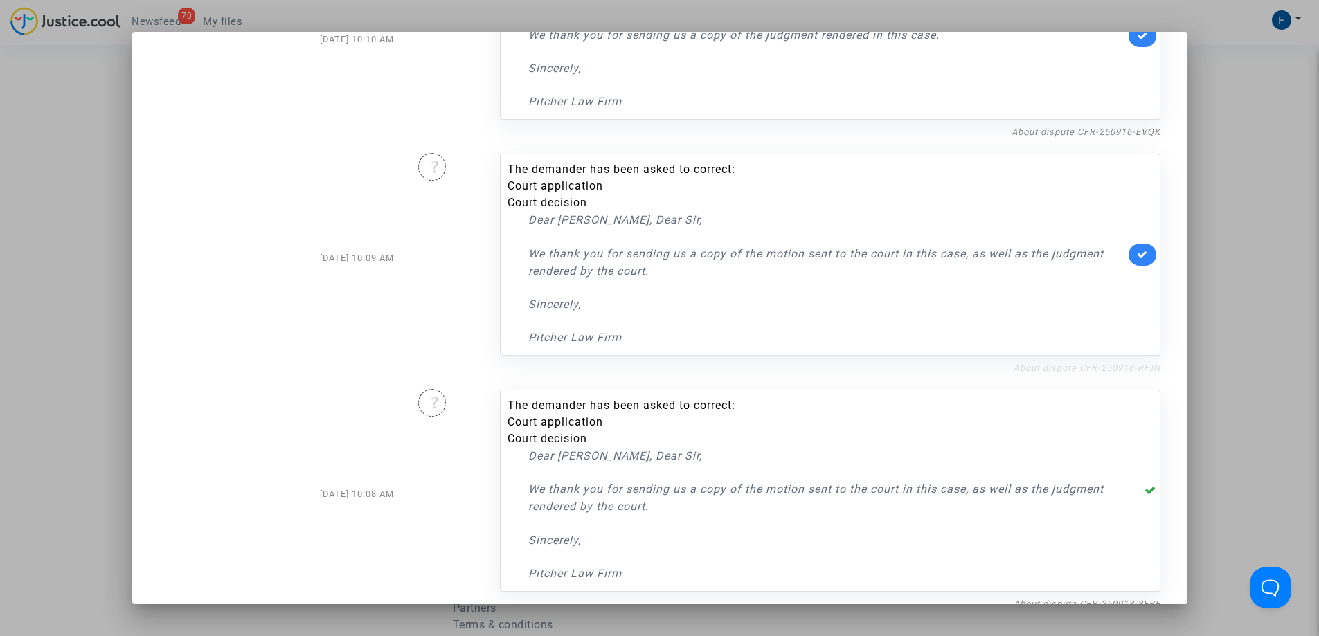
click at [1138, 368] on link "About dispute CFR-250918-RFJN" at bounding box center [1086, 368] width 147 height 10
click at [1128, 250] on link at bounding box center [1142, 255] width 28 height 22
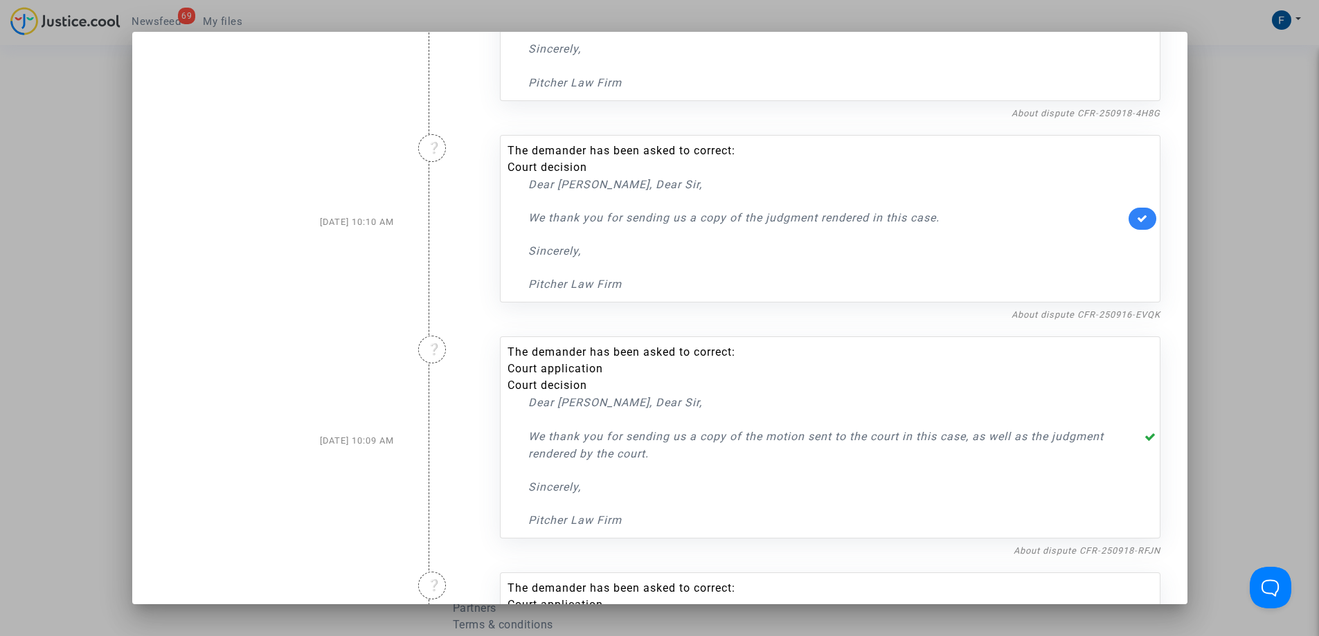
scroll to position [105, 0]
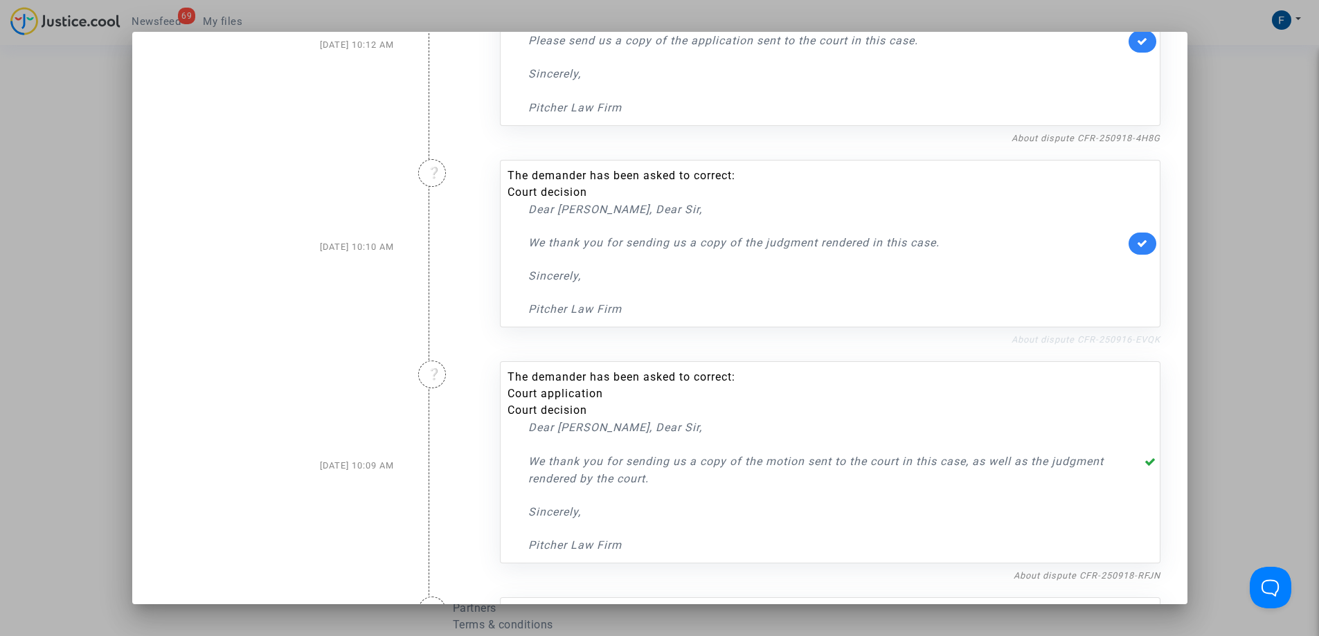
click at [1120, 336] on link "About dispute CFR-250916-EVQK" at bounding box center [1085, 339] width 149 height 10
click at [1137, 246] on icon at bounding box center [1142, 243] width 11 height 10
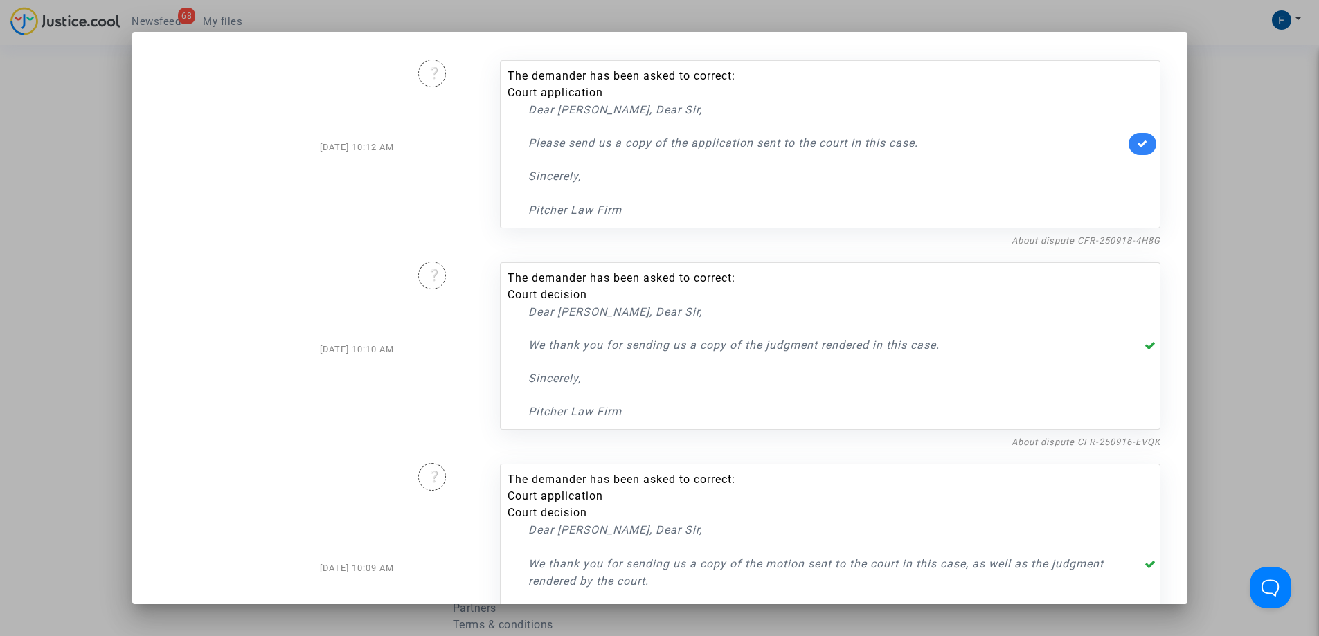
scroll to position [0, 0]
click at [1127, 243] on link "About dispute CFR-250918-4H8G" at bounding box center [1085, 243] width 149 height 10
click at [1137, 151] on icon at bounding box center [1142, 146] width 11 height 10
click at [108, 287] on div at bounding box center [659, 318] width 1319 height 636
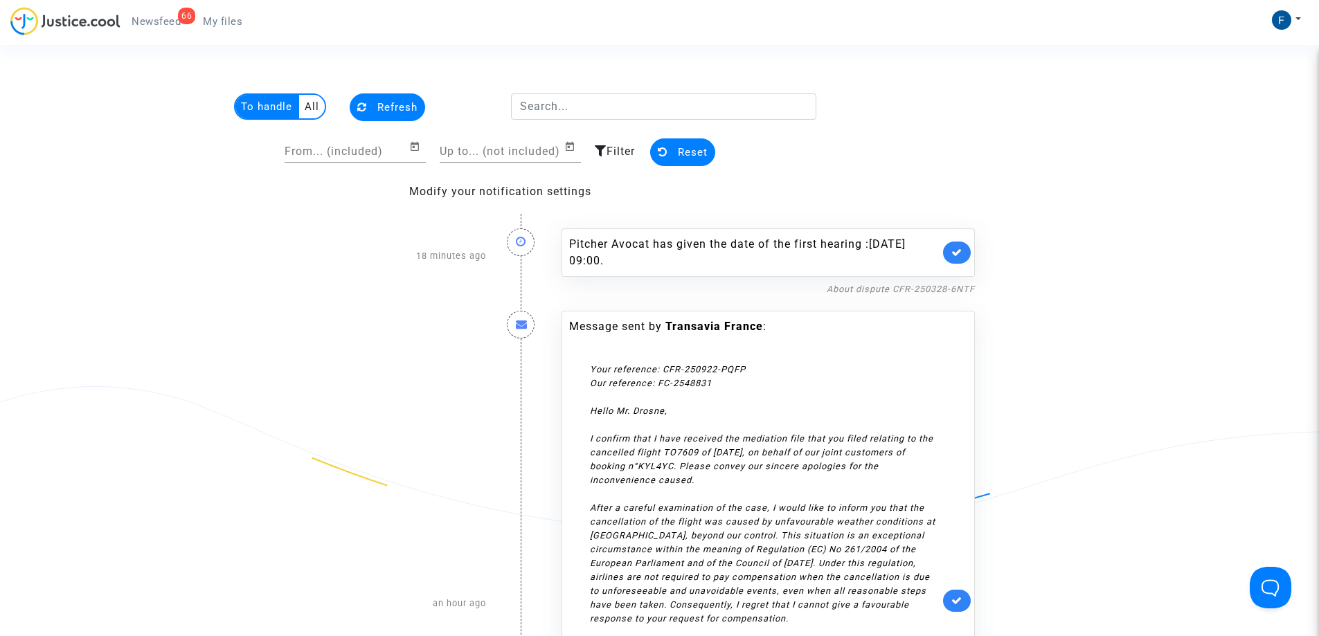
scroll to position [1936, 0]
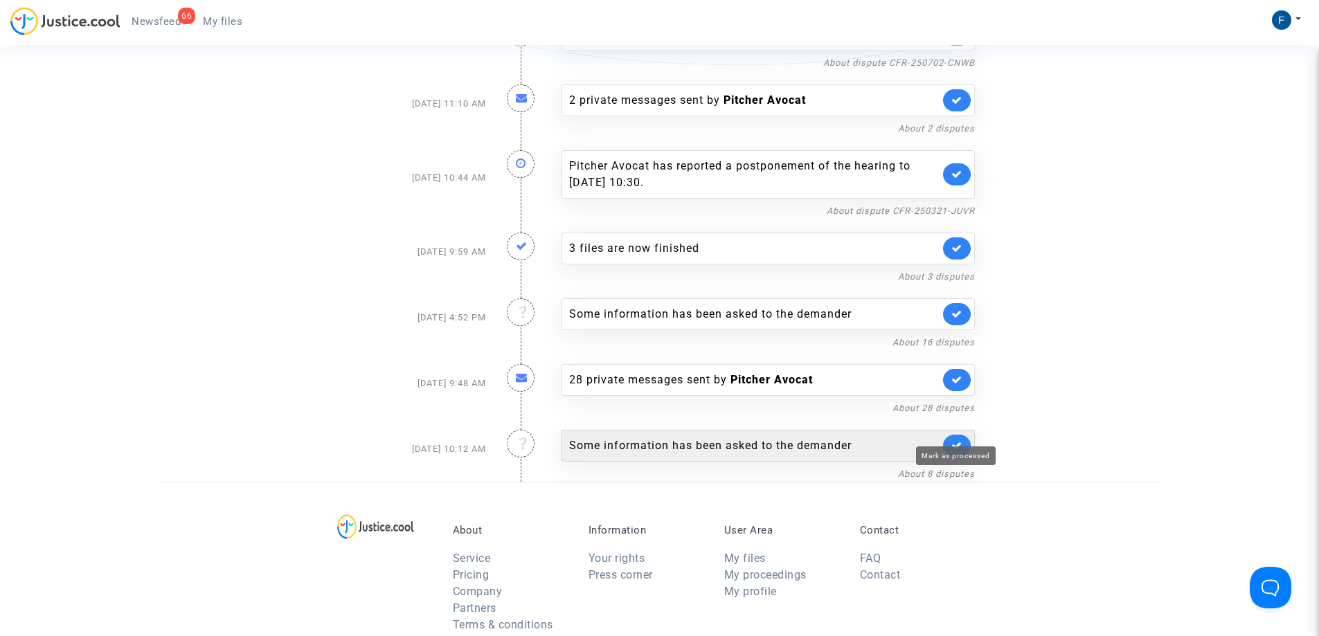
click at [954, 440] on icon at bounding box center [956, 445] width 11 height 10
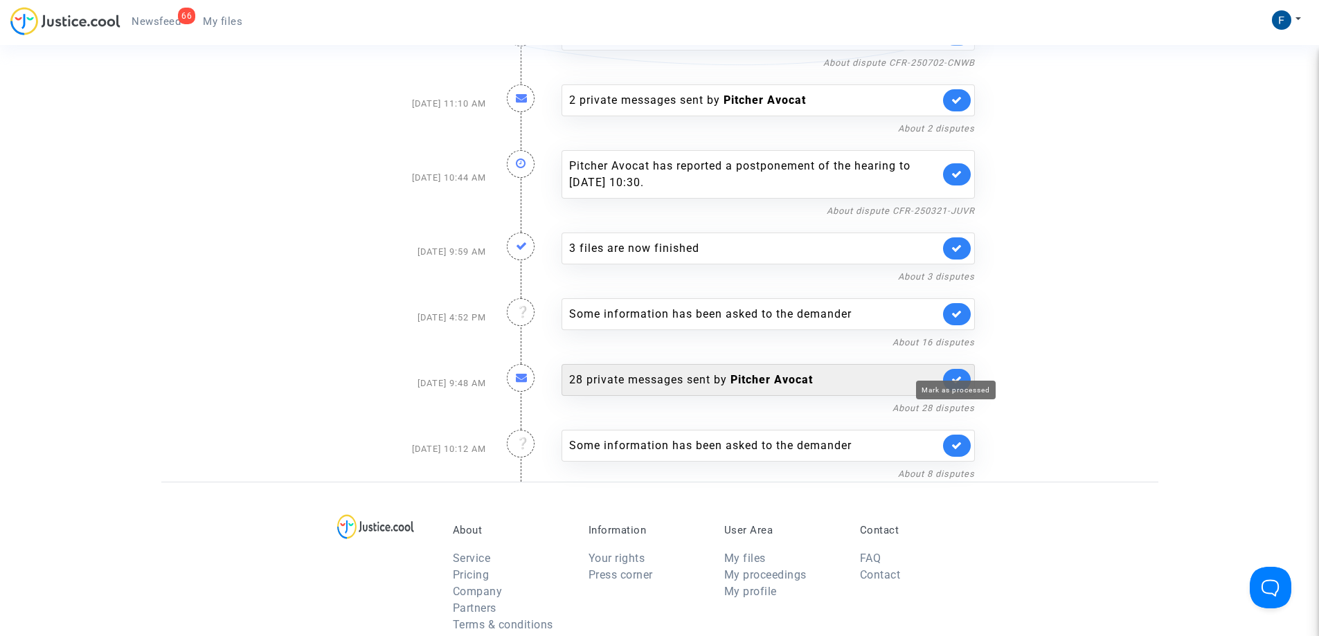
click at [954, 374] on icon at bounding box center [956, 379] width 11 height 10
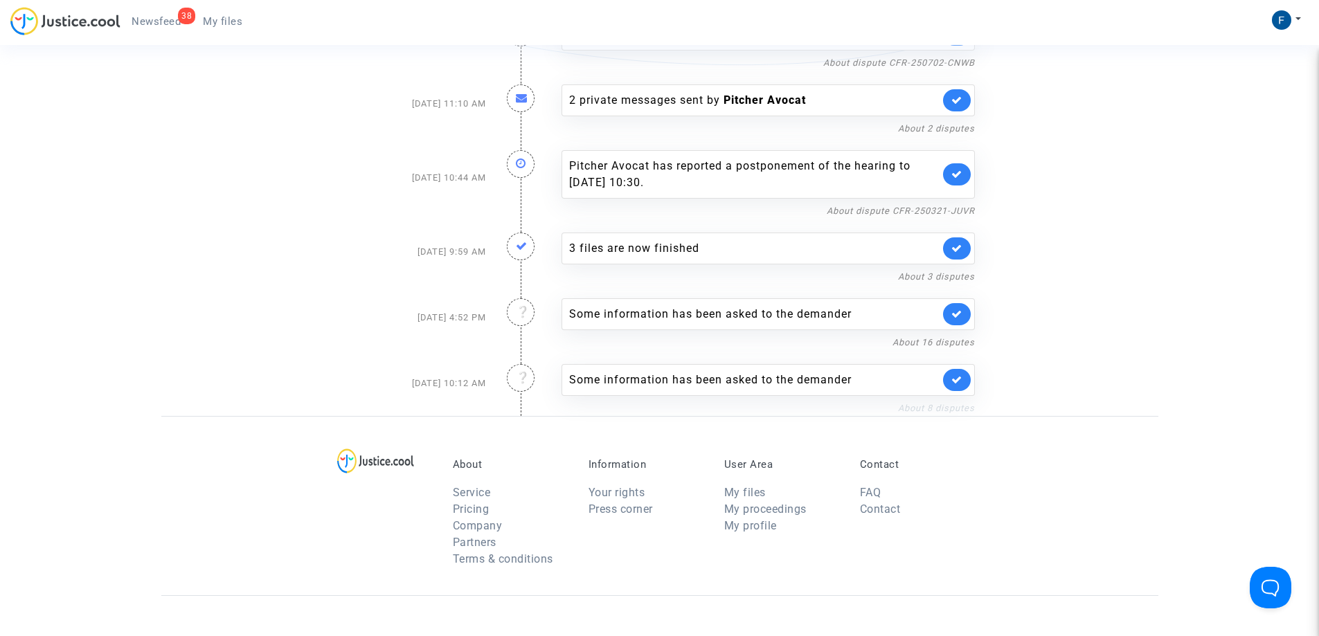
click at [919, 403] on link "About 8 disputes" at bounding box center [936, 408] width 77 height 10
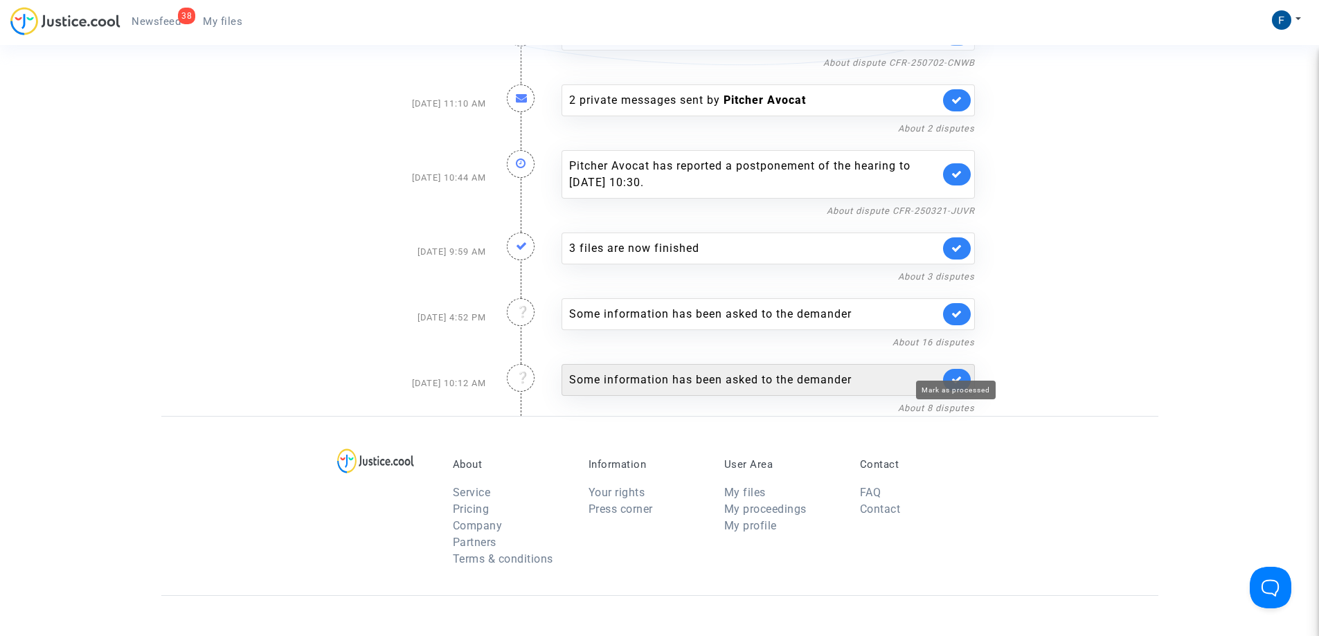
click at [957, 374] on icon at bounding box center [956, 379] width 11 height 10
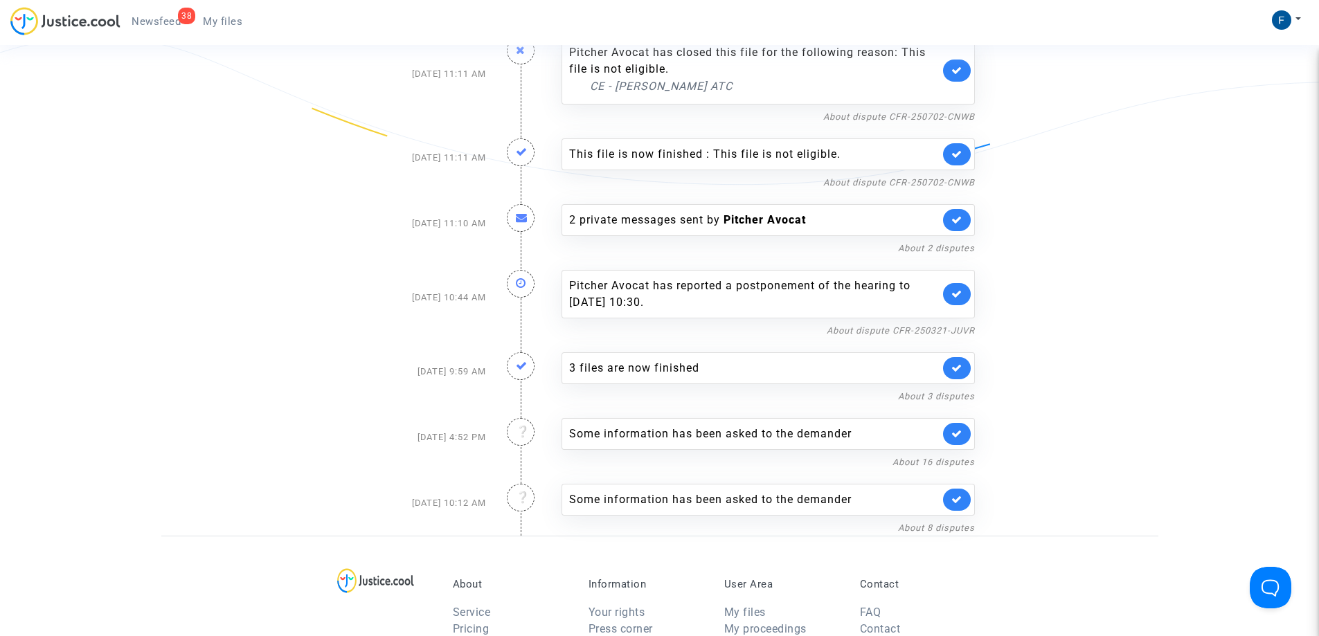
scroll to position [1798, 0]
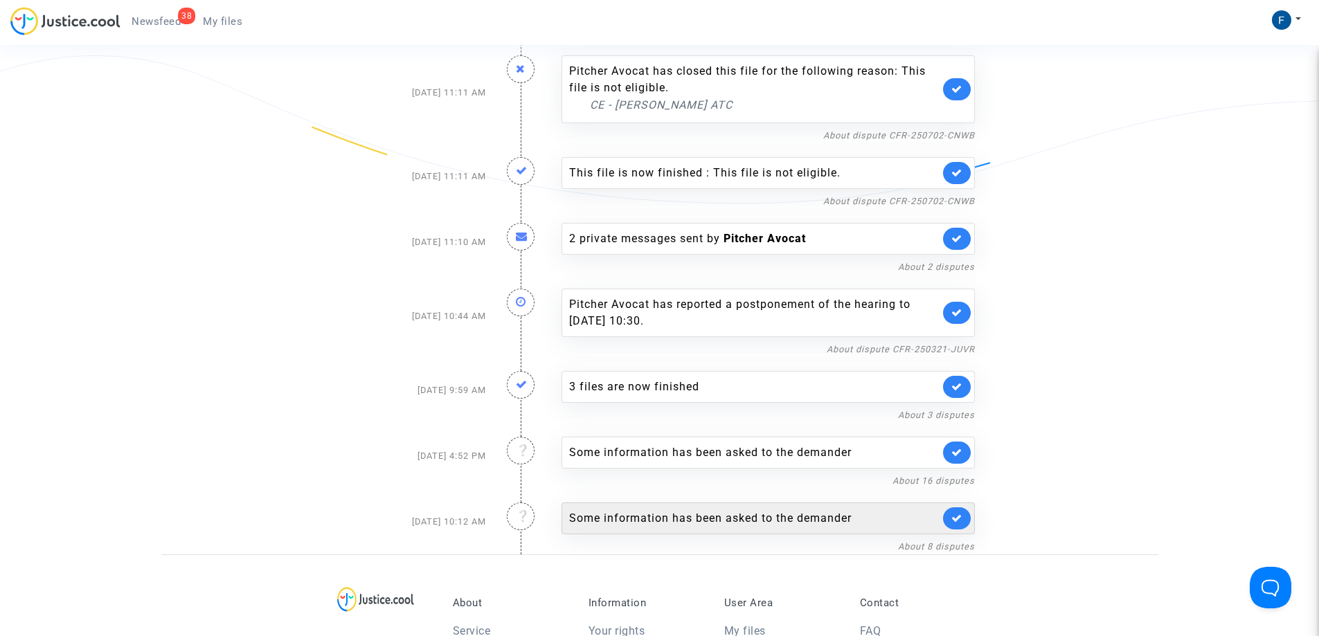
click at [828, 510] on div "Some information has been asked to the demander" at bounding box center [754, 518] width 370 height 17
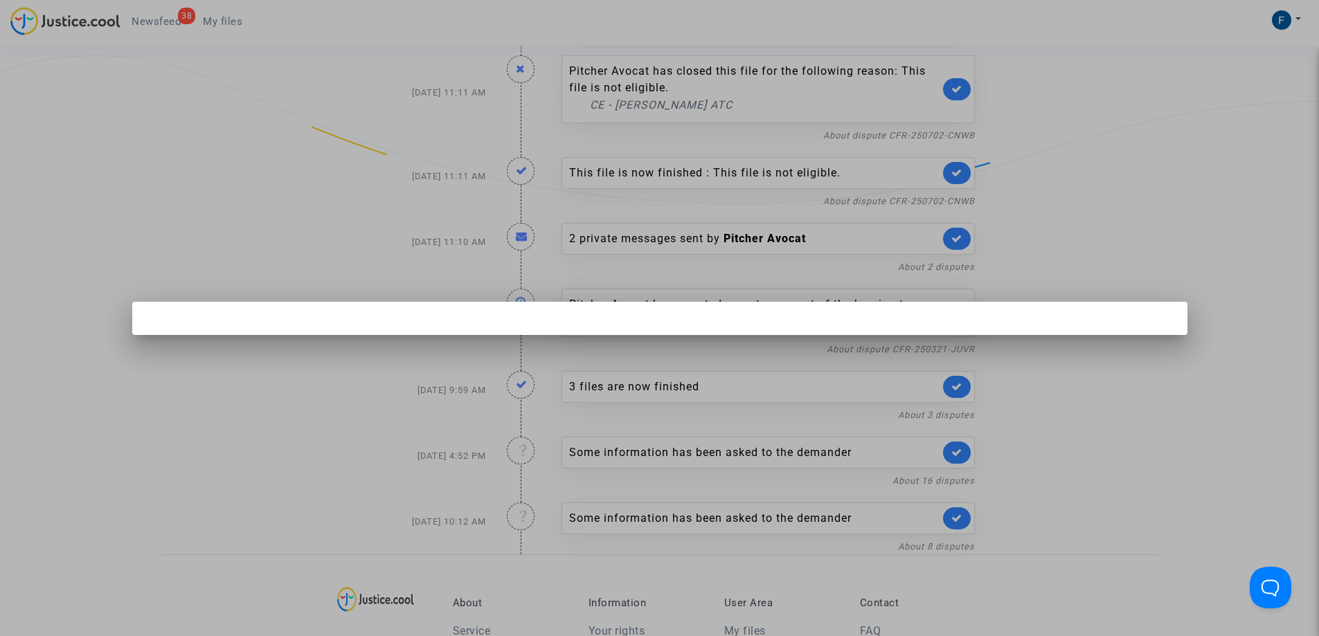
scroll to position [0, 0]
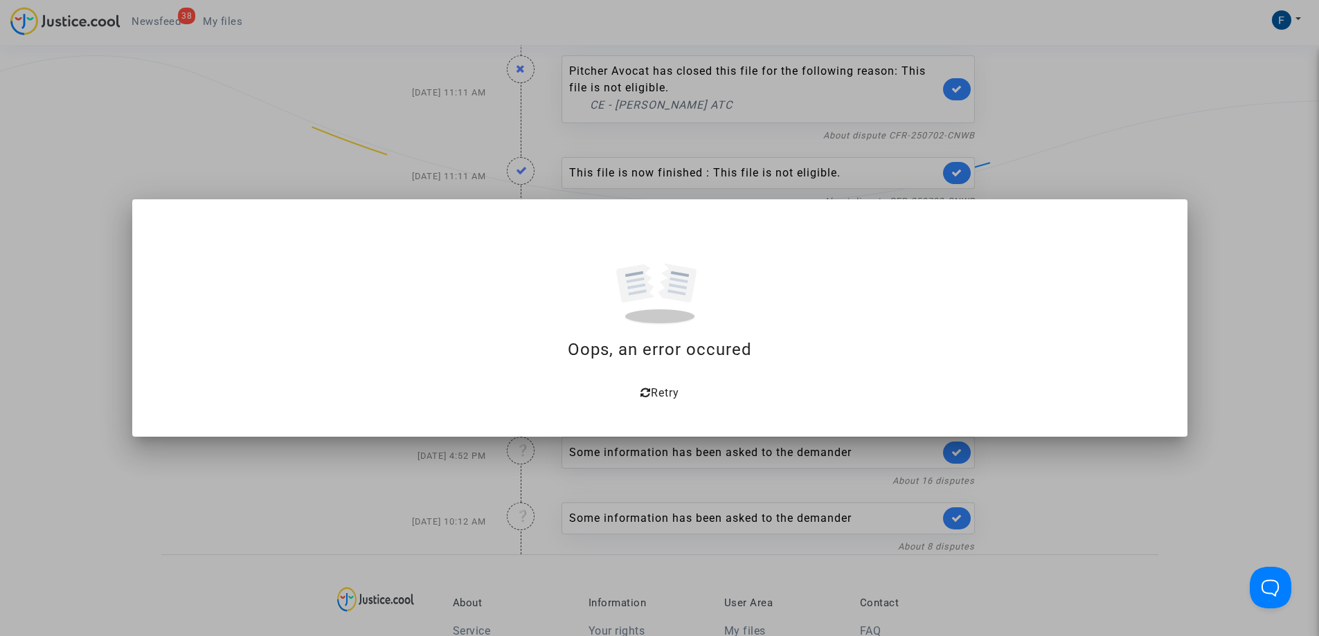
click at [1254, 361] on div at bounding box center [659, 318] width 1319 height 636
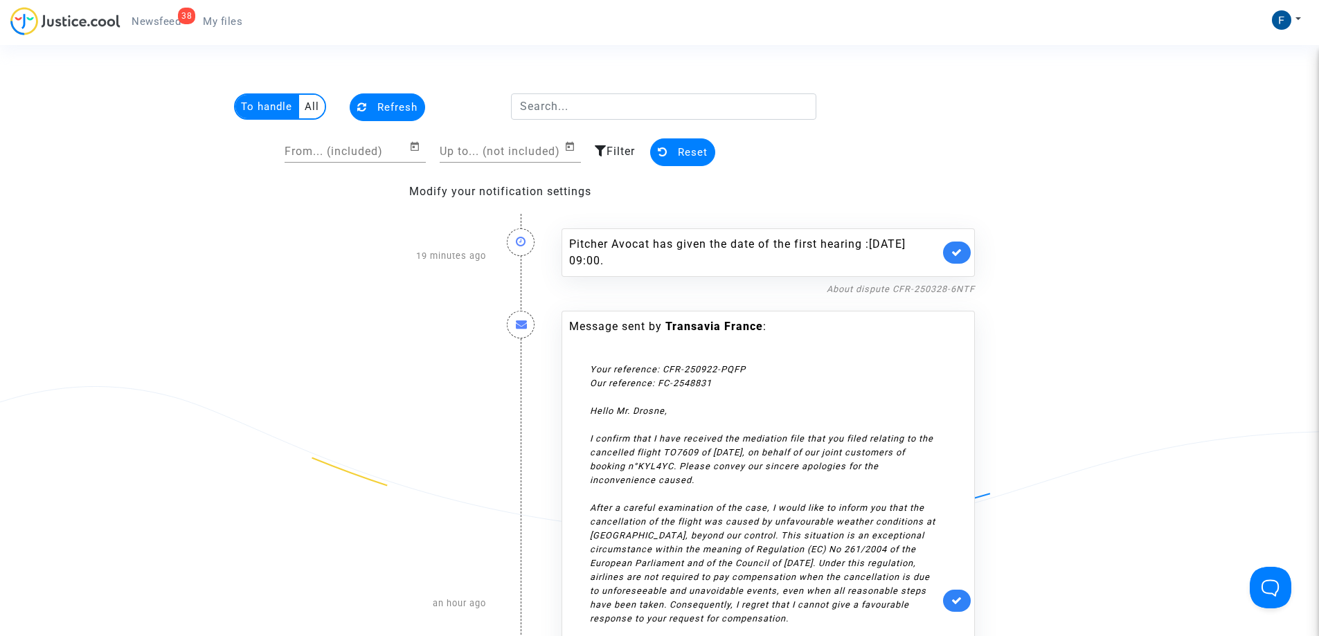
scroll to position [1798, 0]
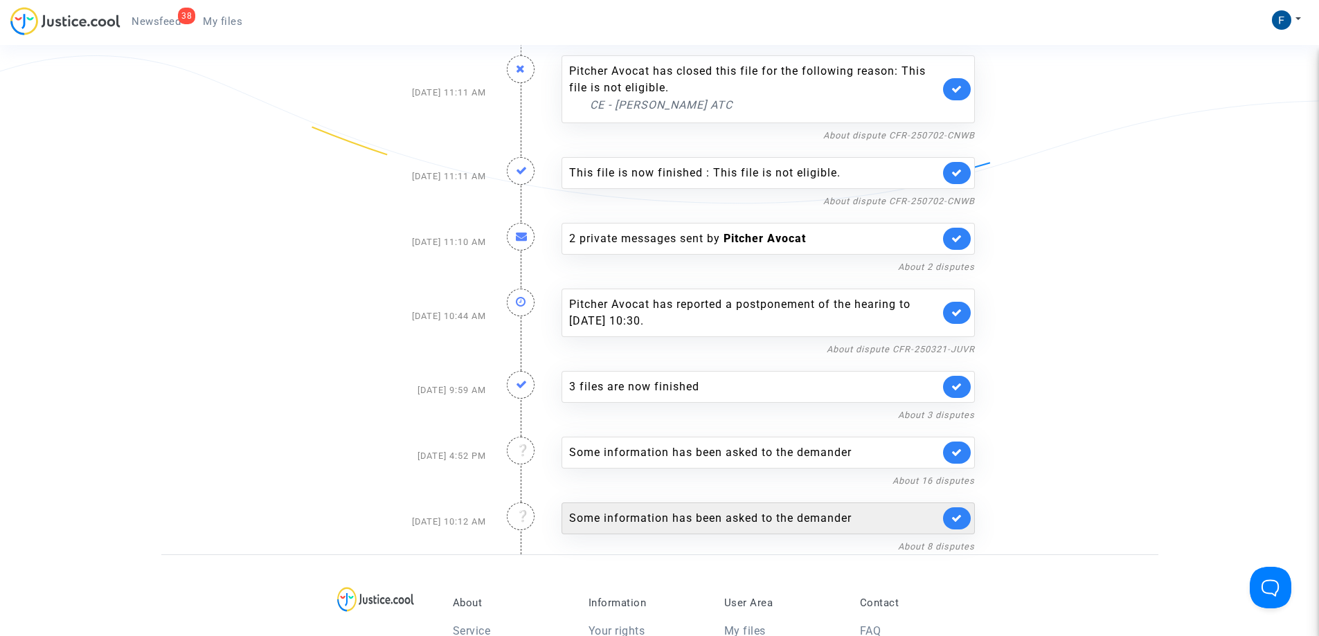
click at [672, 510] on div "Some information has been asked to the demander" at bounding box center [754, 518] width 370 height 17
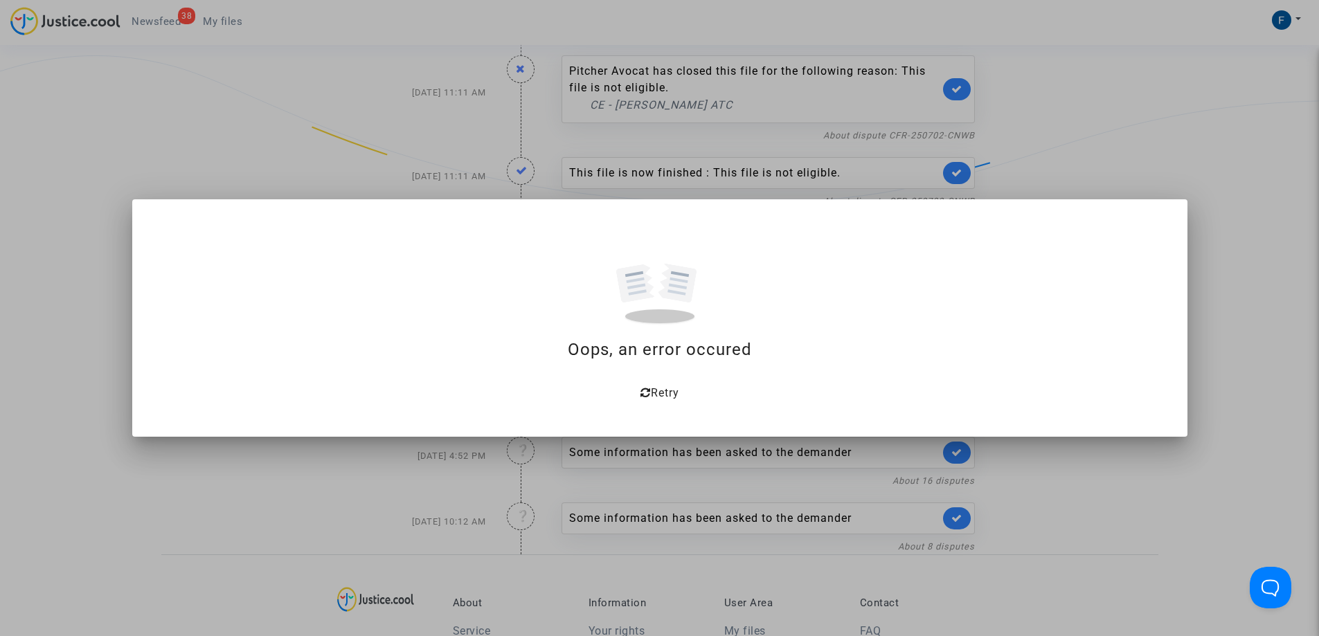
click at [1111, 490] on div at bounding box center [659, 318] width 1319 height 636
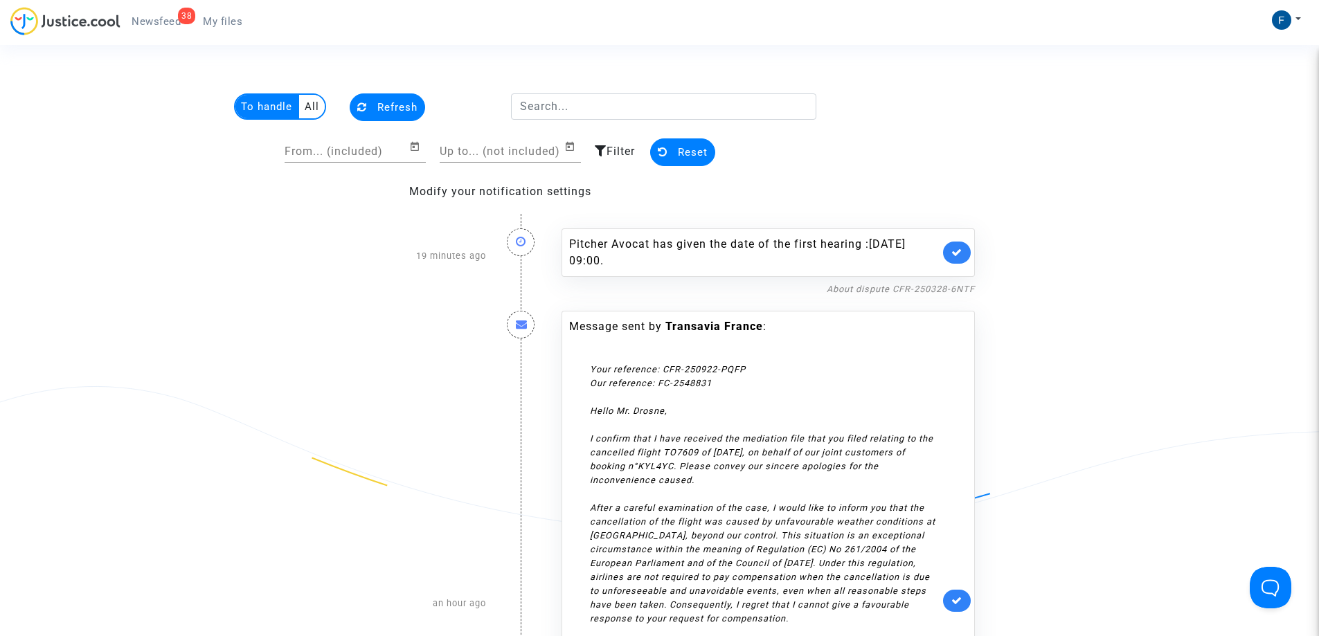
scroll to position [1798, 0]
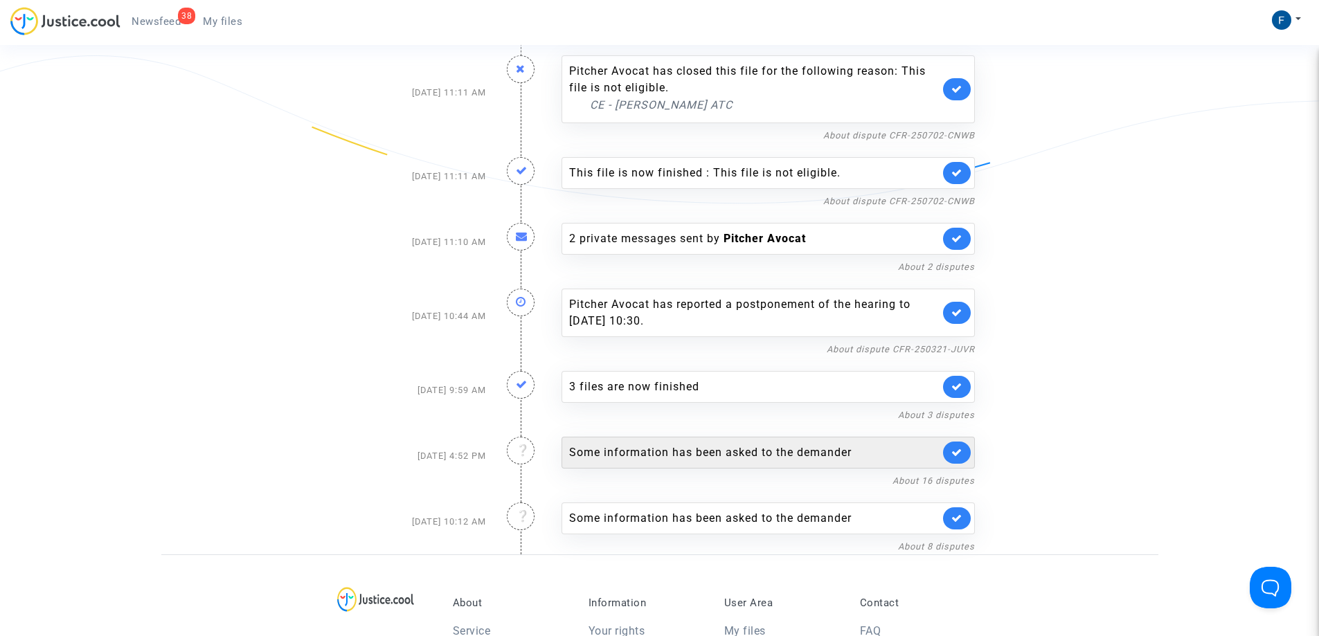
click at [687, 444] on div "Some information has been asked to the demander" at bounding box center [754, 452] width 370 height 17
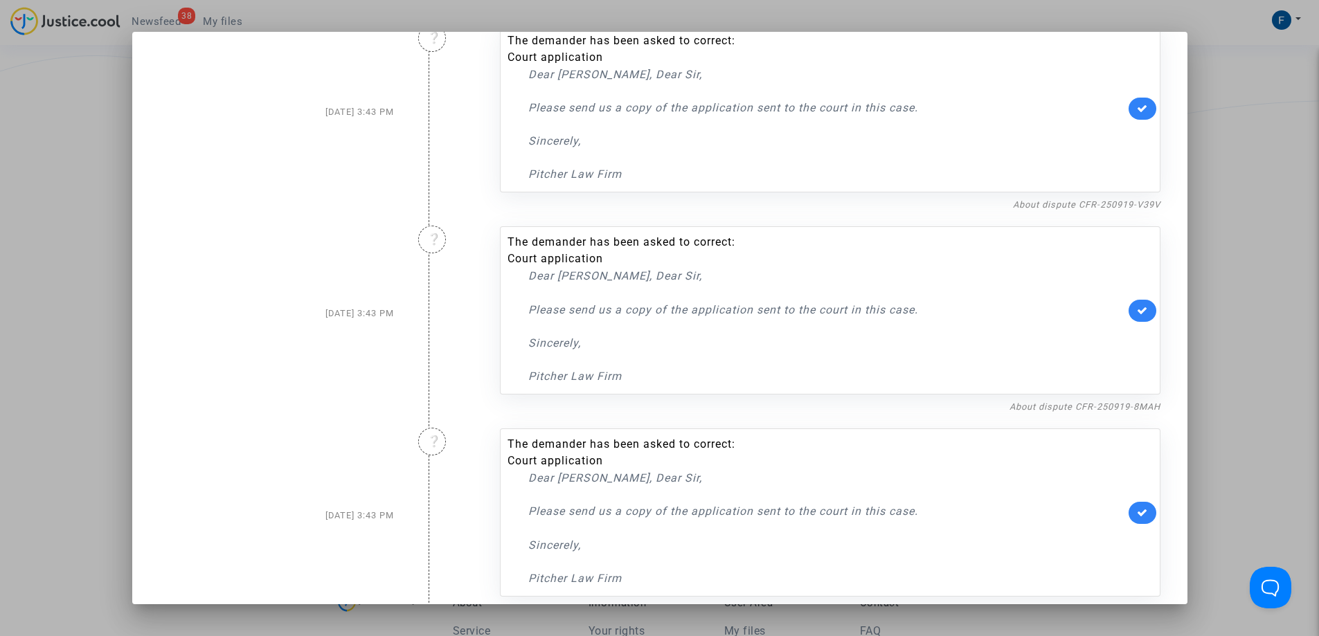
scroll to position [2693, 0]
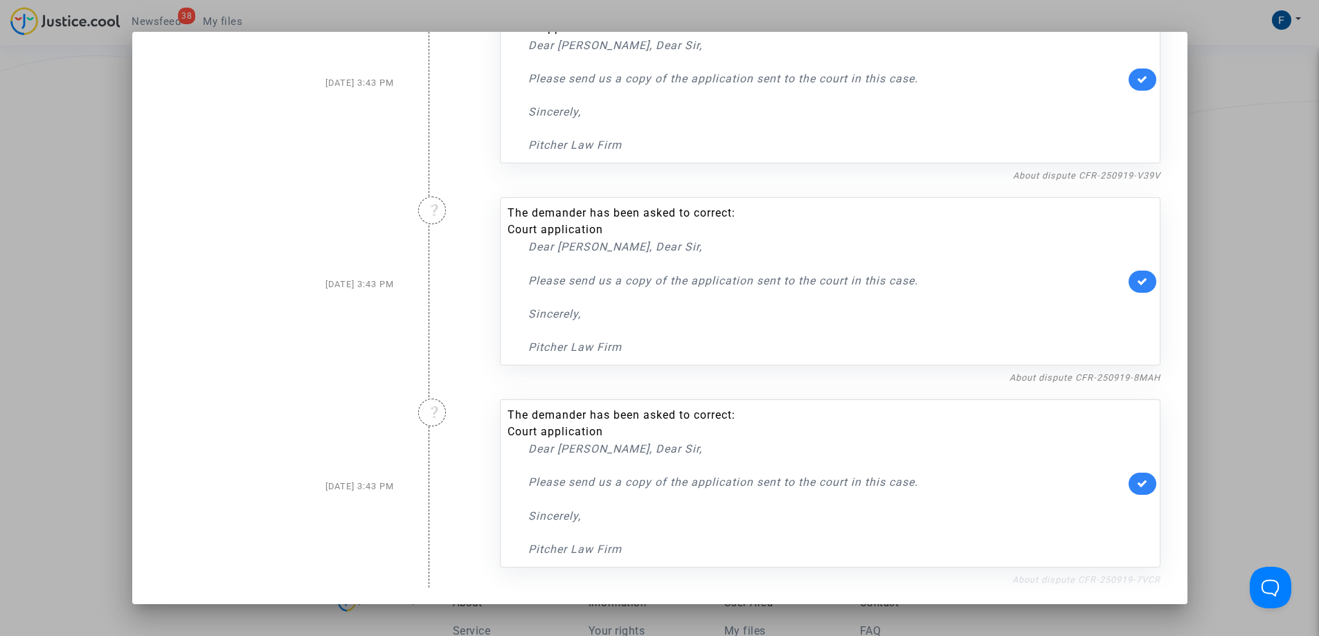
click at [1123, 580] on link "About dispute CFR-250919-7VCR" at bounding box center [1086, 579] width 148 height 10
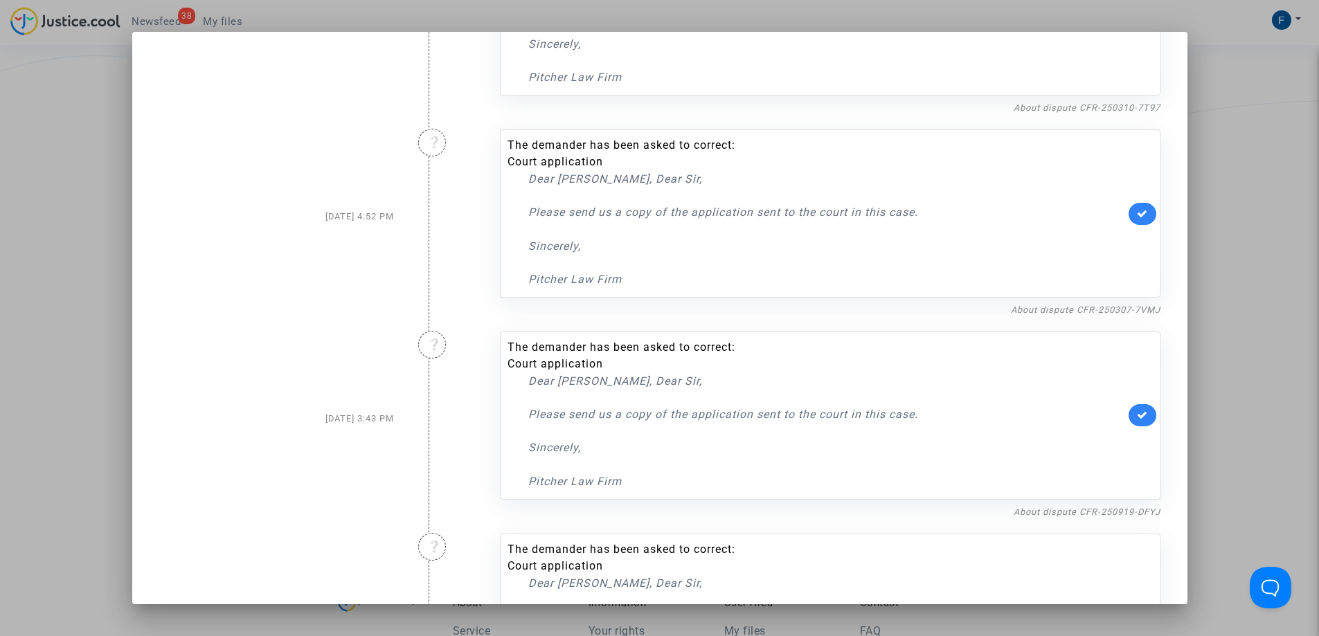
scroll to position [408, 0]
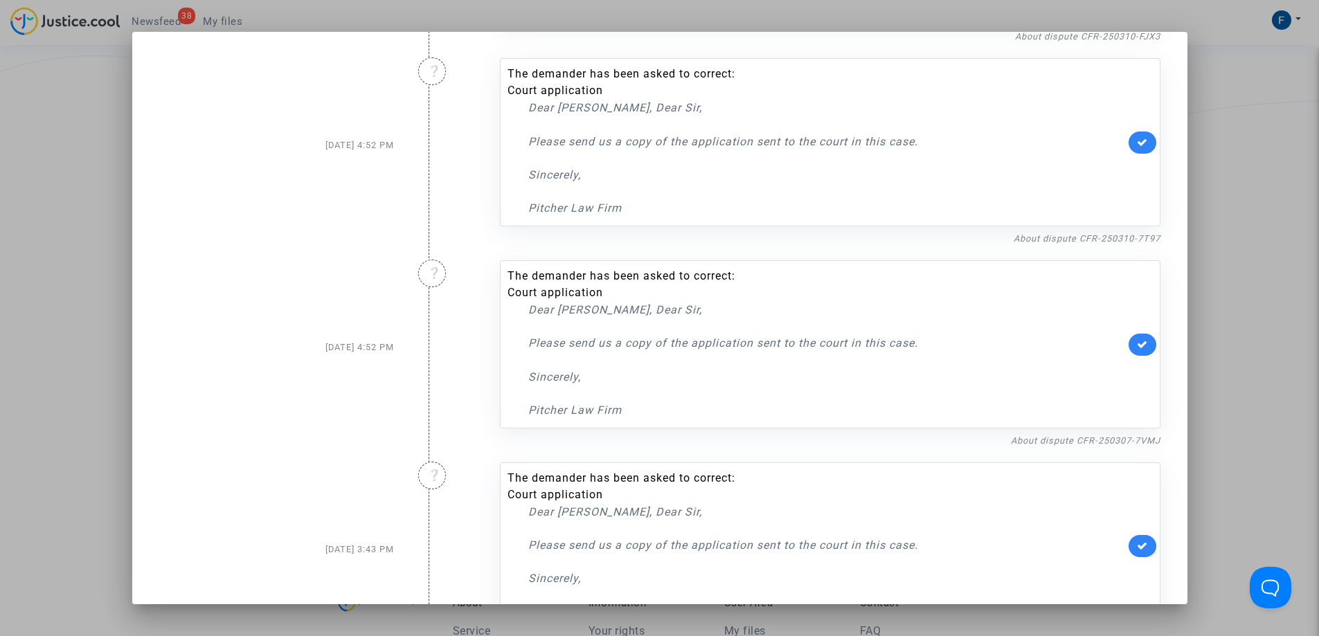
click at [78, 184] on div at bounding box center [659, 318] width 1319 height 636
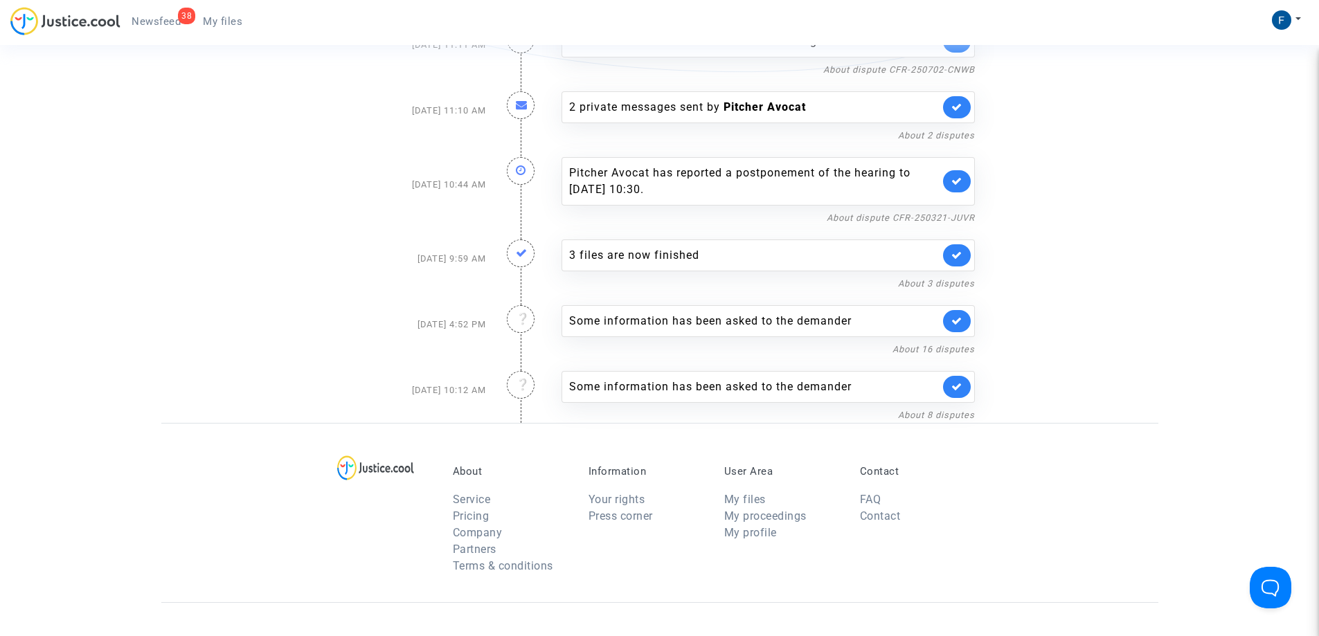
scroll to position [1936, 0]
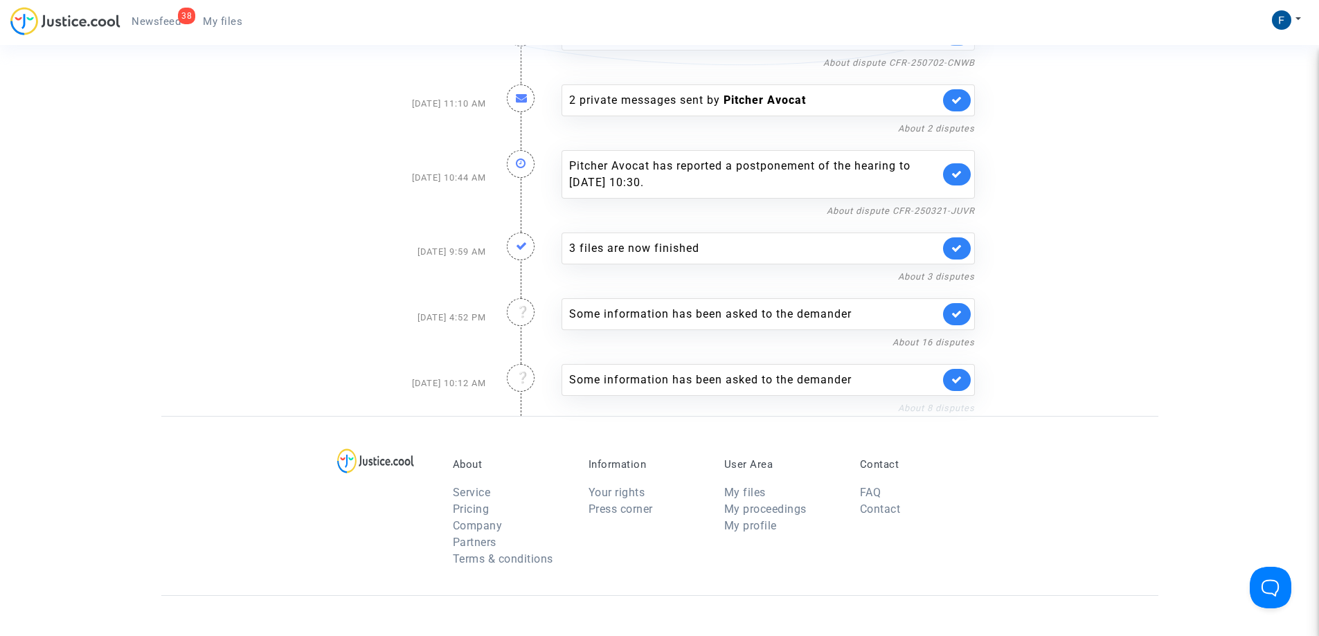
click at [930, 403] on link "About 8 disputes" at bounding box center [936, 408] width 77 height 10
click at [912, 337] on link "About 16 disputes" at bounding box center [933, 342] width 82 height 10
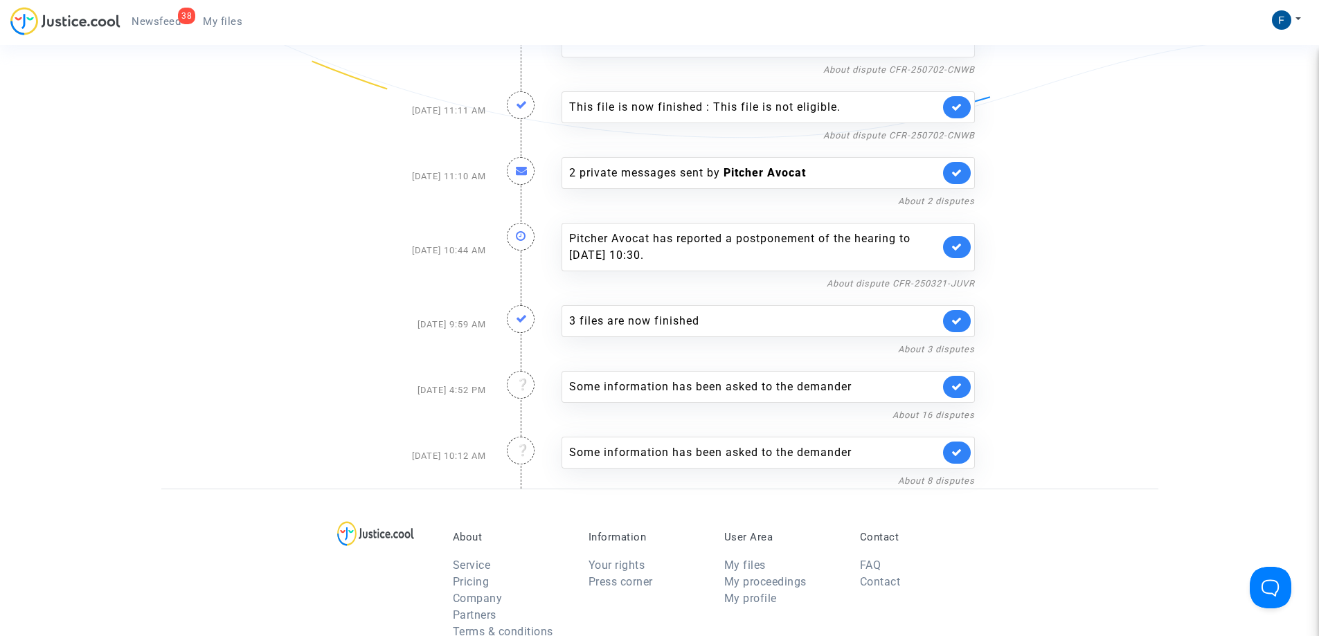
scroll to position [1869, 0]
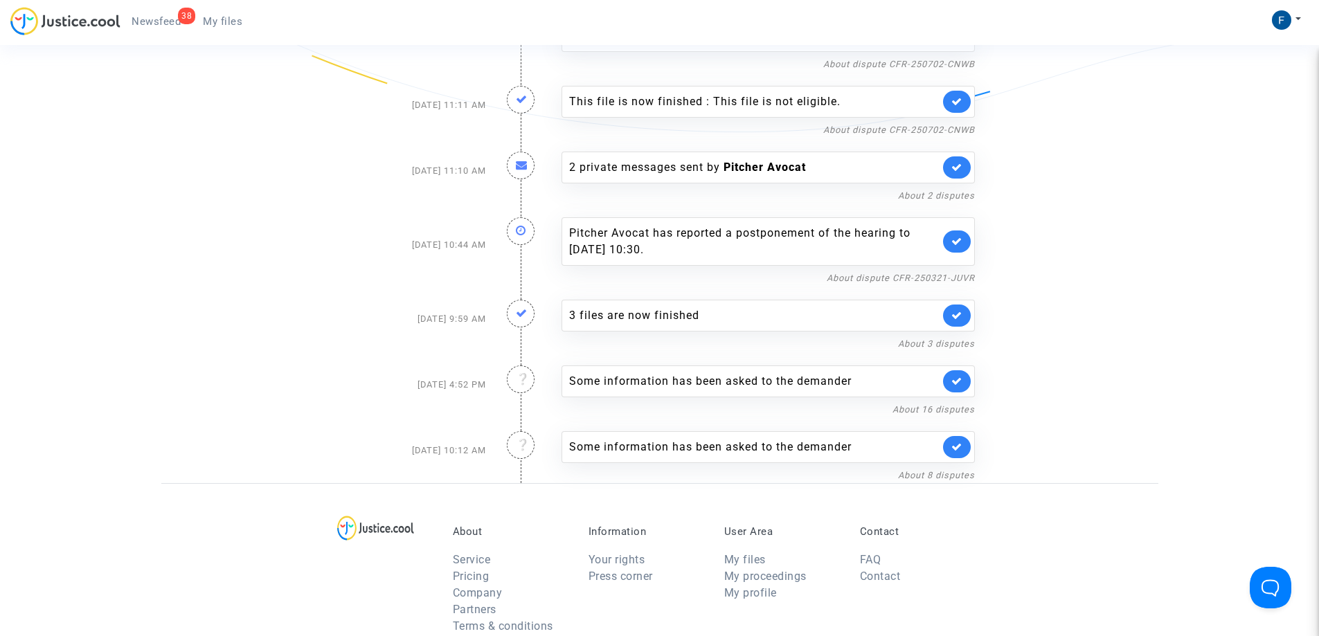
drag, startPoint x: 115, startPoint y: 384, endPoint x: 111, endPoint y: 375, distance: 9.6
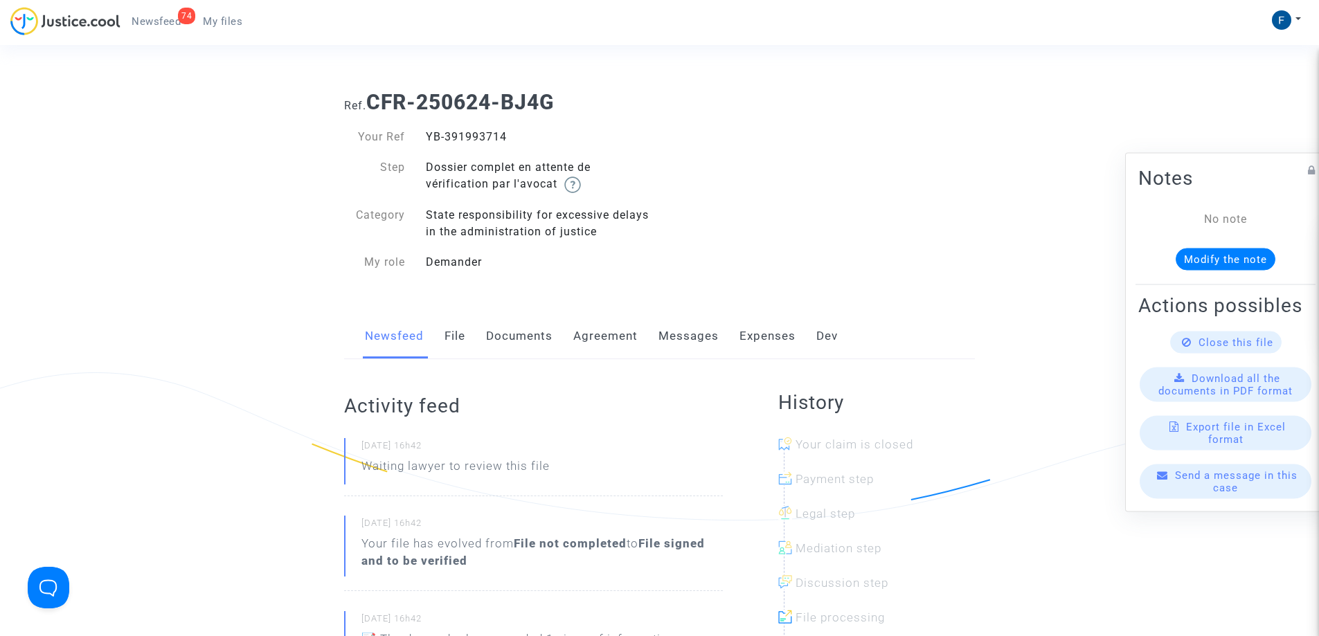
click at [509, 333] on link "Documents" at bounding box center [519, 337] width 66 height 46
click at [538, 333] on link "Documents" at bounding box center [519, 337] width 66 height 46
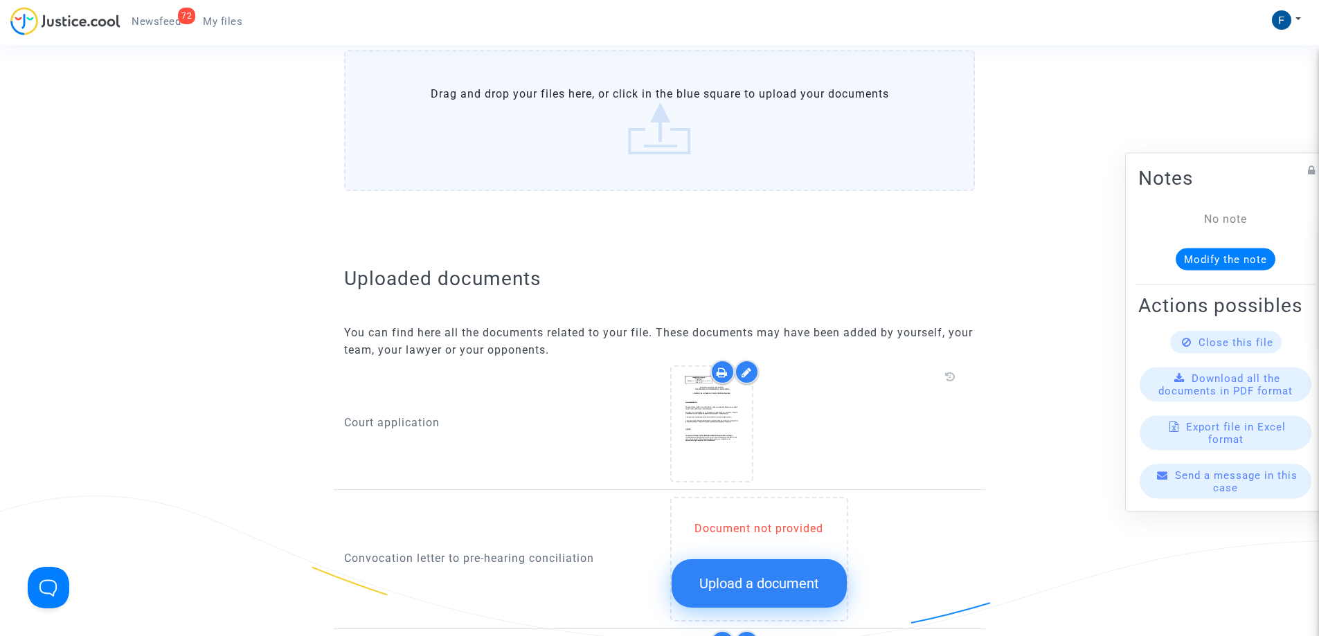
scroll to position [415, 0]
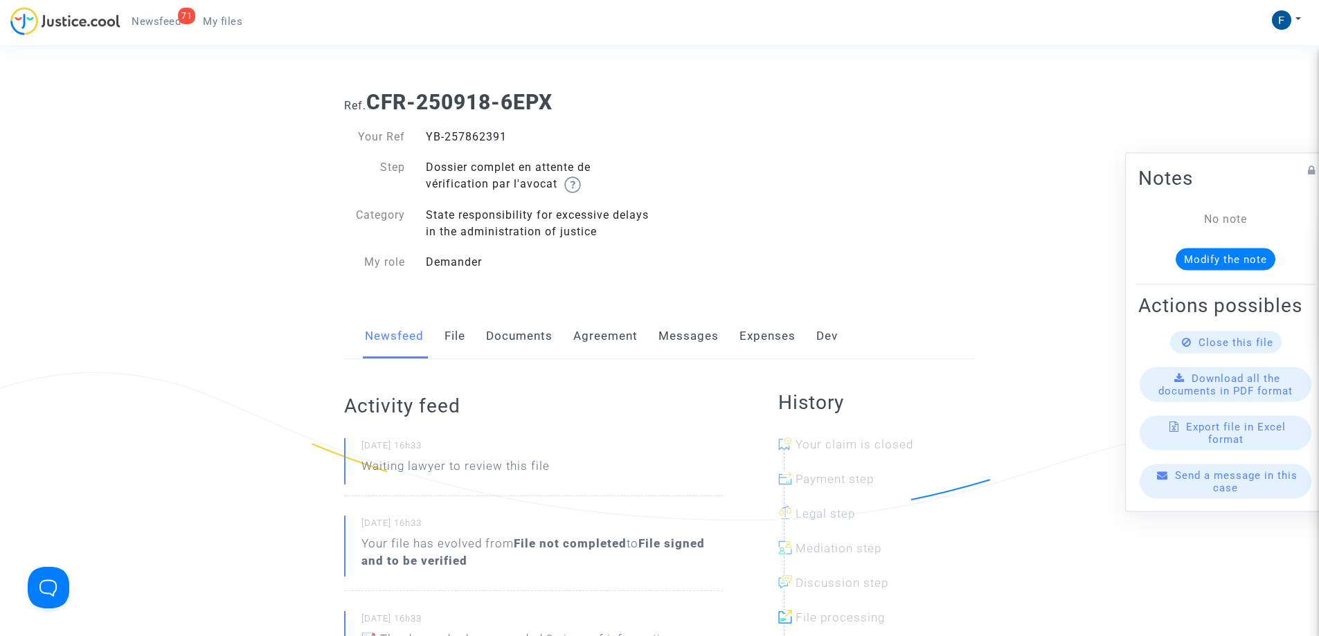
drag, startPoint x: 530, startPoint y: 332, endPoint x: 545, endPoint y: 329, distance: 16.3
click at [530, 332] on link "Documents" at bounding box center [519, 337] width 66 height 46
click at [464, 341] on link "File" at bounding box center [454, 337] width 21 height 46
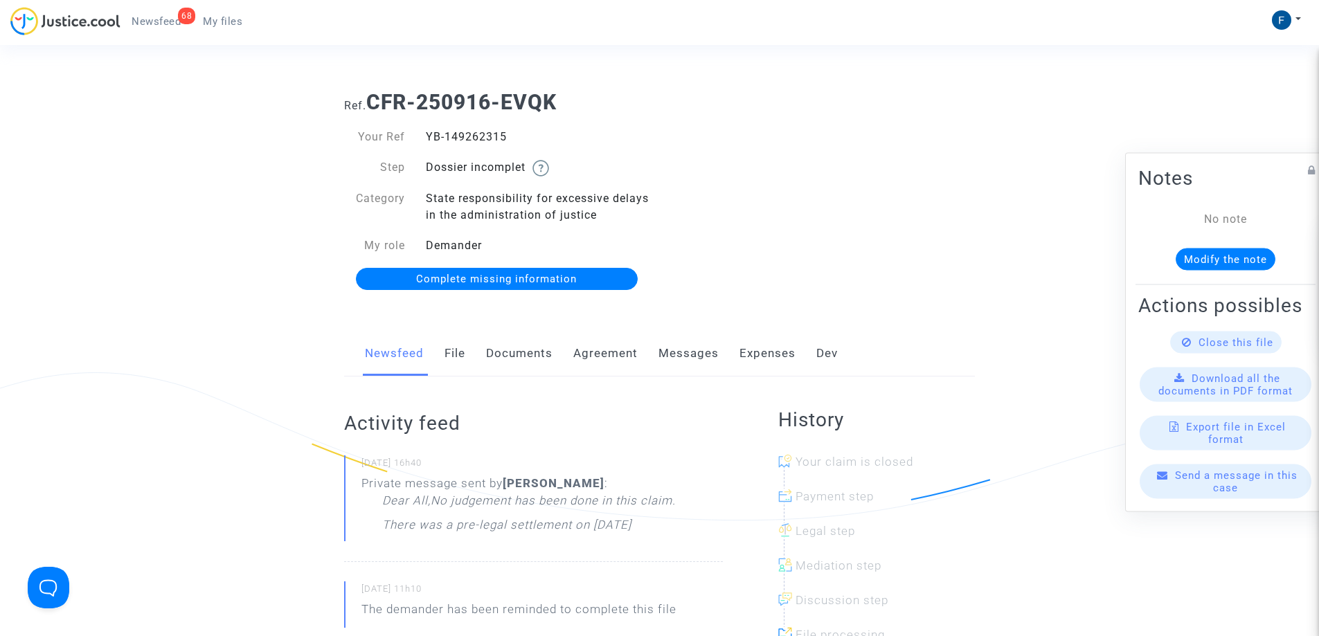
click at [456, 357] on link "File" at bounding box center [454, 354] width 21 height 46
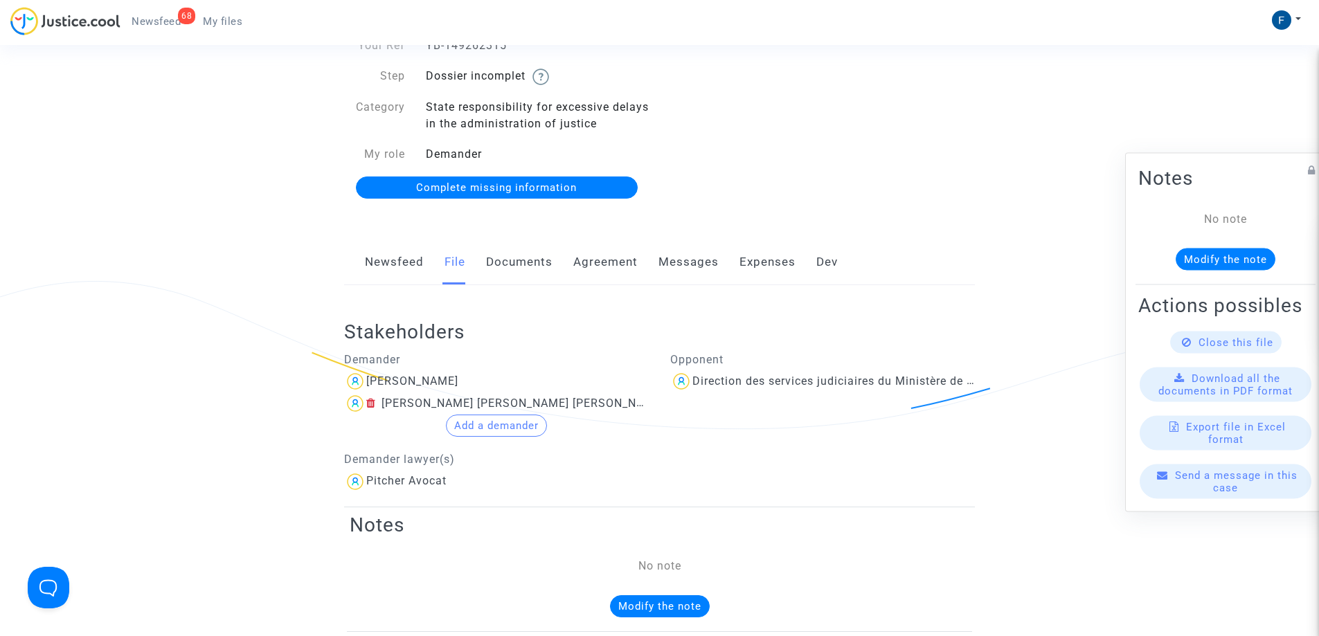
scroll to position [69, 0]
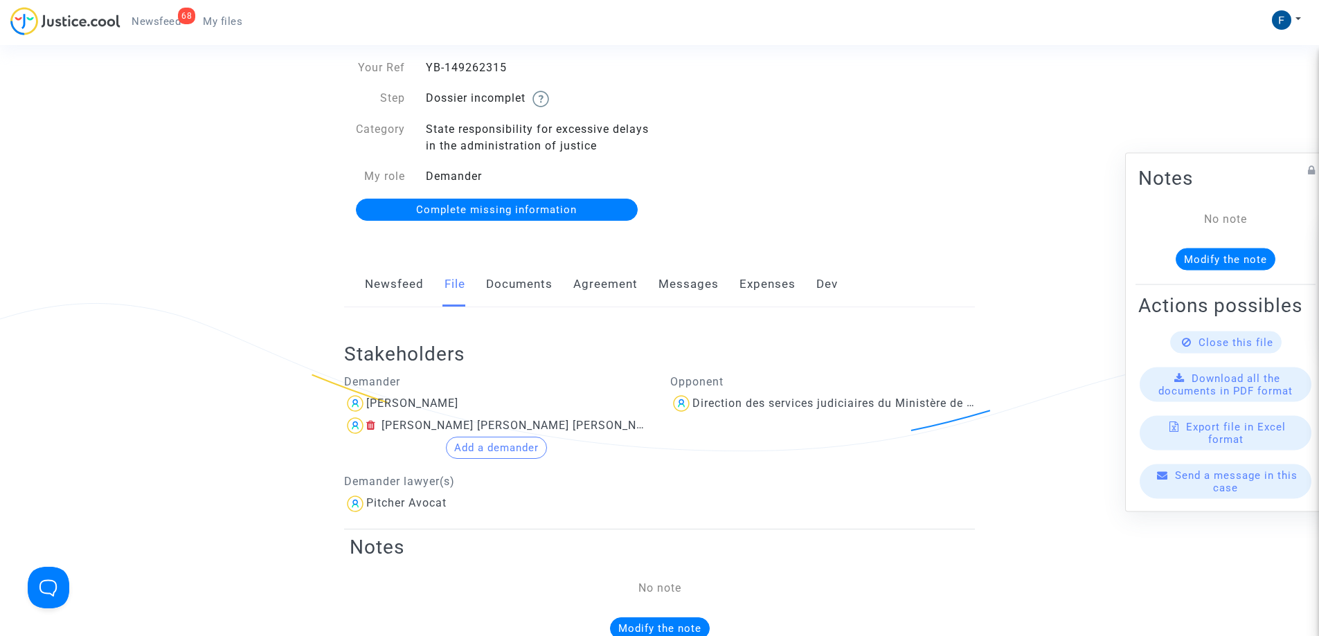
click at [528, 287] on link "Documents" at bounding box center [519, 285] width 66 height 46
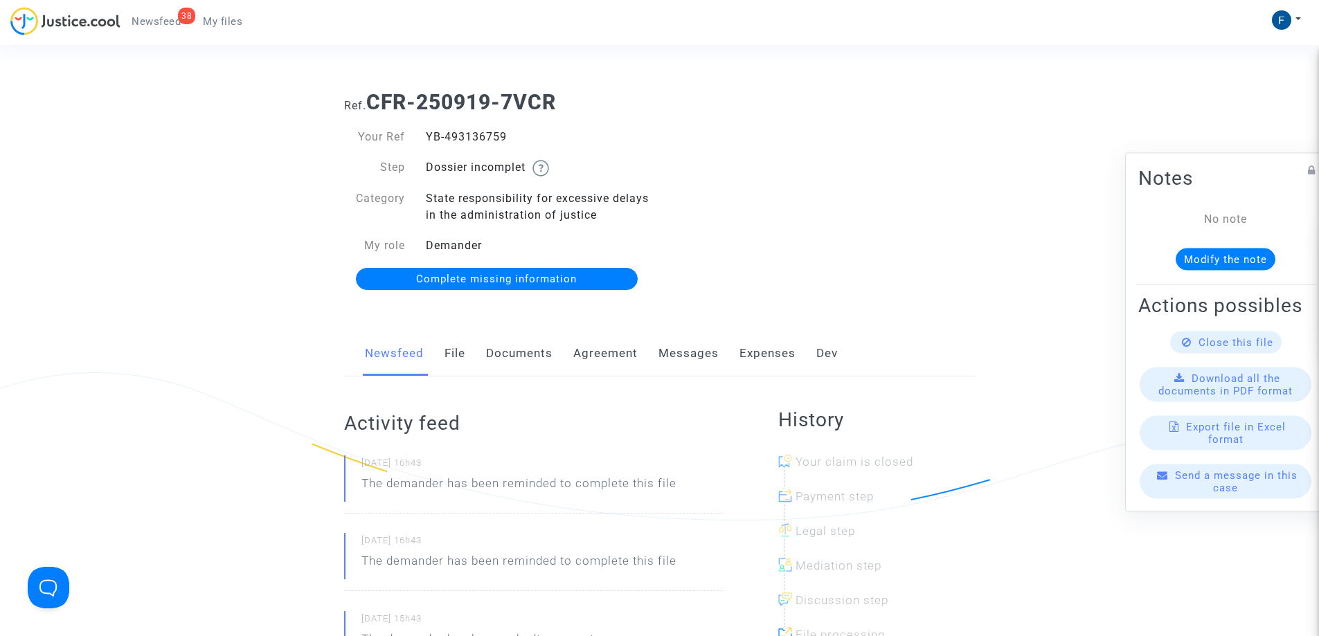
click at [455, 356] on link "File" at bounding box center [454, 354] width 21 height 46
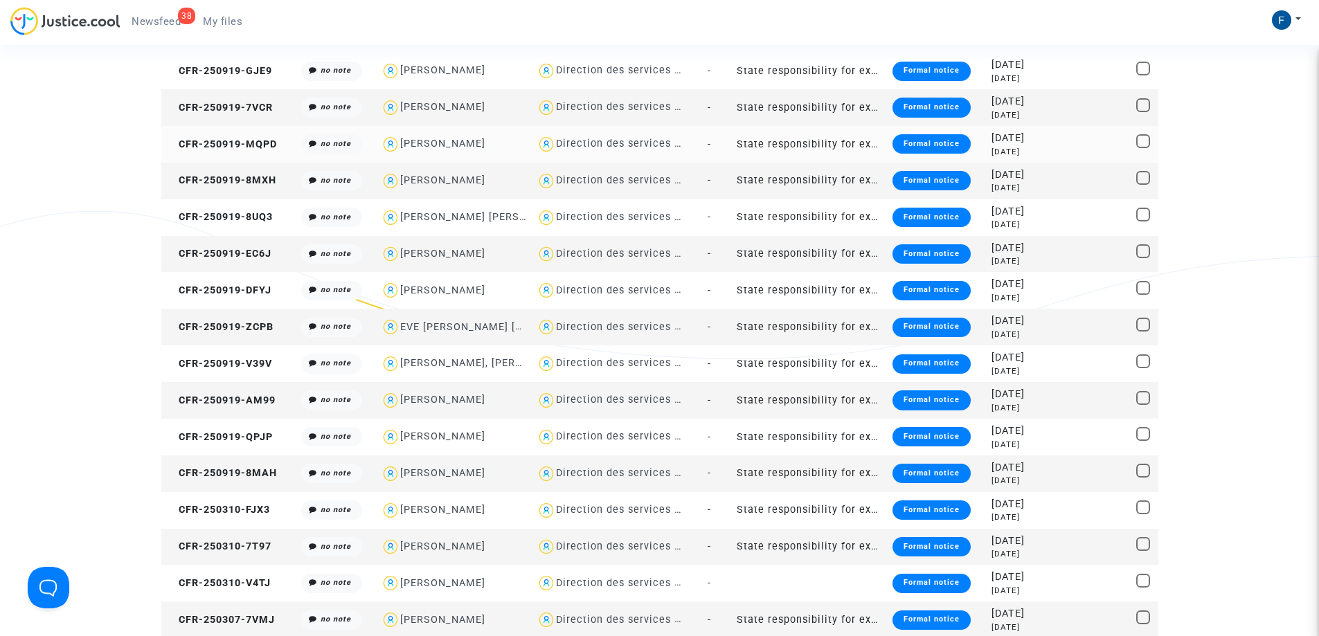
scroll to position [138, 0]
